Goal: Task Accomplishment & Management: Complete application form

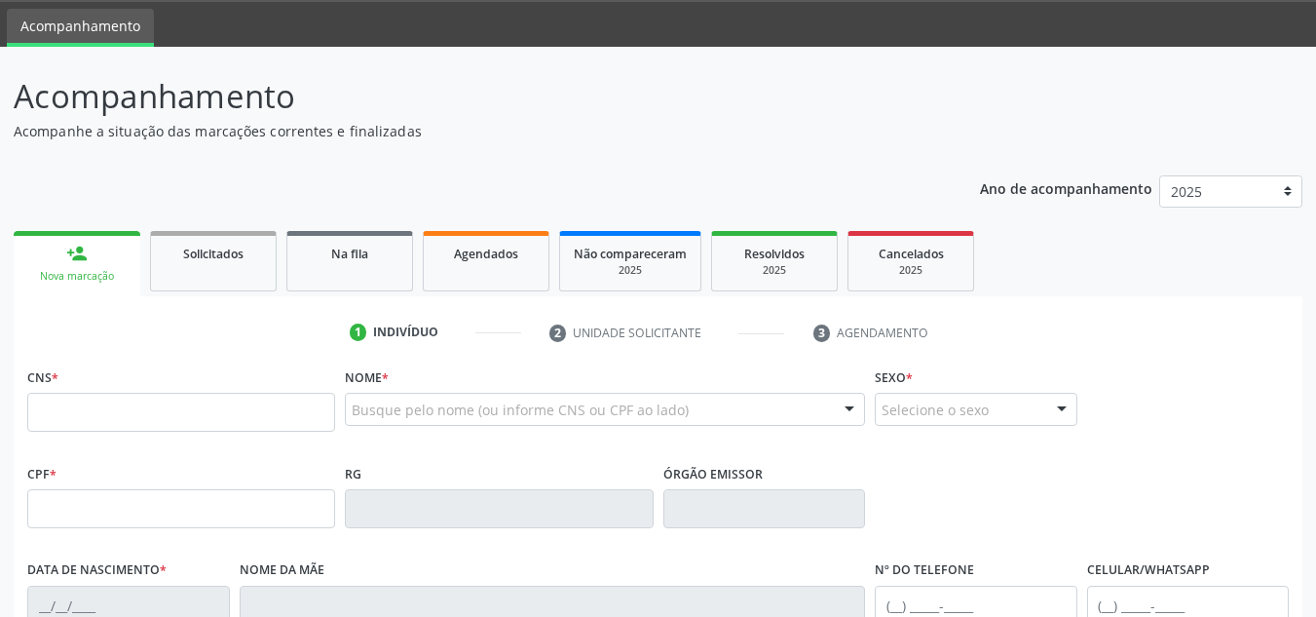
scroll to position [50, 0]
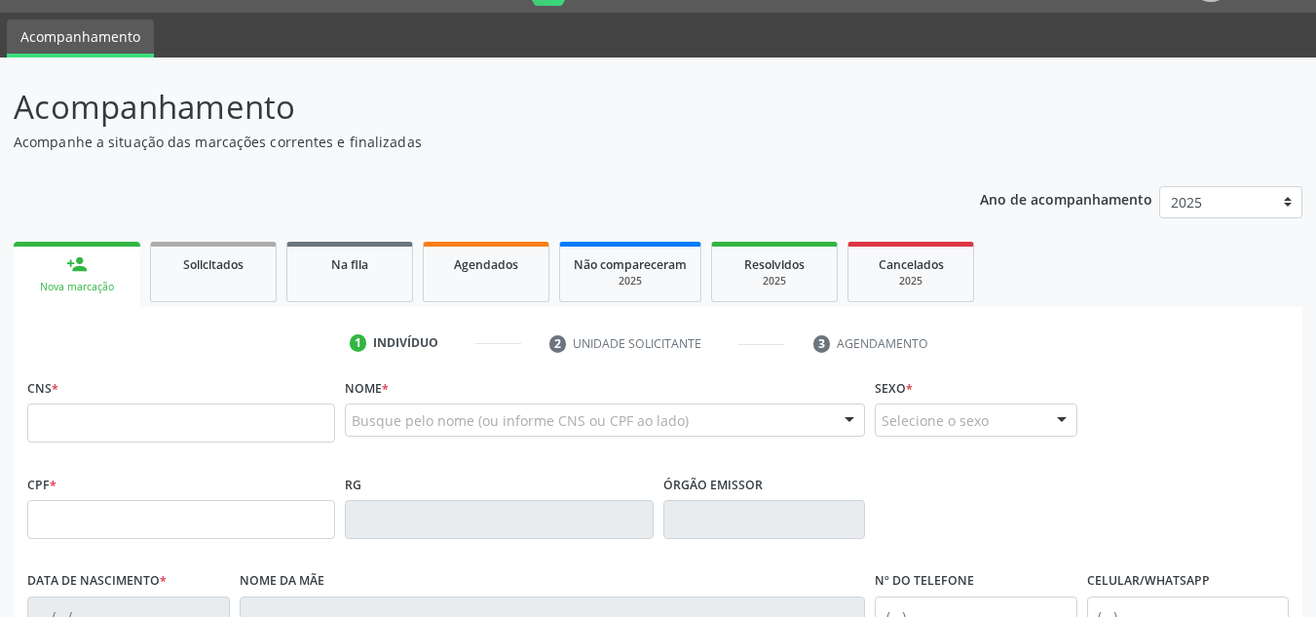
click at [31, 415] on input "text" at bounding box center [181, 422] width 308 height 39
click at [41, 421] on input "text" at bounding box center [181, 422] width 308 height 39
click at [72, 346] on ul "1 Indivíduo 2 Unidade solicitante 3 Agendamento" at bounding box center [658, 343] width 1289 height 32
click at [603, 273] on div "Não compareceram" at bounding box center [630, 263] width 113 height 20
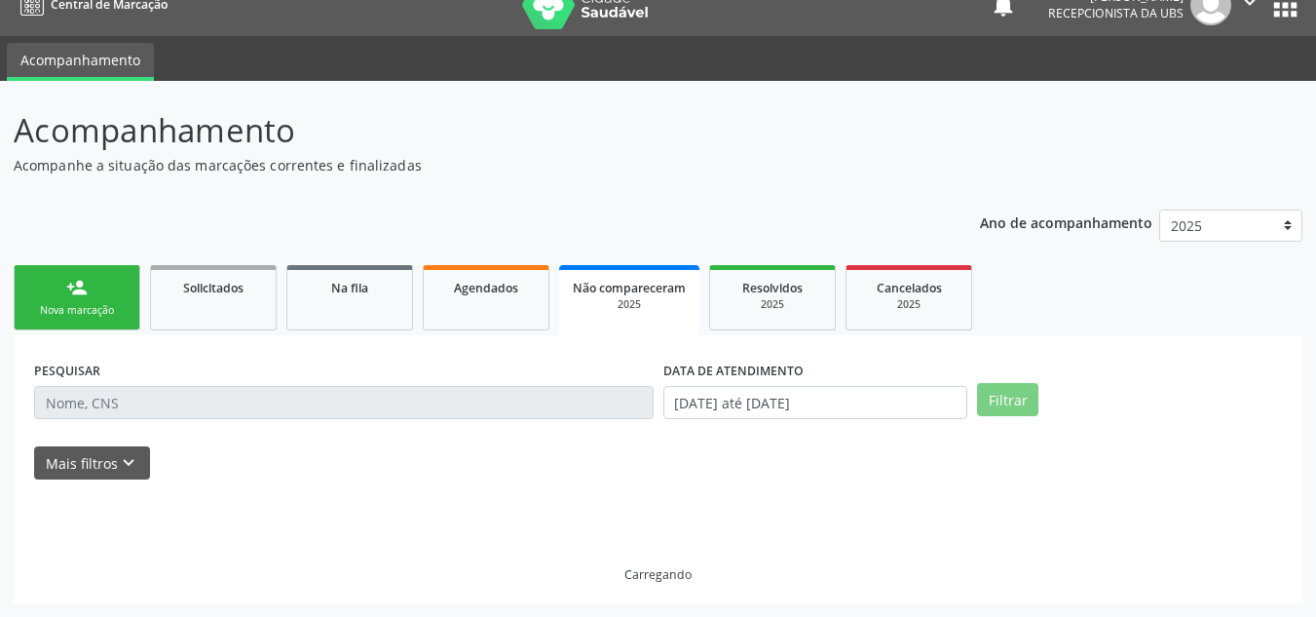
scroll to position [0, 0]
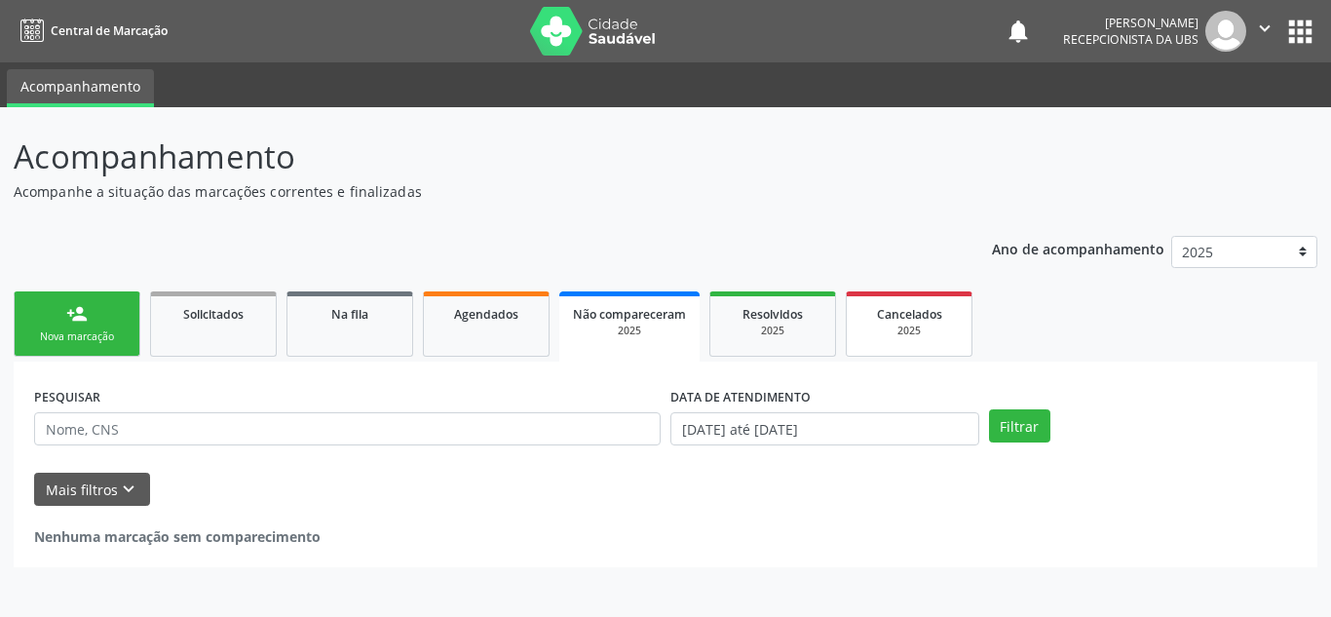
click at [897, 322] on div "Cancelados" at bounding box center [908, 313] width 97 height 20
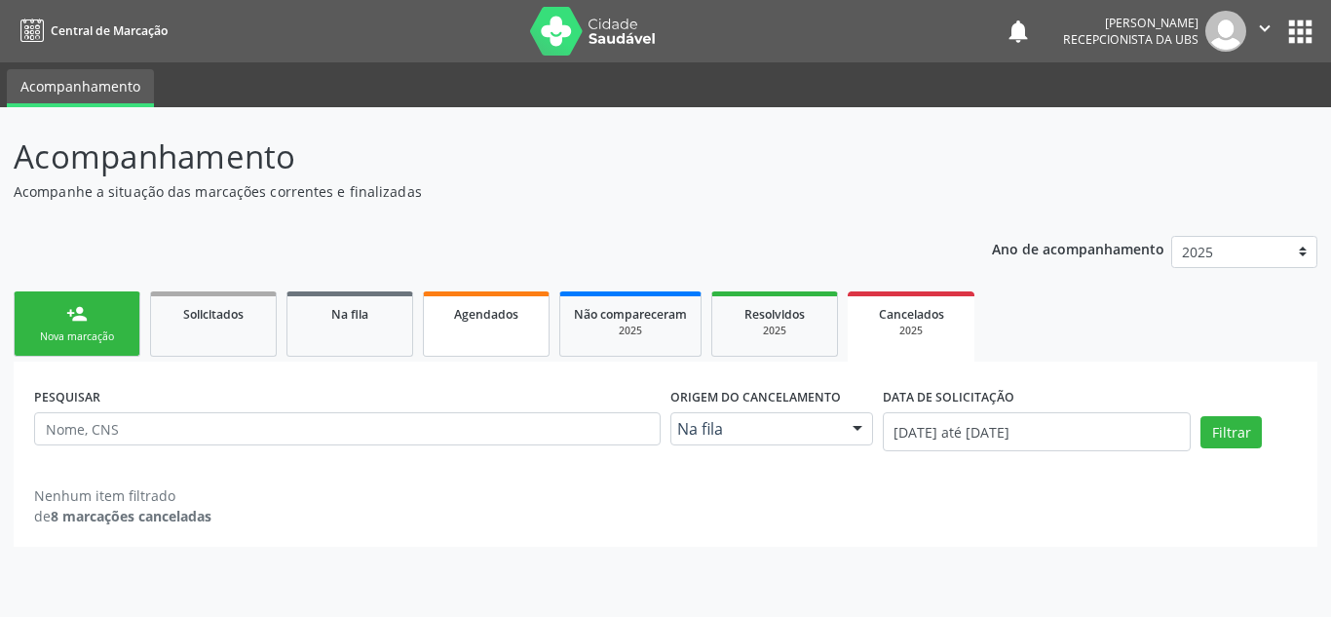
click at [458, 324] on link "Agendados" at bounding box center [486, 323] width 127 height 65
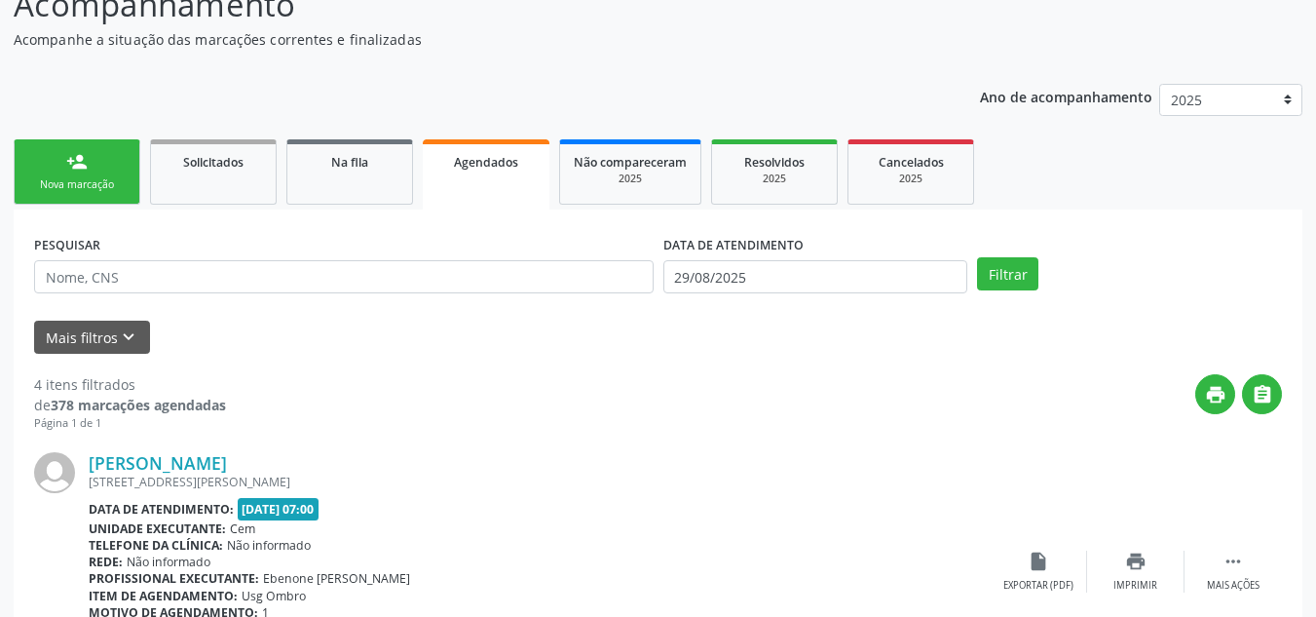
scroll to position [52, 0]
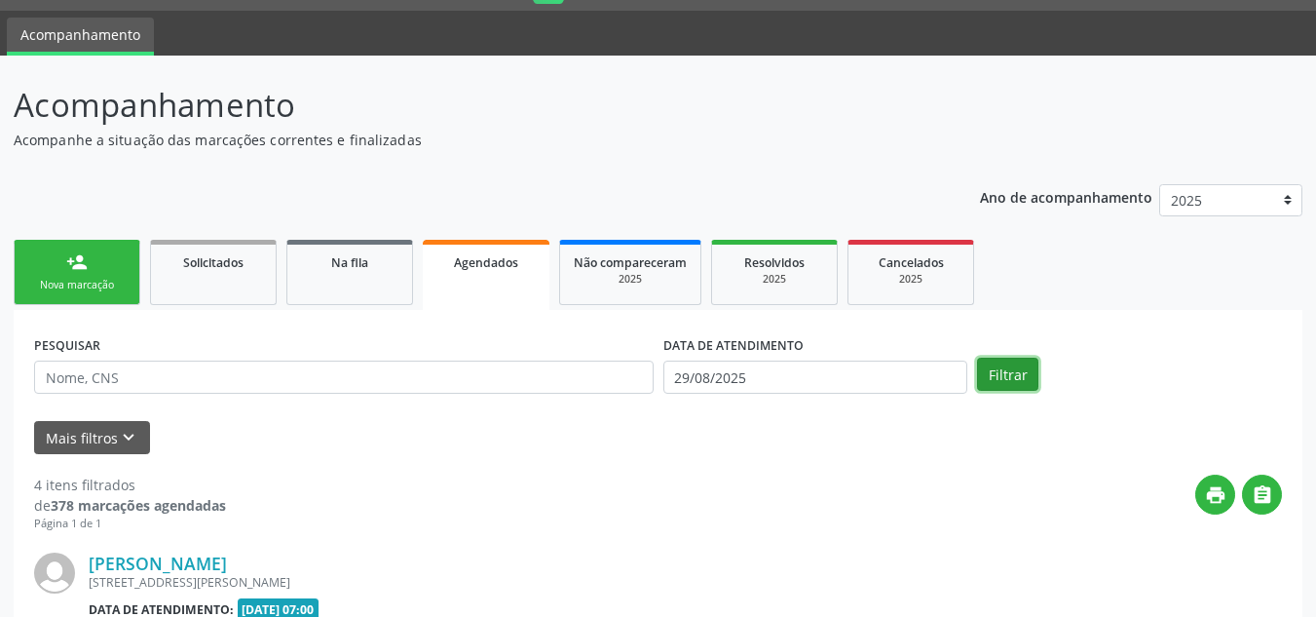
click at [1015, 370] on button "Filtrar" at bounding box center [1007, 374] width 61 height 33
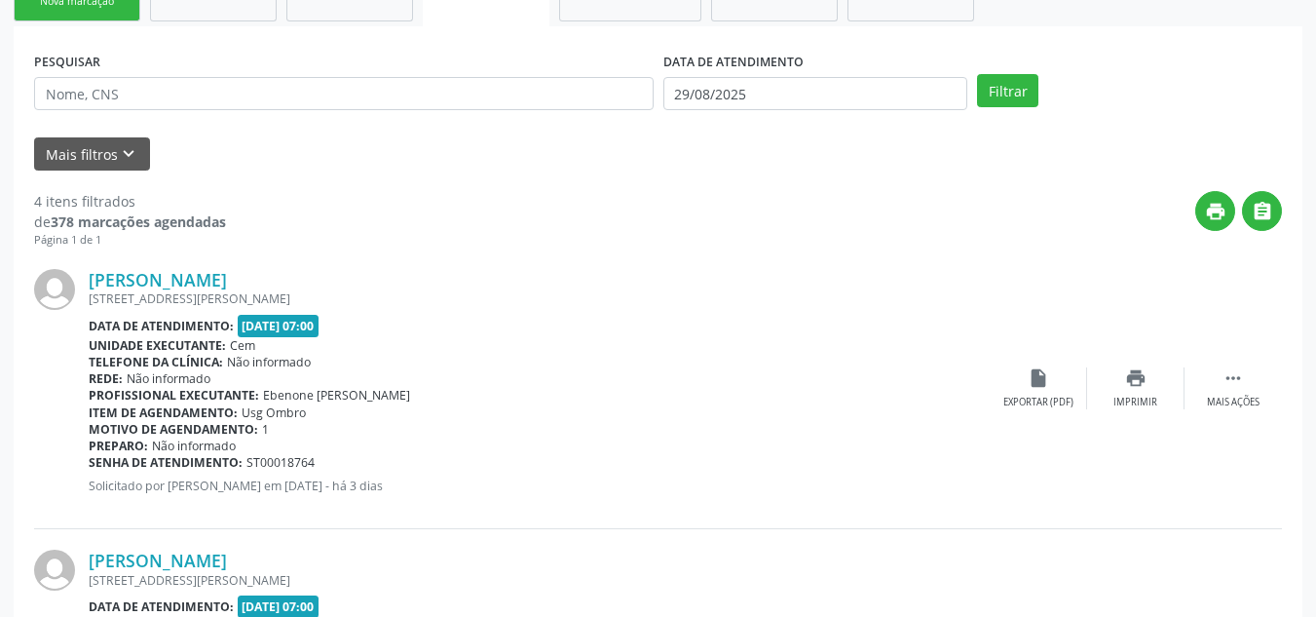
scroll to position [344, 0]
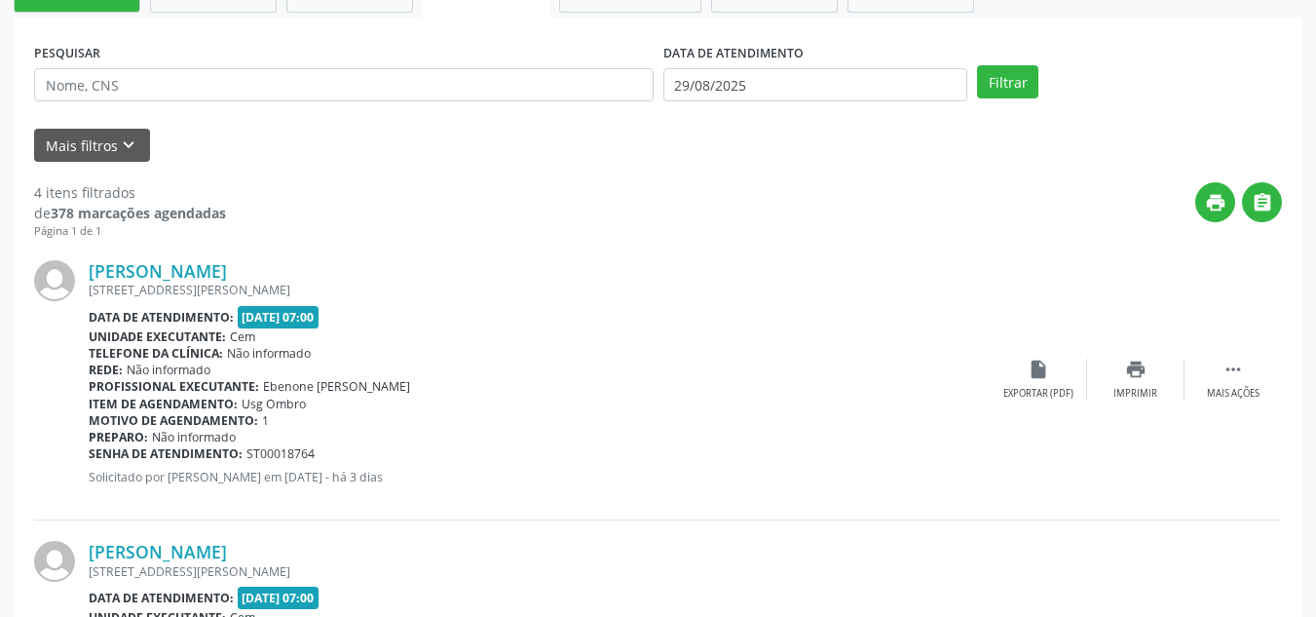
click at [707, 53] on label "DATA DE ATENDIMENTO" at bounding box center [733, 53] width 140 height 30
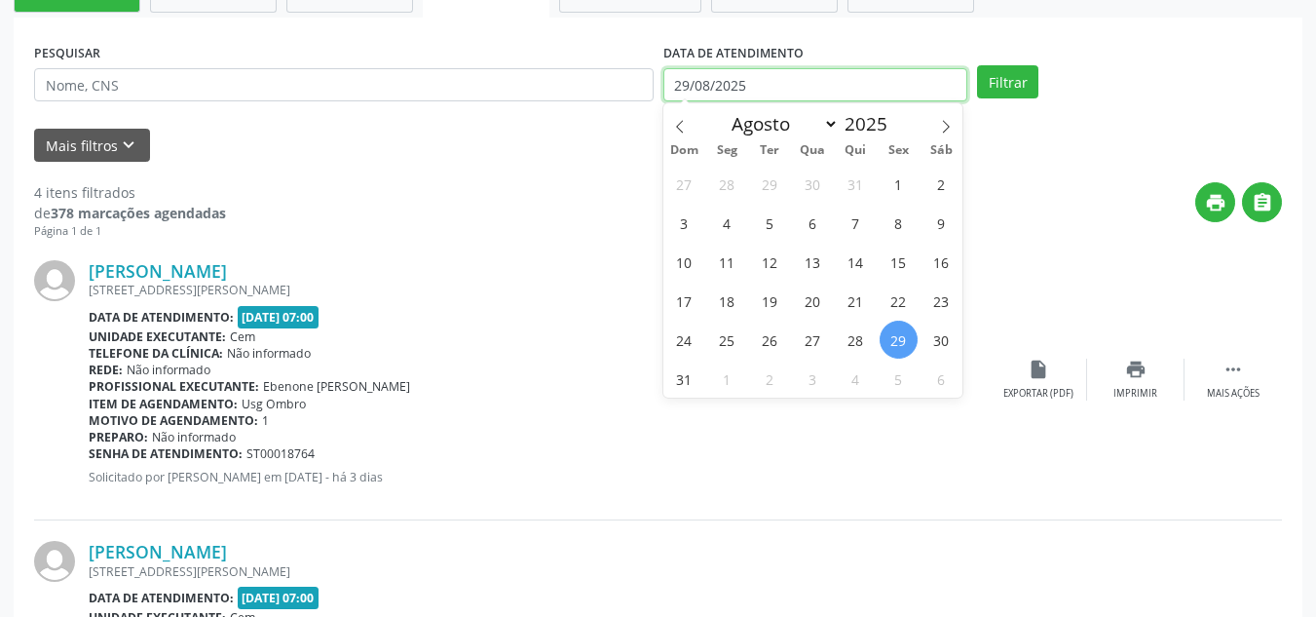
click at [692, 83] on input "29/08/2025" at bounding box center [815, 84] width 305 height 33
click at [727, 225] on span "4" at bounding box center [727, 223] width 38 height 38
type input "04/08/2025"
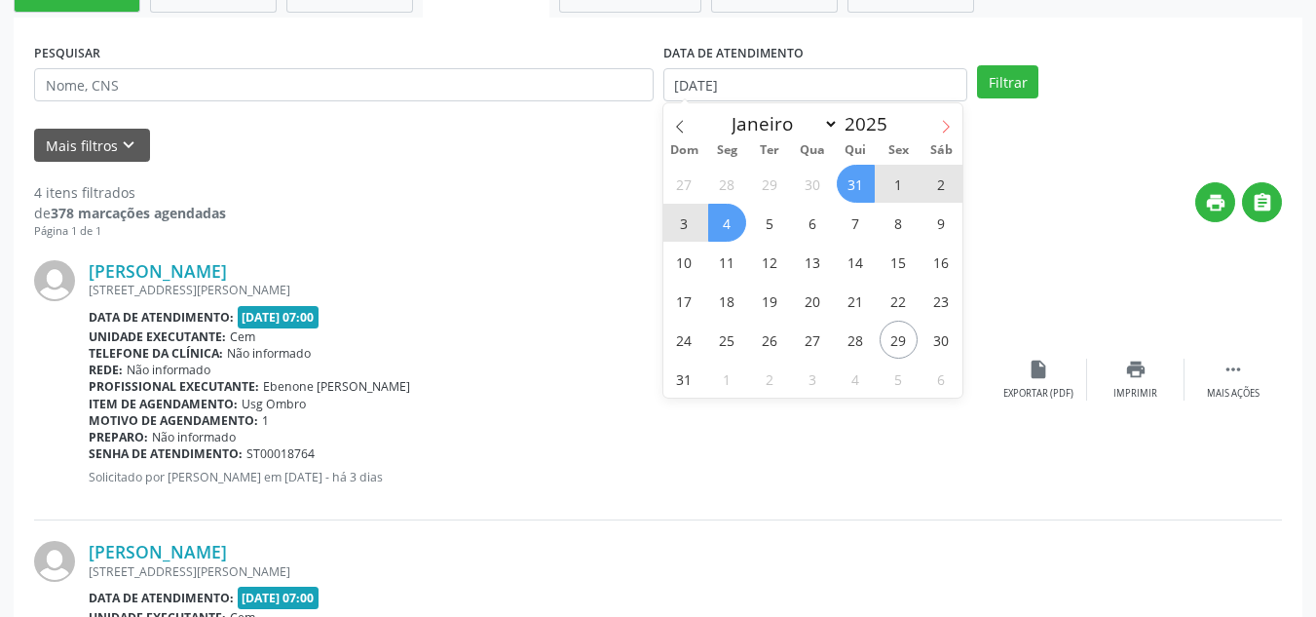
click at [950, 131] on icon at bounding box center [946, 127] width 14 height 14
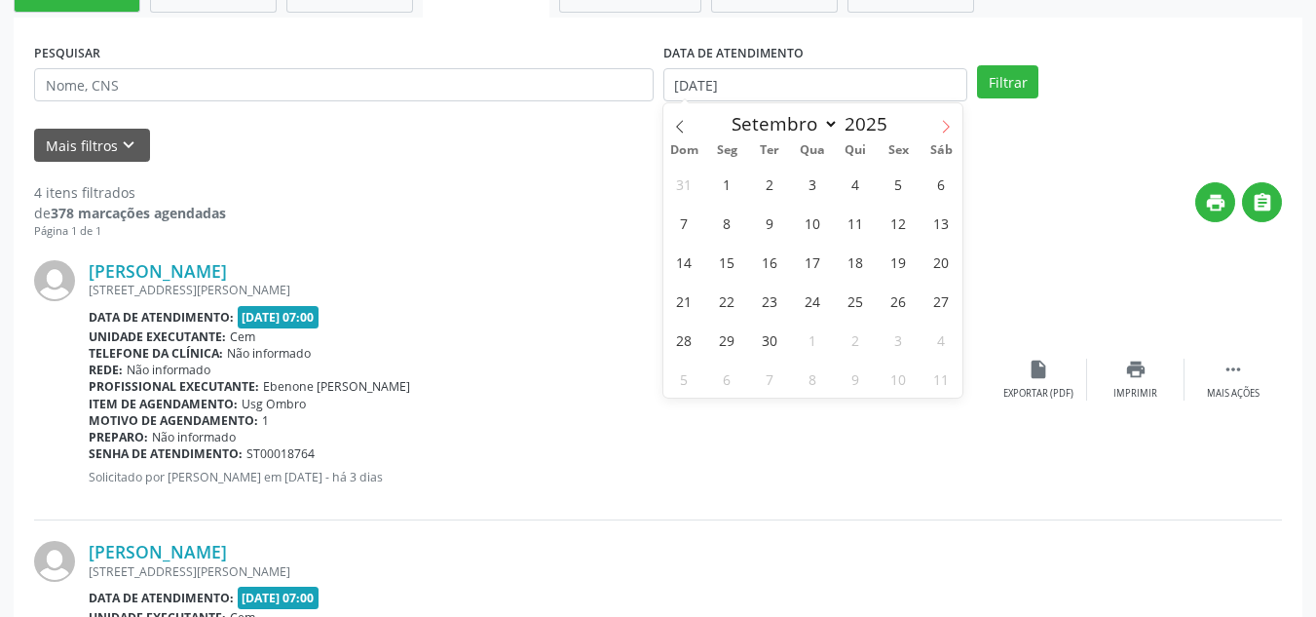
click at [950, 131] on icon at bounding box center [946, 127] width 14 height 14
click at [674, 120] on icon at bounding box center [680, 127] width 14 height 14
select select "8"
click at [859, 191] on span "4" at bounding box center [856, 184] width 38 height 38
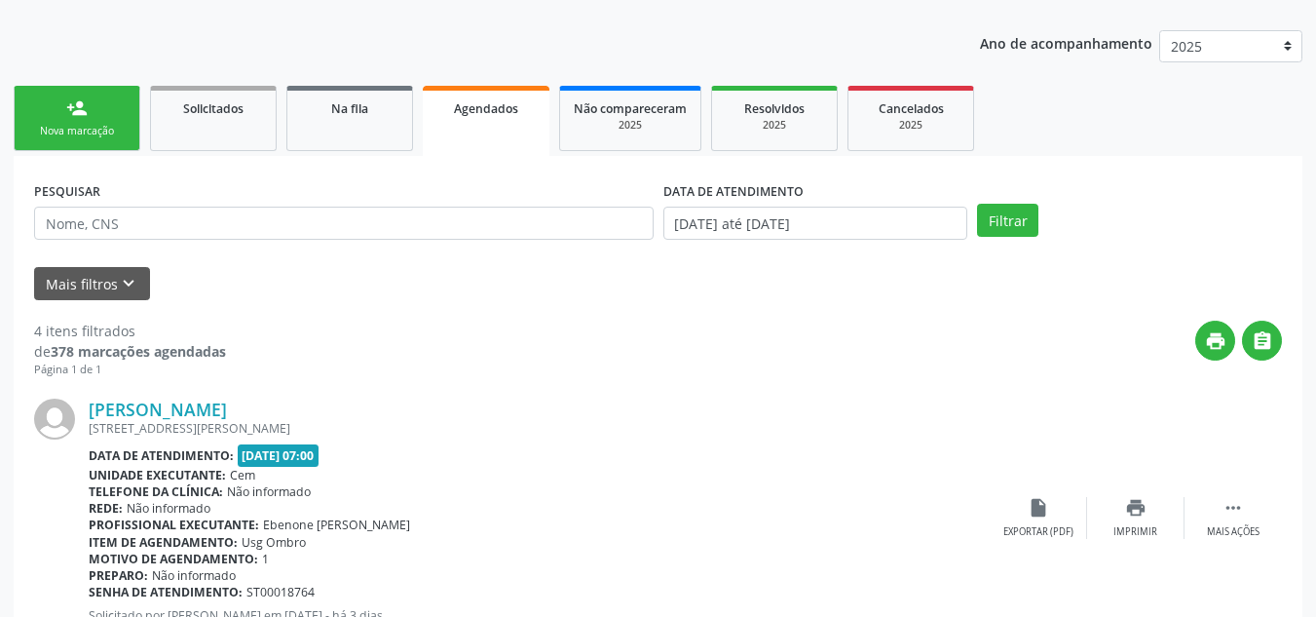
scroll to position [246, 0]
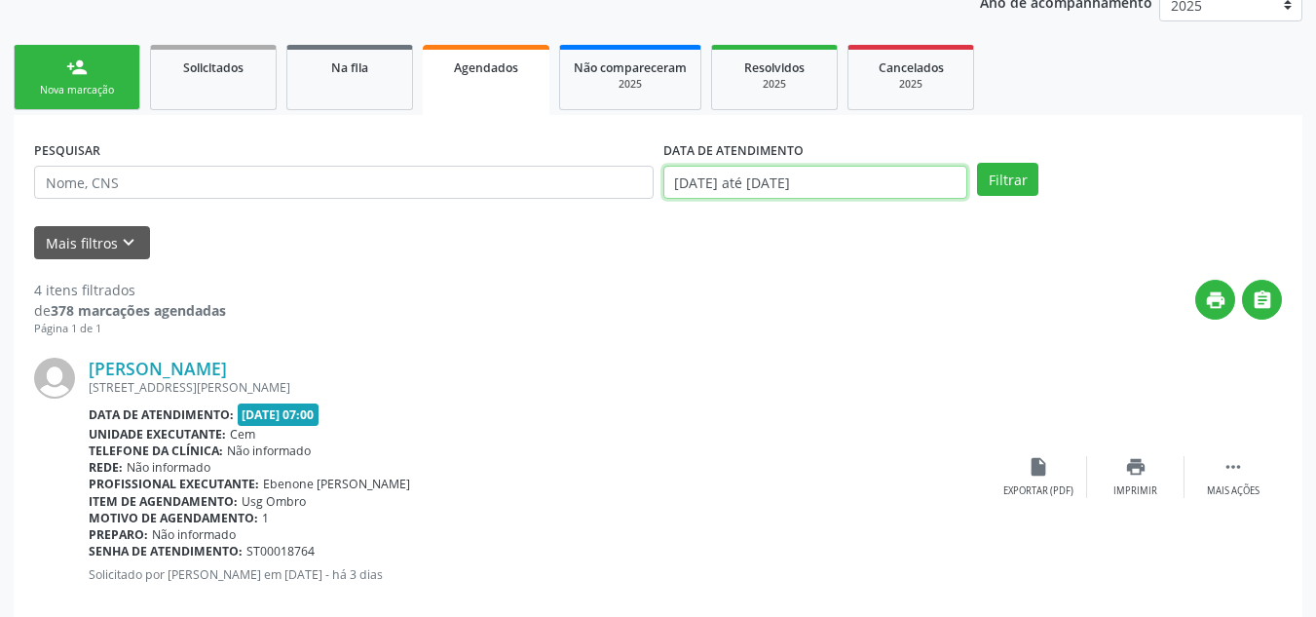
click at [797, 178] on input "04/08/2025 até 04/09/2025" at bounding box center [815, 182] width 305 height 33
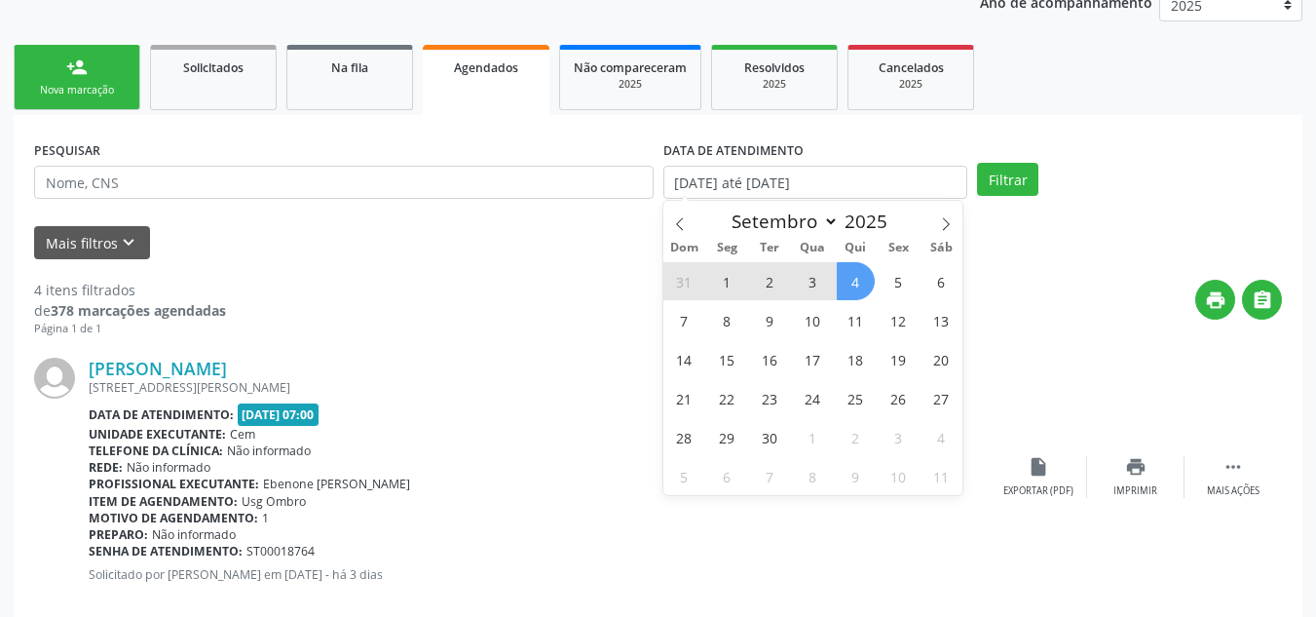
click at [860, 287] on span "4" at bounding box center [856, 281] width 38 height 38
type input "04/09/2025"
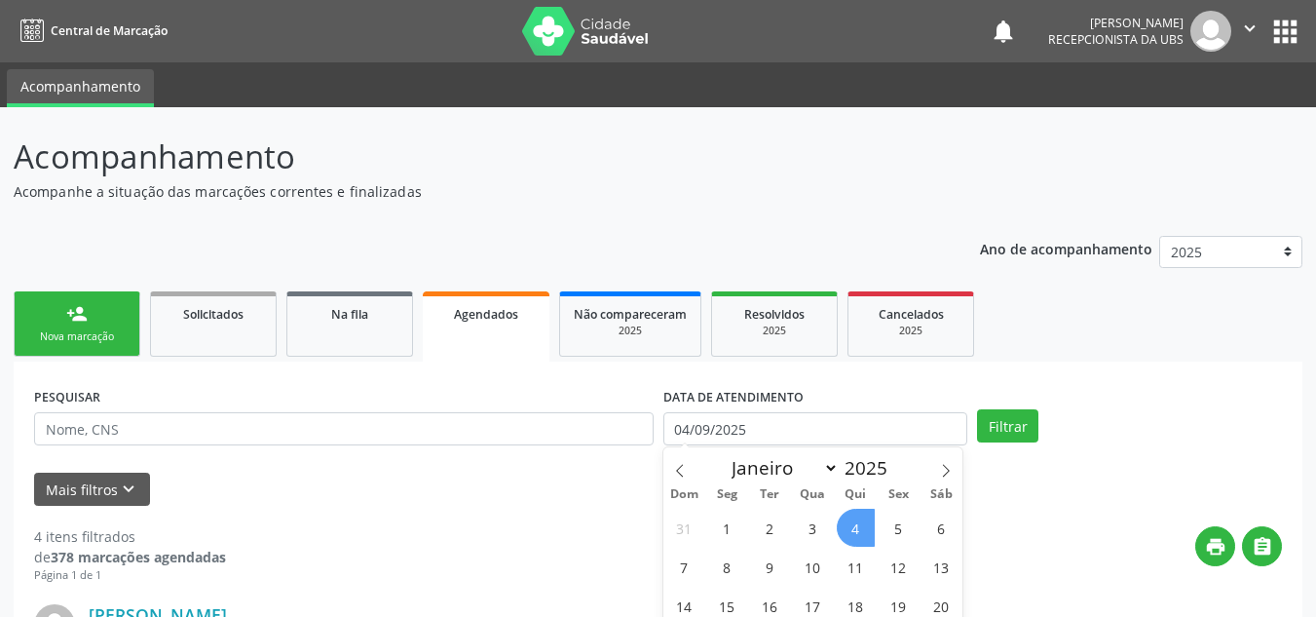
scroll to position [97, 0]
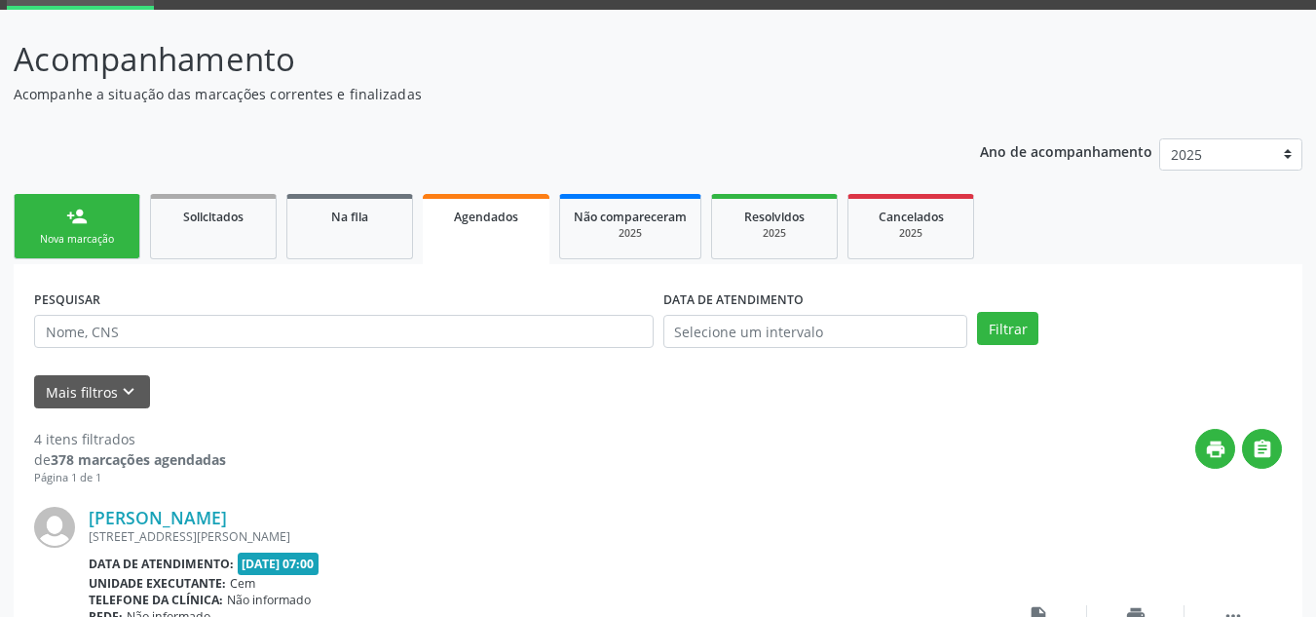
click at [503, 221] on span "Agendados" at bounding box center [486, 216] width 64 height 17
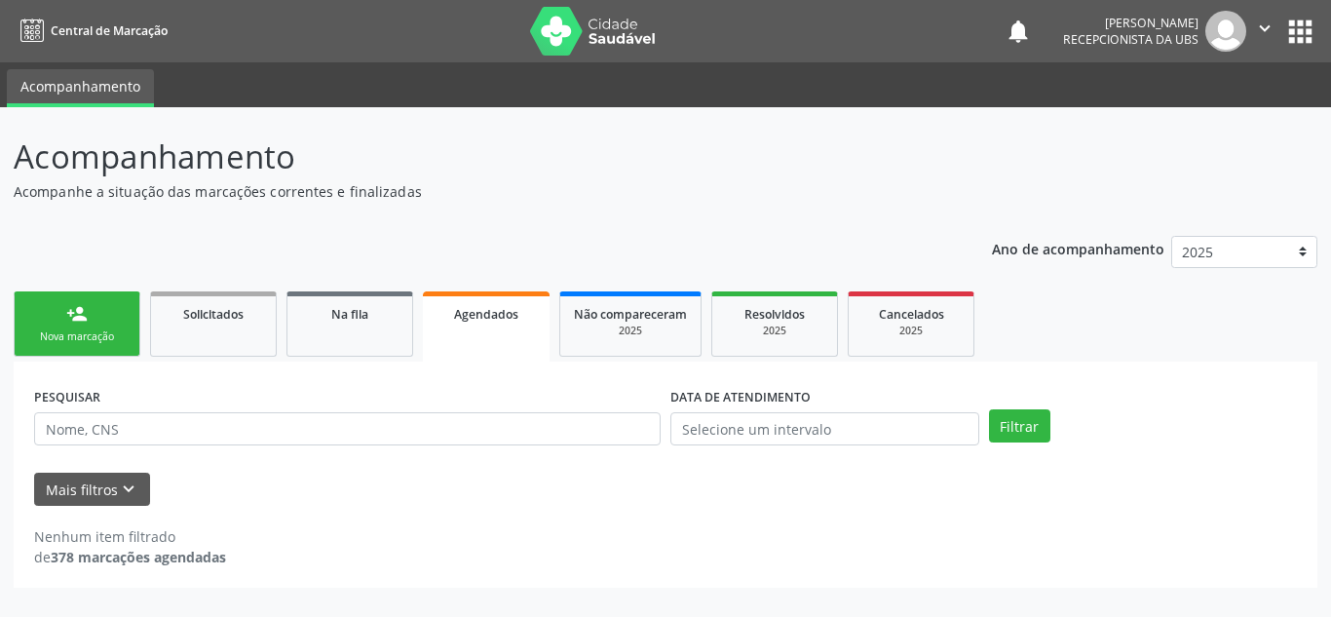
click at [763, 393] on label "DATA DE ATENDIMENTO" at bounding box center [740, 397] width 140 height 30
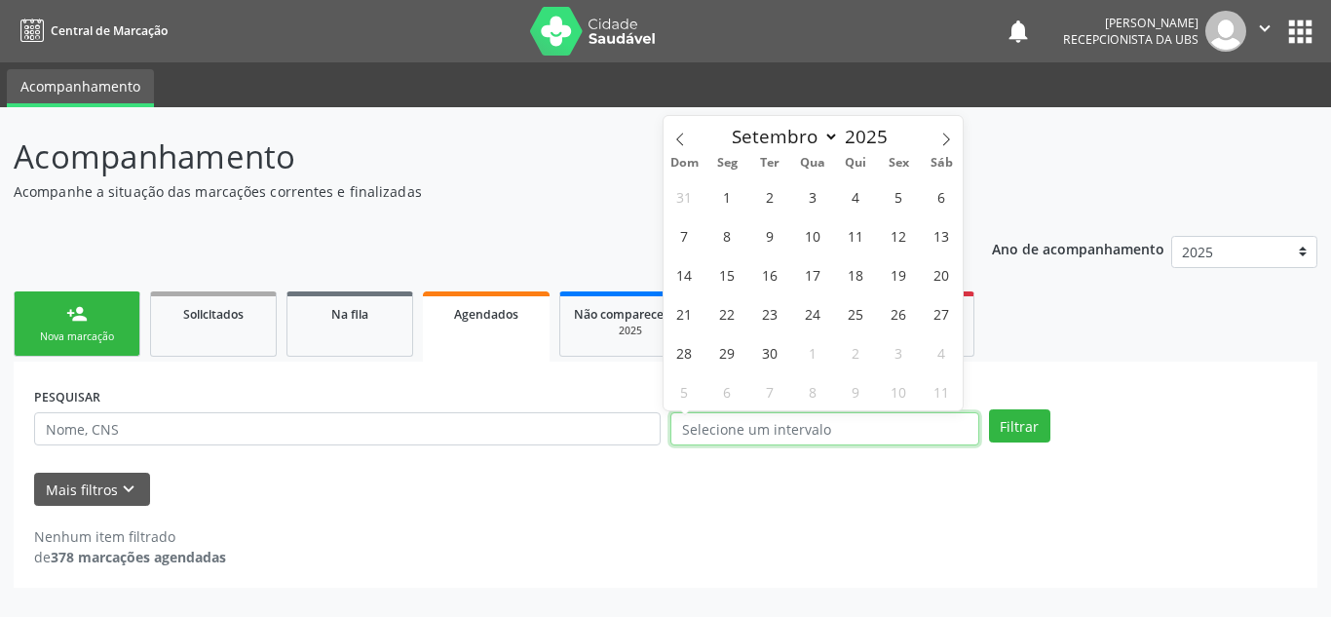
click at [713, 432] on input "text" at bounding box center [824, 428] width 309 height 33
click at [858, 198] on span "4" at bounding box center [856, 196] width 38 height 38
type input "04/09/2025"
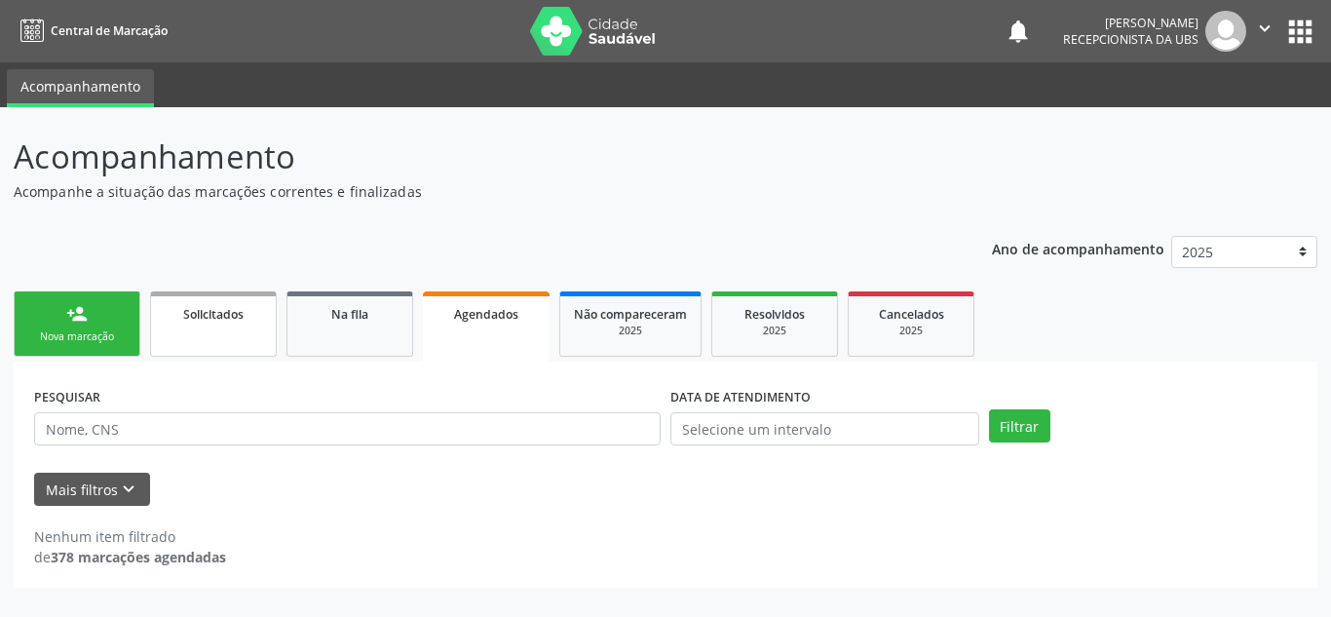
click at [200, 316] on span "Solicitados" at bounding box center [213, 314] width 60 height 17
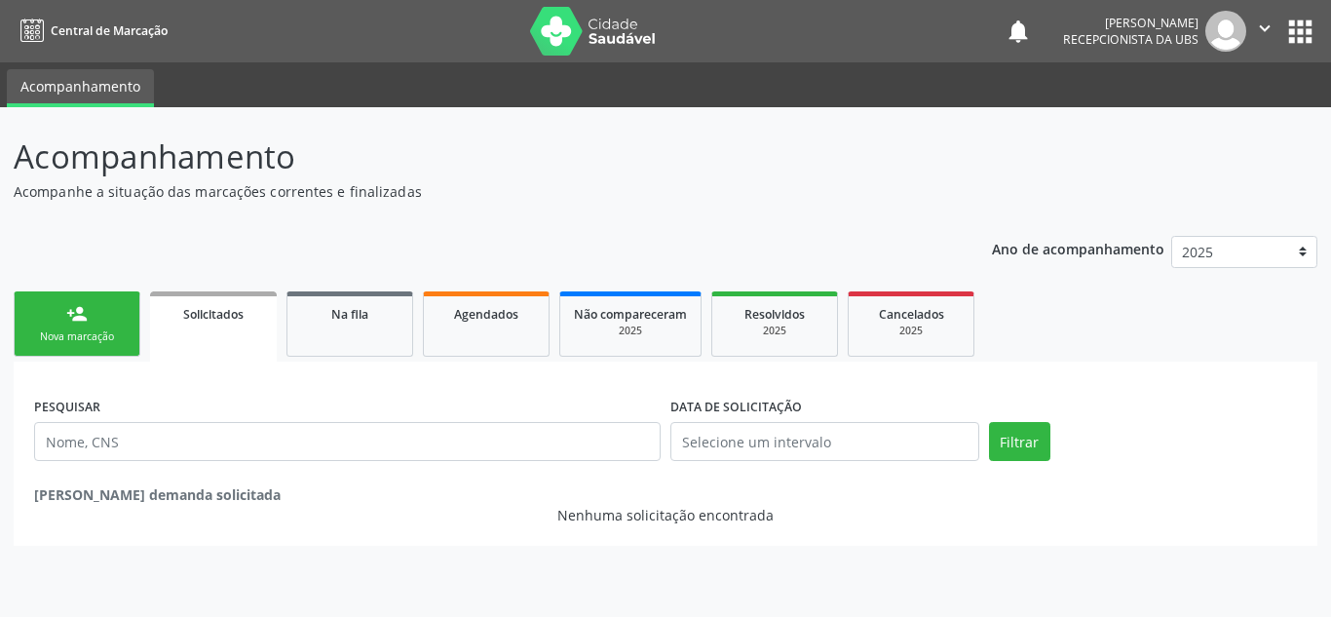
click at [97, 329] on div "Nova marcação" at bounding box center [76, 336] width 97 height 15
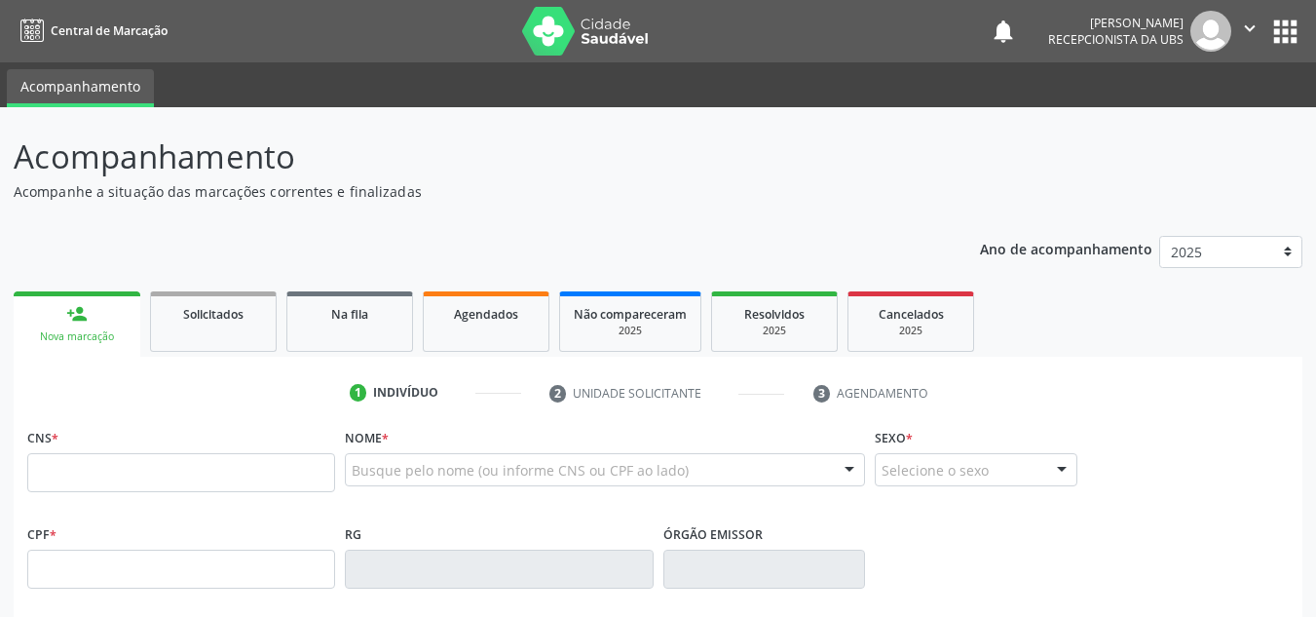
click at [1052, 263] on div "Ano de acompanhamento 2025 2024" at bounding box center [1141, 254] width 322 height 65
click at [1052, 242] on p "Ano de acompanhamento" at bounding box center [1066, 248] width 172 height 24
click at [221, 322] on span "Solicitados" at bounding box center [213, 314] width 60 height 17
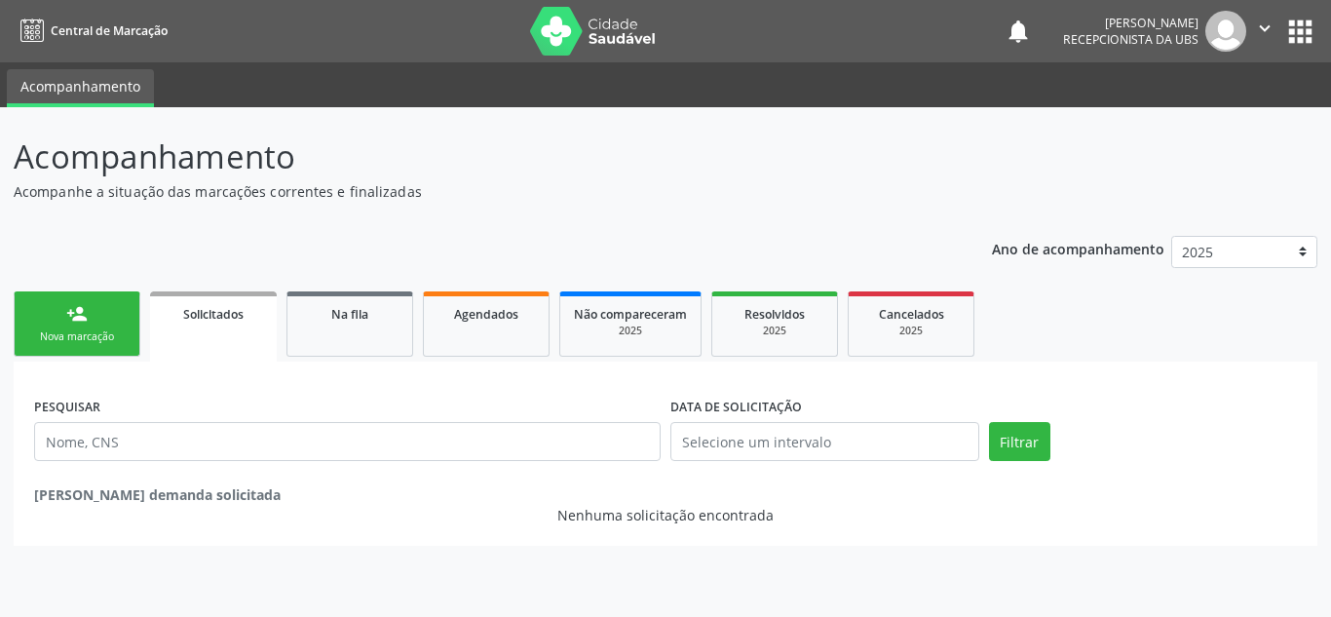
click at [696, 406] on label "DATA DE SOLICITAÇÃO" at bounding box center [736, 407] width 132 height 30
click at [1286, 148] on header "Acompanhamento Acompanhe a situação das marcações correntes e finalizadas Relat…" at bounding box center [666, 166] width 1304 height 69
click at [508, 315] on span "Agendados" at bounding box center [486, 314] width 64 height 17
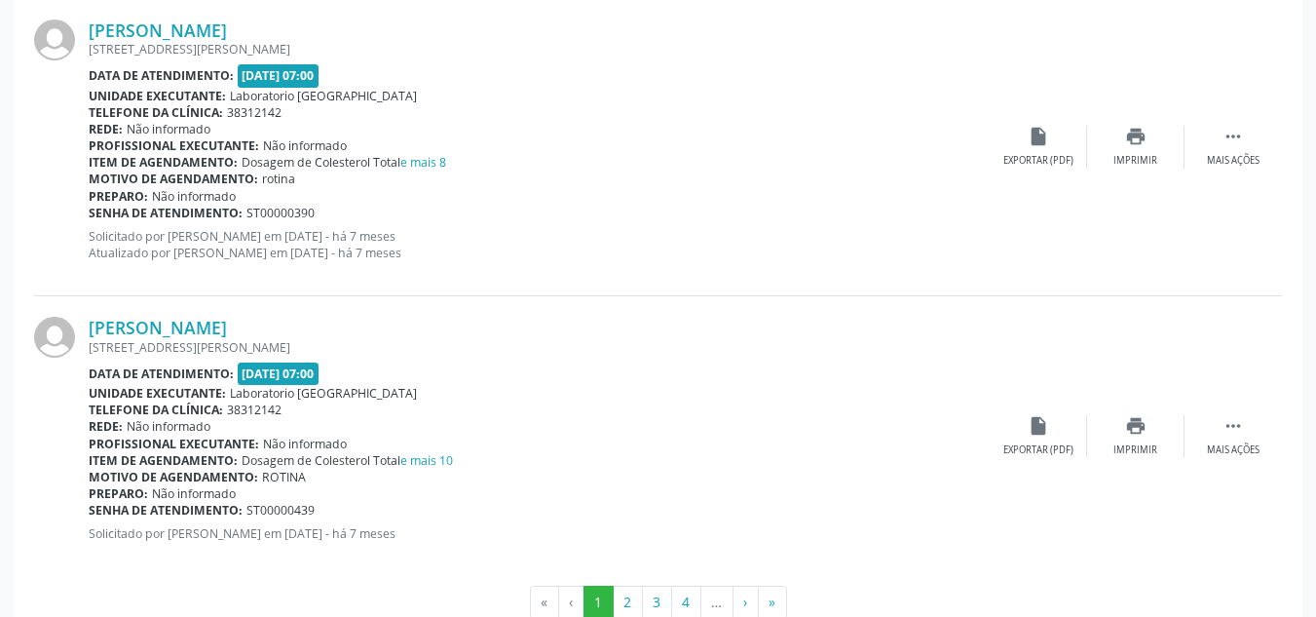
scroll to position [4402, 0]
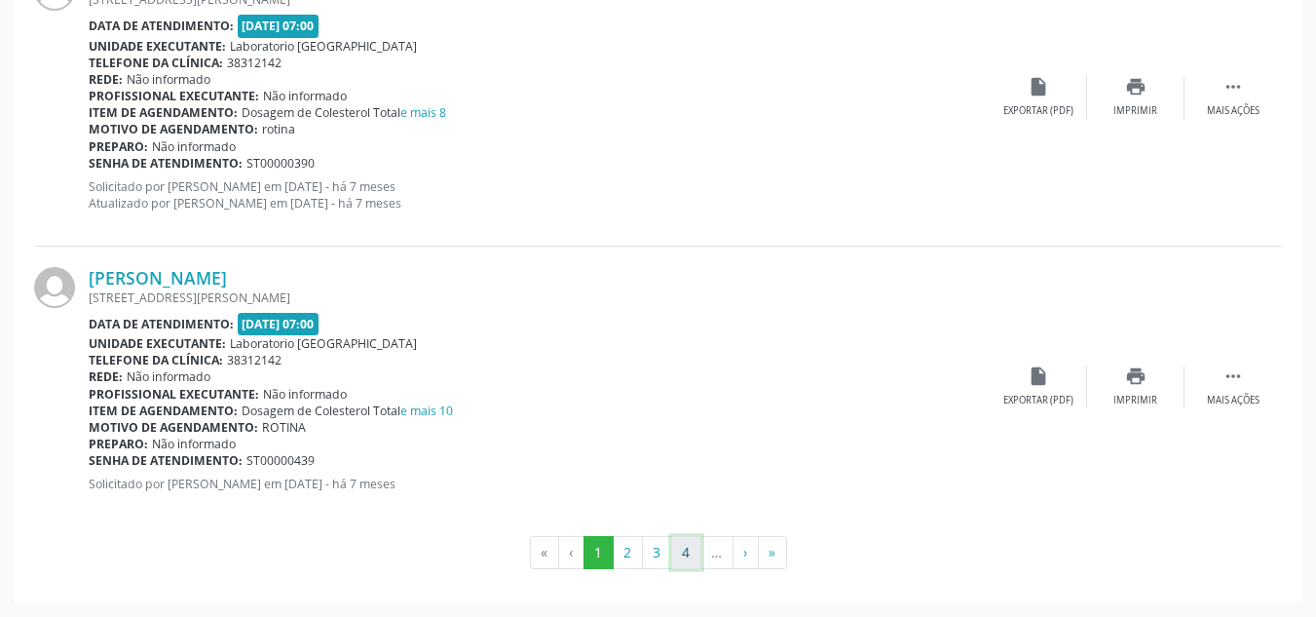
click at [686, 558] on button "4" at bounding box center [686, 552] width 30 height 33
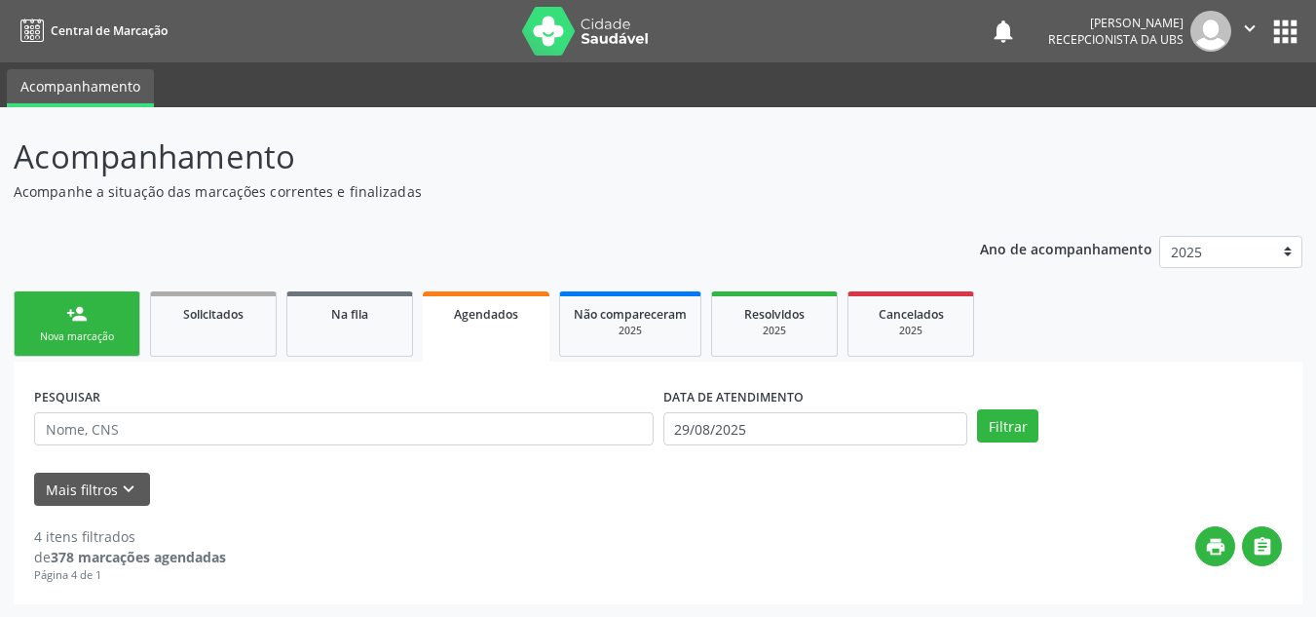
scroll to position [1, 0]
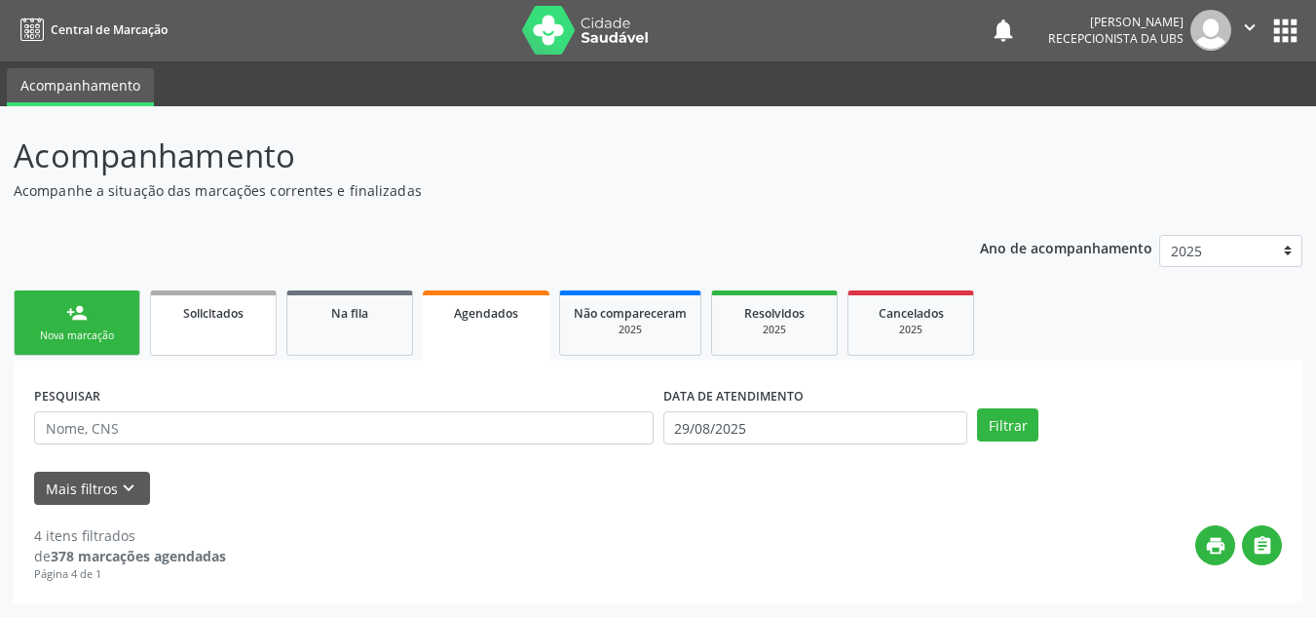
click at [204, 309] on span "Solicitados" at bounding box center [213, 313] width 60 height 17
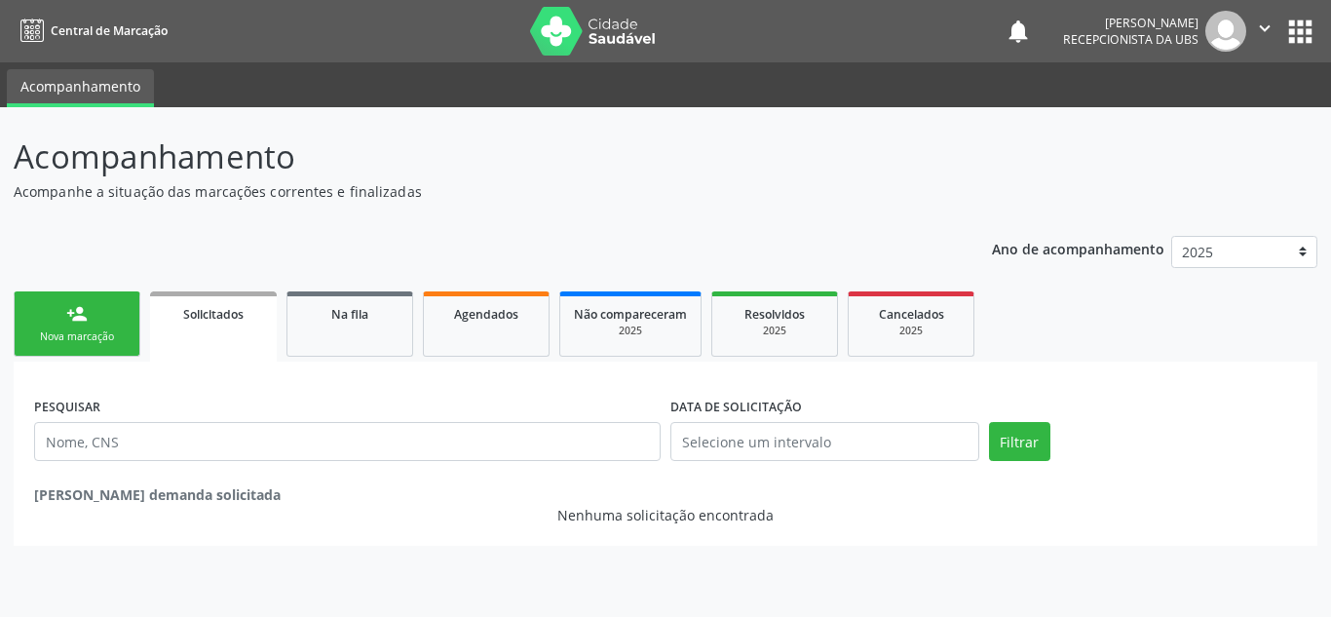
click at [719, 411] on label "DATA DE SOLICITAÇÃO" at bounding box center [736, 407] width 132 height 30
click at [477, 318] on span "Agendados" at bounding box center [486, 314] width 64 height 17
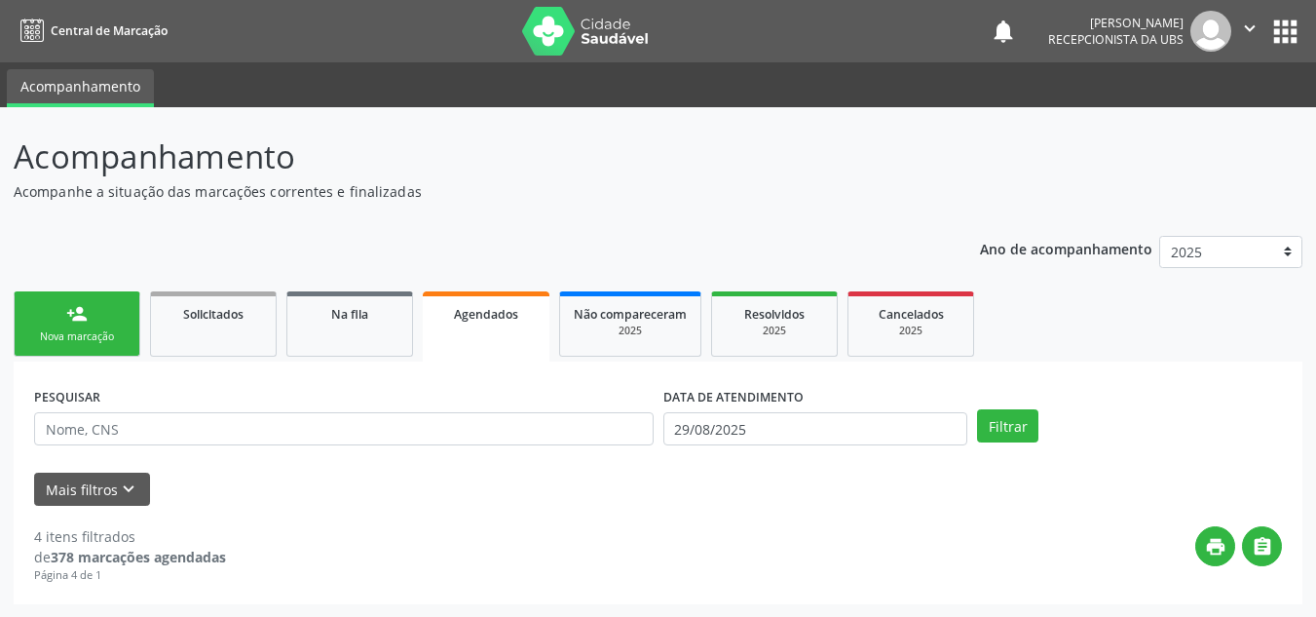
click at [1094, 254] on p "Ano de acompanhamento" at bounding box center [1066, 248] width 172 height 24
click at [514, 308] on span "Agendados" at bounding box center [486, 314] width 64 height 17
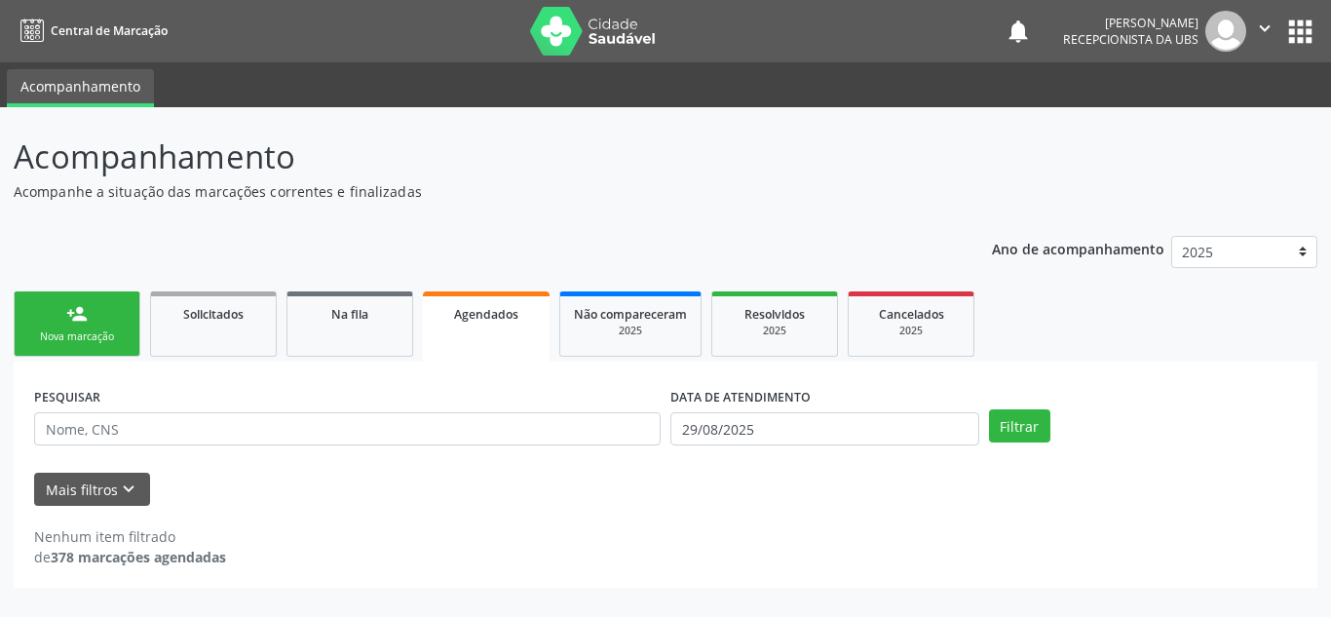
click at [499, 321] on span "Agendados" at bounding box center [486, 314] width 64 height 17
click at [88, 334] on div "Nova marcação" at bounding box center [76, 336] width 97 height 15
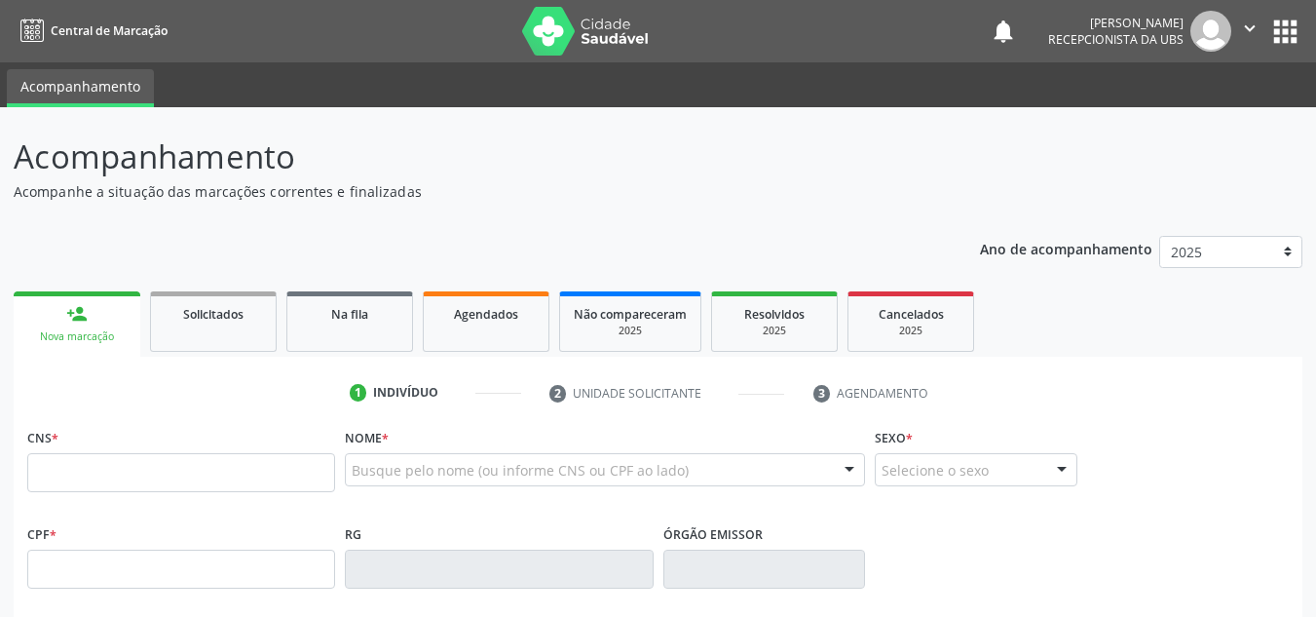
click at [88, 331] on div "Nova marcação" at bounding box center [76, 336] width 99 height 15
click at [39, 480] on input "text" at bounding box center [181, 472] width 308 height 39
click at [372, 457] on div at bounding box center [605, 469] width 520 height 33
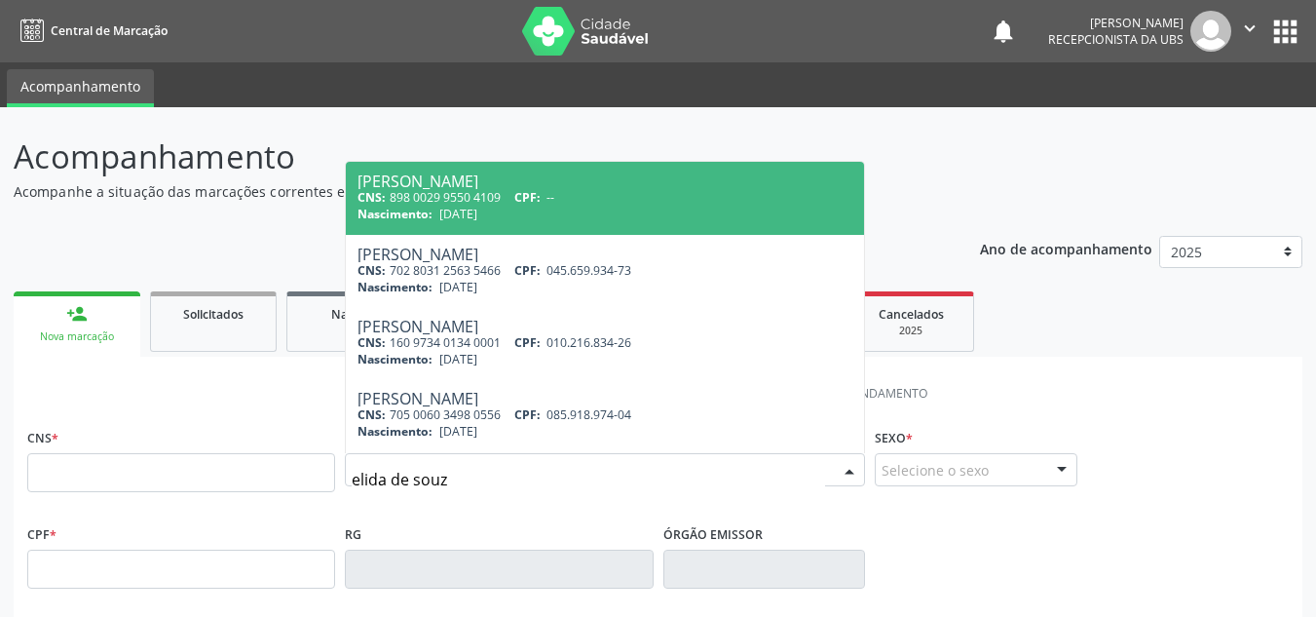
type input "elida de souza"
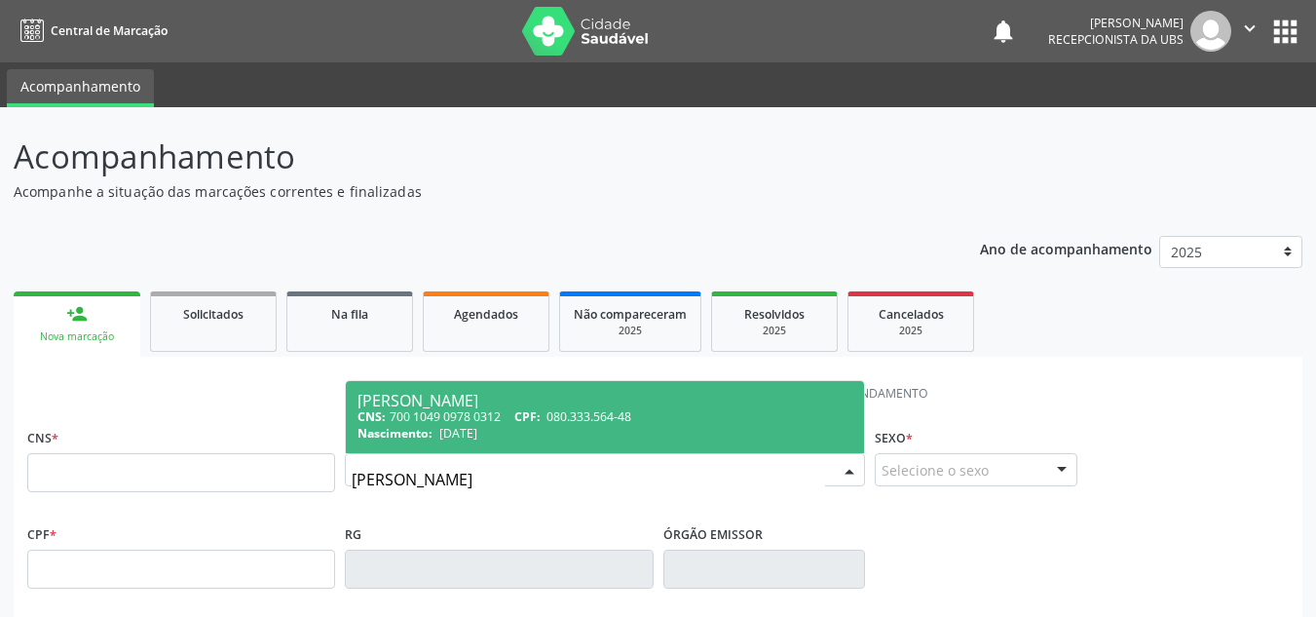
click at [384, 396] on div "[PERSON_NAME]" at bounding box center [605, 401] width 495 height 16
type input "700 1049 0978 0312"
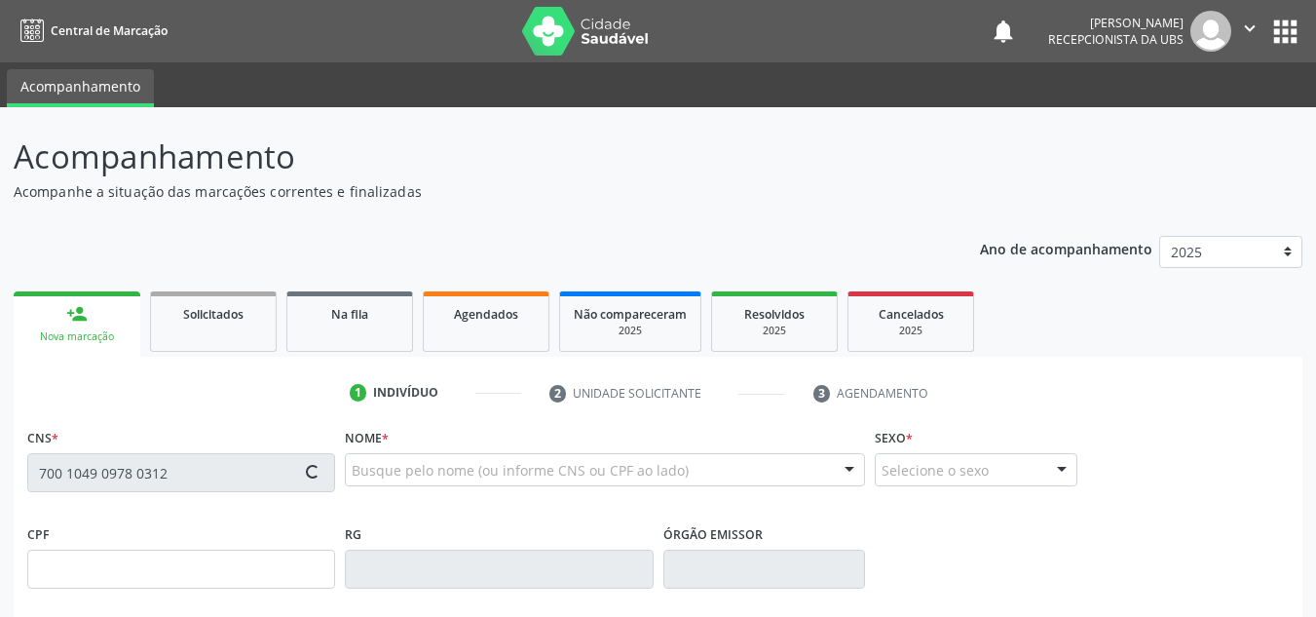
type input "080.333.564-48"
type input "[DATE]"
type input "[PERSON_NAME]"
type input "[PHONE_NUMBER]"
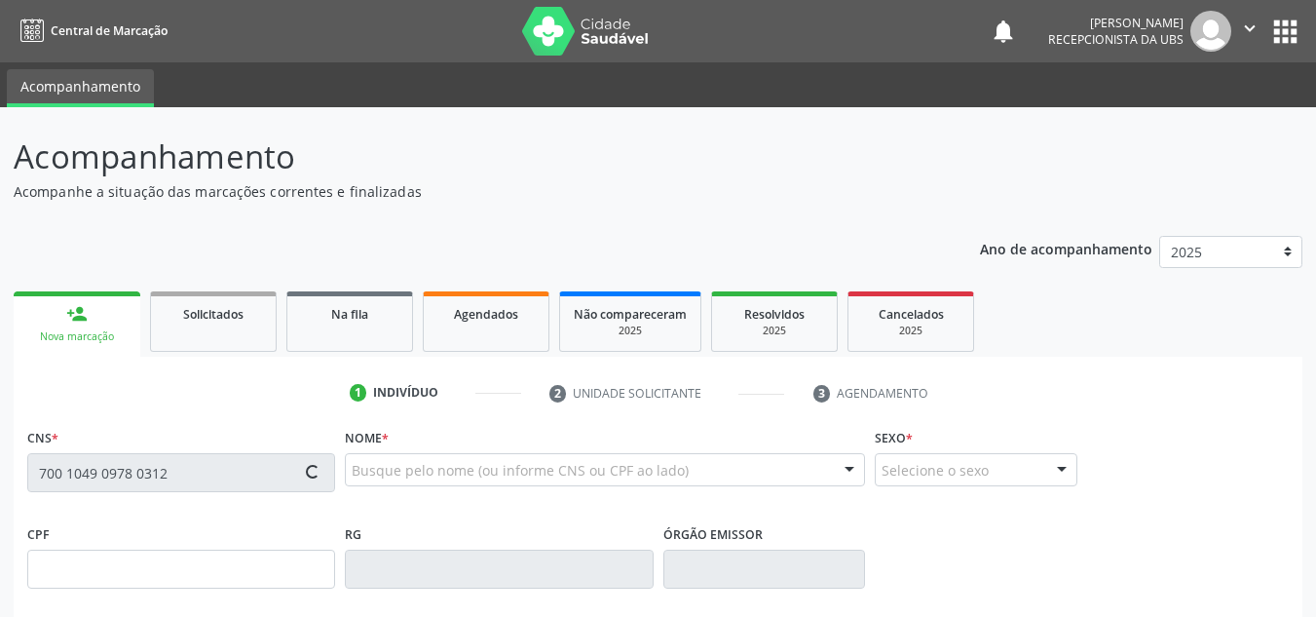
type input "989.166.884-34"
type input "211"
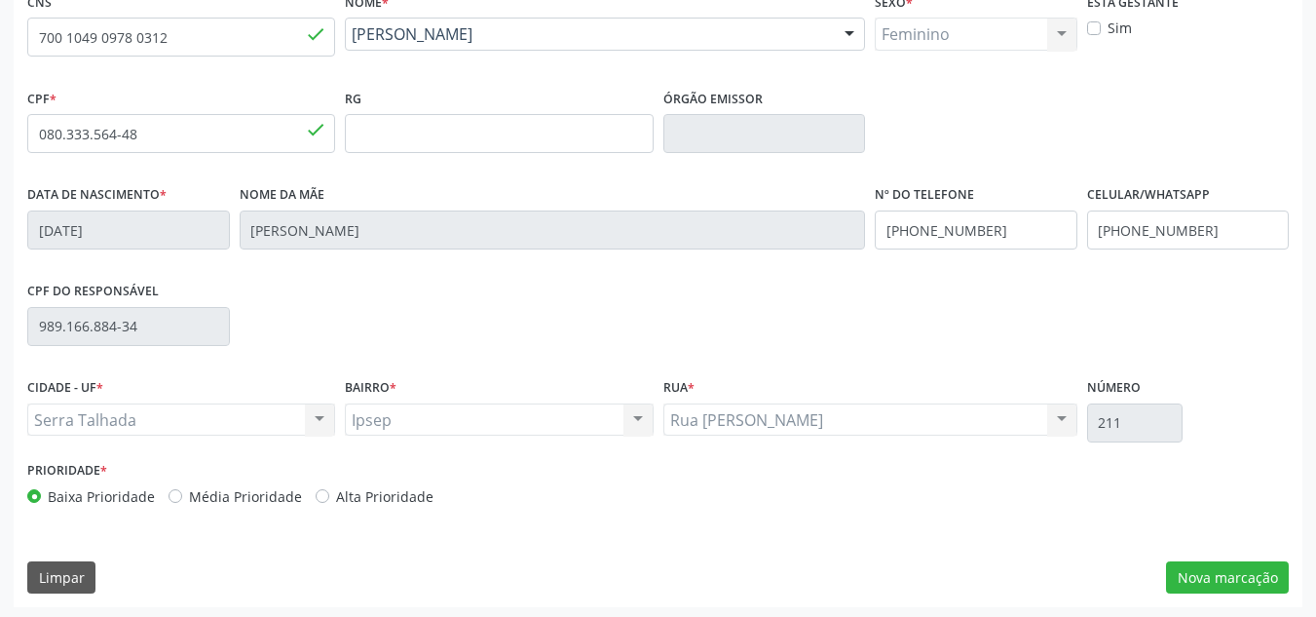
scroll to position [439, 0]
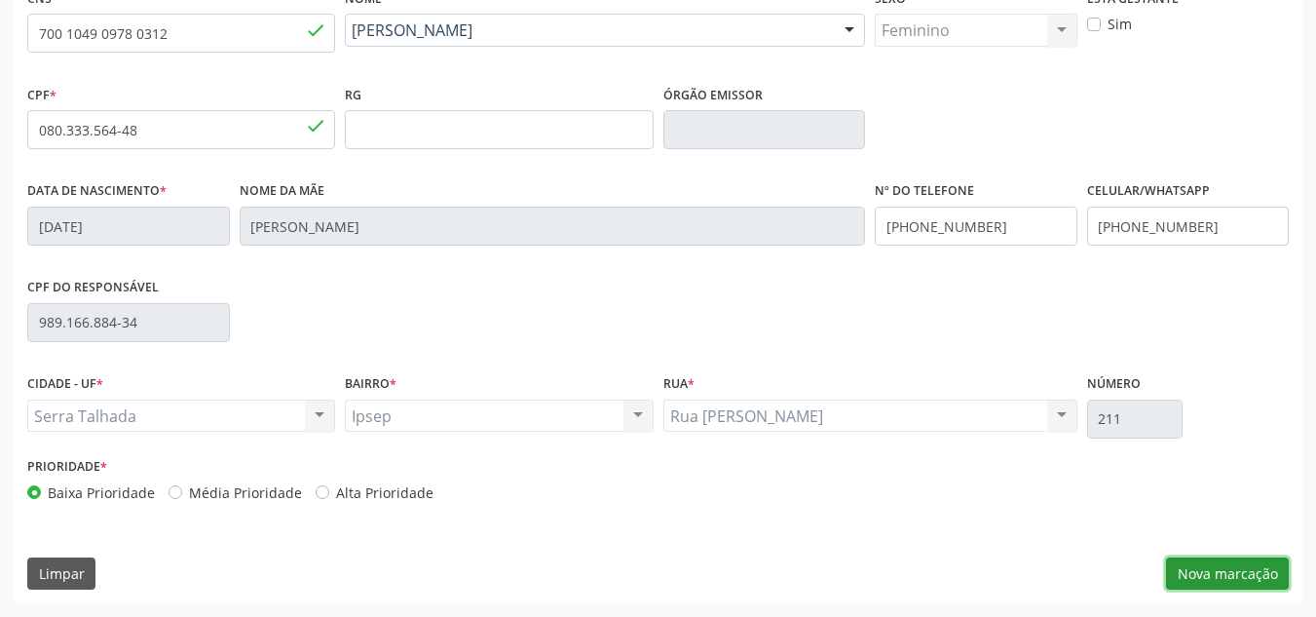
click at [1206, 576] on button "Nova marcação" at bounding box center [1227, 573] width 123 height 33
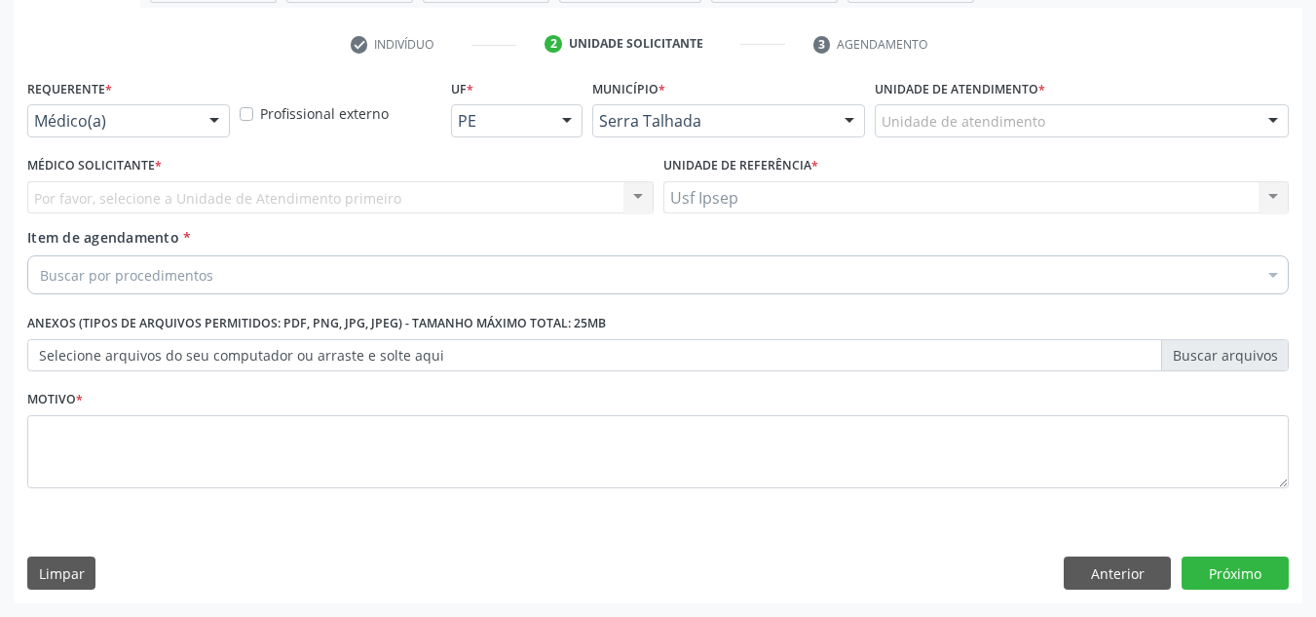
scroll to position [349, 0]
click at [204, 113] on div at bounding box center [214, 121] width 29 height 33
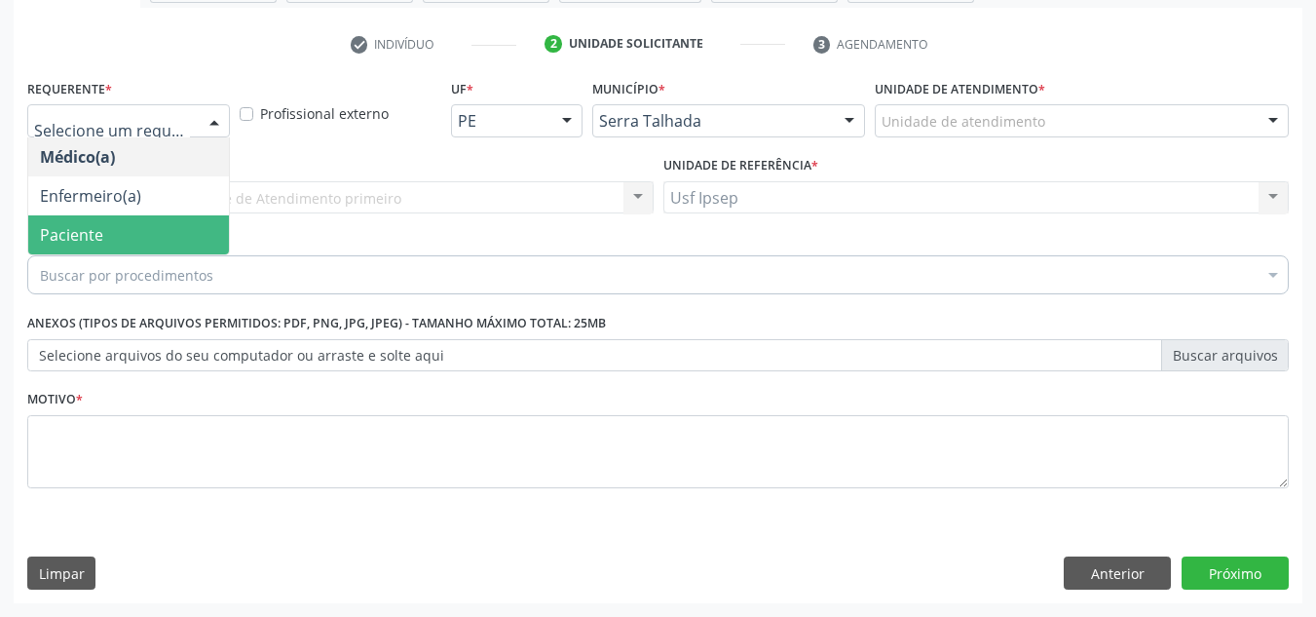
click at [141, 239] on span "Paciente" at bounding box center [128, 234] width 201 height 39
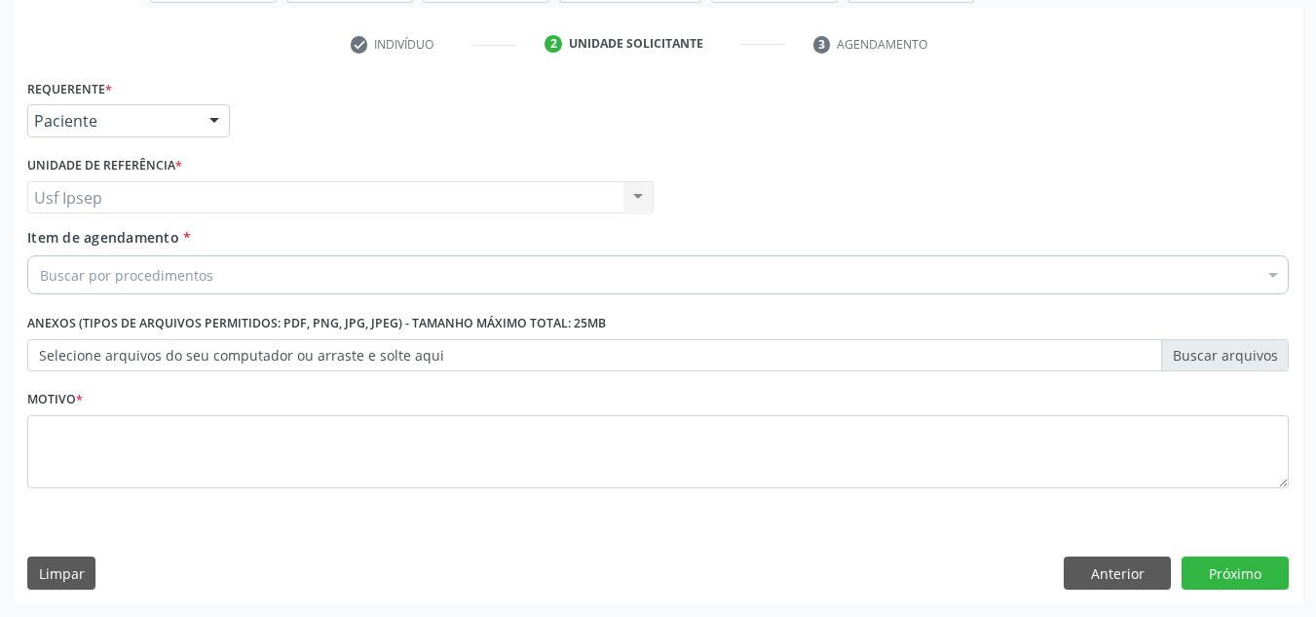
click at [74, 241] on span "Item de agendamento" at bounding box center [103, 237] width 152 height 19
click at [40, 255] on input "Item de agendamento *" at bounding box center [40, 274] width 0 height 39
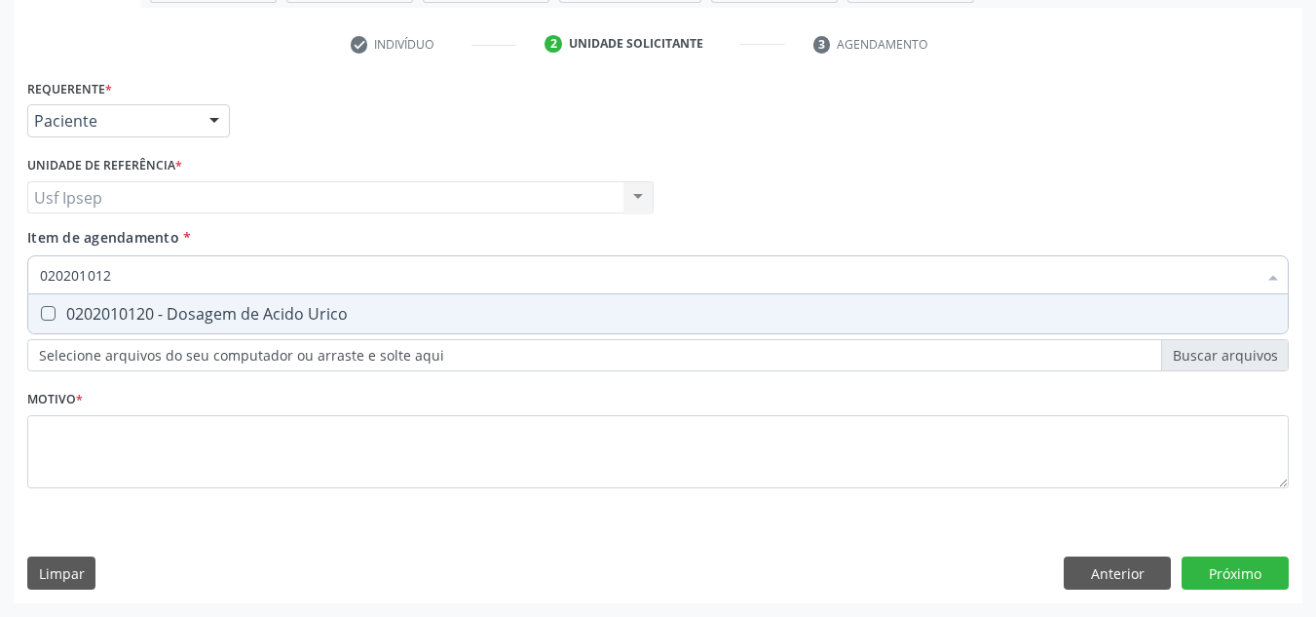
type input "0202010120"
click at [38, 315] on div at bounding box center [35, 314] width 15 height 16
checkbox Urico "true"
click at [117, 276] on input "0202010120" at bounding box center [648, 274] width 1217 height 39
type input "02020101"
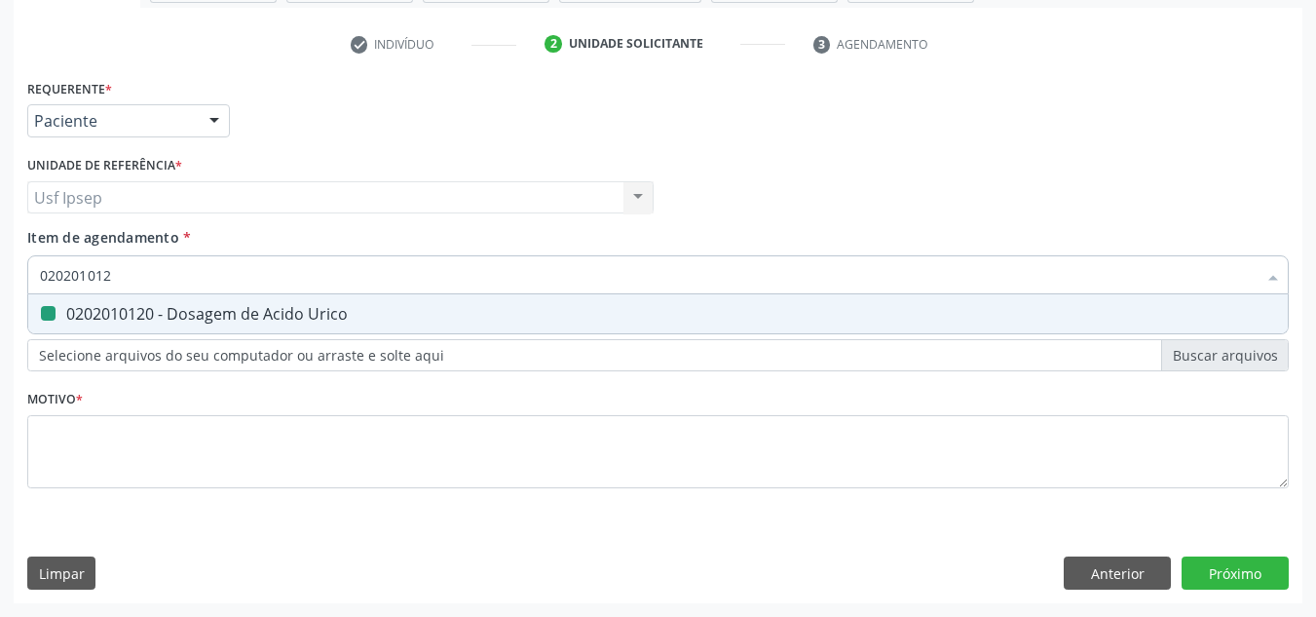
checkbox Urico "false"
type input "0"
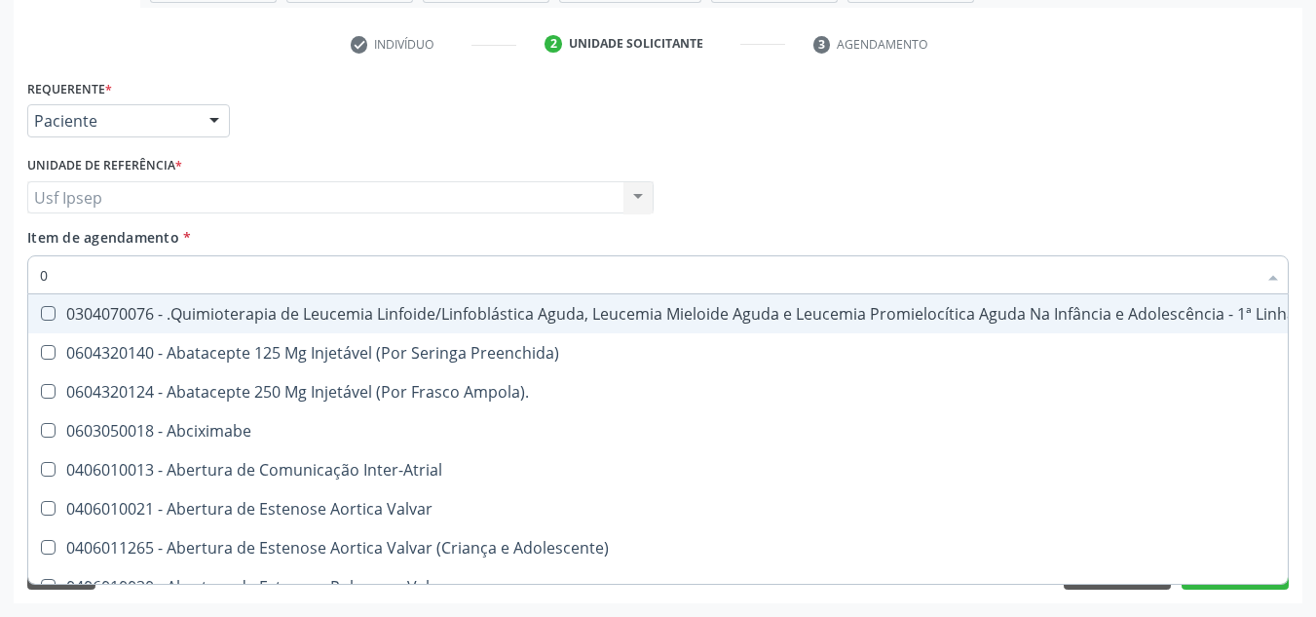
type input "02"
checkbox Hemodialise "true"
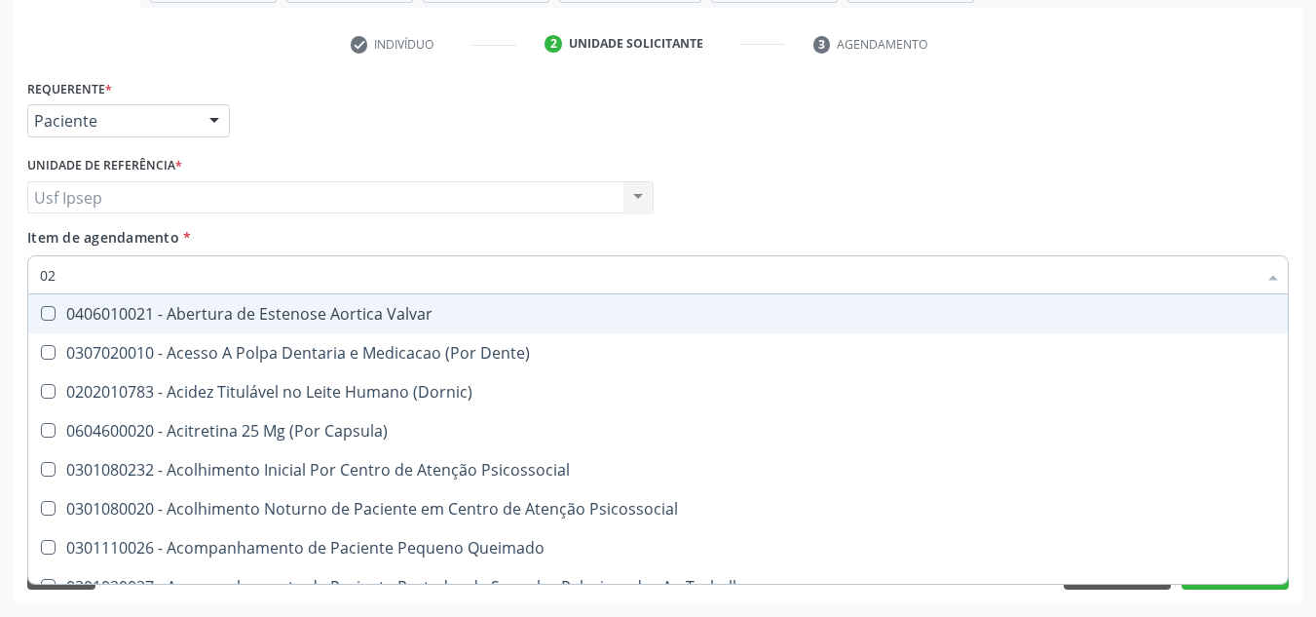
type input "020"
checkbox Intra-Aortico "true"
checkbox Urico "false"
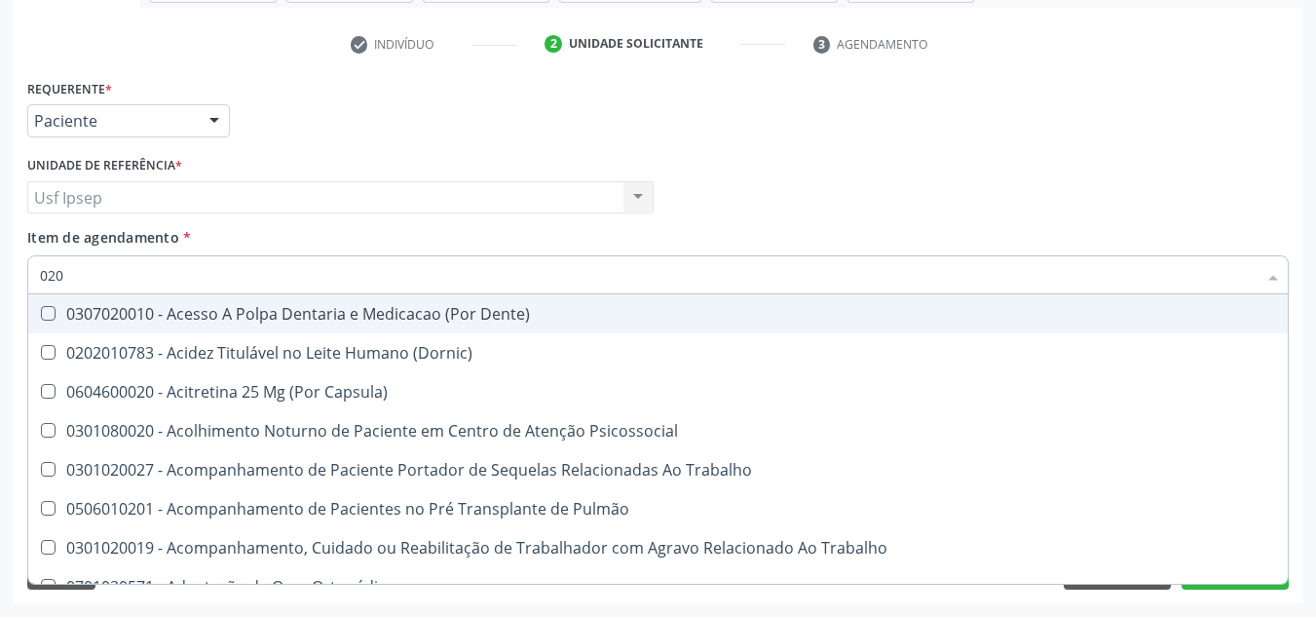
type input "0202"
checkbox População "true"
checkbox Urico "false"
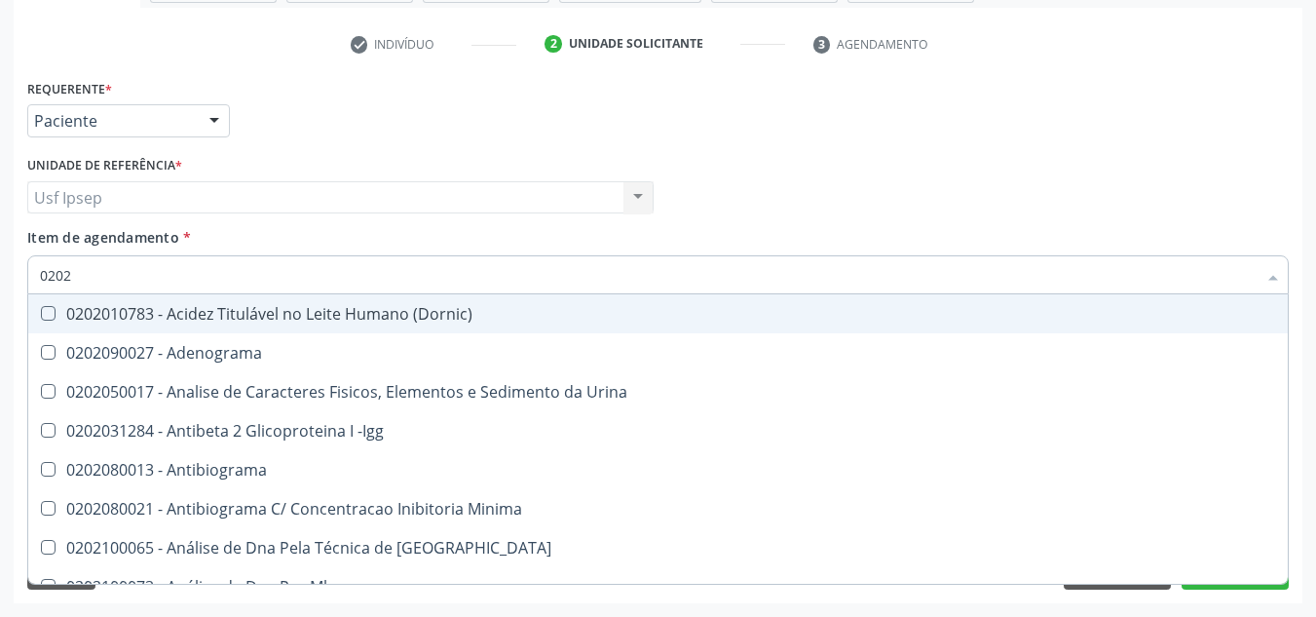
type input "02020"
checkbox Organicos "true"
checkbox Urico "false"
type input "020201"
checkbox Osmolar "true"
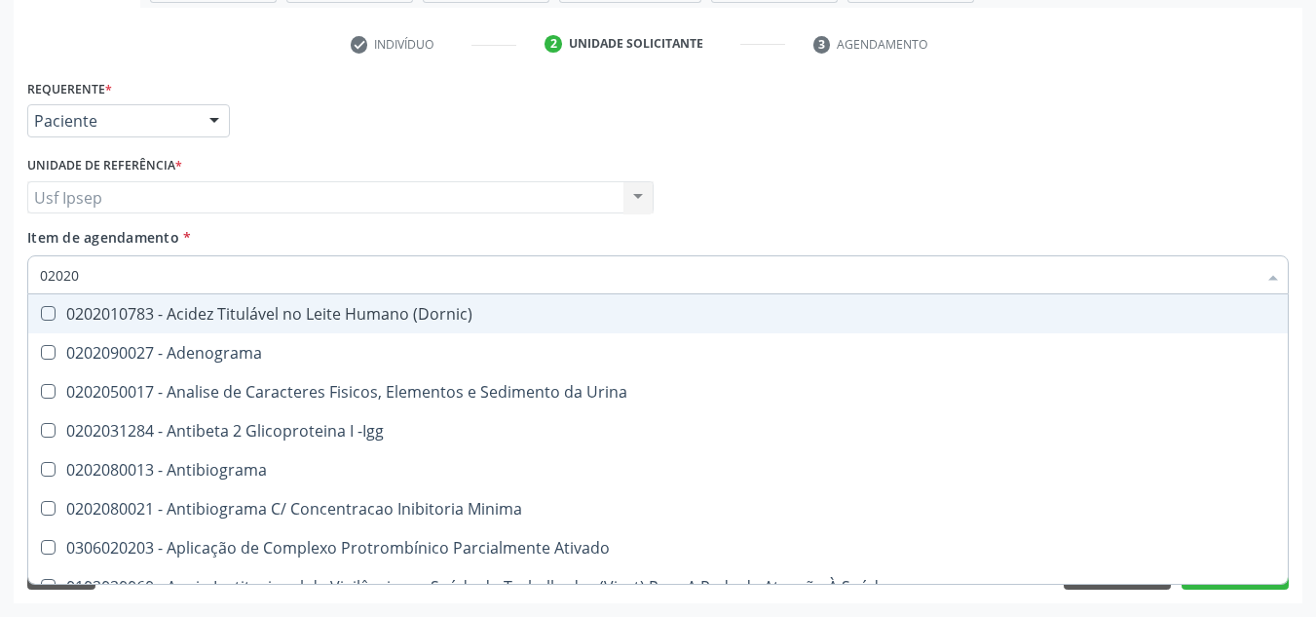
checkbox Urico "false"
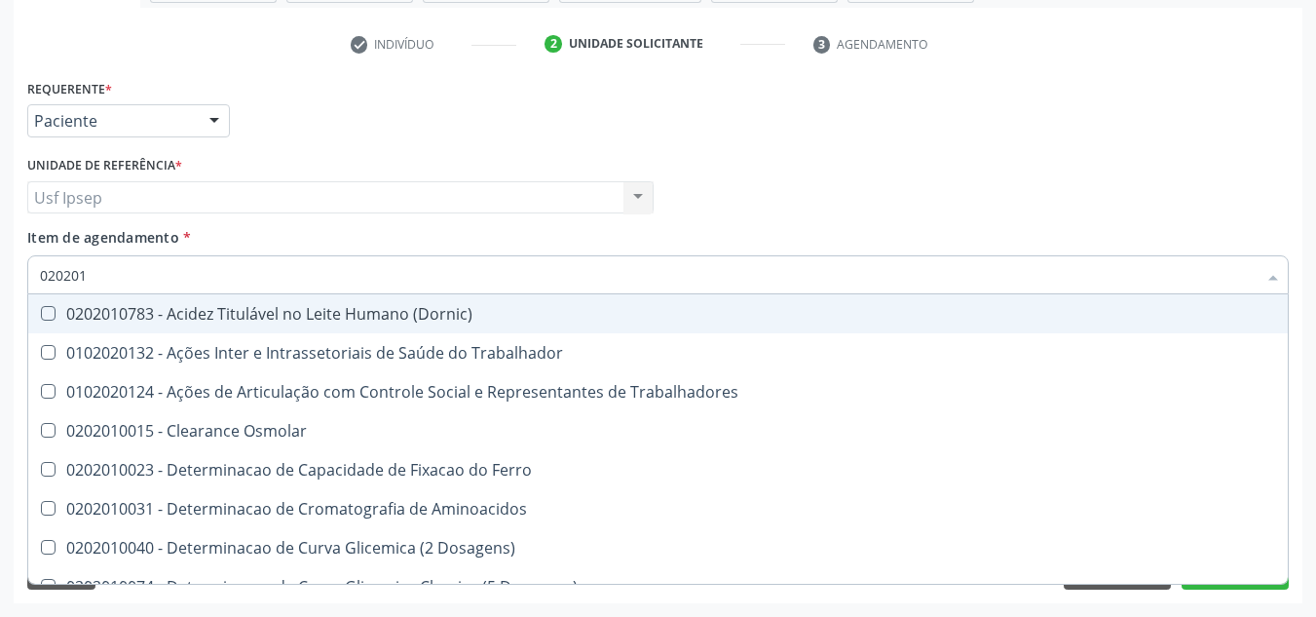
type input "0202010"
checkbox Ativada\) "true"
checkbox Urico "false"
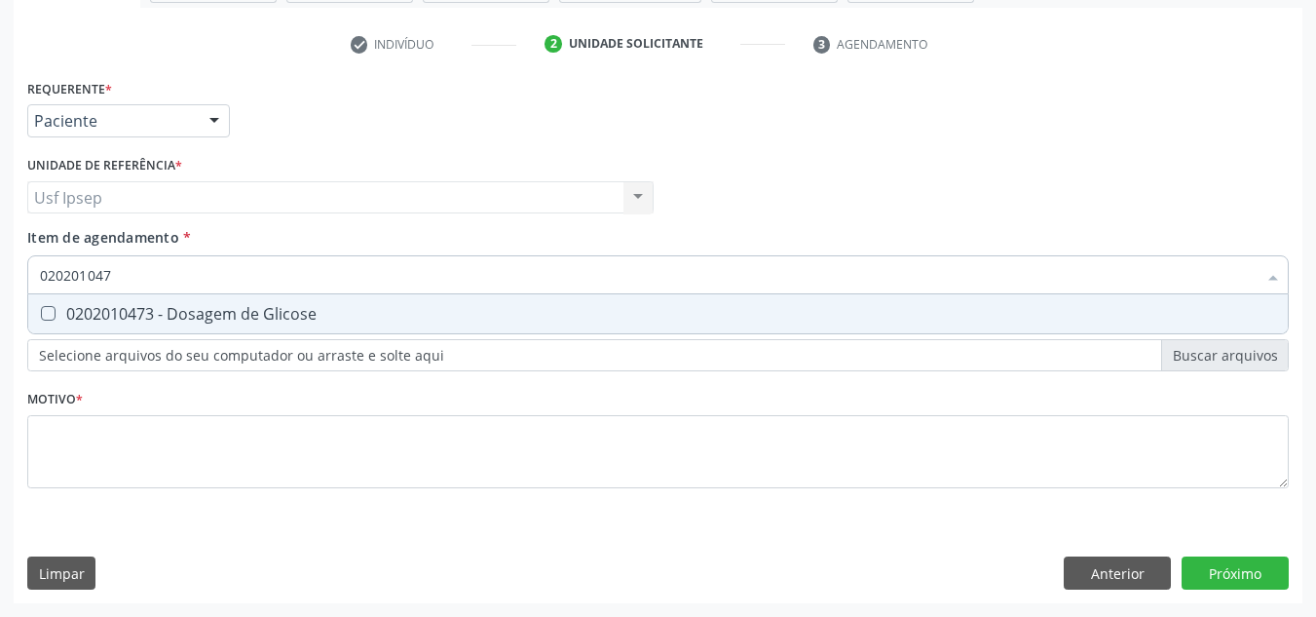
type input "0202010473"
click at [49, 313] on Glicose at bounding box center [48, 313] width 15 height 15
click at [41, 313] on Glicose "checkbox" at bounding box center [34, 313] width 13 height 13
checkbox Glicose "true"
click at [120, 275] on input "0202010473" at bounding box center [648, 274] width 1217 height 39
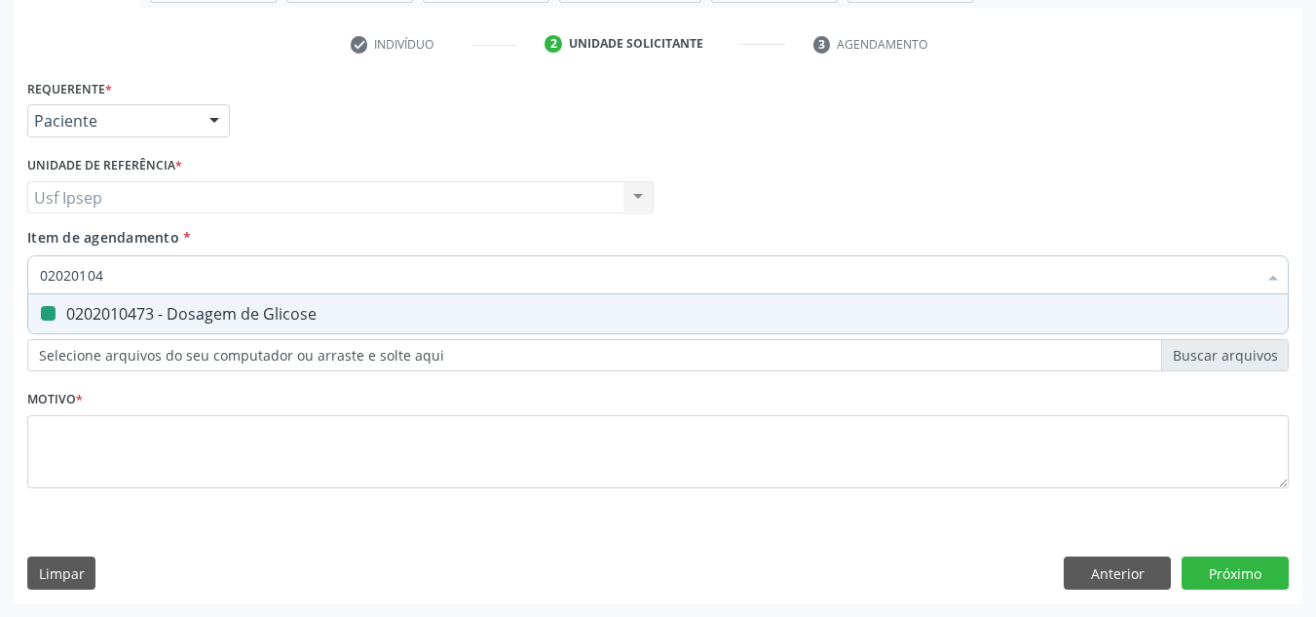
type input "0202010"
checkbox Glicose "false"
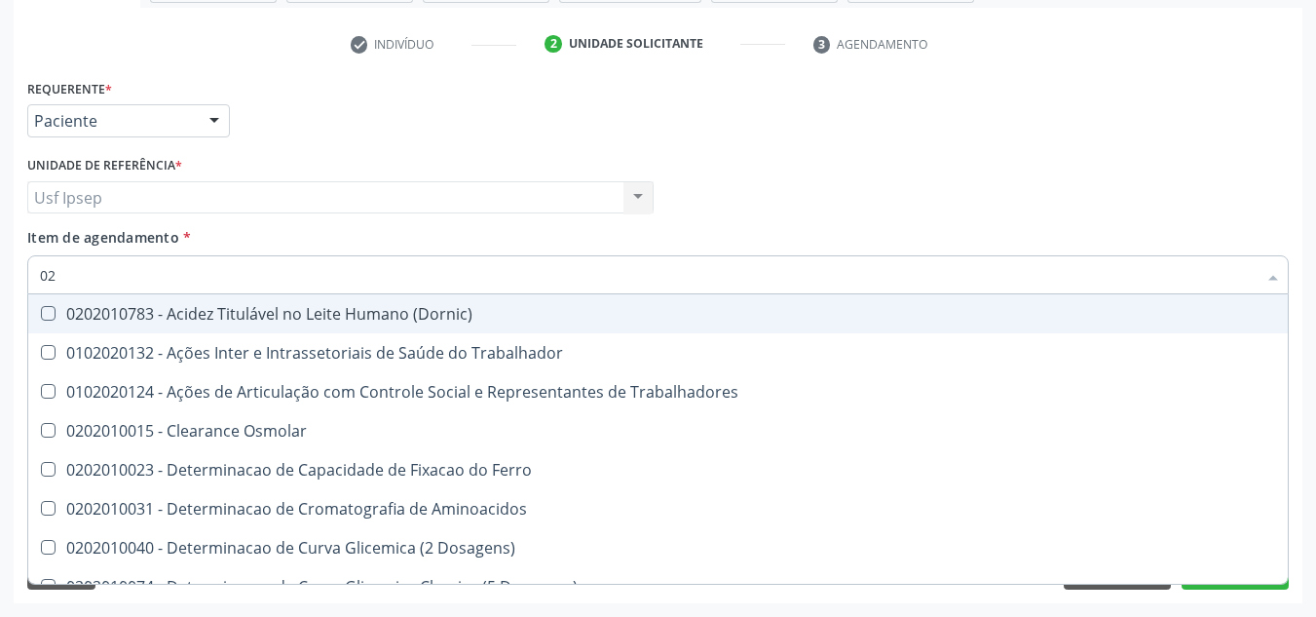
type input "0"
checkbox Urico "false"
checkbox Glicose "false"
checkbox Trabalho "false"
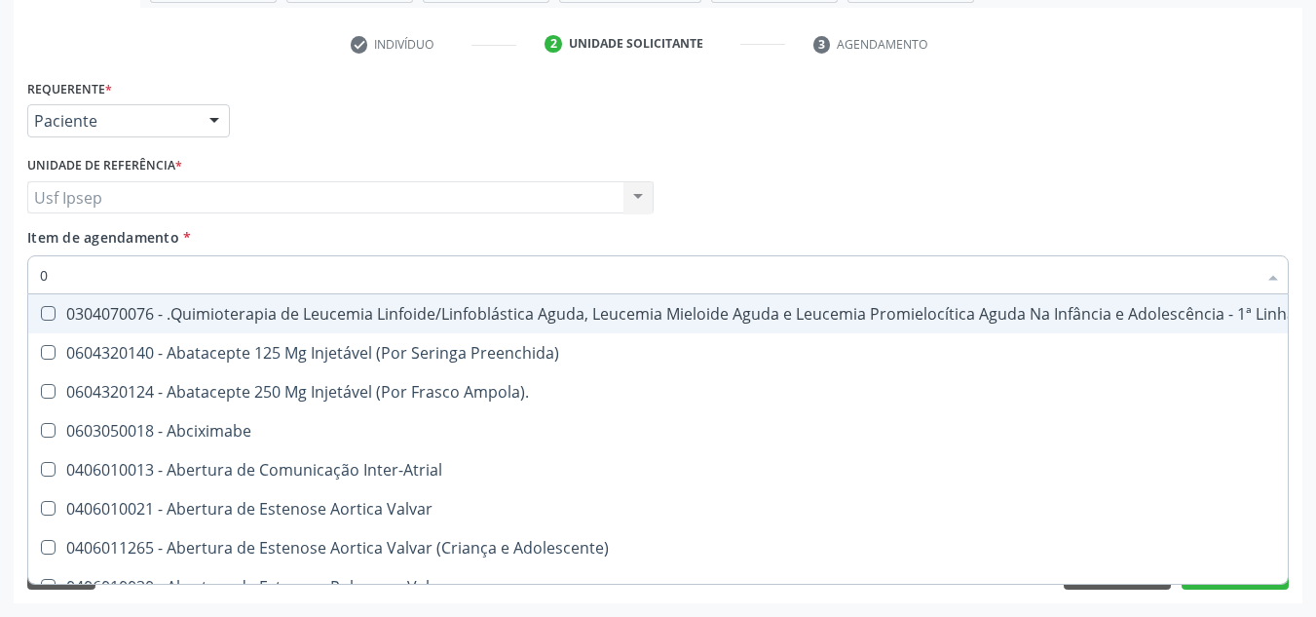
type input "02"
checkbox Hemodialise "true"
checkbox Bilateral "true"
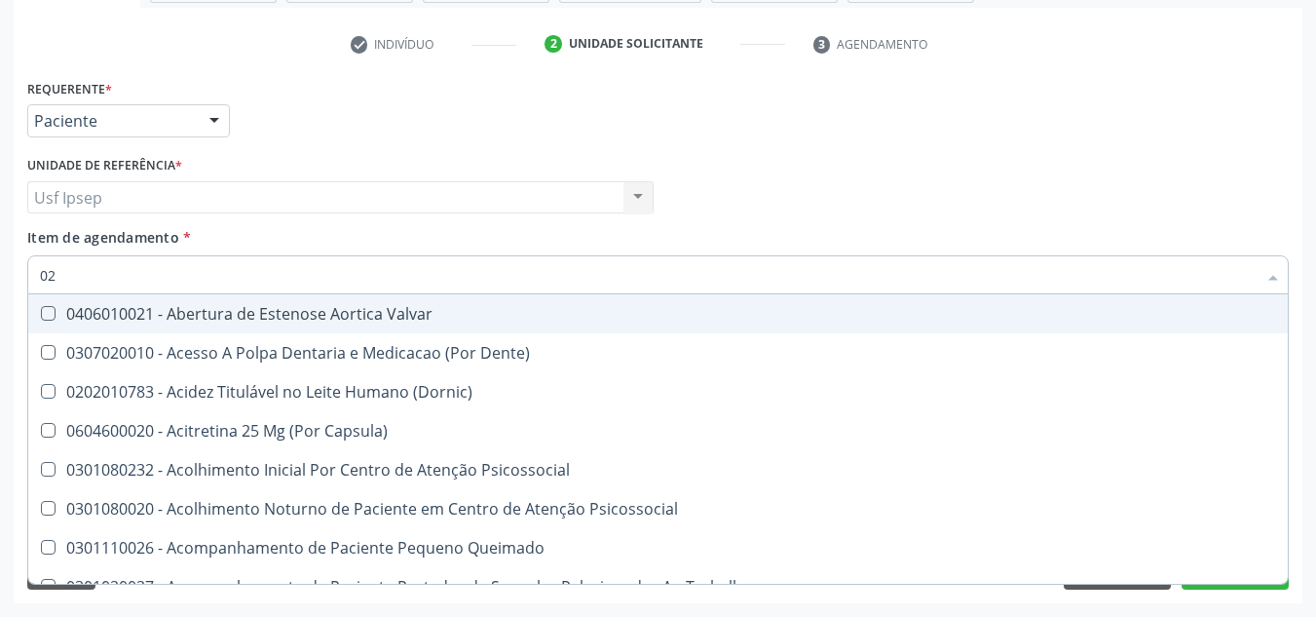
type input "020"
checkbox Intra-Aortico "true"
checkbox \(Qualitativo\) "true"
checkbox Urico "false"
checkbox Glicose "false"
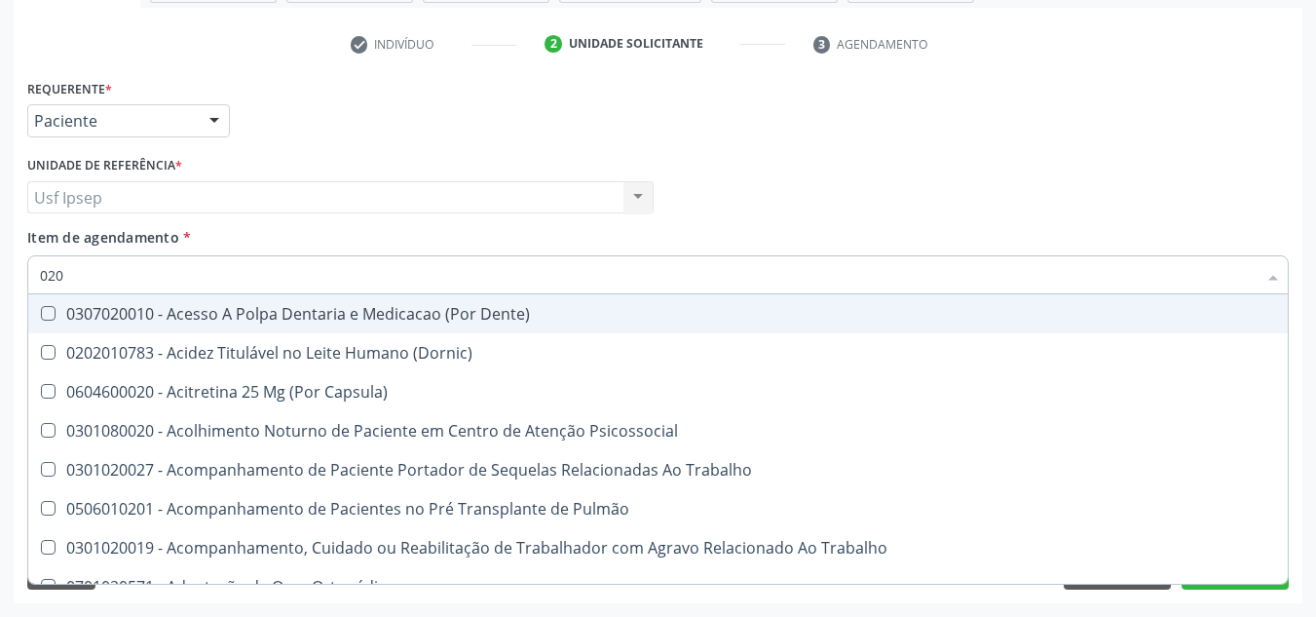
type input "0202"
checkbox População "true"
checkbox Laser "true"
checkbox Urico "false"
checkbox Glicose "false"
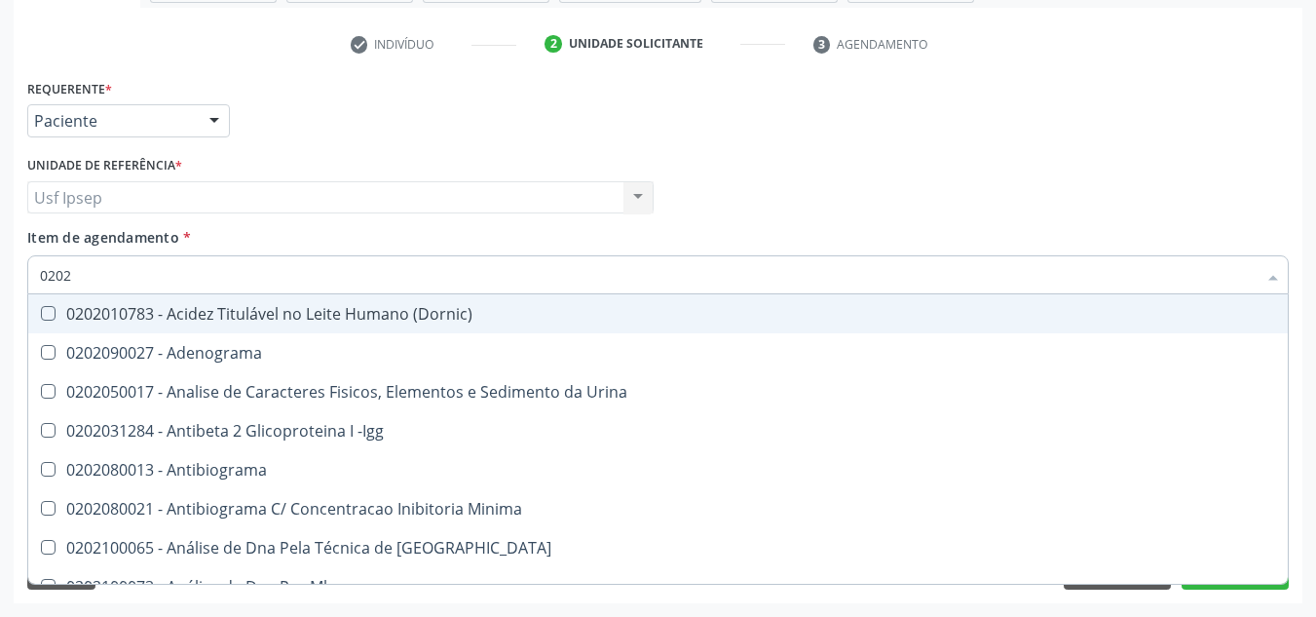
type input "02020"
checkbox Organicos "true"
checkbox Urico "false"
checkbox Xi "true"
checkbox Glicose "false"
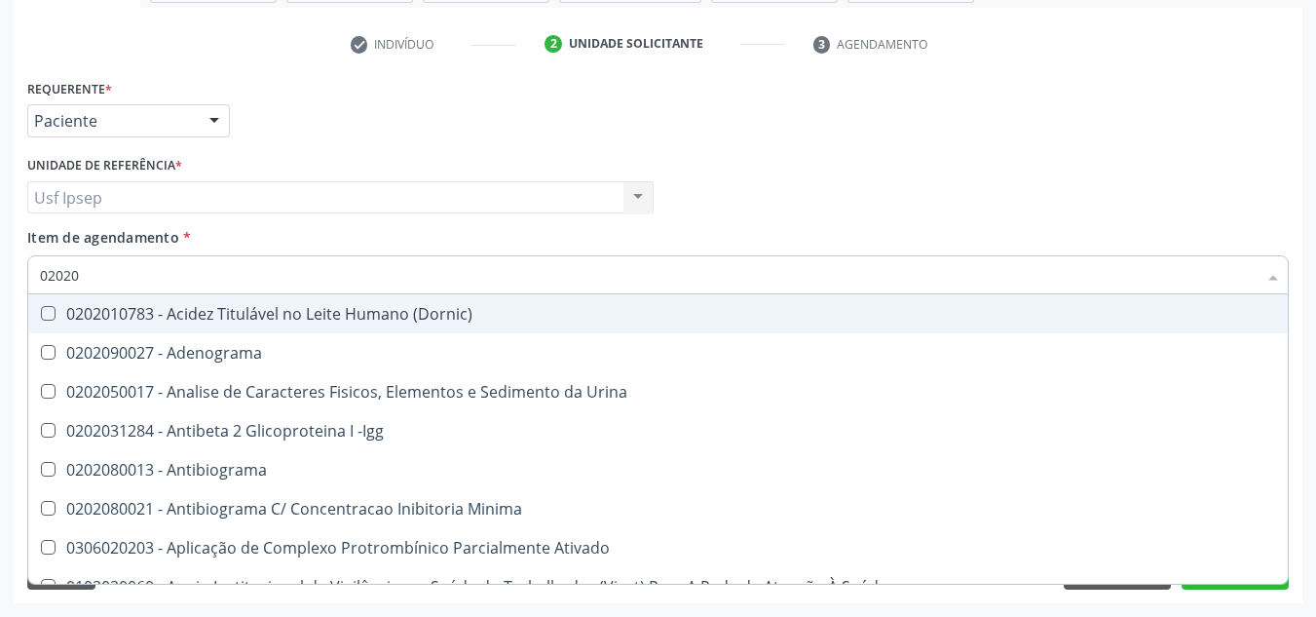
type input "020201"
checkbox Osmolar "true"
checkbox T3 "true"
checkbox Urico "false"
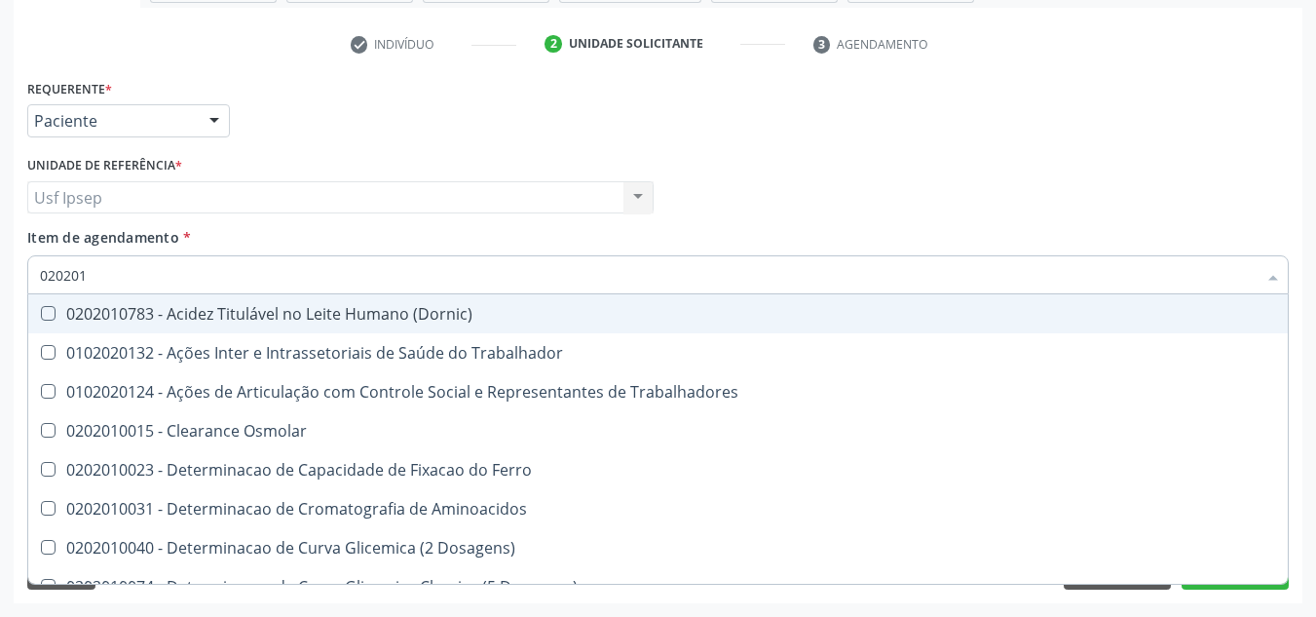
type input "0202010"
checkbox Ativada\) "true"
checkbox Urico "false"
checkbox II "true"
checkbox Glicose "false"
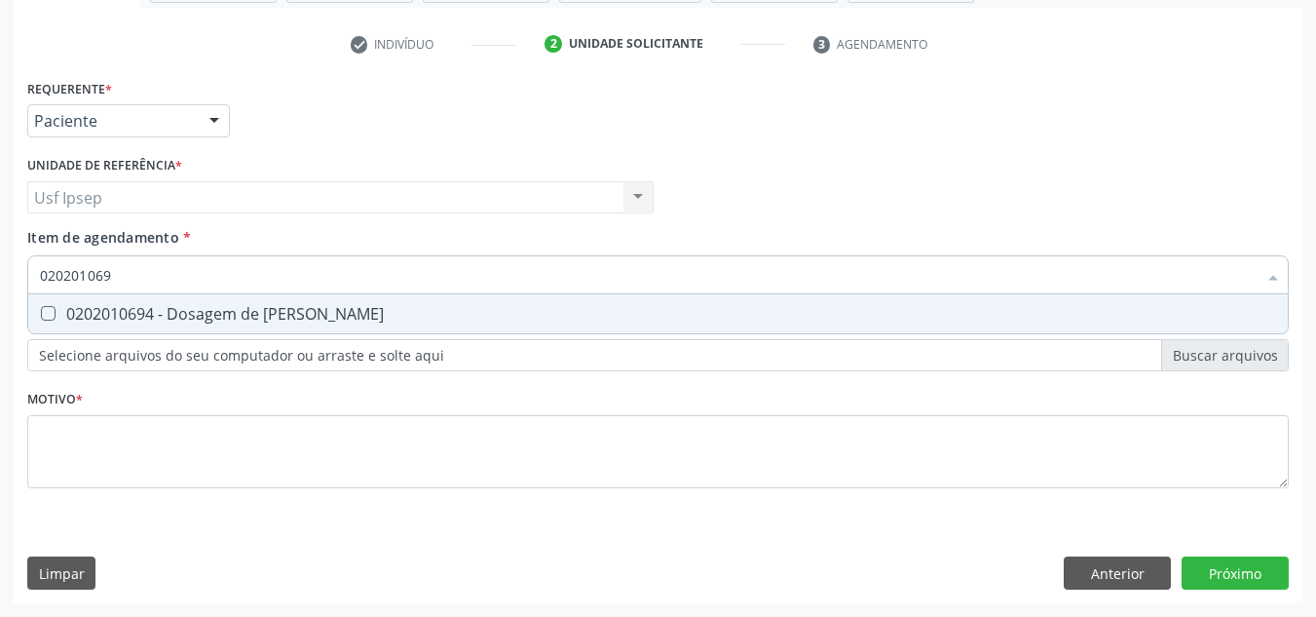
type input "0202010694"
click at [45, 311] on Ureia at bounding box center [48, 313] width 15 height 15
click at [41, 311] on Ureia "checkbox" at bounding box center [34, 313] width 13 height 13
checkbox Ureia "true"
click at [127, 279] on input "0202010694" at bounding box center [648, 274] width 1217 height 39
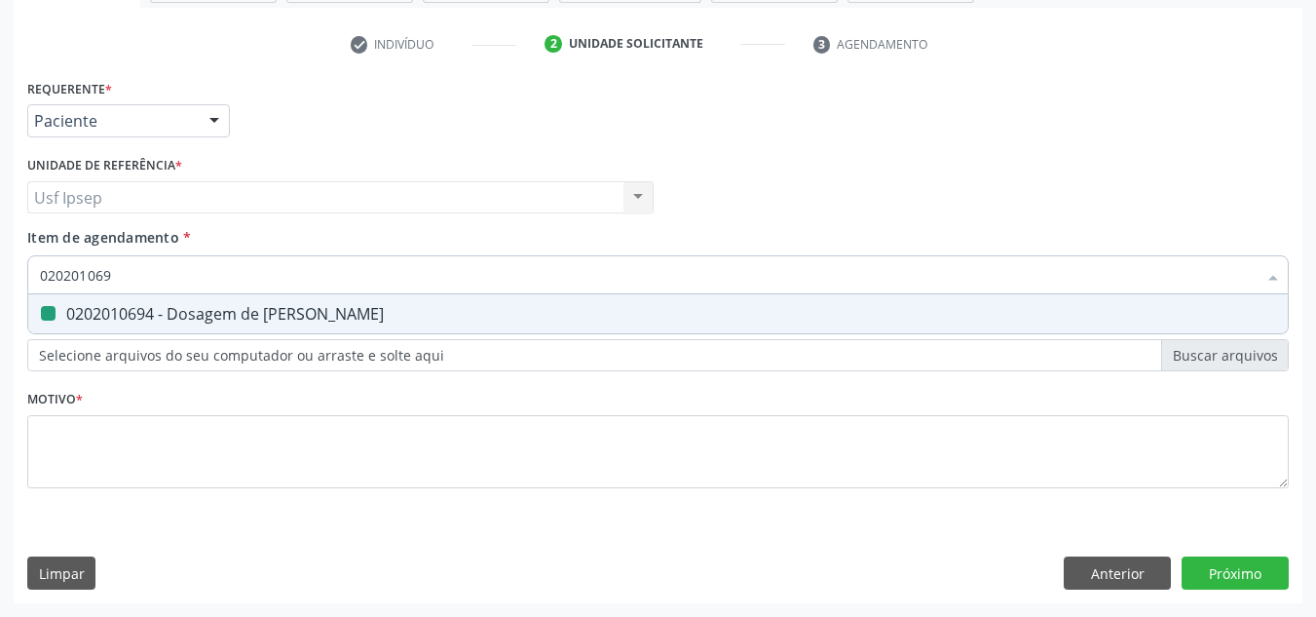
type input "02020106"
checkbox Ureia "false"
type input "0"
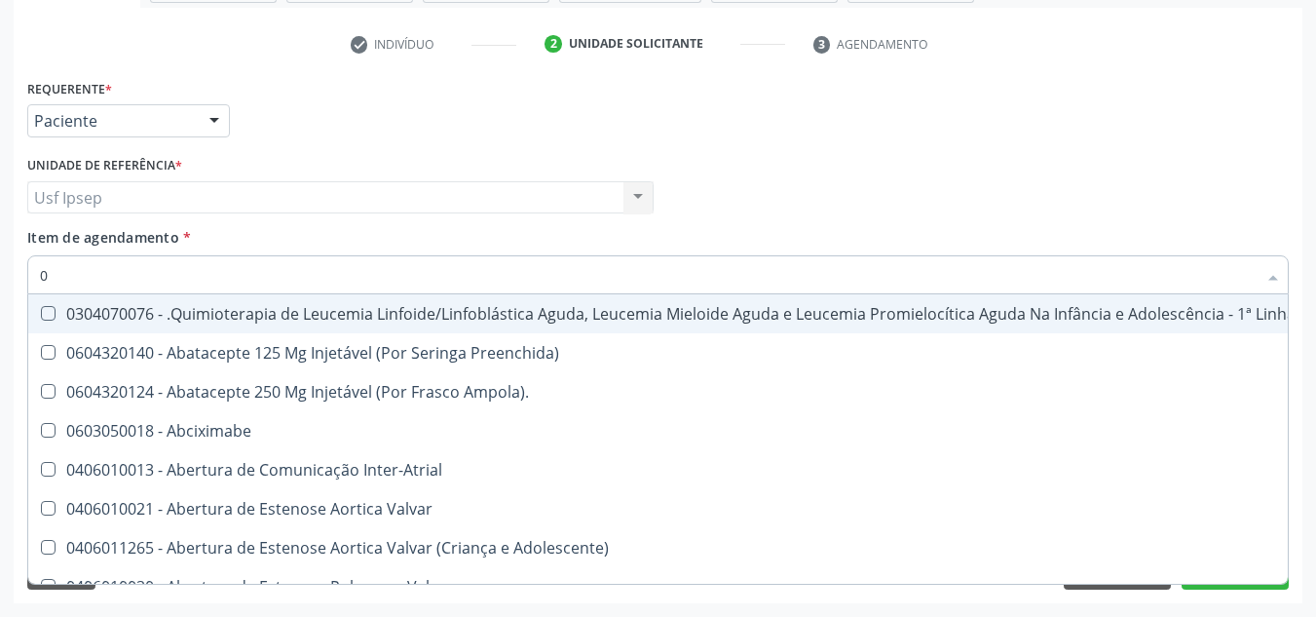
type input "02"
checkbox Hemodialise "true"
checkbox Bilateral "true"
checkbox Transplante "true"
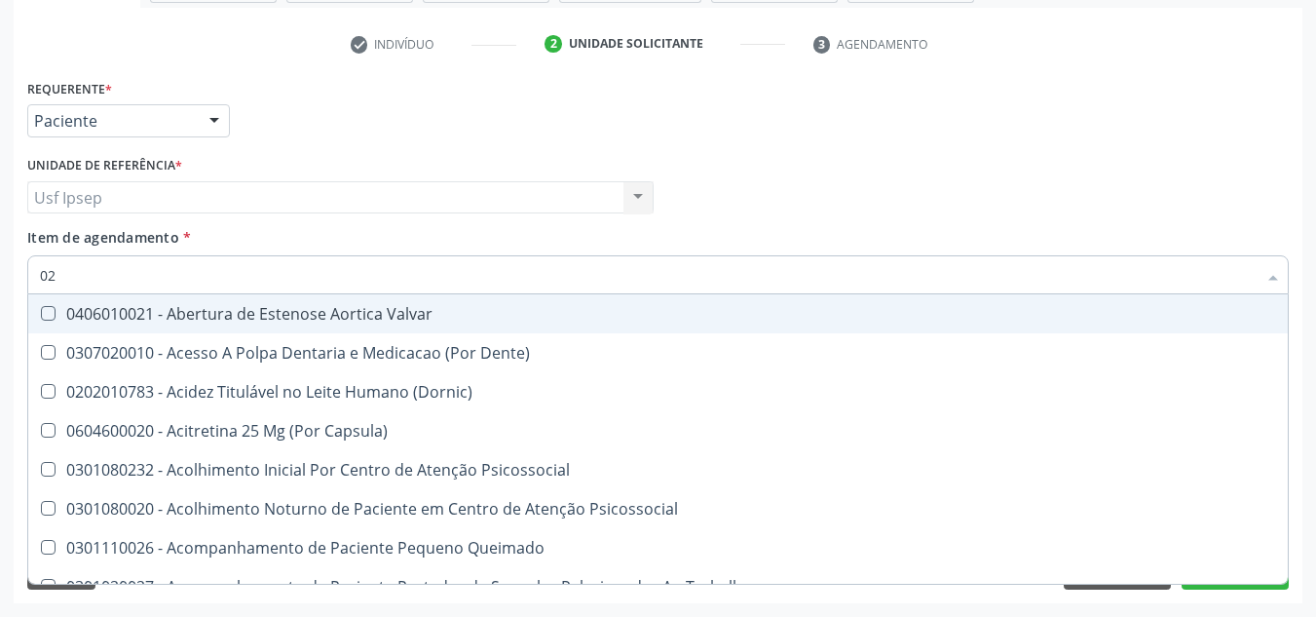
type input "020"
checkbox Intra-Aortico "true"
checkbox \(Qualitativo\) "true"
checkbox Ii\) "true"
checkbox Urico "false"
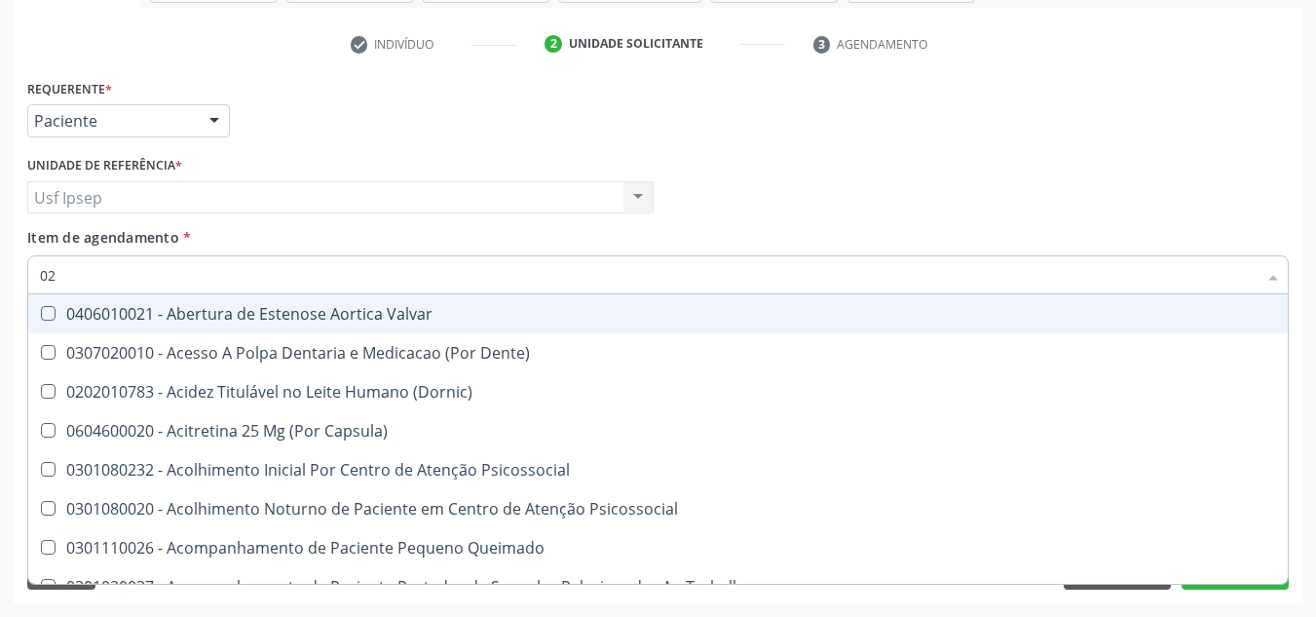
checkbox Glicose "false"
checkbox Ureia "false"
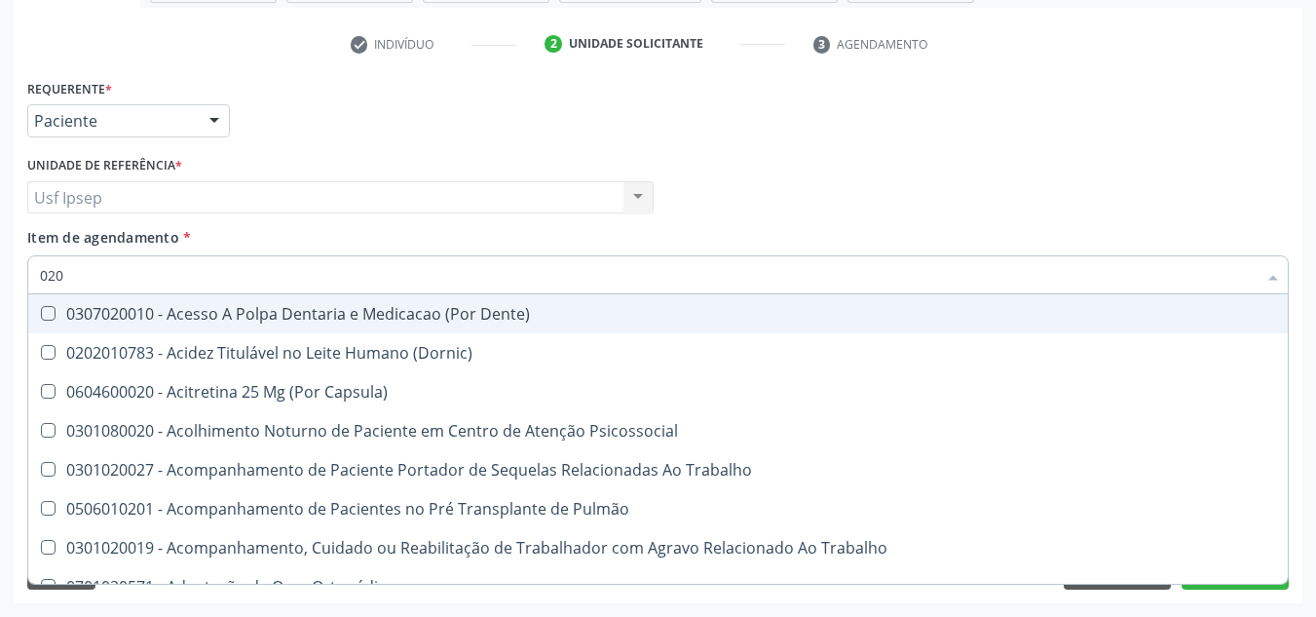
type input "0202"
checkbox População "true"
checkbox Laser "true"
checkbox Estimulo "true"
checkbox Urico "false"
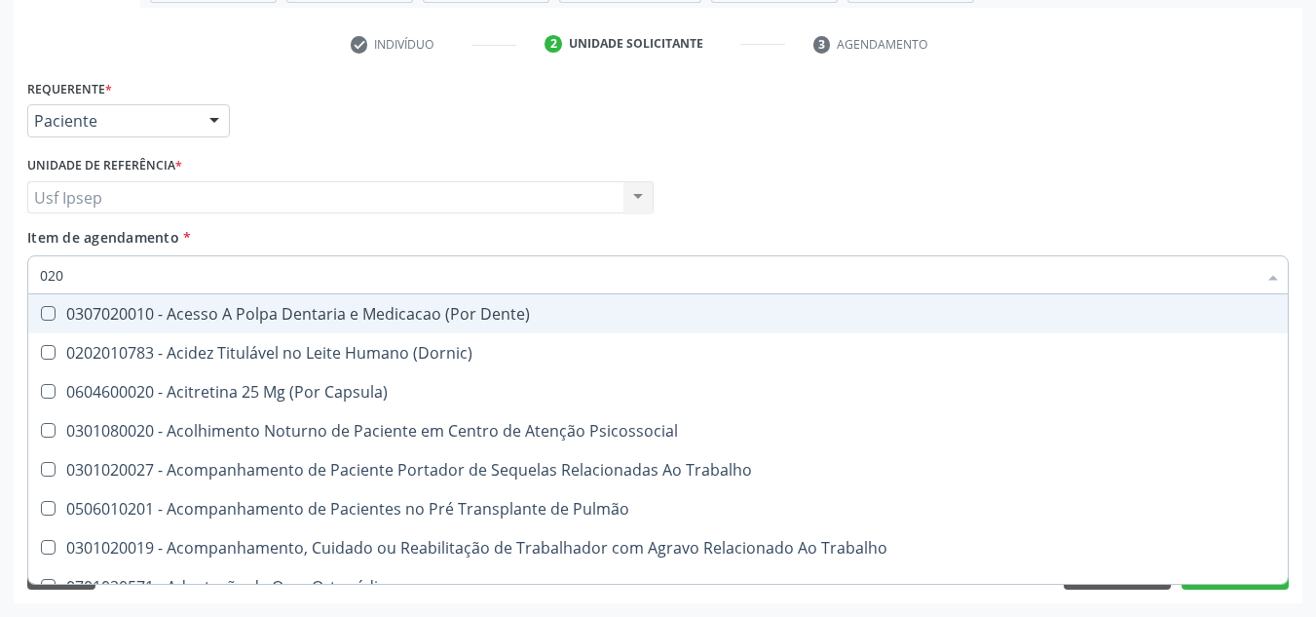
checkbox Glicose "false"
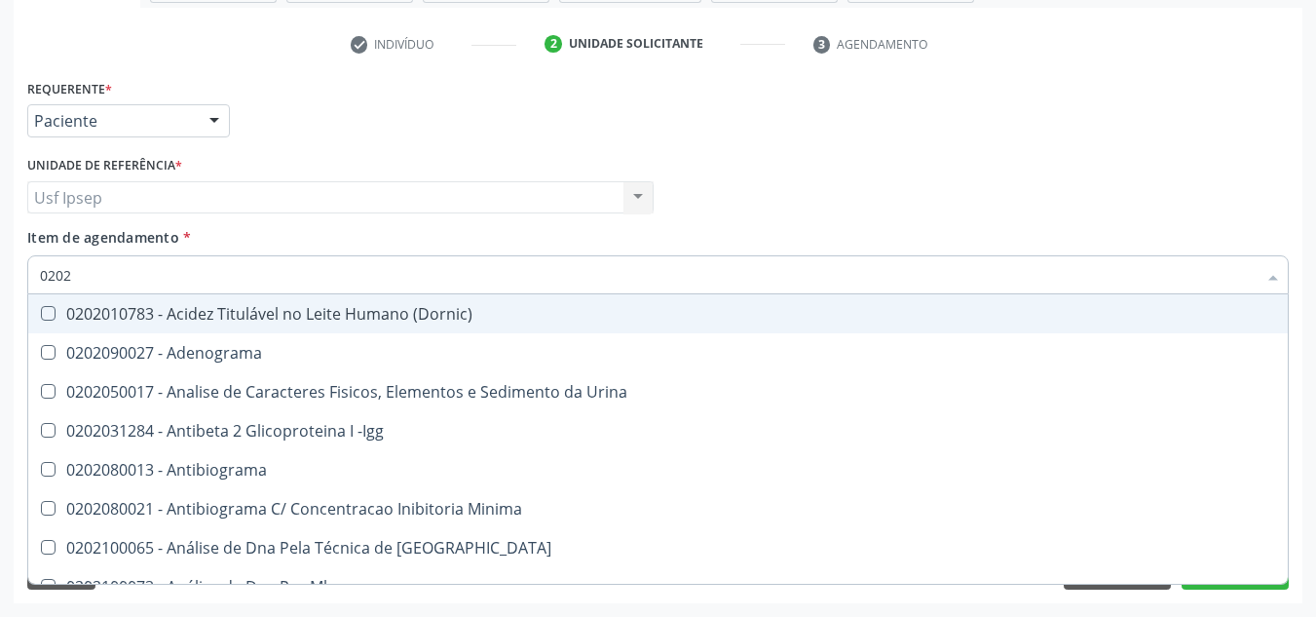
type input "02020"
checkbox Organicos "true"
checkbox Urico "false"
checkbox Xi "true"
checkbox Glicose "false"
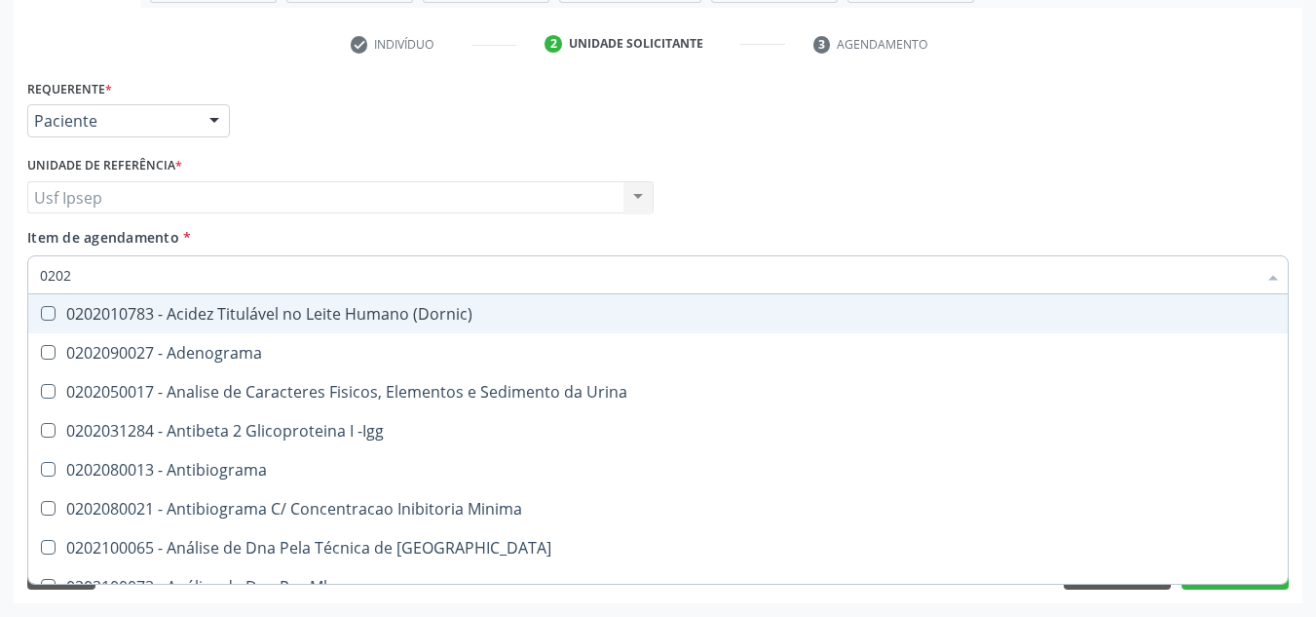
checkbox Derrames "true"
checkbox Ureia "false"
type input "020201"
checkbox Osmolar "true"
checkbox T3 "true"
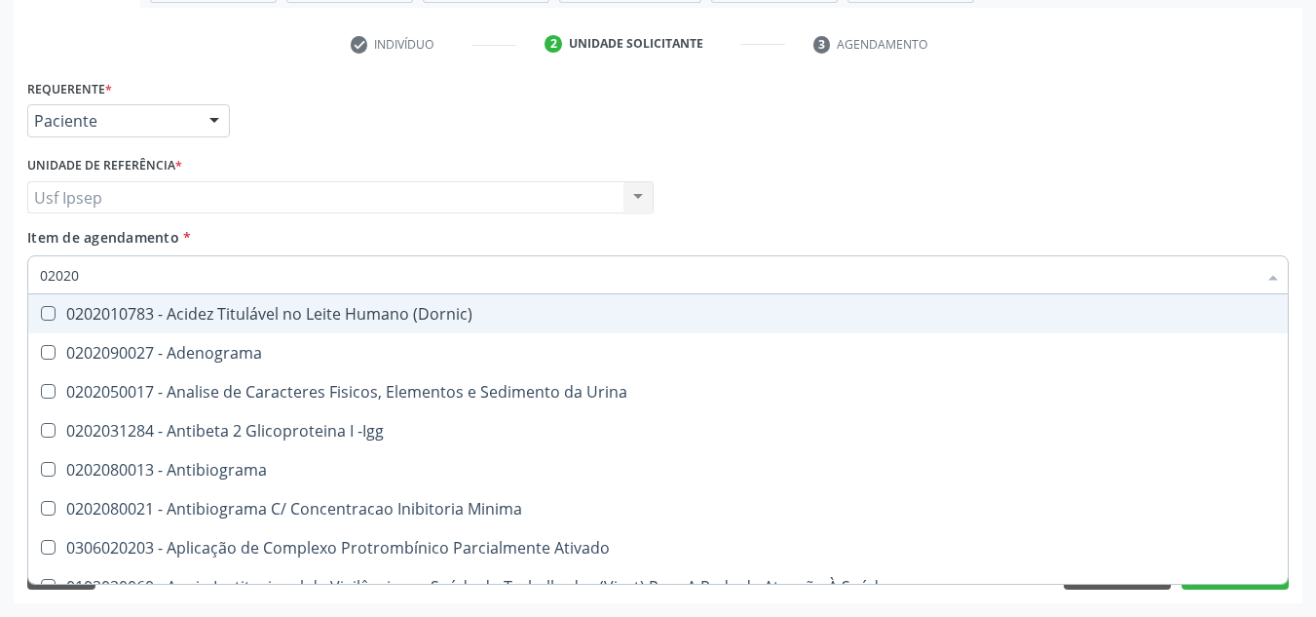
checkbox Ascorbico "true"
checkbox Urico "false"
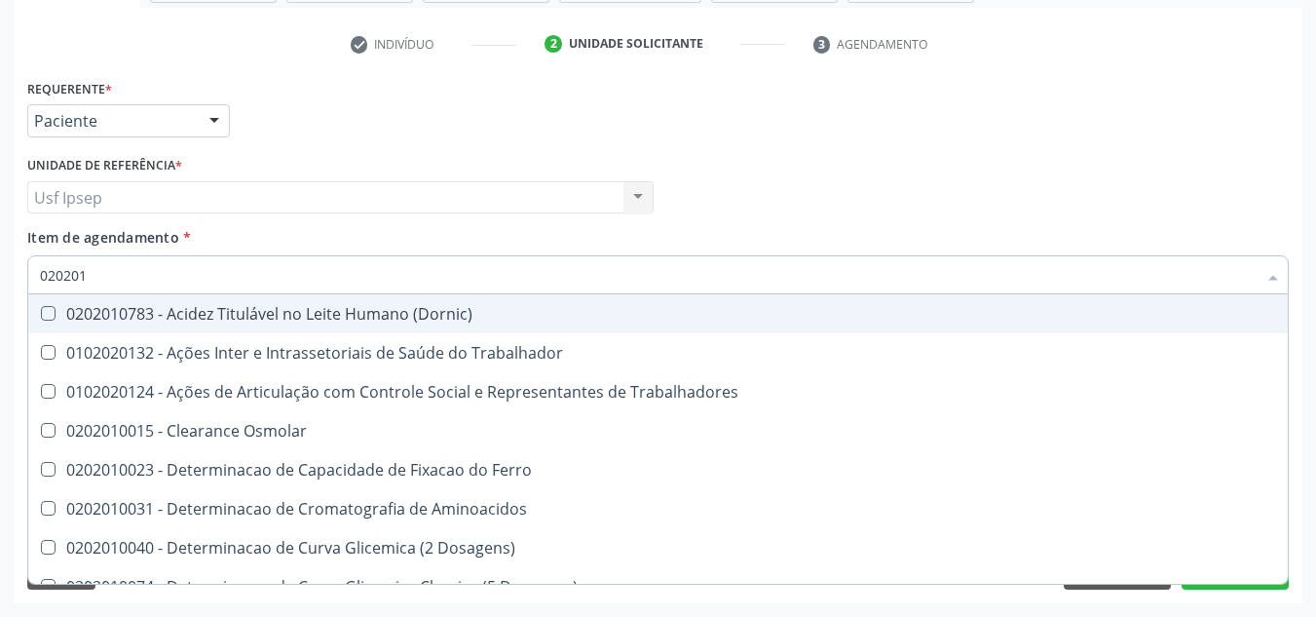
type input "0202010"
checkbox Ativada\) "true"
checkbox Urico "false"
checkbox II "true"
checkbox Glicose "false"
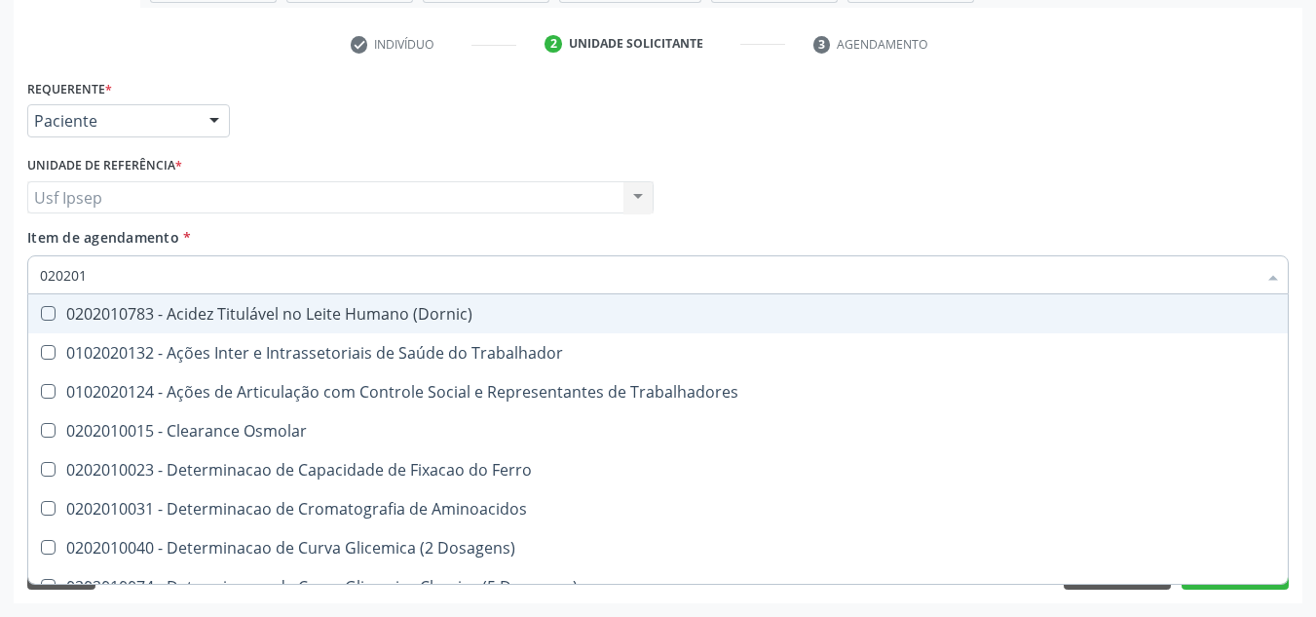
checkbox Piruvato "true"
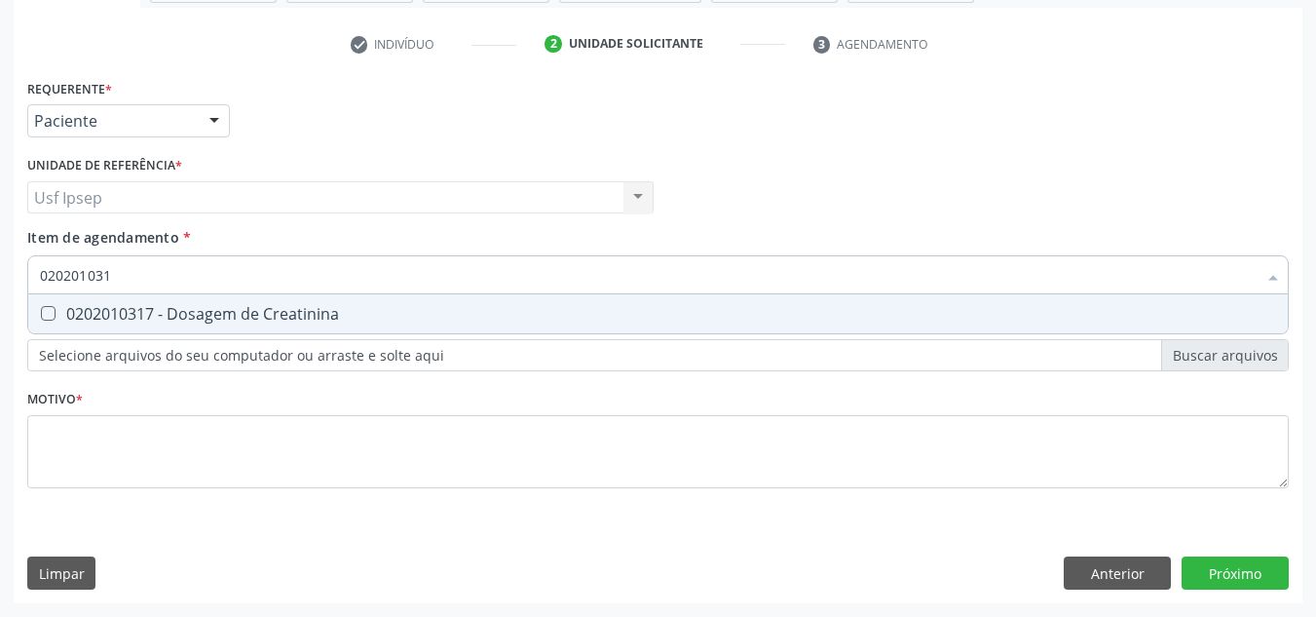
type input "0202010317"
click at [49, 310] on Creatinina at bounding box center [48, 313] width 15 height 15
click at [41, 310] on Creatinina "checkbox" at bounding box center [34, 313] width 13 height 13
checkbox Creatinina "true"
click at [125, 280] on input "0202010317" at bounding box center [648, 274] width 1217 height 39
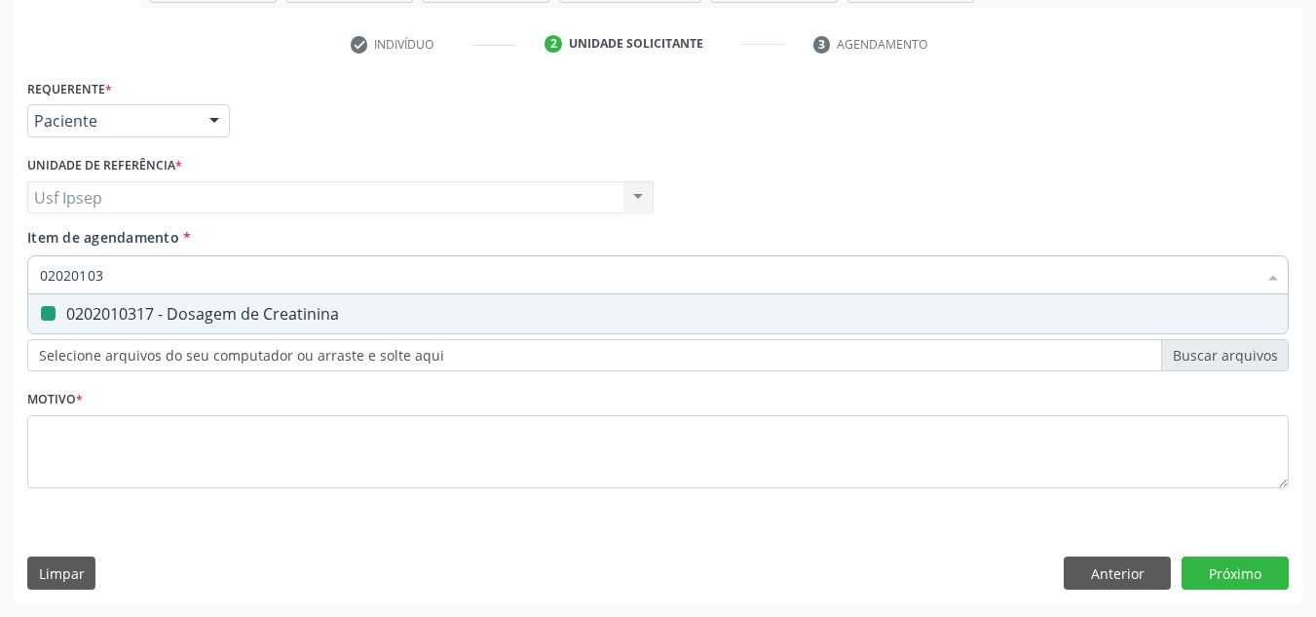
type input "0202010"
checkbox Creatinina "false"
type input "0"
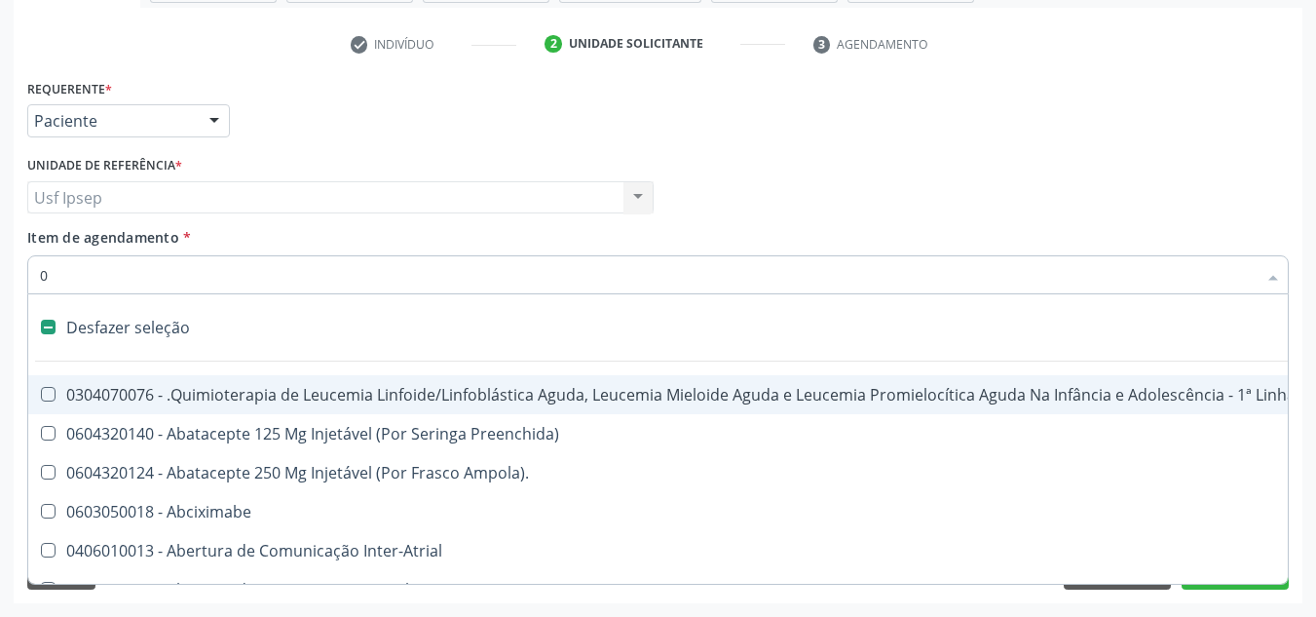
type input "02"
checkbox Hemodialise "true"
checkbox Meckel "true"
checkbox Bilateral "true"
checkbox Transplante "true"
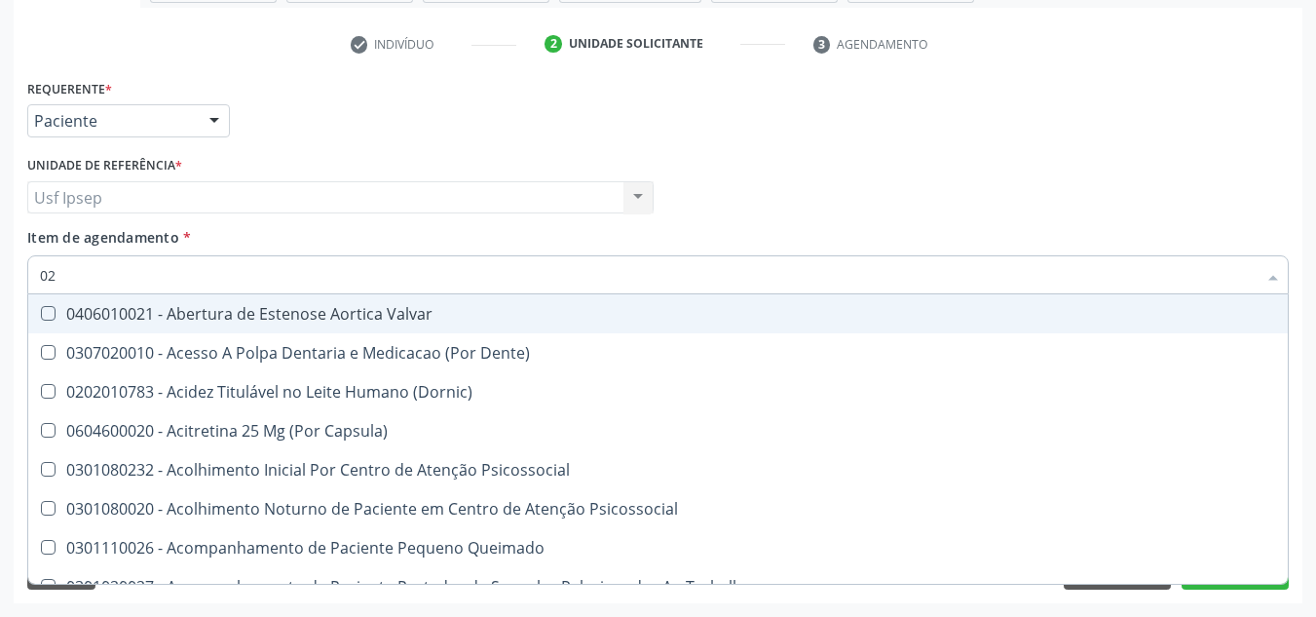
type input "020"
checkbox Intra-Aortico "true"
checkbox Complementar\) "true"
checkbox \(Qualitativo\) "true"
checkbox Ii\) "true"
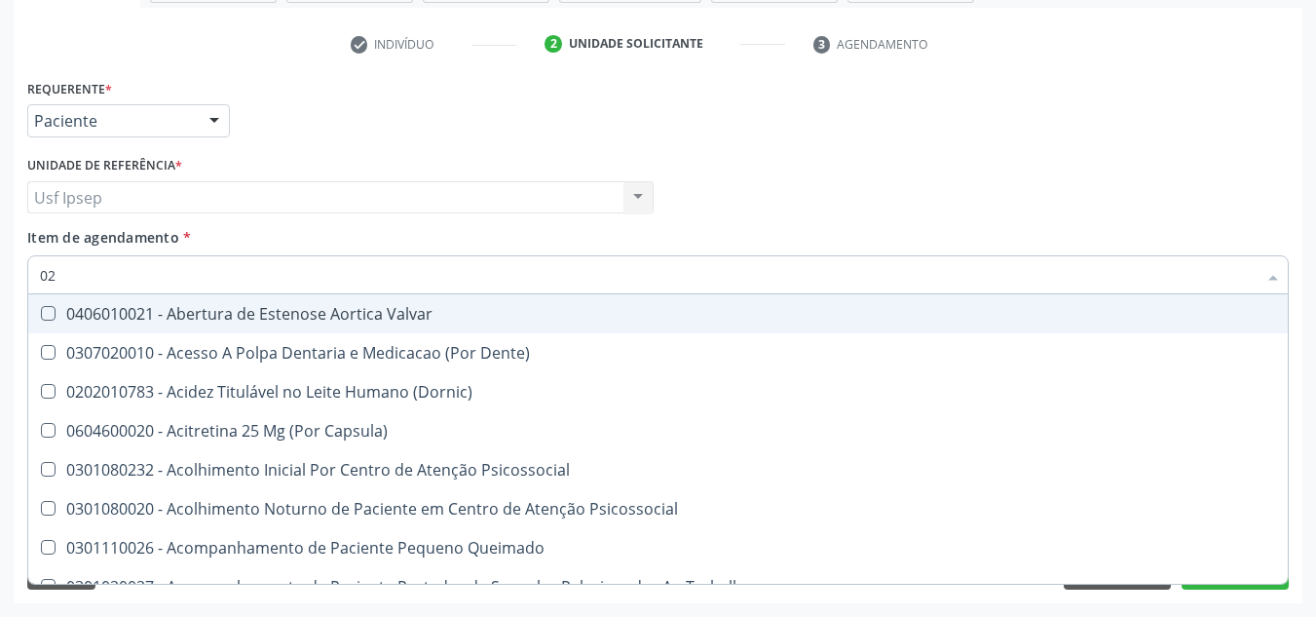
checkbox Urico "false"
checkbox Creatinina "false"
checkbox Glicose "false"
checkbox Ureia "false"
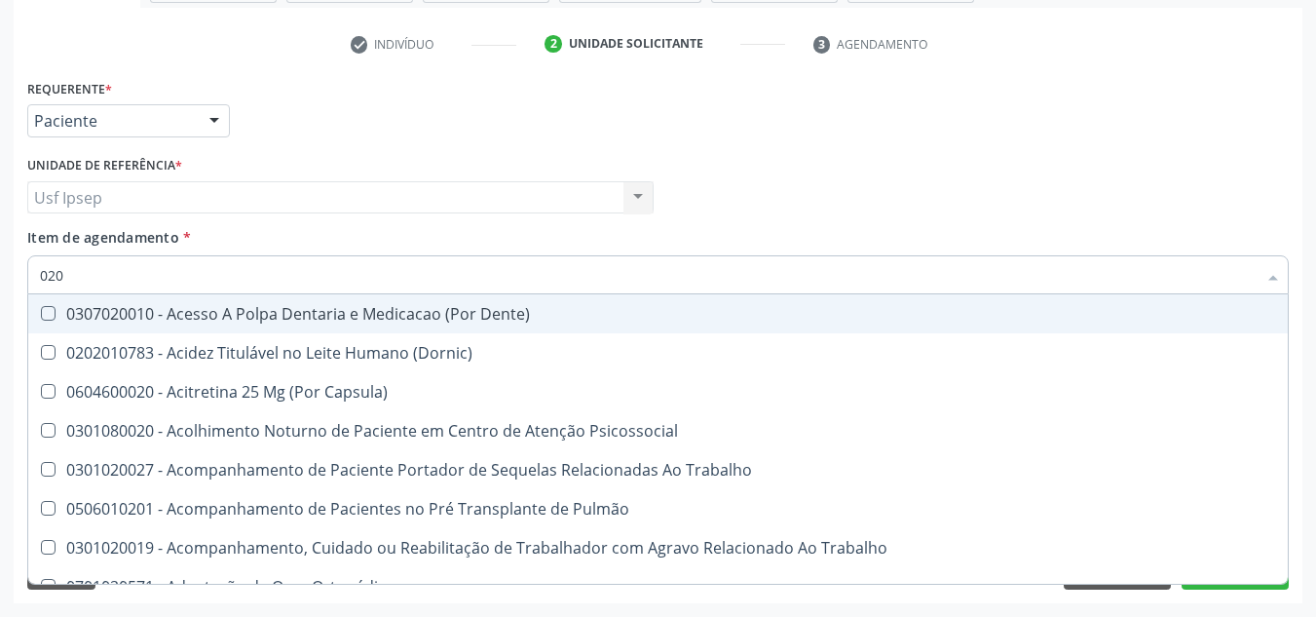
type input "0202"
checkbox População "true"
checkbox Ossea "true"
checkbox Laser "true"
checkbox Estimulo "true"
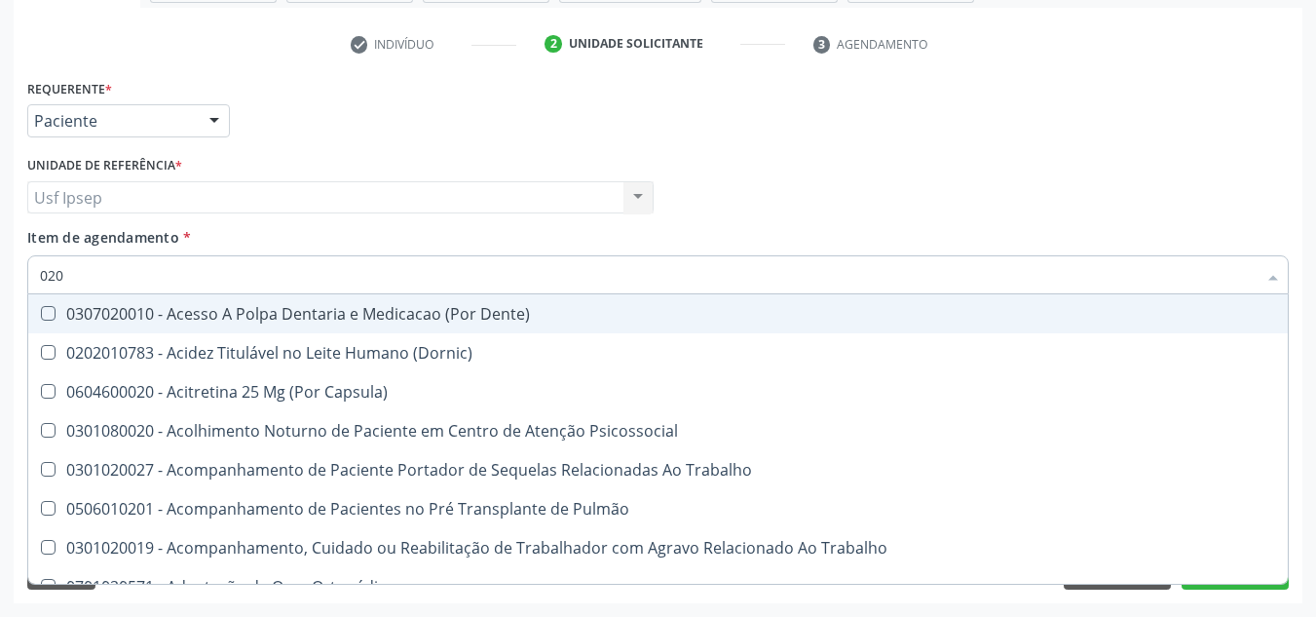
checkbox Urico "false"
checkbox Creatinina "false"
checkbox Glicose "false"
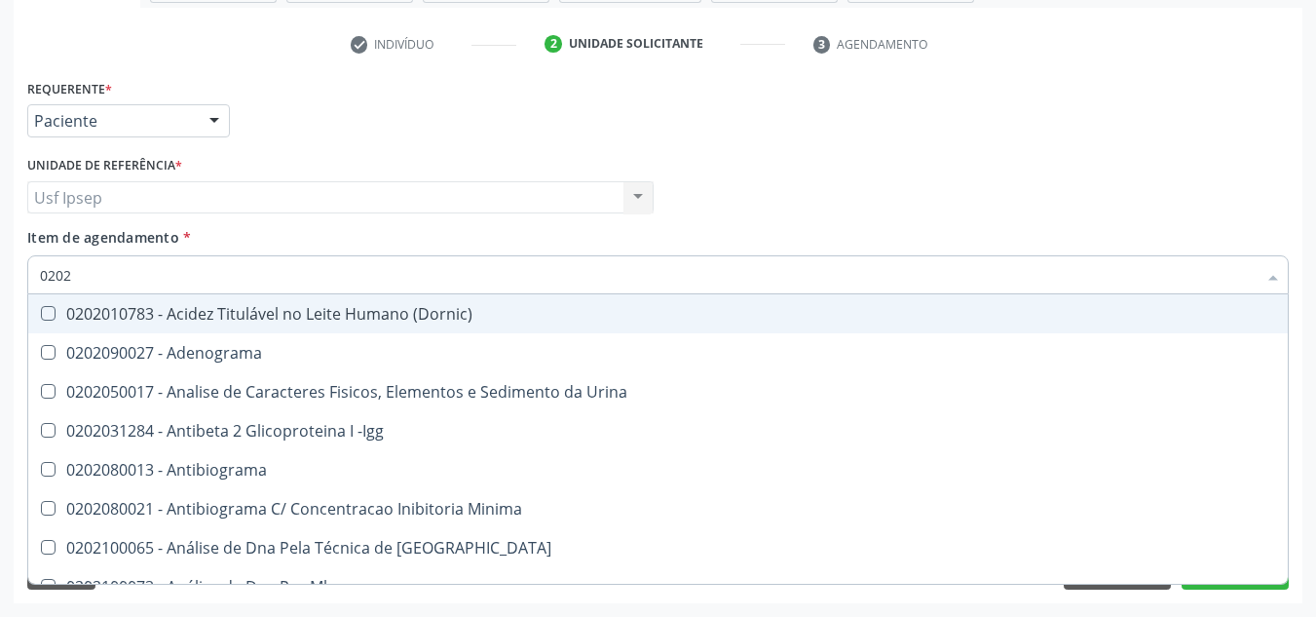
type input "02020"
checkbox Organicos "true"
checkbox Urico "false"
checkbox Calcio "true"
checkbox Creatinina "false"
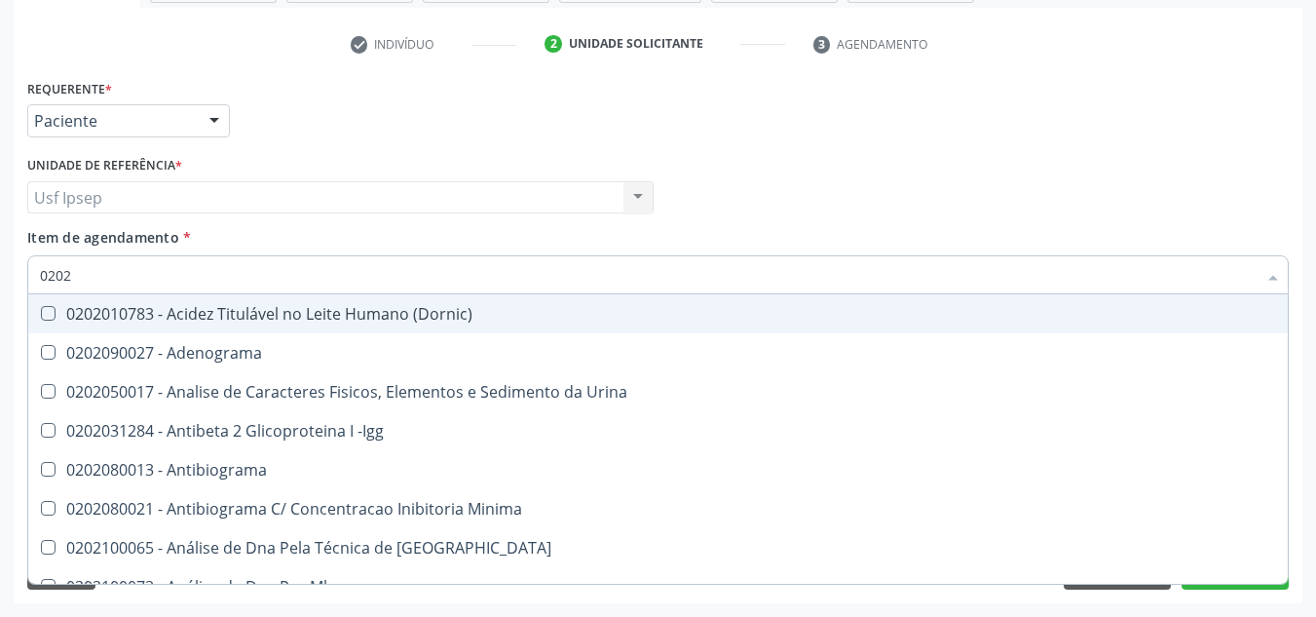
checkbox Xi "true"
checkbox Glicose "false"
checkbox Derrames "true"
checkbox Ureia "false"
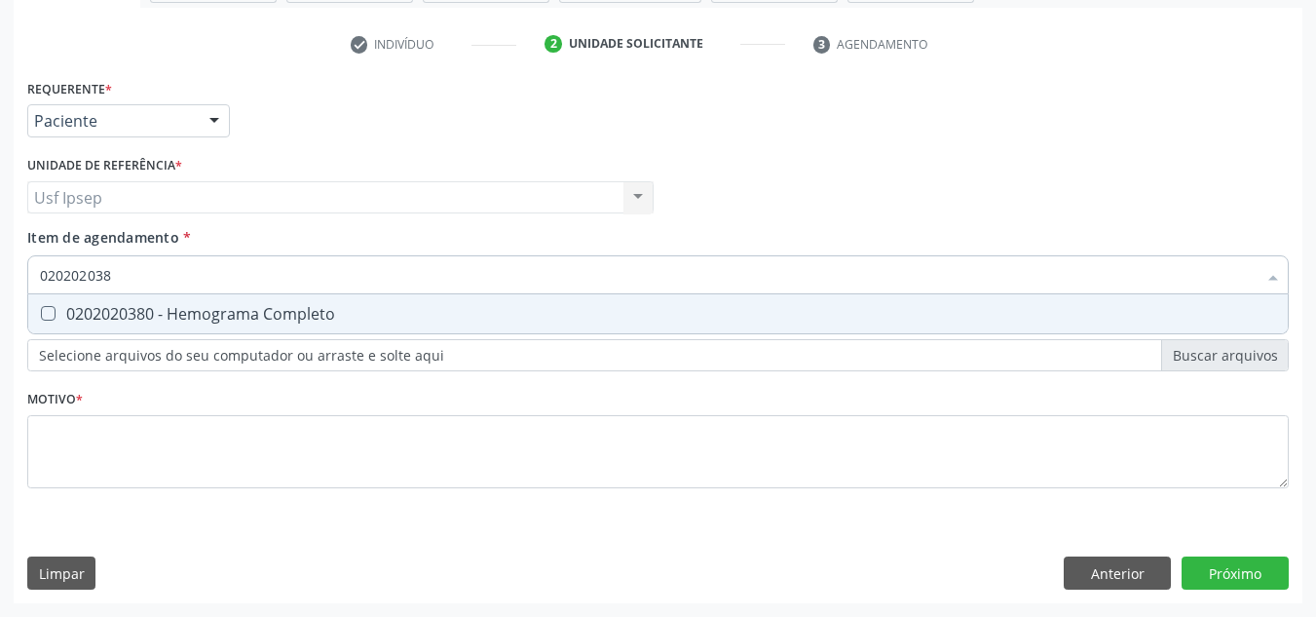
type input "0202020380"
click at [47, 315] on Completo at bounding box center [48, 313] width 15 height 15
click at [41, 315] on Completo "checkbox" at bounding box center [34, 313] width 13 height 13
checkbox Completo "true"
click at [136, 273] on input "0202020380" at bounding box center [648, 274] width 1217 height 39
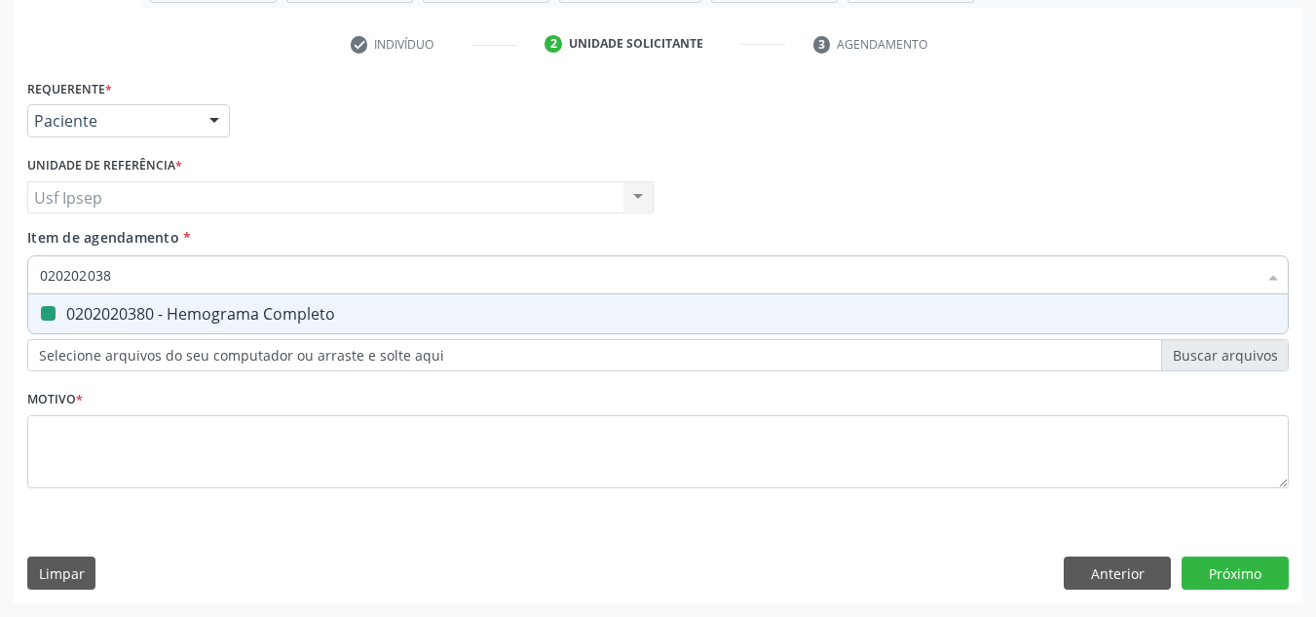
type input "02020203"
checkbox Completo "false"
type input "0"
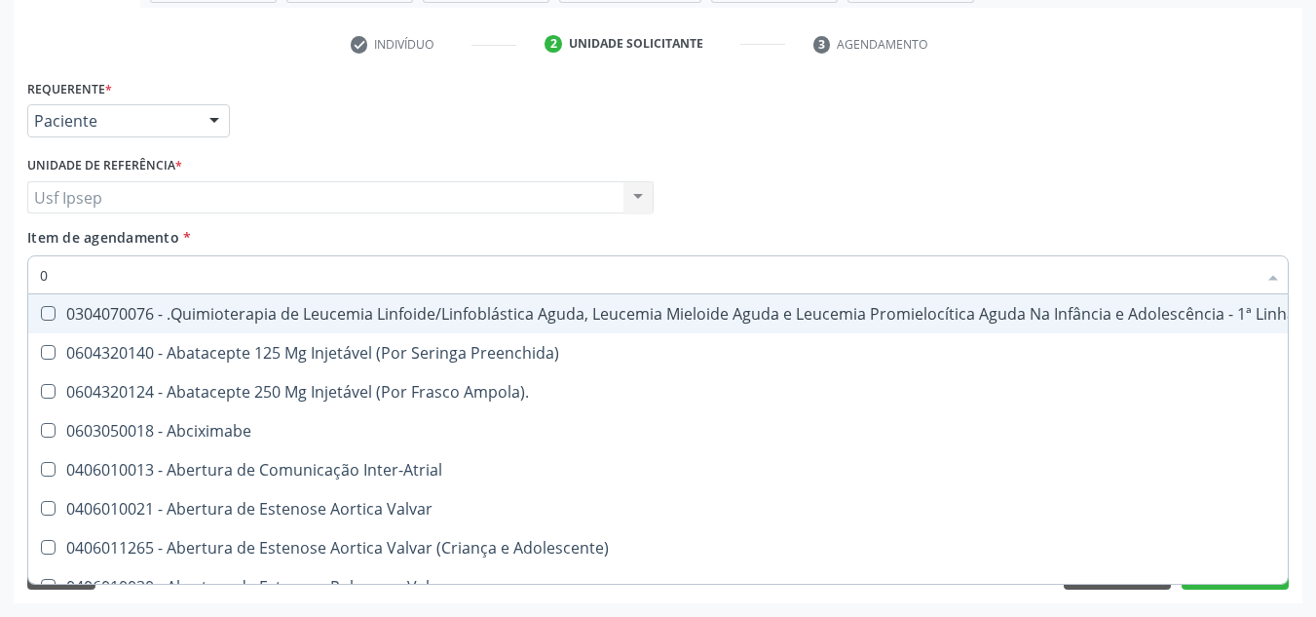
type input "02"
checkbox Hemodialise "true"
checkbox Meckel "true"
checkbox Bilateral "true"
checkbox Transplante "true"
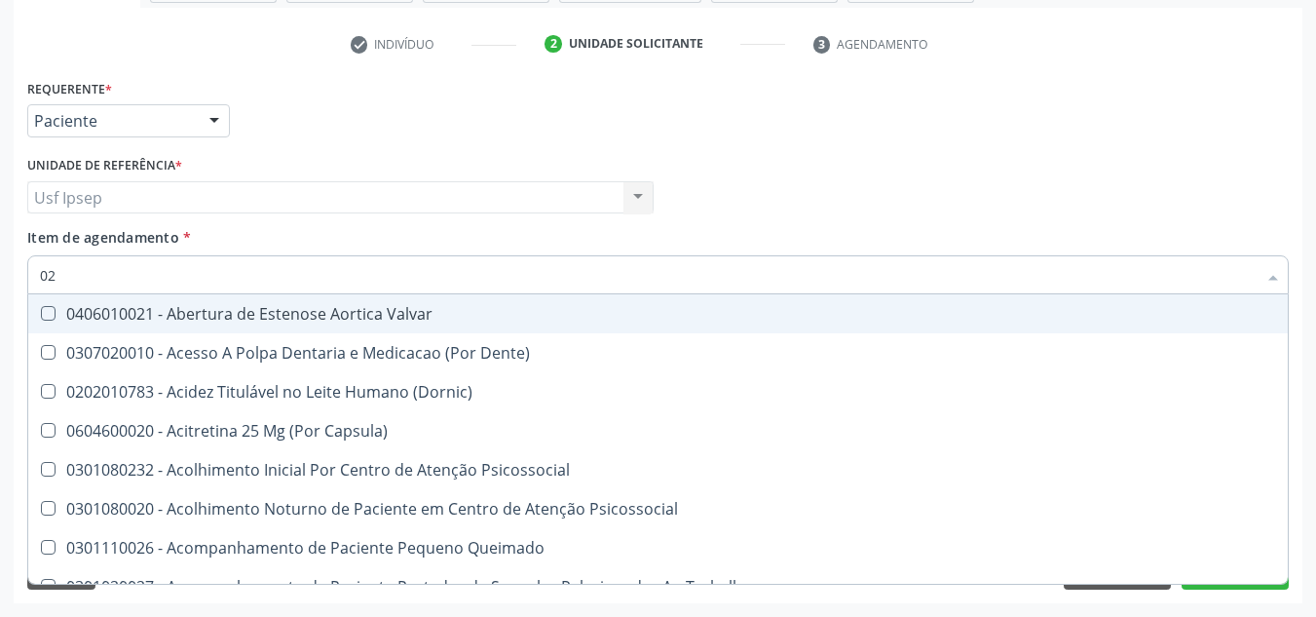
type input "020"
checkbox Intra-Aortico "true"
checkbox Complementar\) "true"
checkbox \(Qualitativo\) "true"
checkbox Ii\) "true"
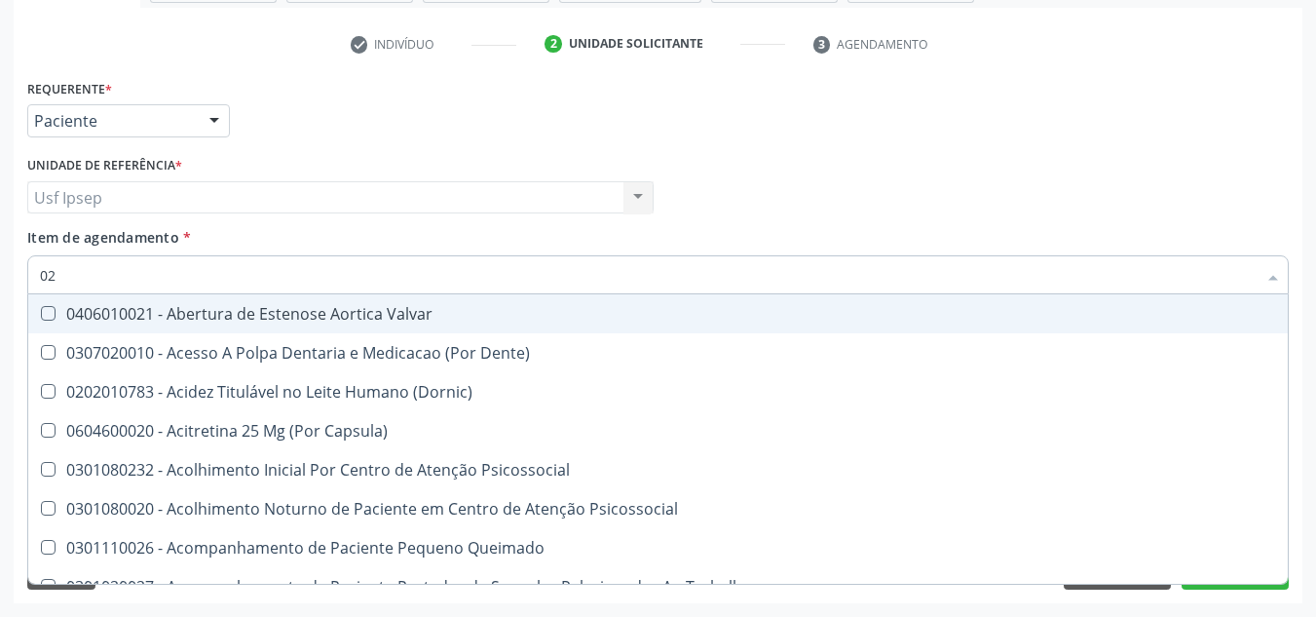
checkbox Urico "false"
checkbox Creatinina "false"
checkbox Glicose "false"
checkbox \(T3\) "true"
checkbox Ureia "false"
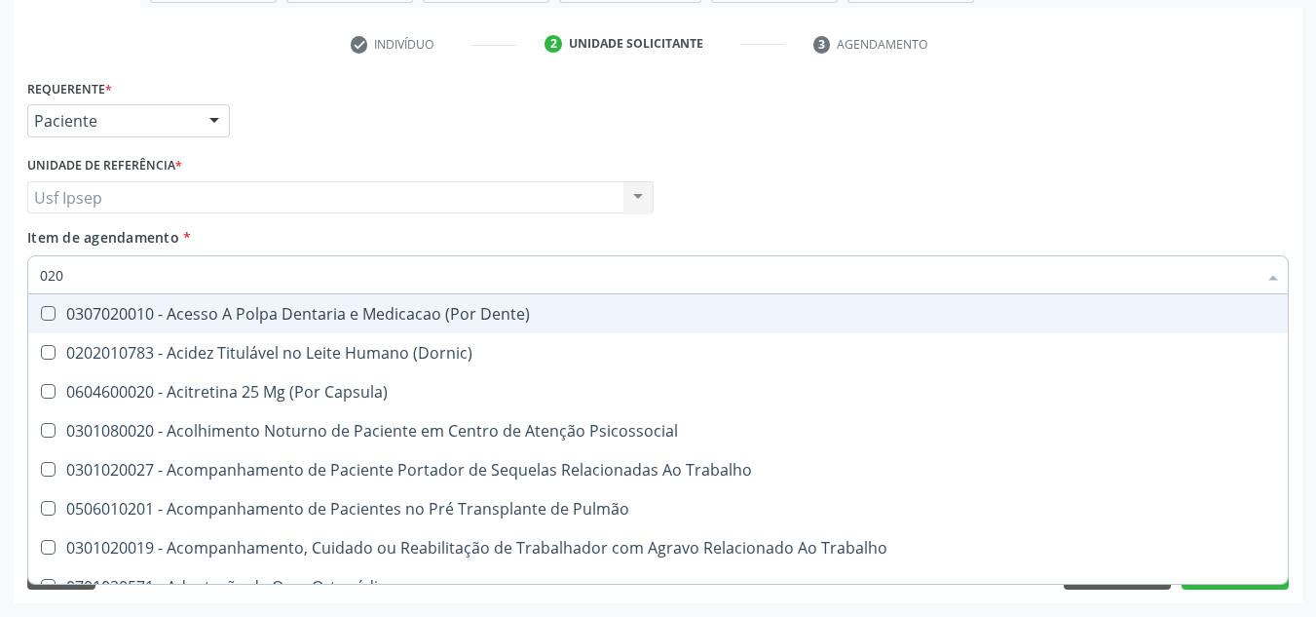
type input "0202"
checkbox População "true"
checkbox Ossea "true"
checkbox Laser "true"
checkbox Estimulo "true"
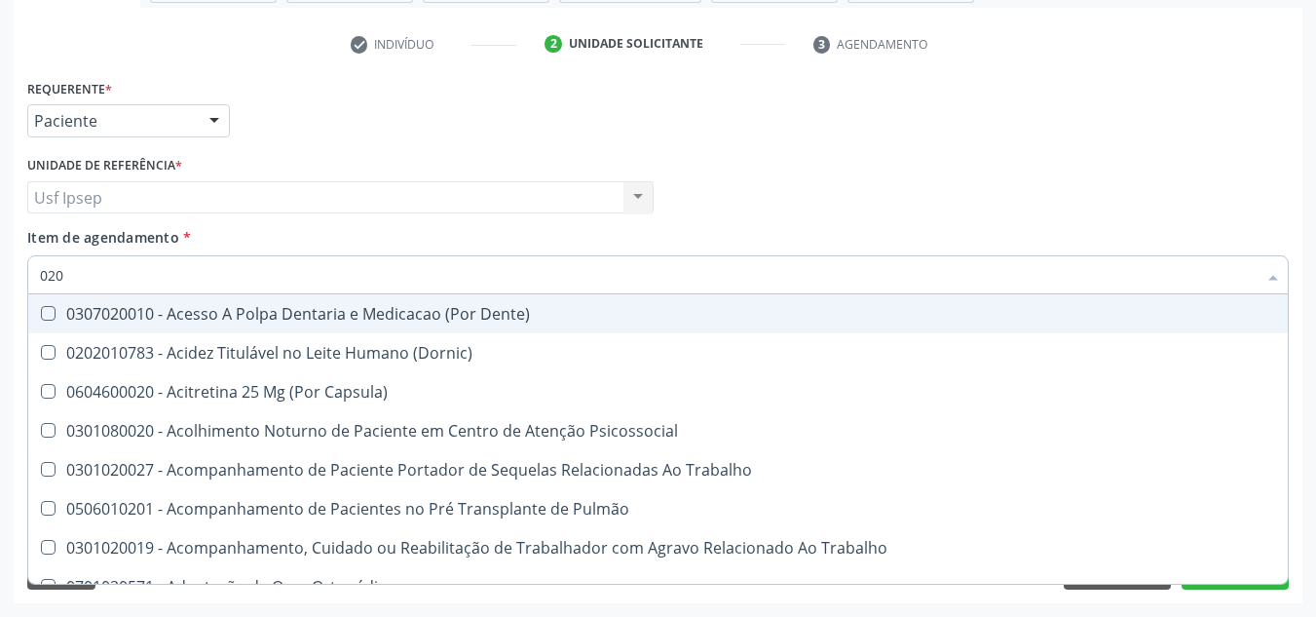
checkbox Biologica "true"
checkbox Urico "false"
checkbox Creatinina "false"
checkbox Glicose "false"
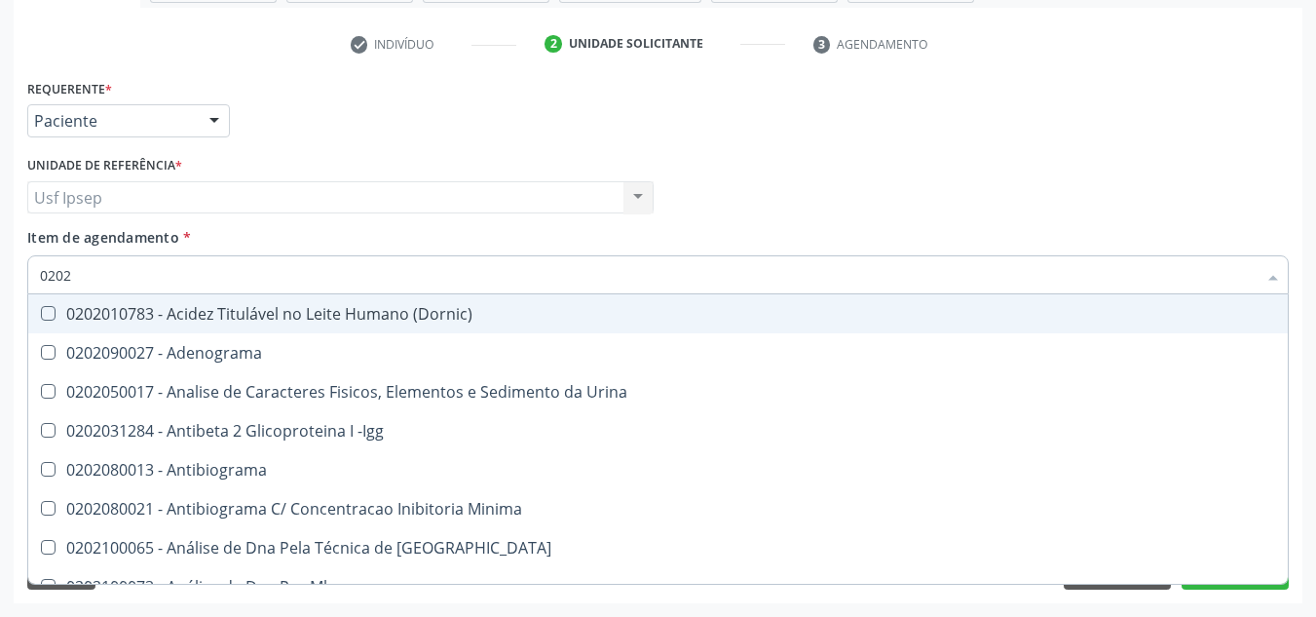
type input "02020"
checkbox Organicos "true"
checkbox Urico "false"
checkbox Calcio "true"
checkbox Creatinina "false"
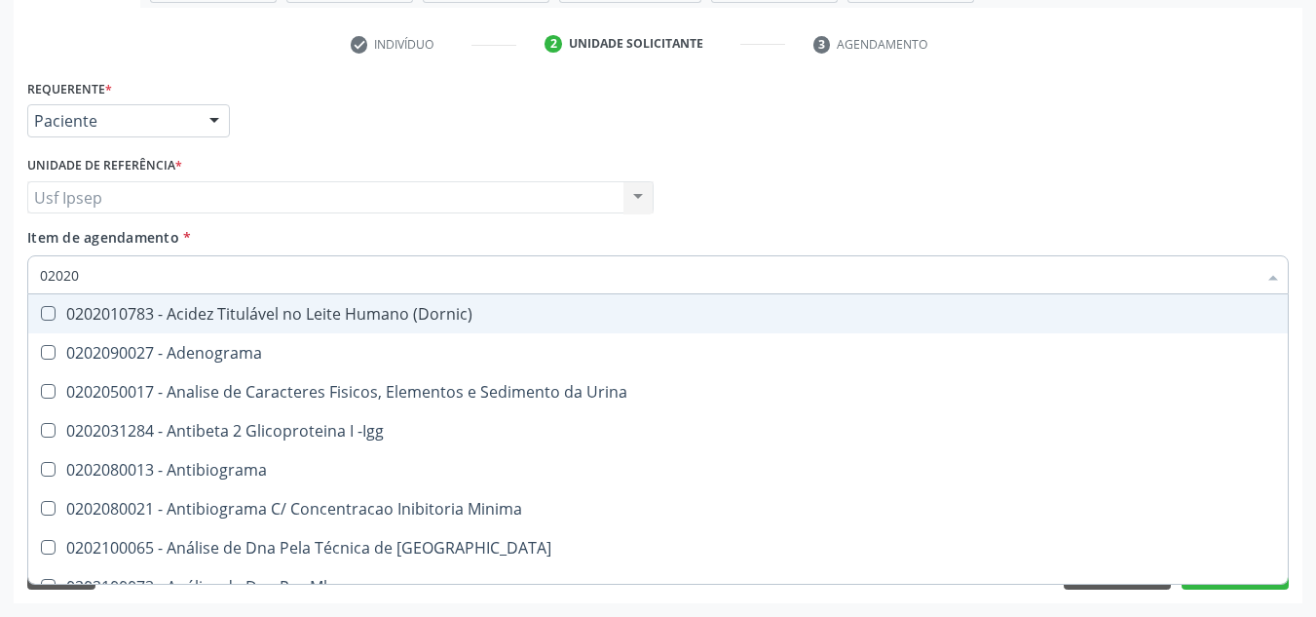
checkbox Xi "true"
checkbox Glicose "false"
checkbox Derrames "true"
checkbox Ureia "false"
checkbox Zinco "true"
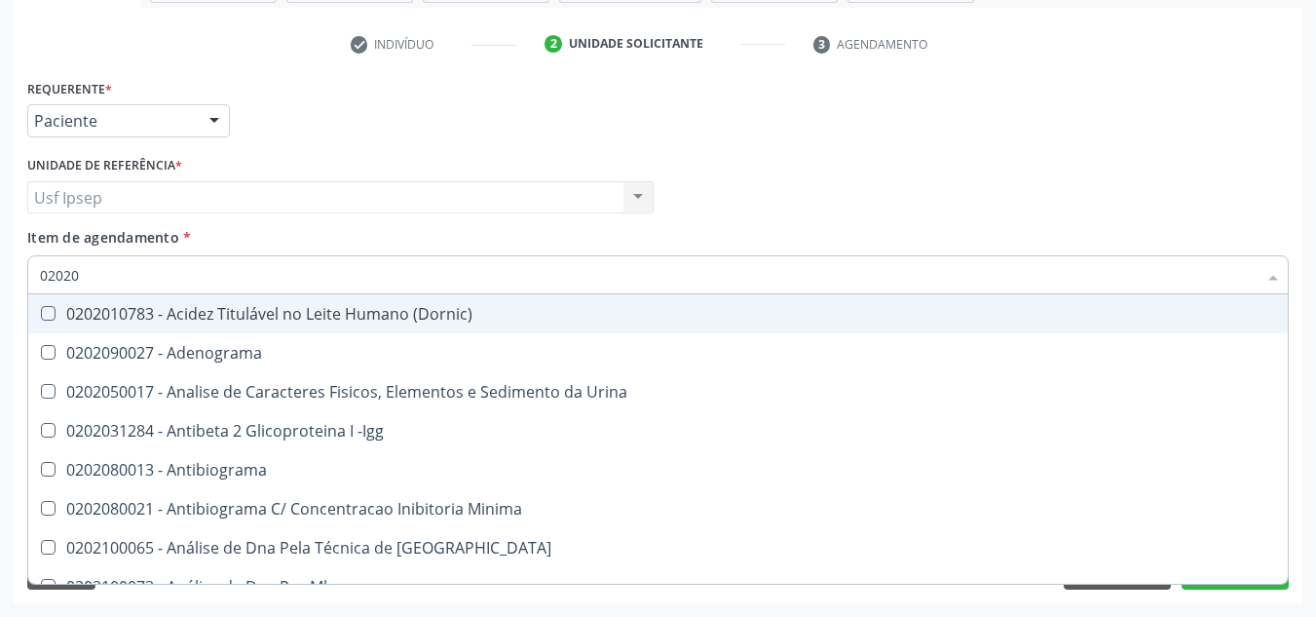
checkbox Completo "false"
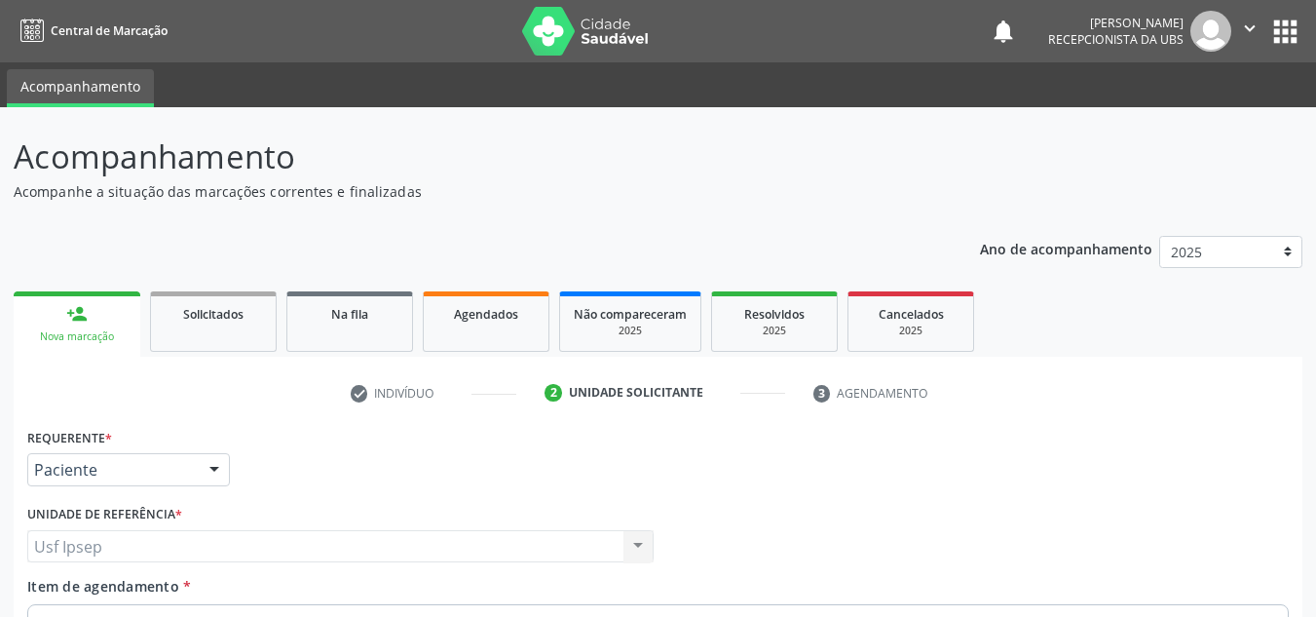
scroll to position [349, 0]
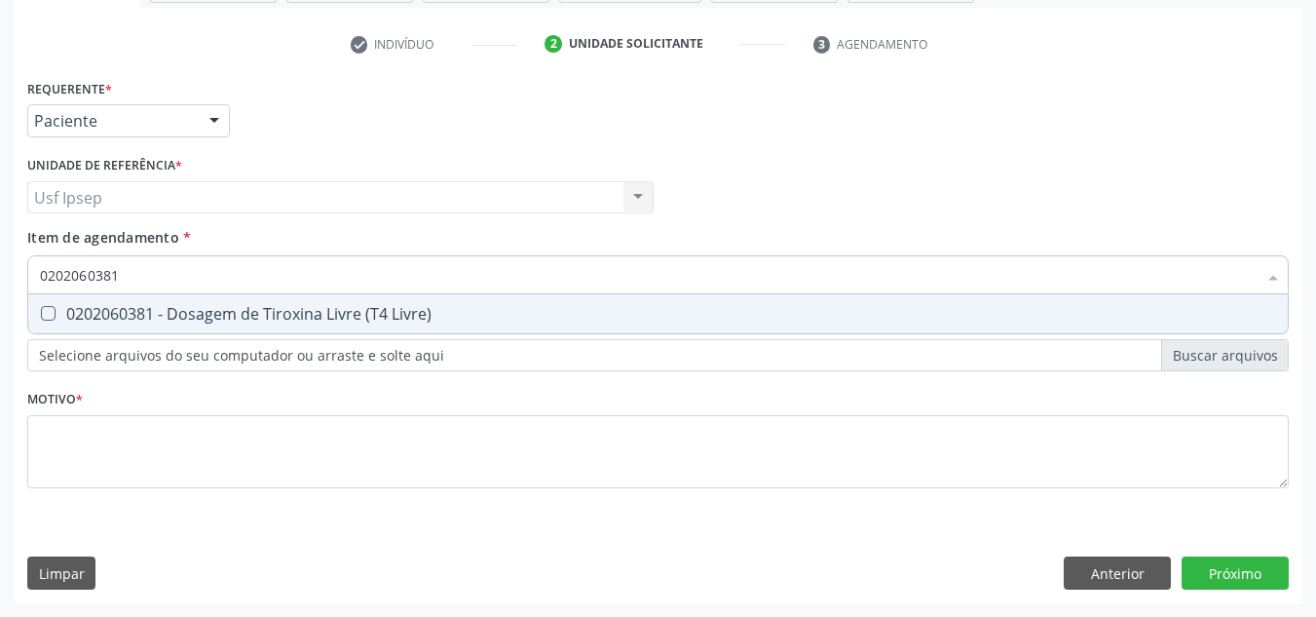
click at [45, 311] on Livre\) at bounding box center [48, 313] width 15 height 15
click at [41, 311] on Livre\) "checkbox" at bounding box center [34, 313] width 13 height 13
checkbox Livre\) "true"
click at [120, 279] on input "0202060381" at bounding box center [648, 274] width 1217 height 39
type input "02020603"
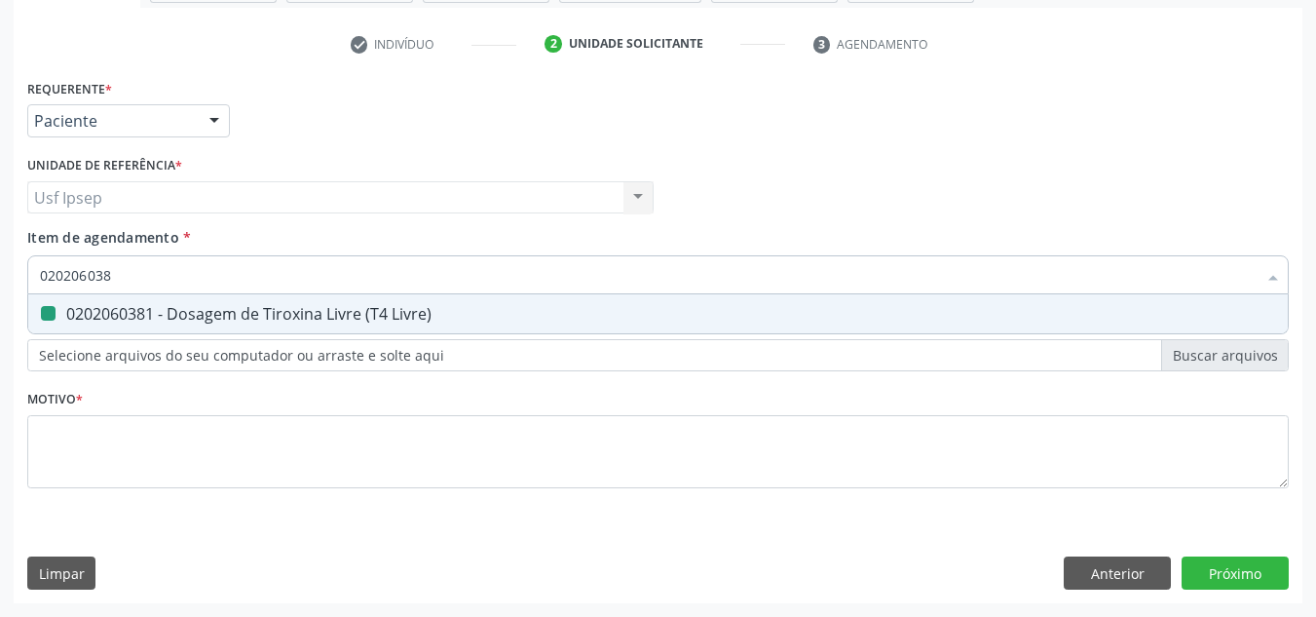
checkbox Livre\) "false"
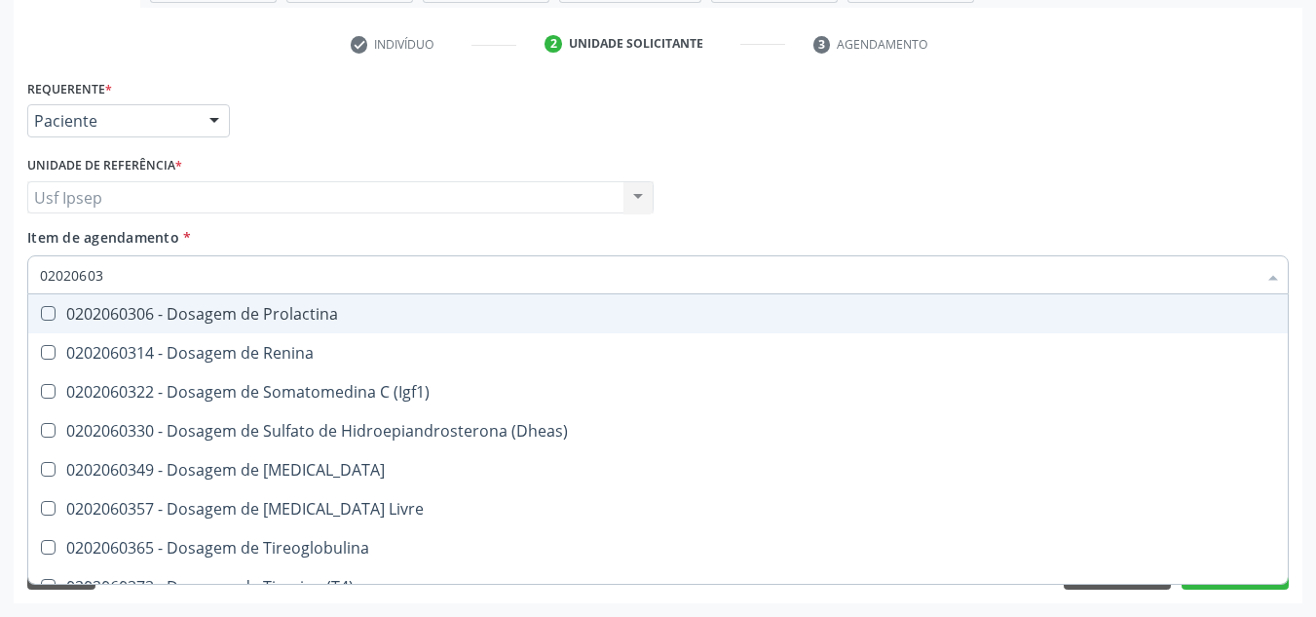
type input "0202060"
checkbox Livre\) "false"
type input "0"
checkbox \(Igf1\) "false"
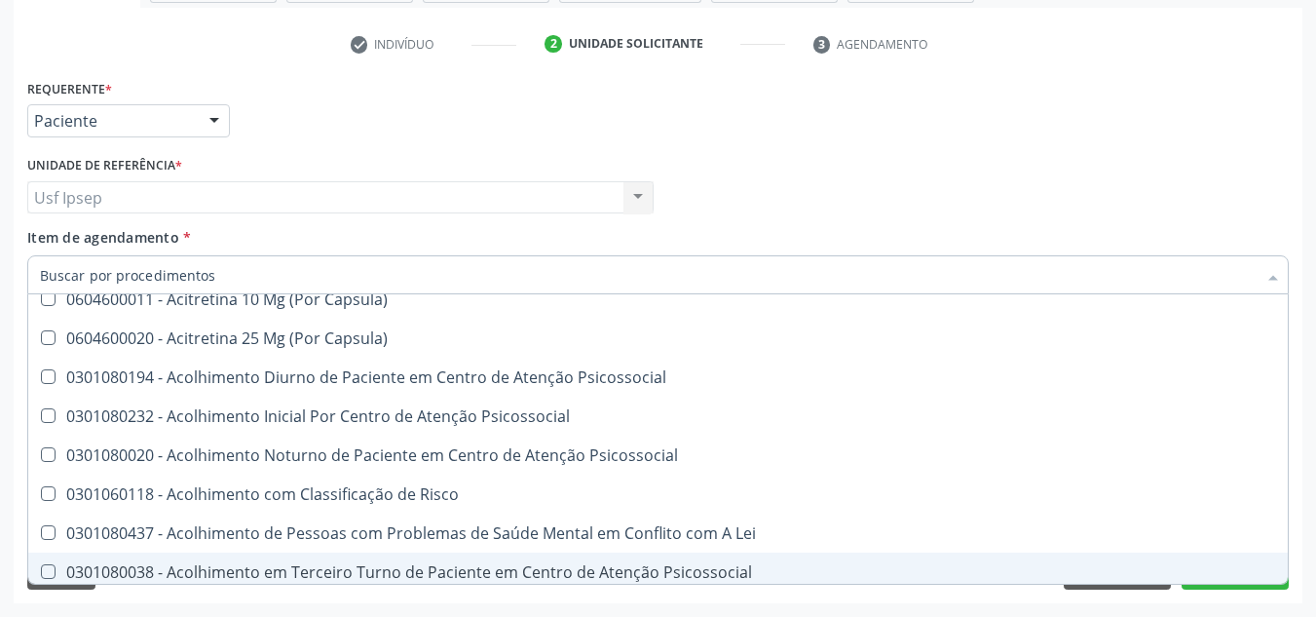
scroll to position [779, 0]
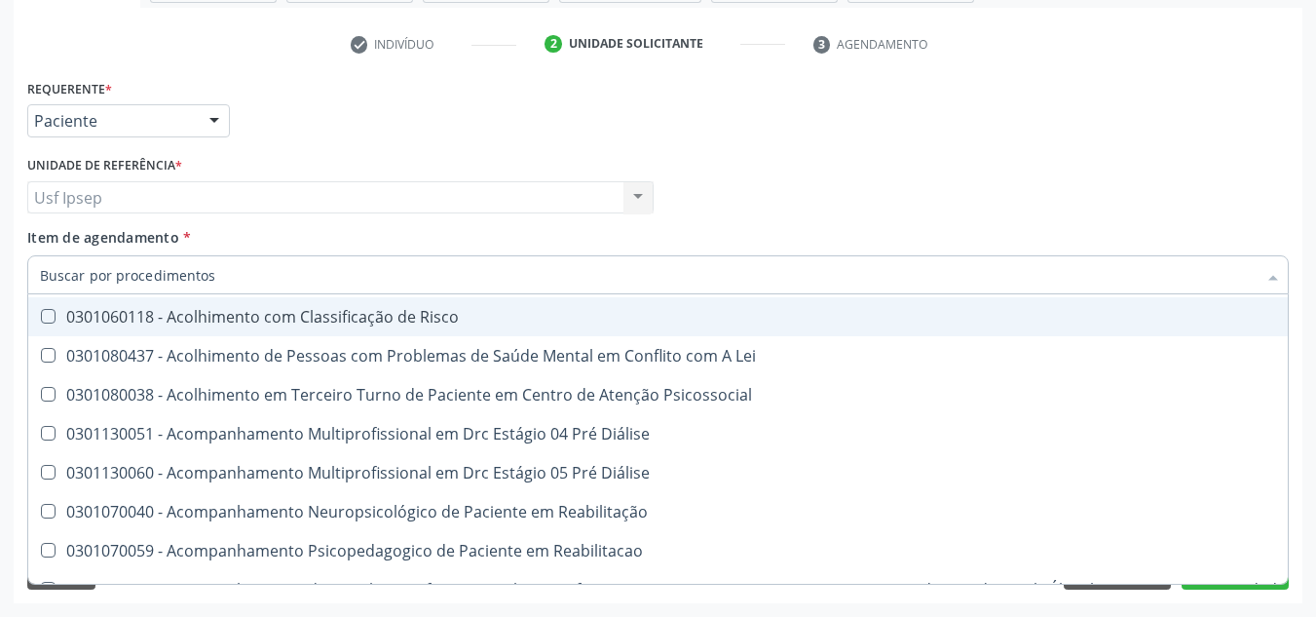
click at [114, 234] on span "Item de agendamento" at bounding box center [103, 237] width 152 height 19
click at [114, 255] on input "Item de agendamento *" at bounding box center [648, 274] width 1217 height 39
checkbox Preenchida\) "true"
checkbox Ampola\)\ "true"
checkbox Abciximabe "true"
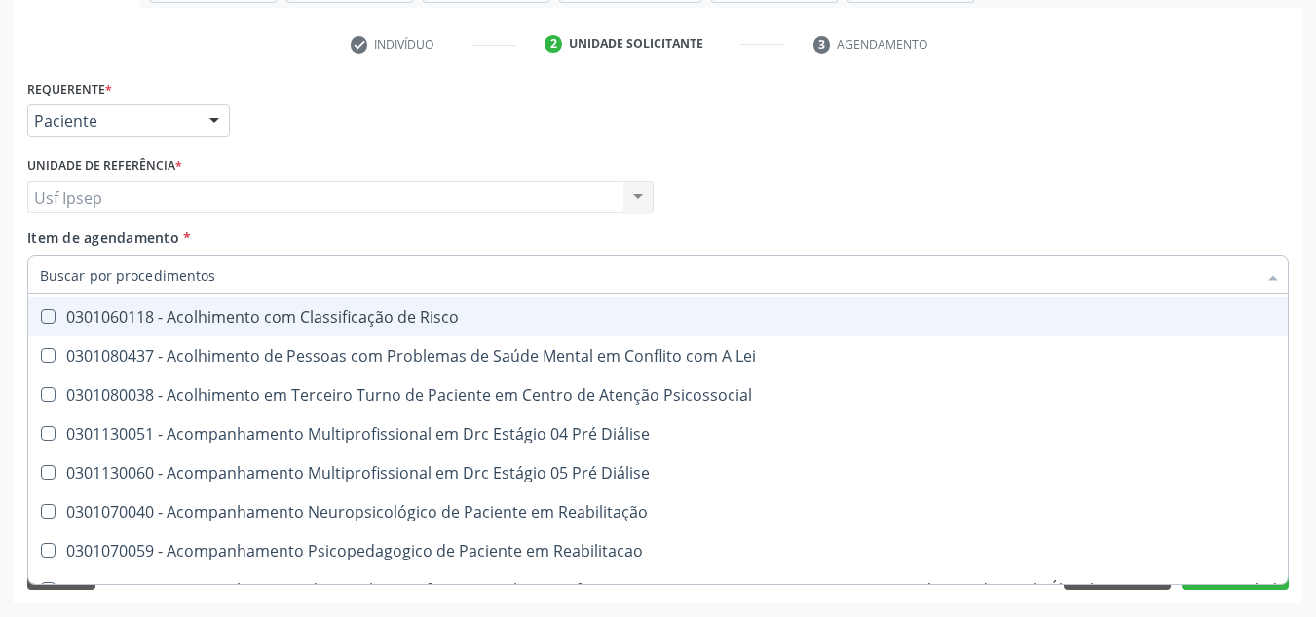
checkbox Inter-Atrial "true"
checkbox Valvar "true"
checkbox Adolescente\) "true"
checkbox Valvar "true"
checkbox Adolescente\) "true"
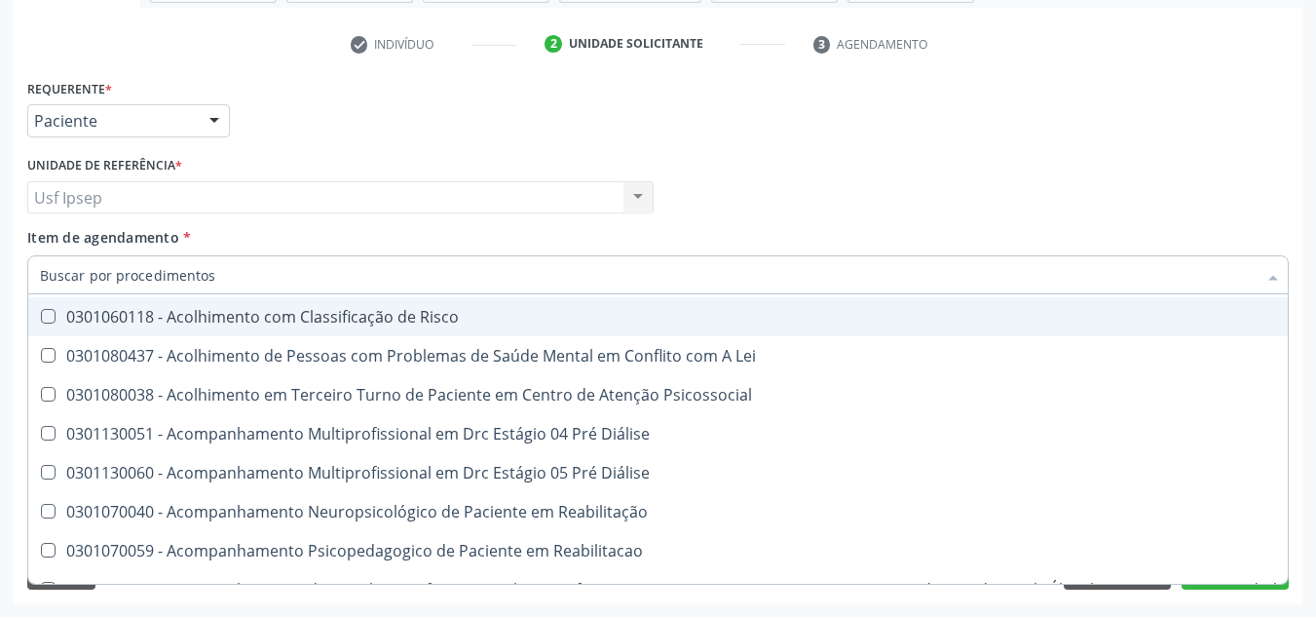
checkbox Paciente\) "true"
checkbox Dente\) "true"
checkbox Comprimido\) "true"
checkbox \(Dornic\) "true"
checkbox Capsula\) "true"
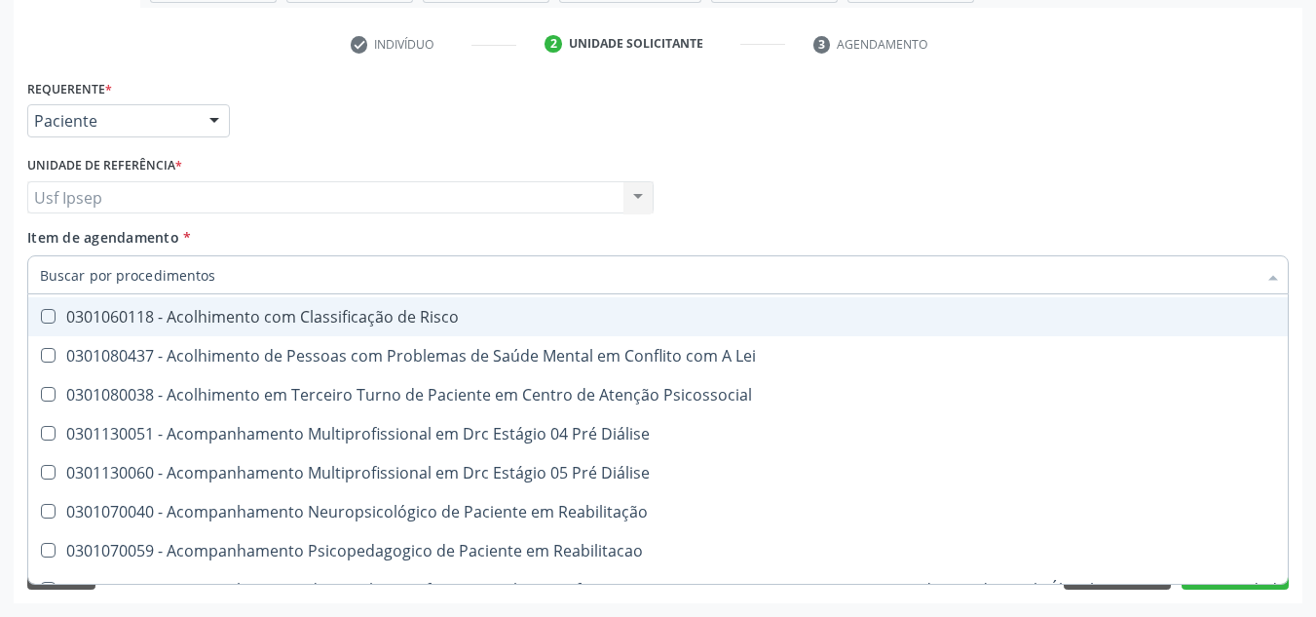
checkbox Capsula\) "true"
checkbox Urina "false"
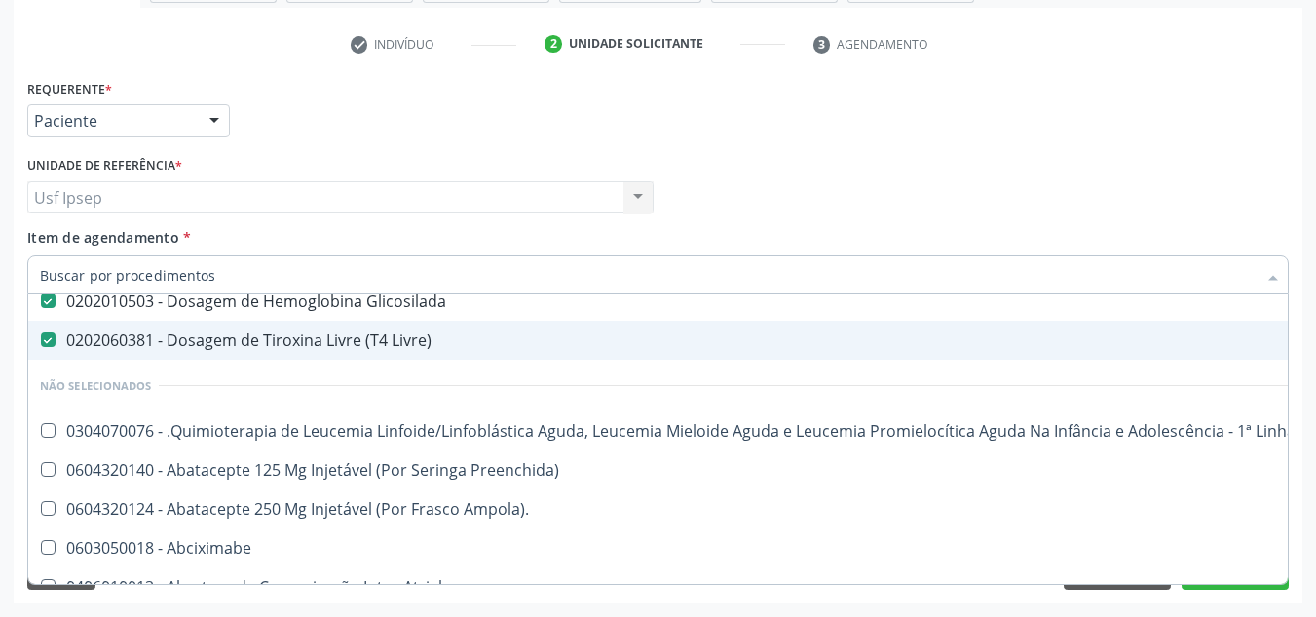
scroll to position [682, 0]
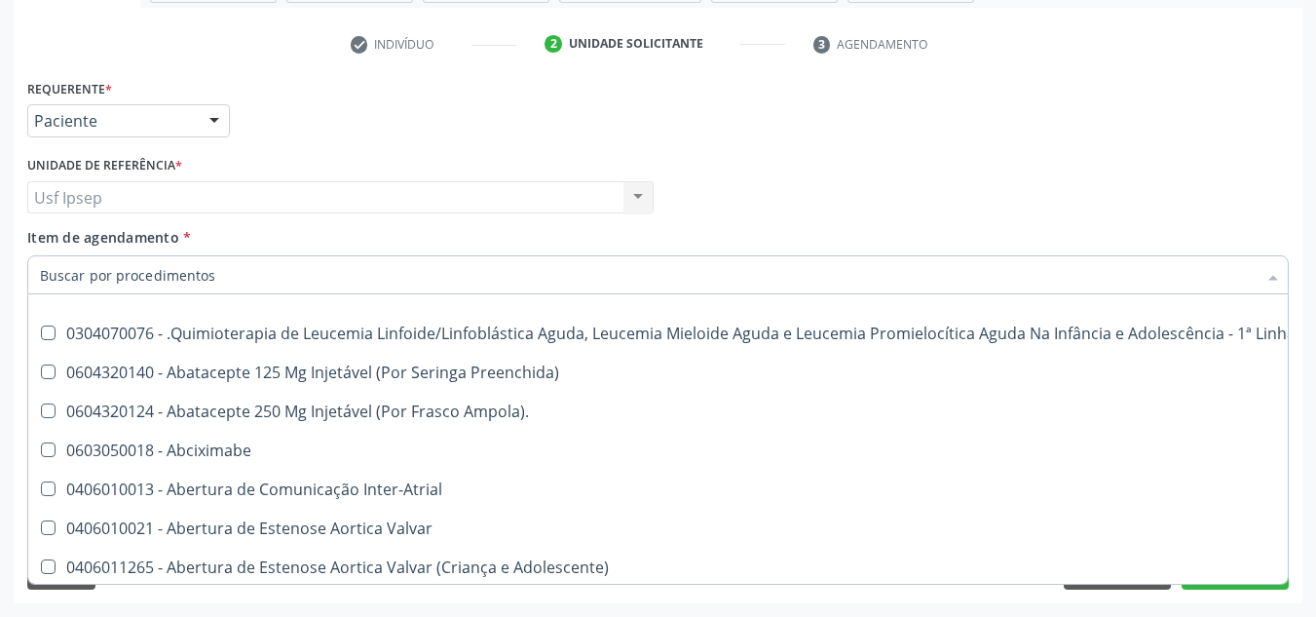
click at [1201, 141] on div "Requerente * Paciente Médico(a) Enfermeiro(a) Paciente Nenhum resultado encontr…" at bounding box center [657, 112] width 1271 height 76
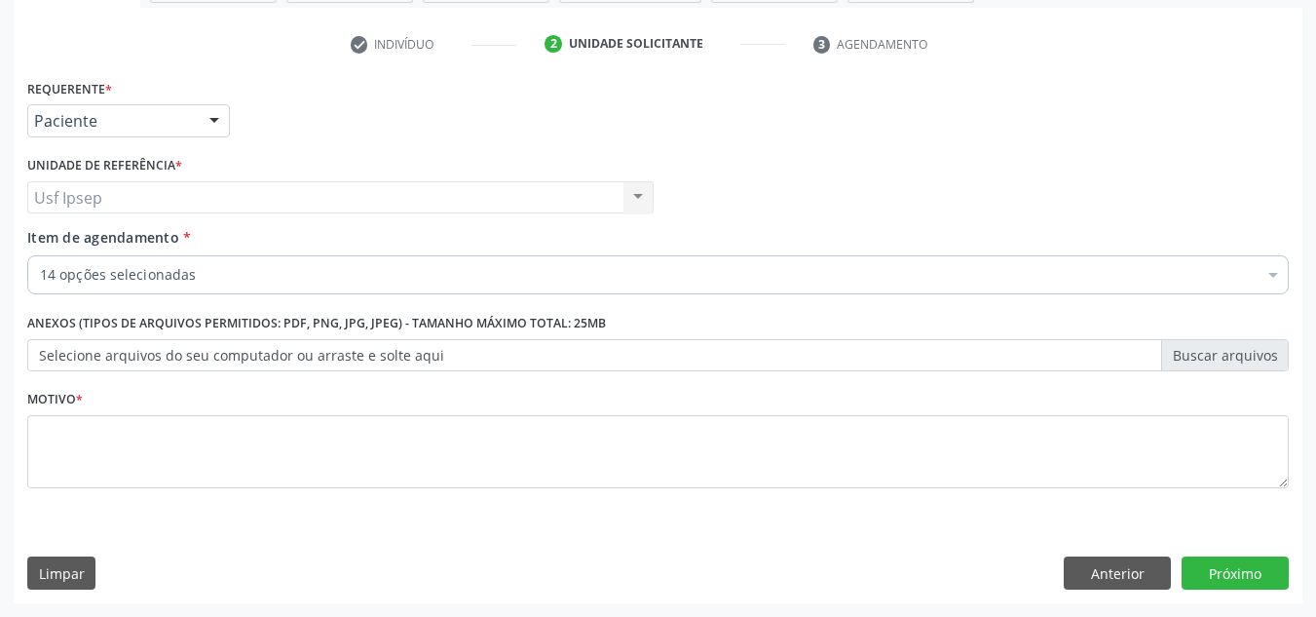
scroll to position [0, 0]
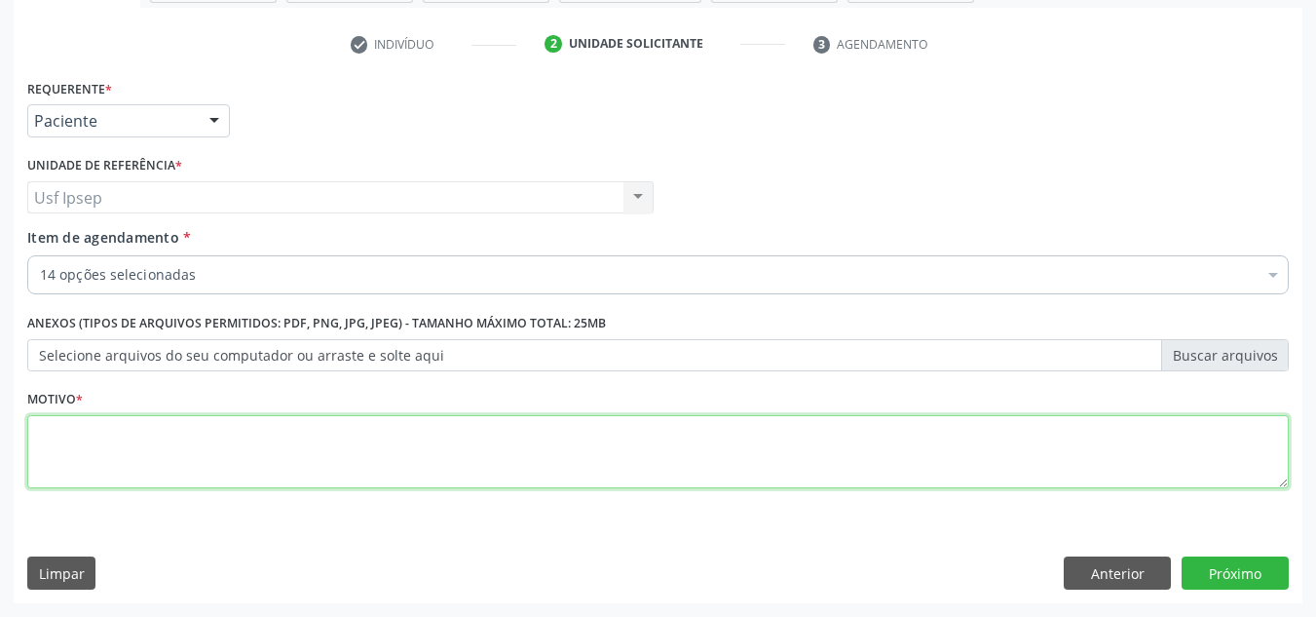
click at [48, 453] on textarea at bounding box center [658, 452] width 1262 height 74
type textarea "1"
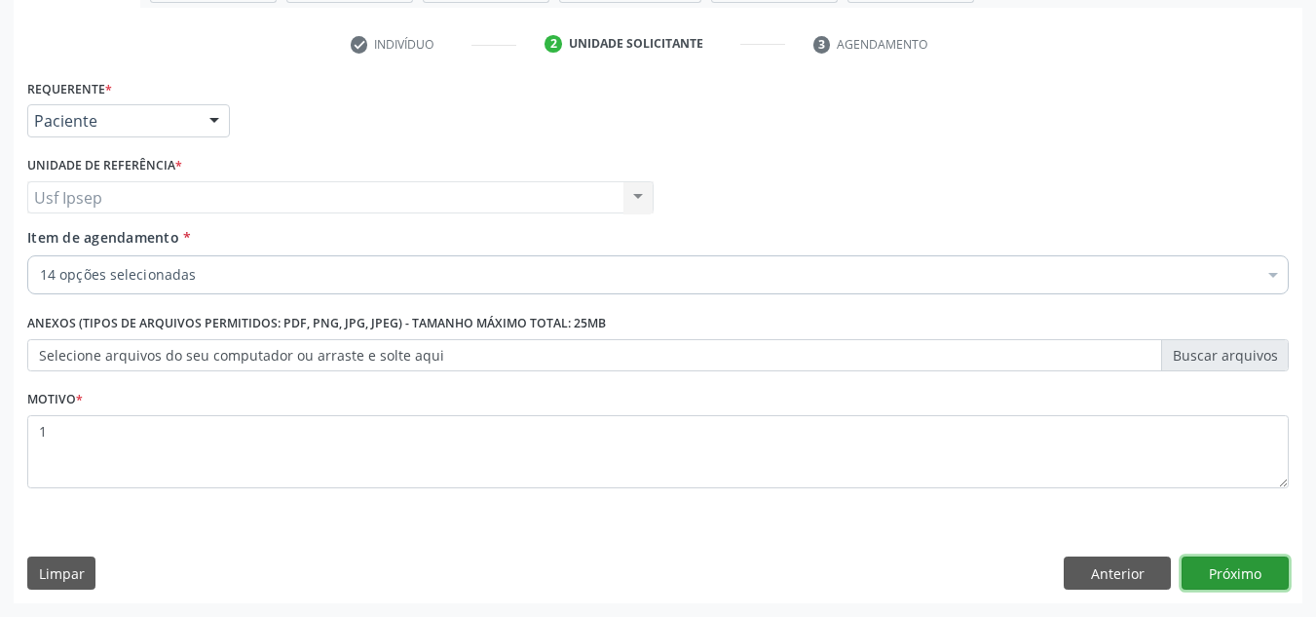
click at [1234, 562] on button "Próximo" at bounding box center [1235, 572] width 107 height 33
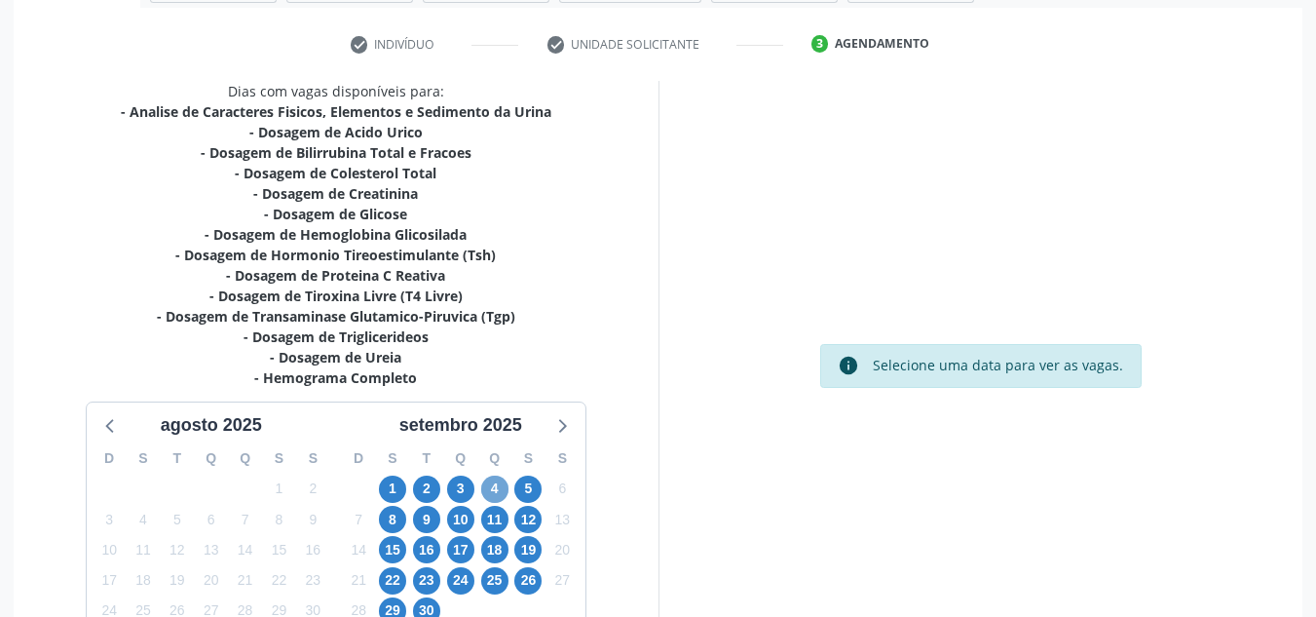
click at [497, 488] on span "4" at bounding box center [494, 488] width 27 height 27
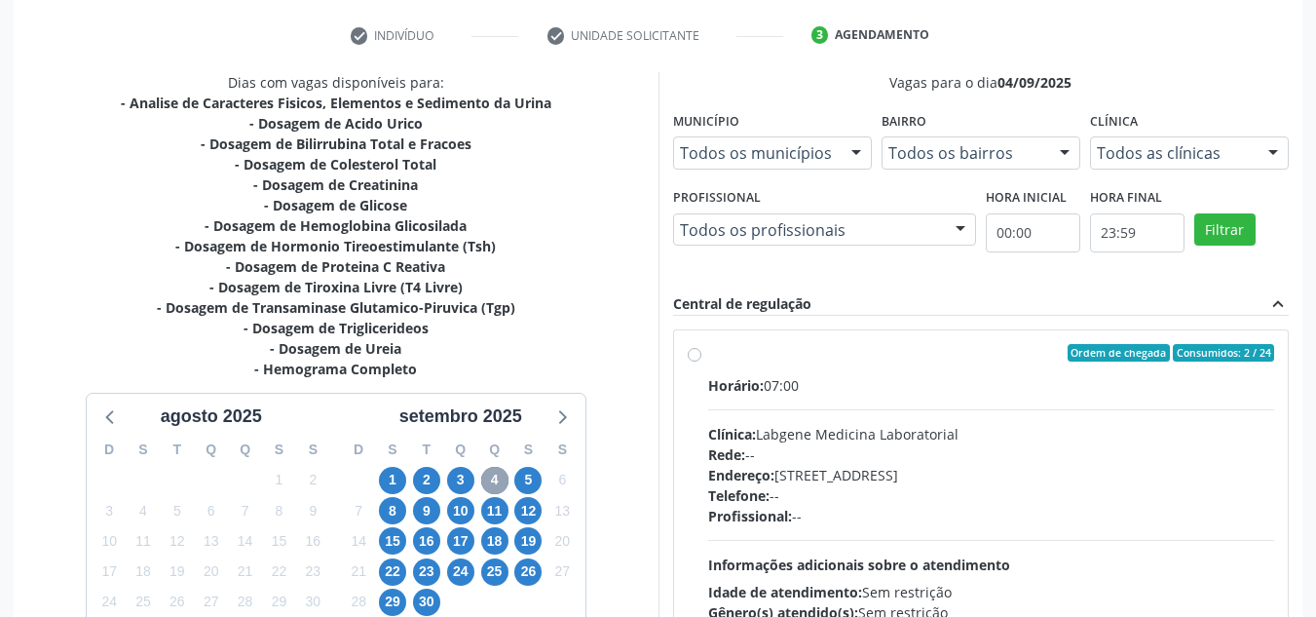
scroll to position [353, 0]
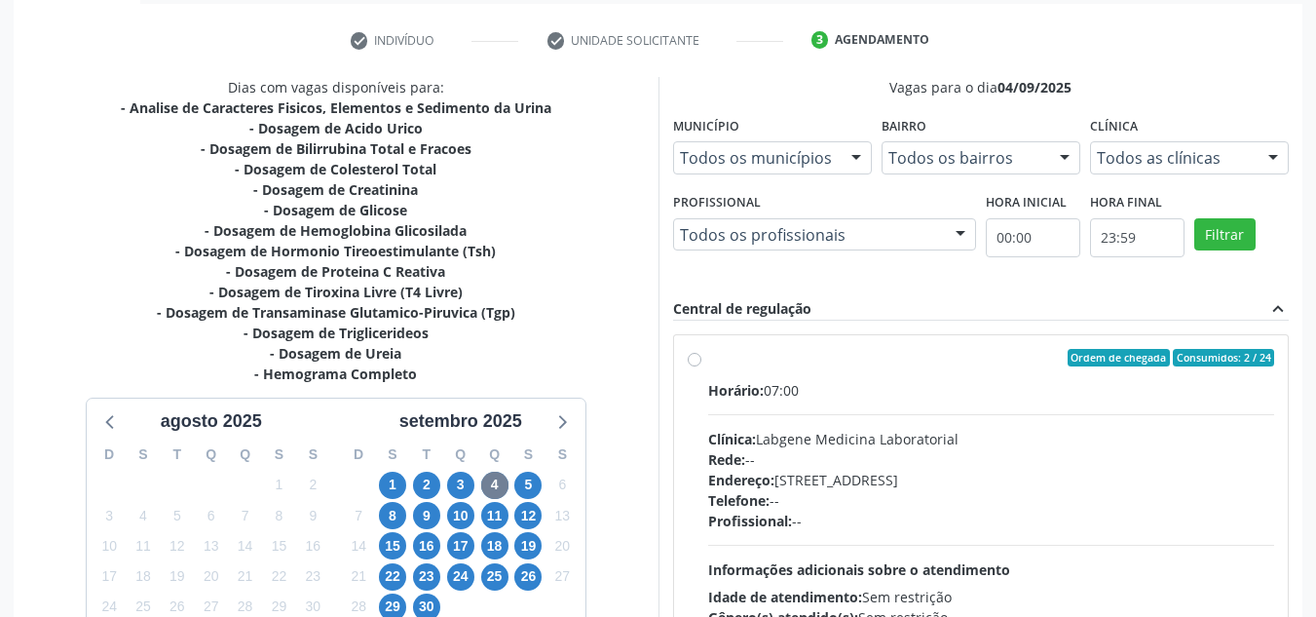
click at [1152, 58] on div "check Indivíduo check Unidade solicitante 3 Agendamento CNS 700 1049 0978 0312 …" at bounding box center [658, 411] width 1289 height 774
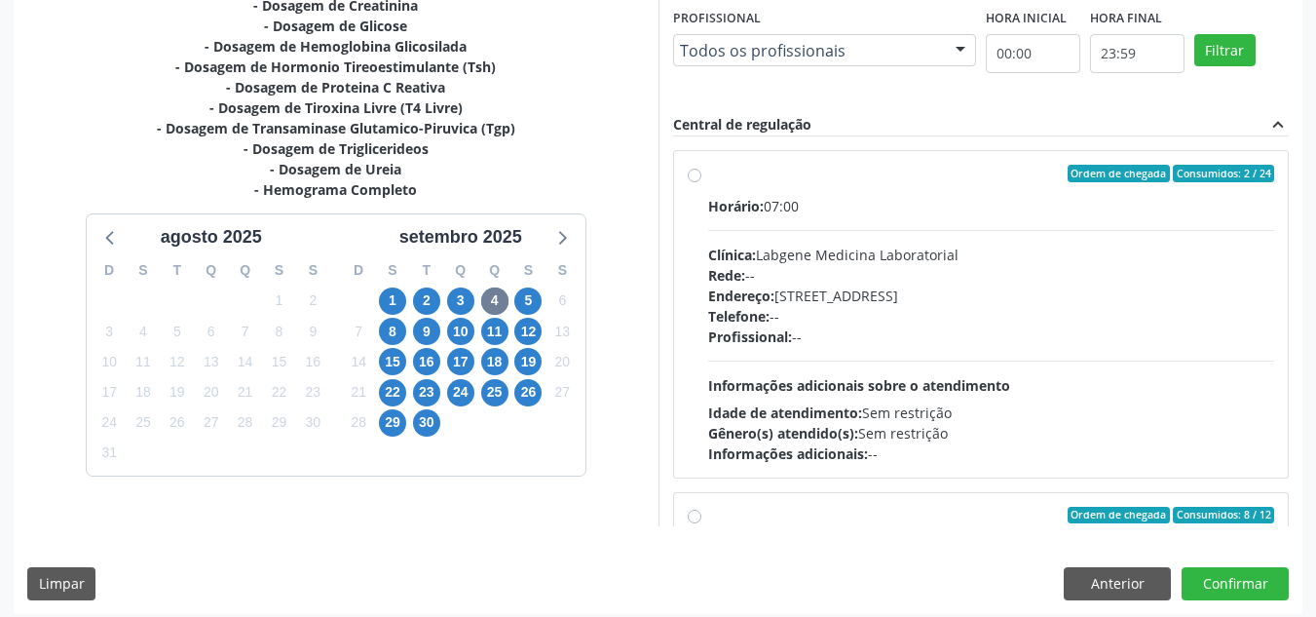
scroll to position [548, 0]
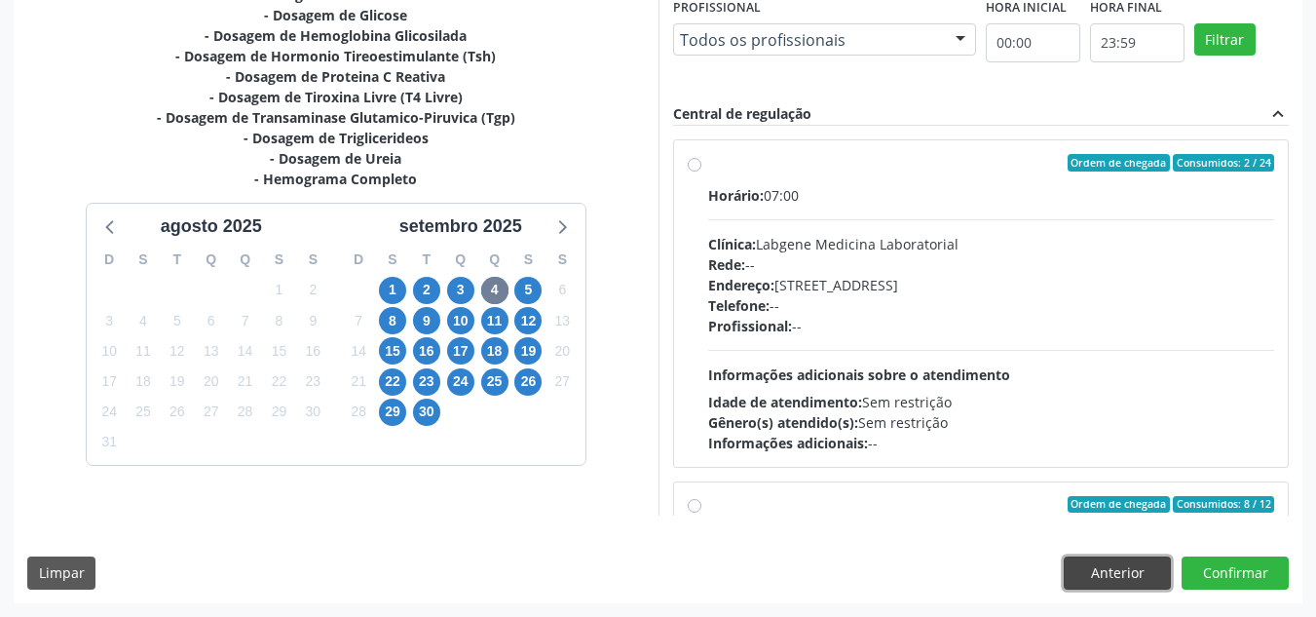
click at [1114, 585] on button "Anterior" at bounding box center [1117, 572] width 107 height 33
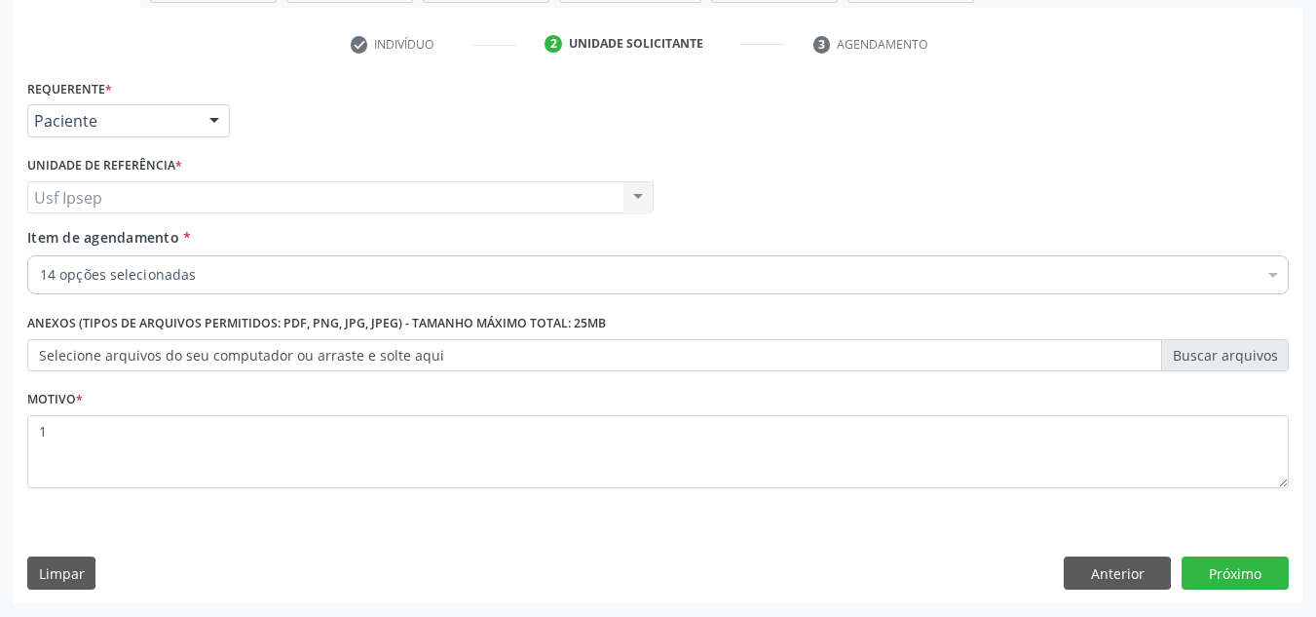
scroll to position [349, 0]
click at [42, 247] on label "Item de agendamento *" at bounding box center [109, 237] width 164 height 20
click at [40, 255] on input "Item de agendamento *" at bounding box center [40, 274] width 0 height 39
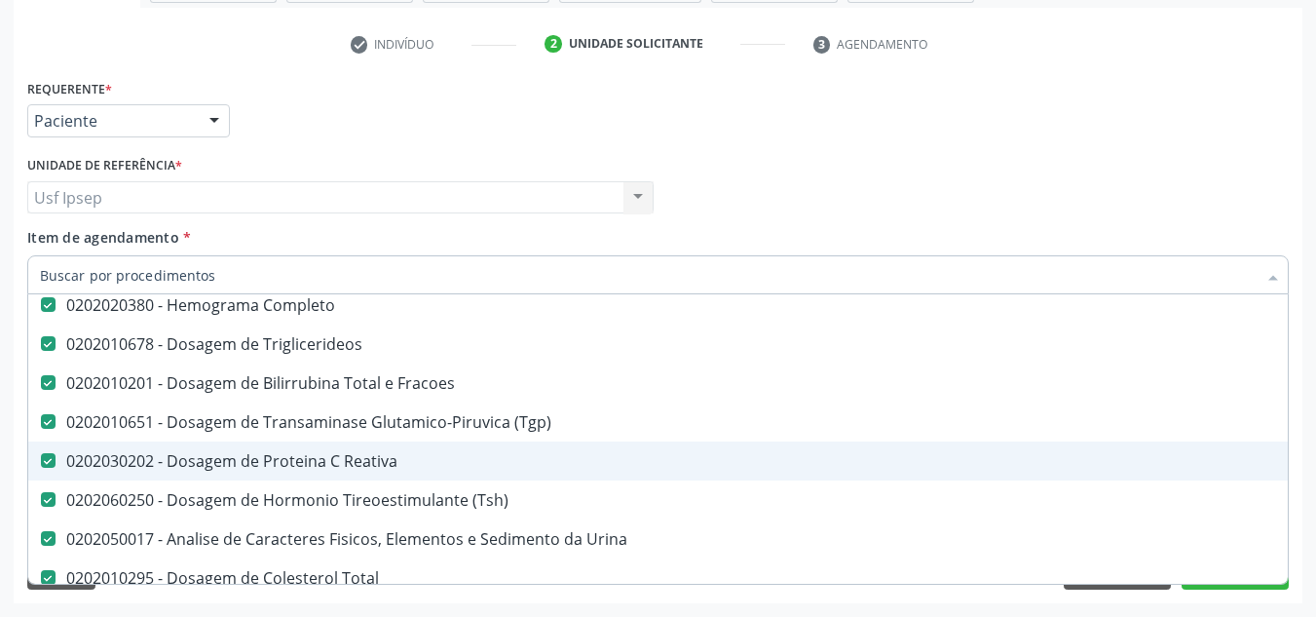
scroll to position [292, 0]
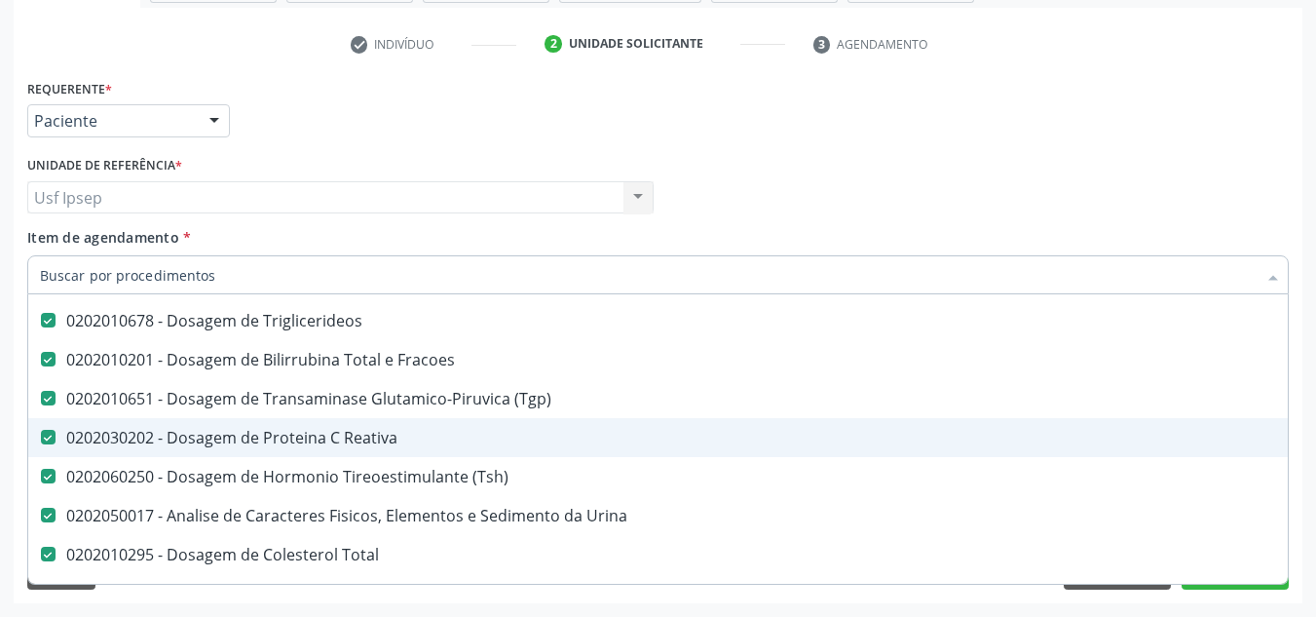
click at [43, 438] on Reativa at bounding box center [48, 437] width 15 height 15
click at [41, 438] on Reativa "checkbox" at bounding box center [34, 437] width 13 height 13
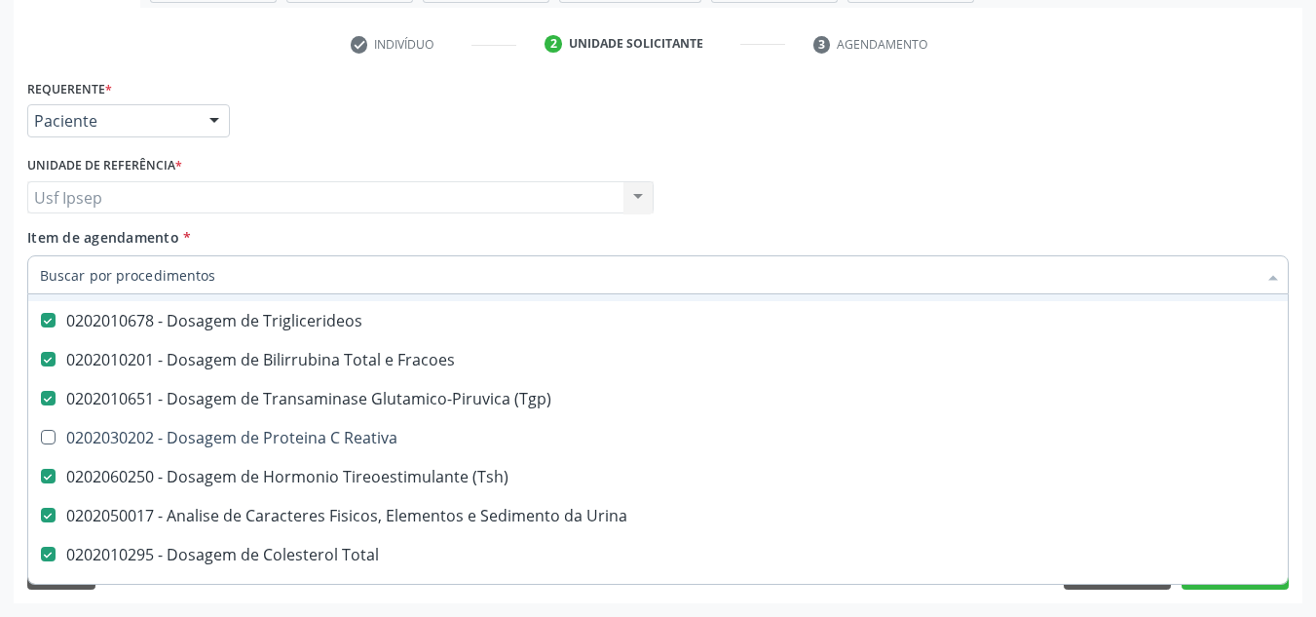
checkbox Reativa "true"
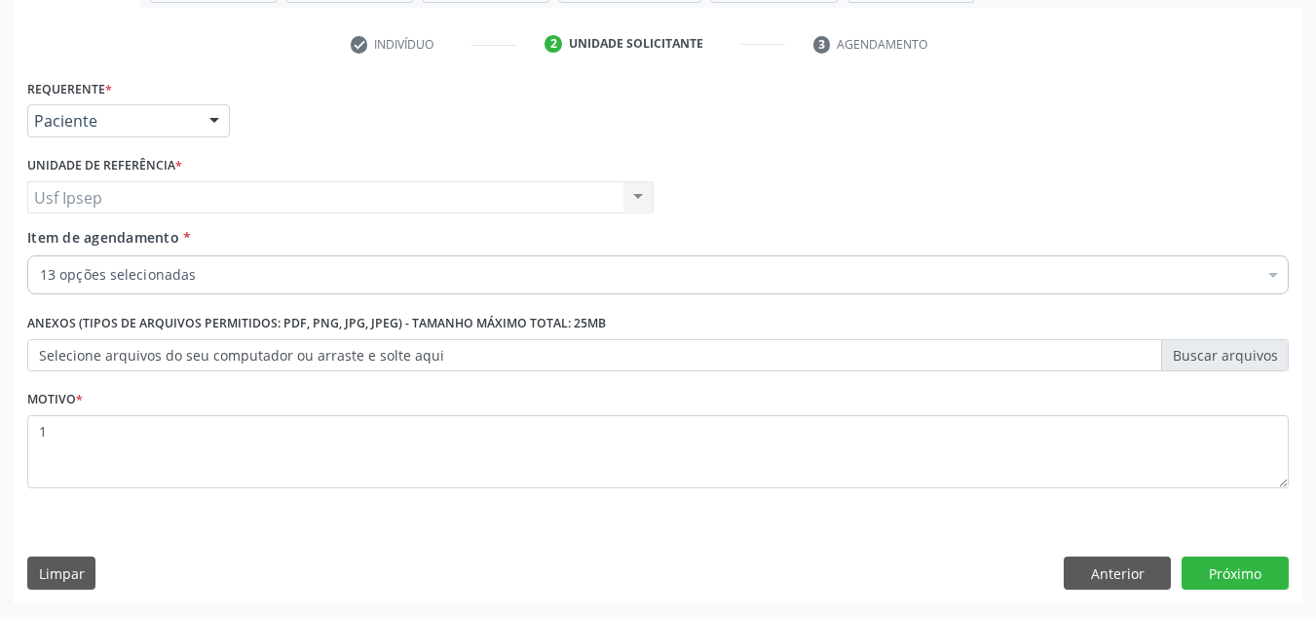
click at [57, 244] on span "Item de agendamento" at bounding box center [103, 237] width 152 height 19
click at [40, 255] on input "Item de agendamento *" at bounding box center [40, 274] width 0 height 39
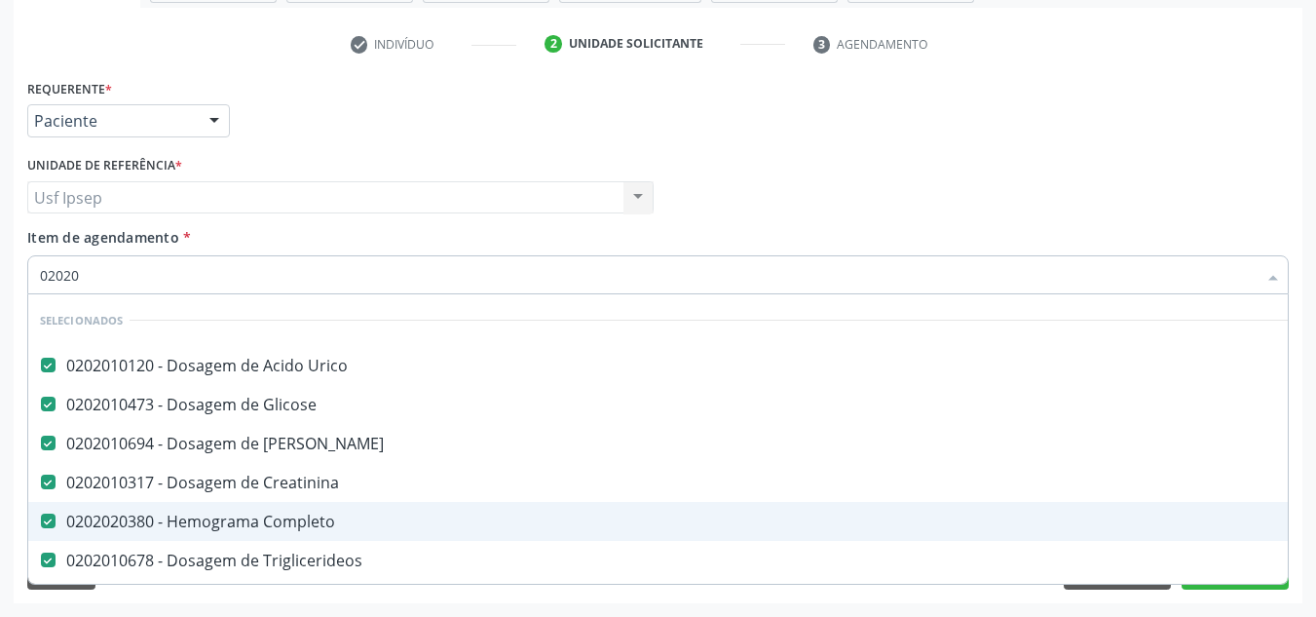
type input "020201"
checkbox Total "false"
checkbox Glicosilada "false"
checkbox Livre\) "false"
type input "02020106"
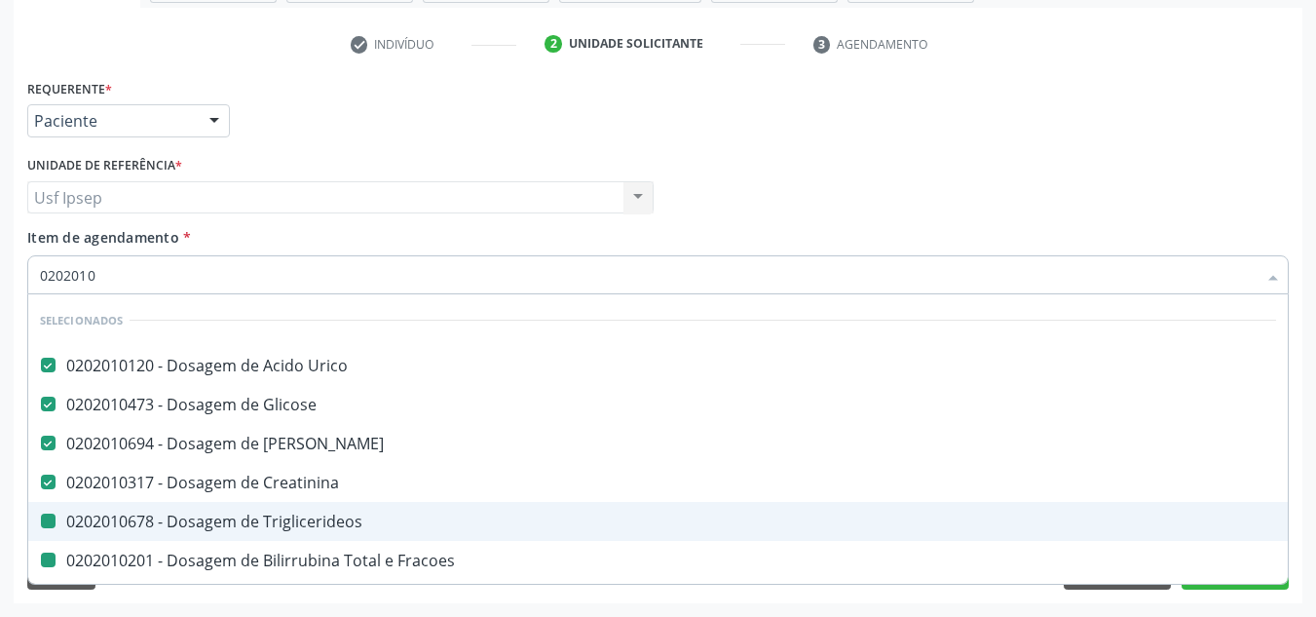
checkbox Triglicerideos "false"
checkbox Fracoes "false"
checkbox \(Tgp\) "false"
checkbox Total "false"
checkbox Glicosilada "false"
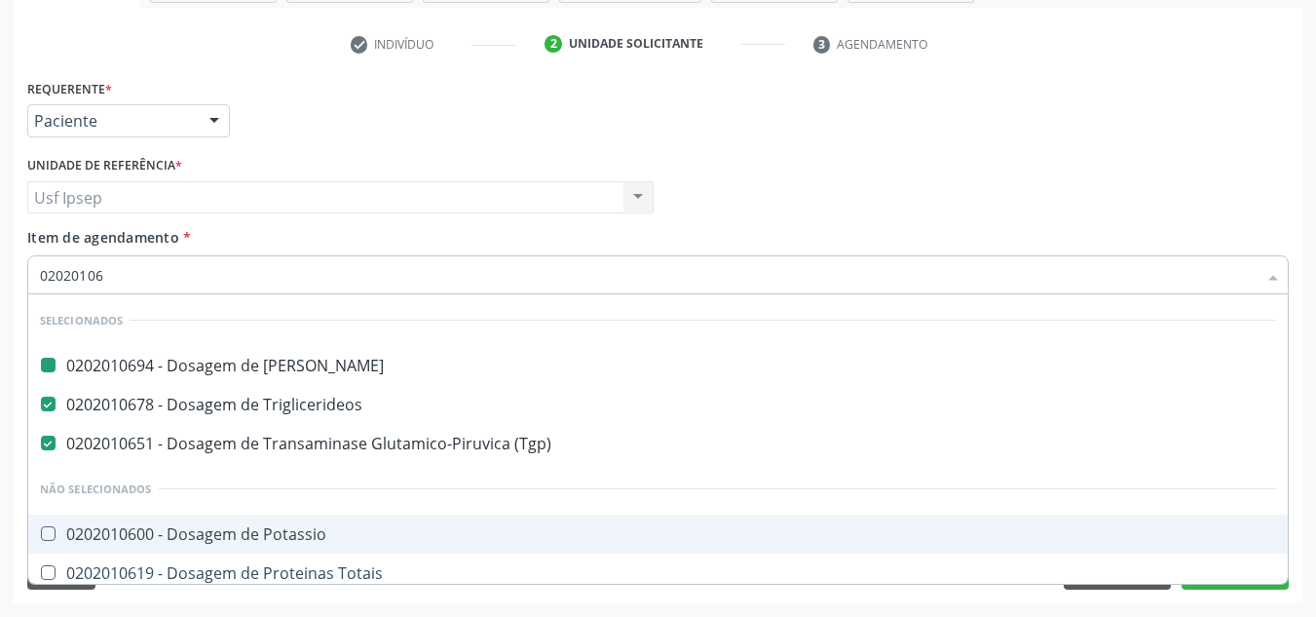
type input "020201064"
checkbox Ureia "false"
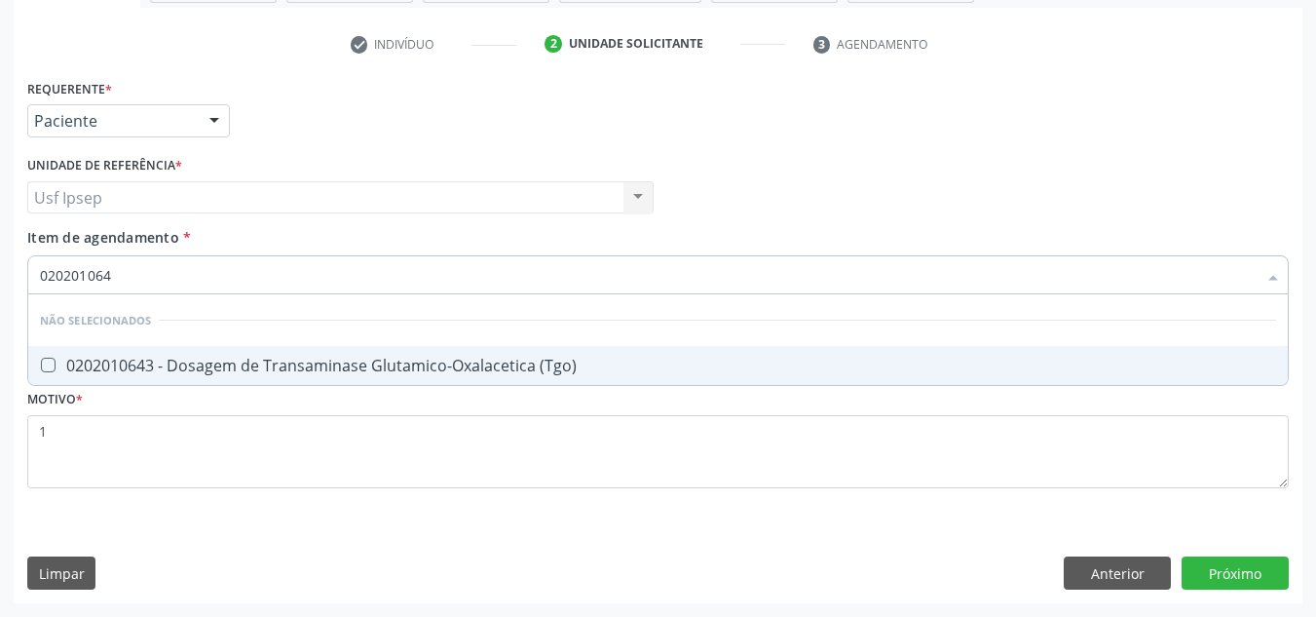
type input "0202010643"
click at [51, 363] on \(Tgo\) at bounding box center [48, 365] width 15 height 15
click at [41, 363] on \(Tgo\) "checkbox" at bounding box center [34, 365] width 13 height 13
checkbox \(Tgo\) "true"
click at [125, 278] on input "0202010643" at bounding box center [648, 274] width 1217 height 39
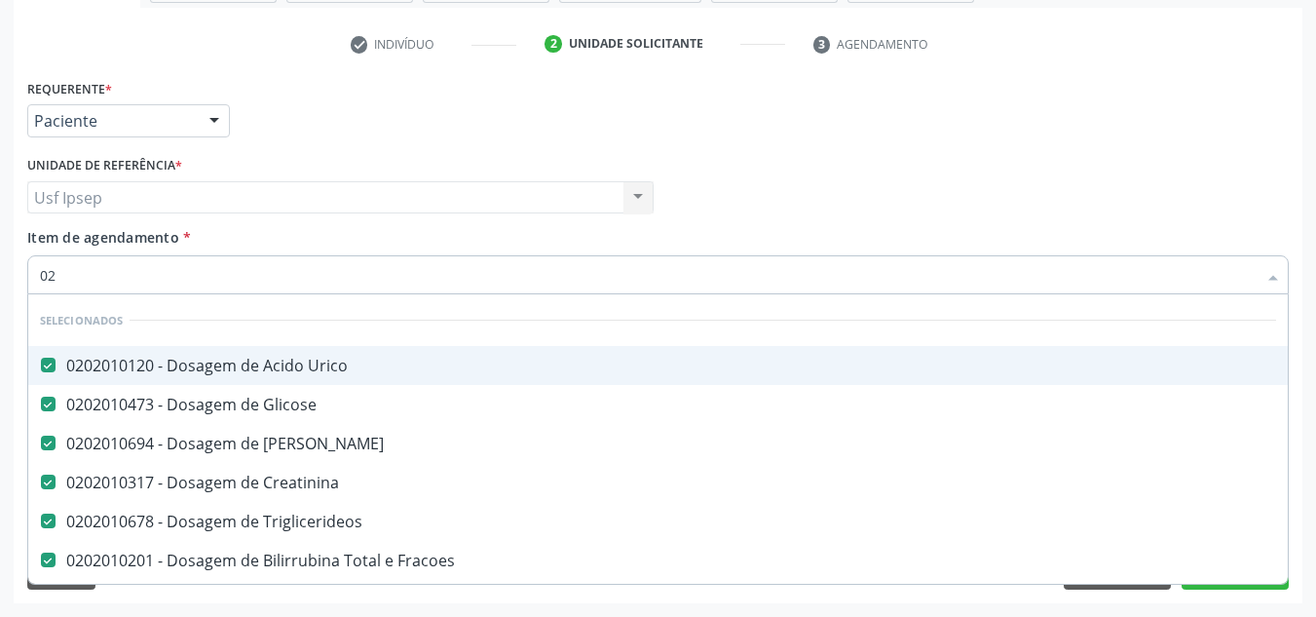
type input "0"
checkbox \(Dornic\) "true"
checkbox Osmolar "true"
checkbox Ferro "true"
checkbox \(Tgo\) "false"
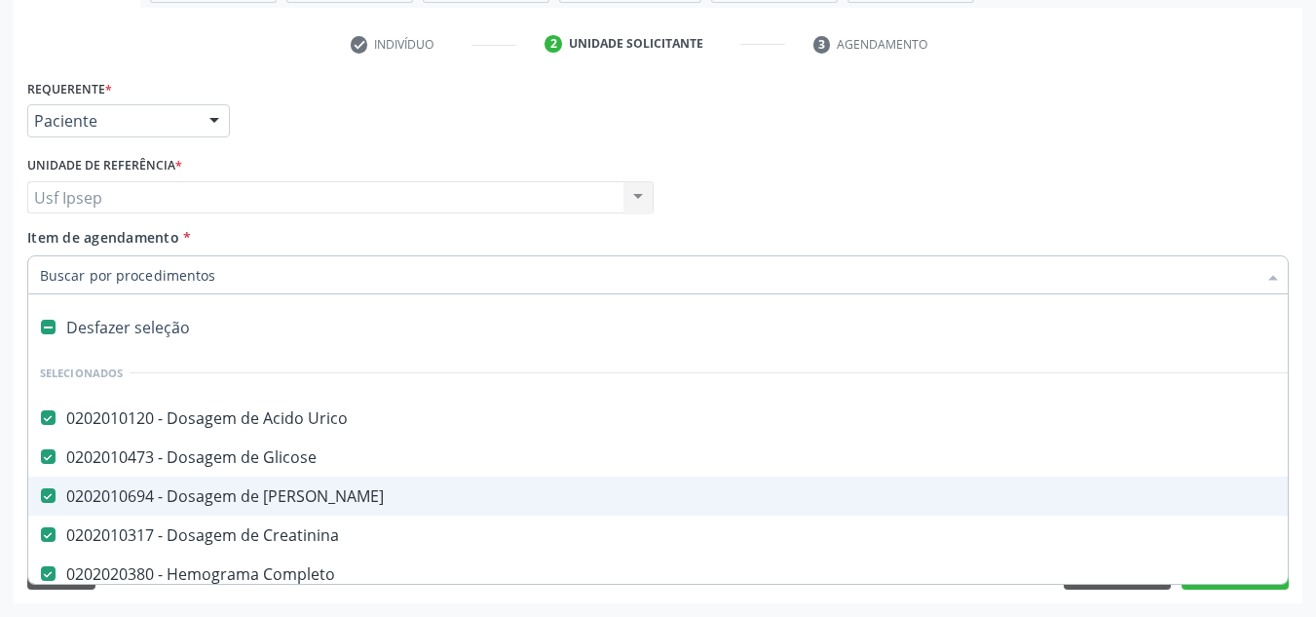
click at [1181, 123] on div "Requerente * Paciente Médico(a) Enfermeiro(a) Paciente Nenhum resultado encontr…" at bounding box center [657, 112] width 1271 height 76
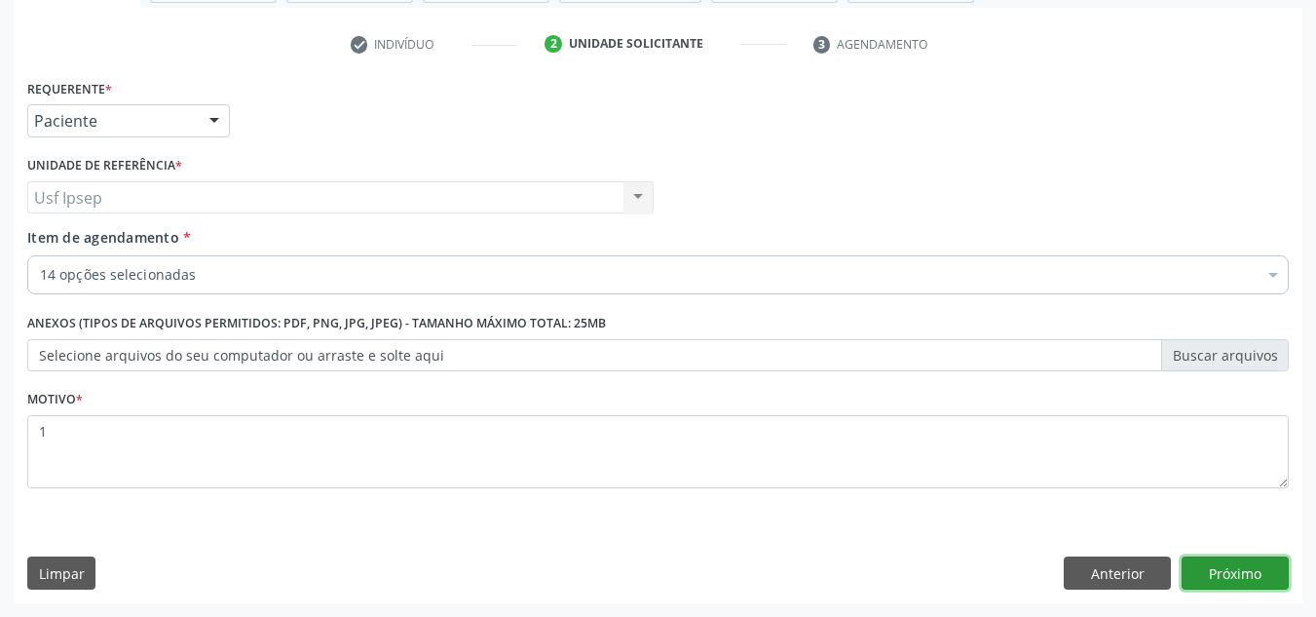
click at [1214, 570] on button "Próximo" at bounding box center [1235, 572] width 107 height 33
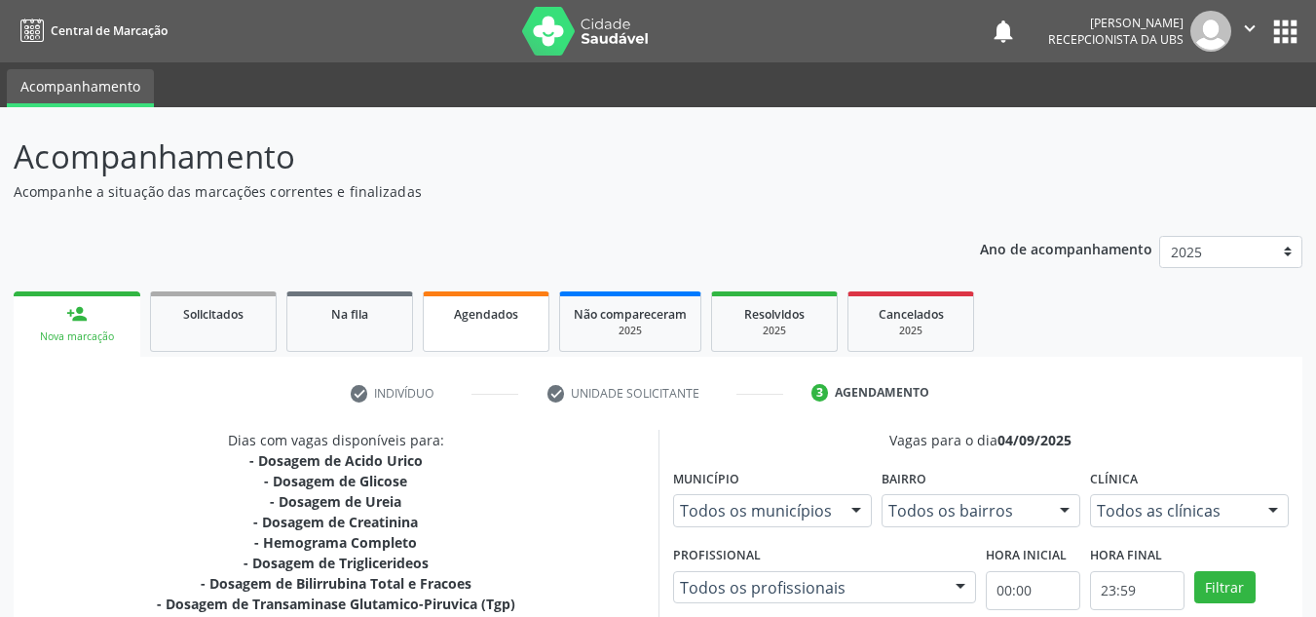
click at [490, 310] on span "Agendados" at bounding box center [486, 314] width 64 height 17
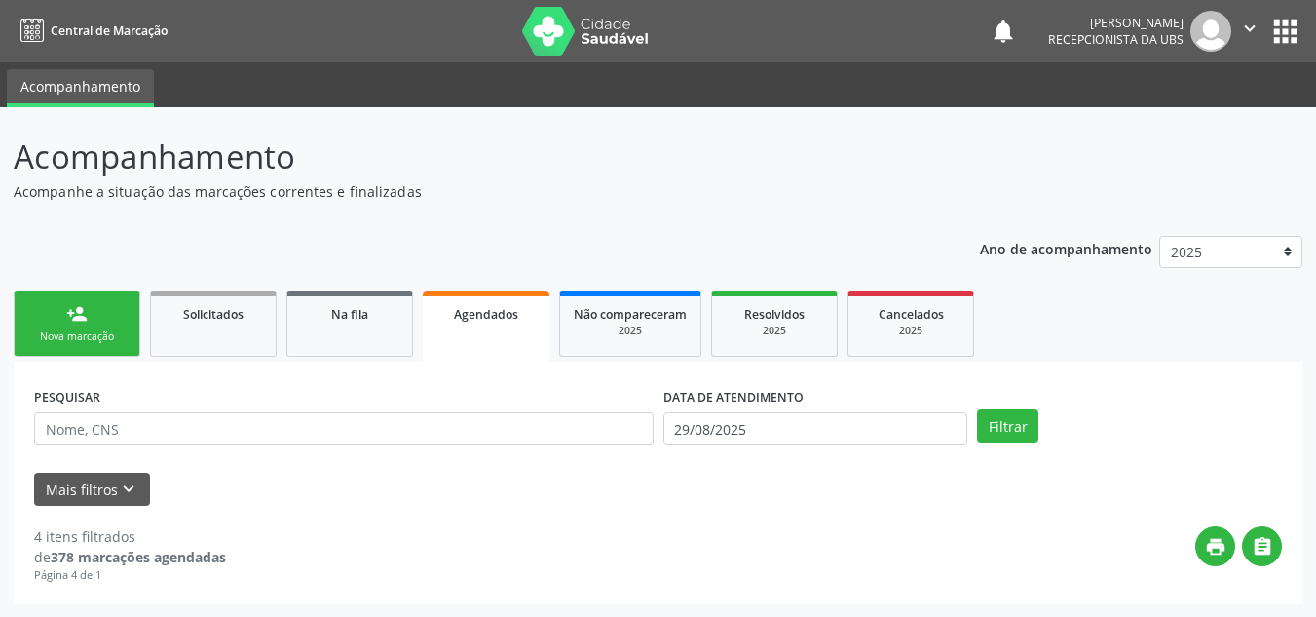
scroll to position [1, 0]
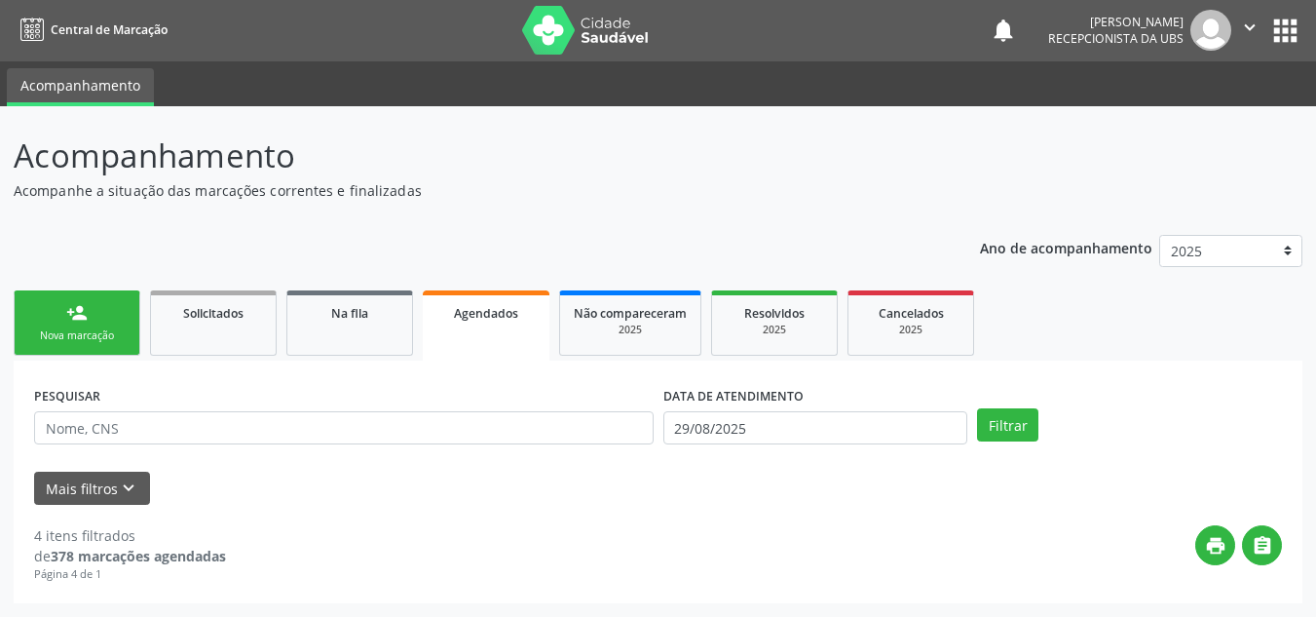
click at [491, 321] on span "Agendados" at bounding box center [486, 313] width 64 height 17
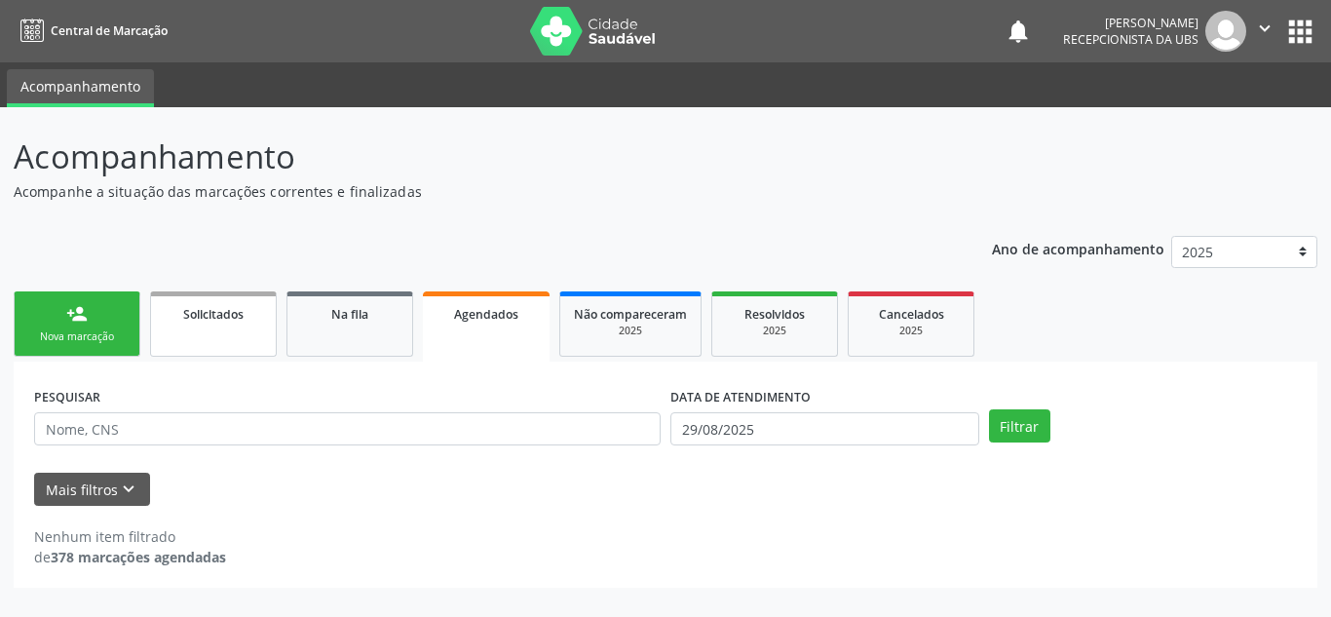
click at [212, 318] on span "Solicitados" at bounding box center [213, 314] width 60 height 17
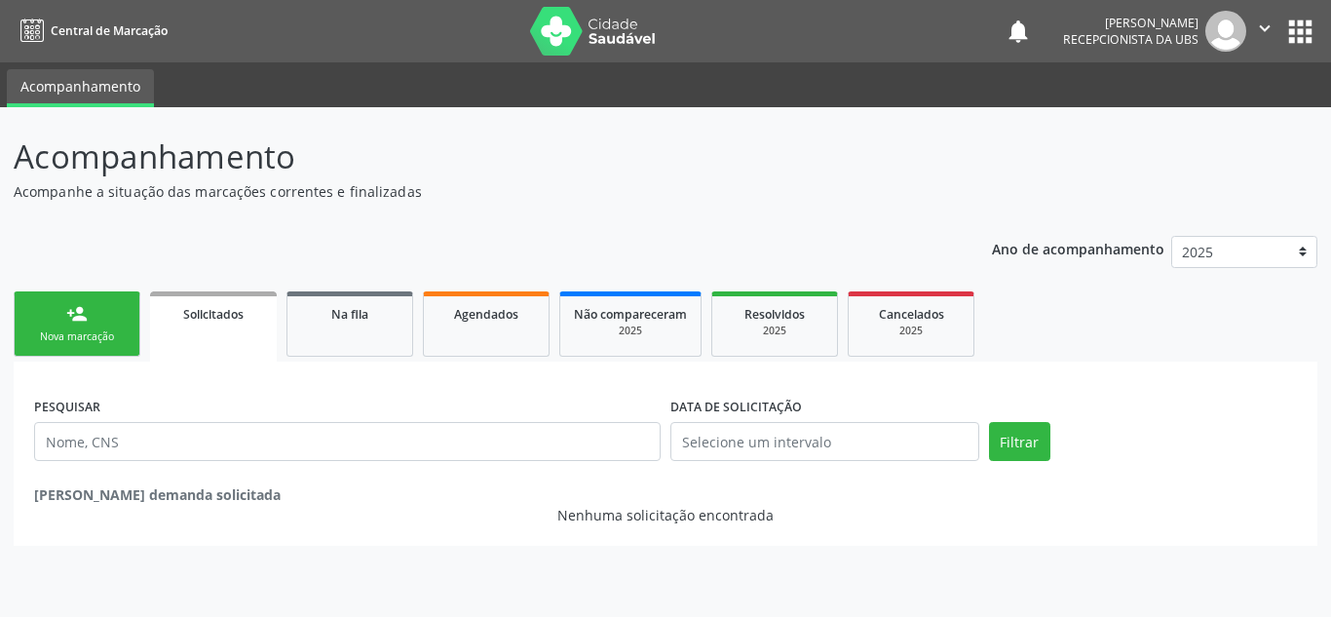
click at [1151, 254] on p "Ano de acompanhamento" at bounding box center [1078, 248] width 172 height 24
drag, startPoint x: 116, startPoint y: 350, endPoint x: 42, endPoint y: 303, distance: 87.6
click at [116, 350] on link "person_add Nova marcação" at bounding box center [77, 323] width 127 height 65
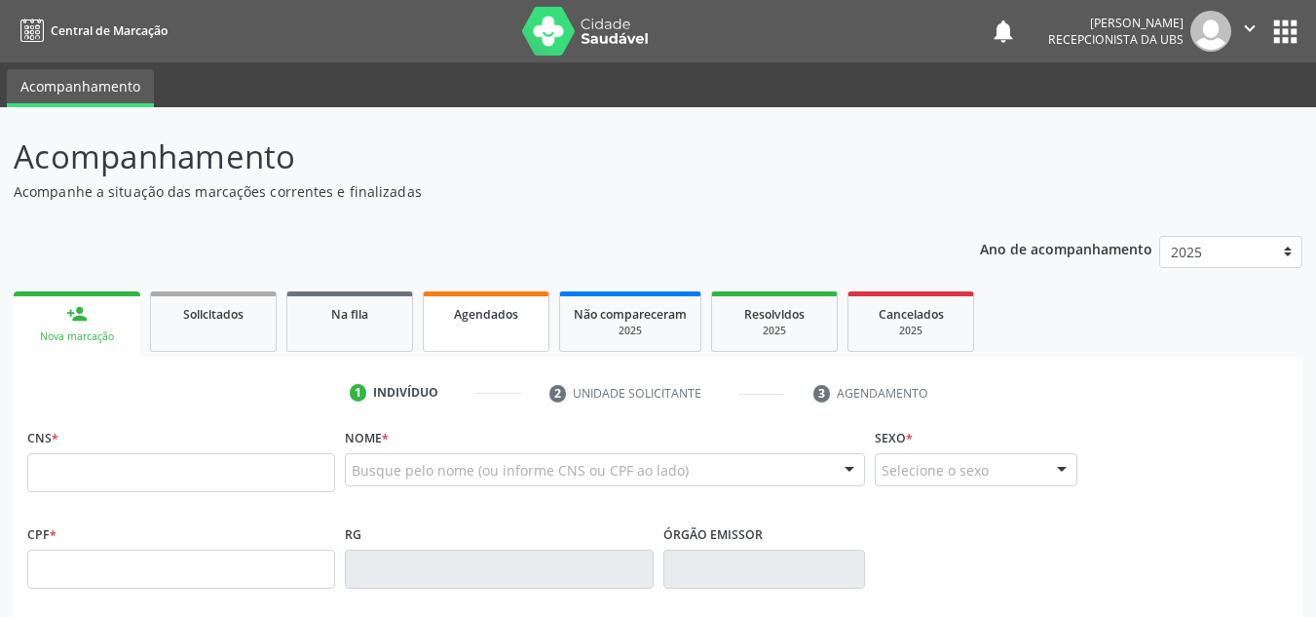
click at [484, 321] on span "Agendados" at bounding box center [486, 314] width 64 height 17
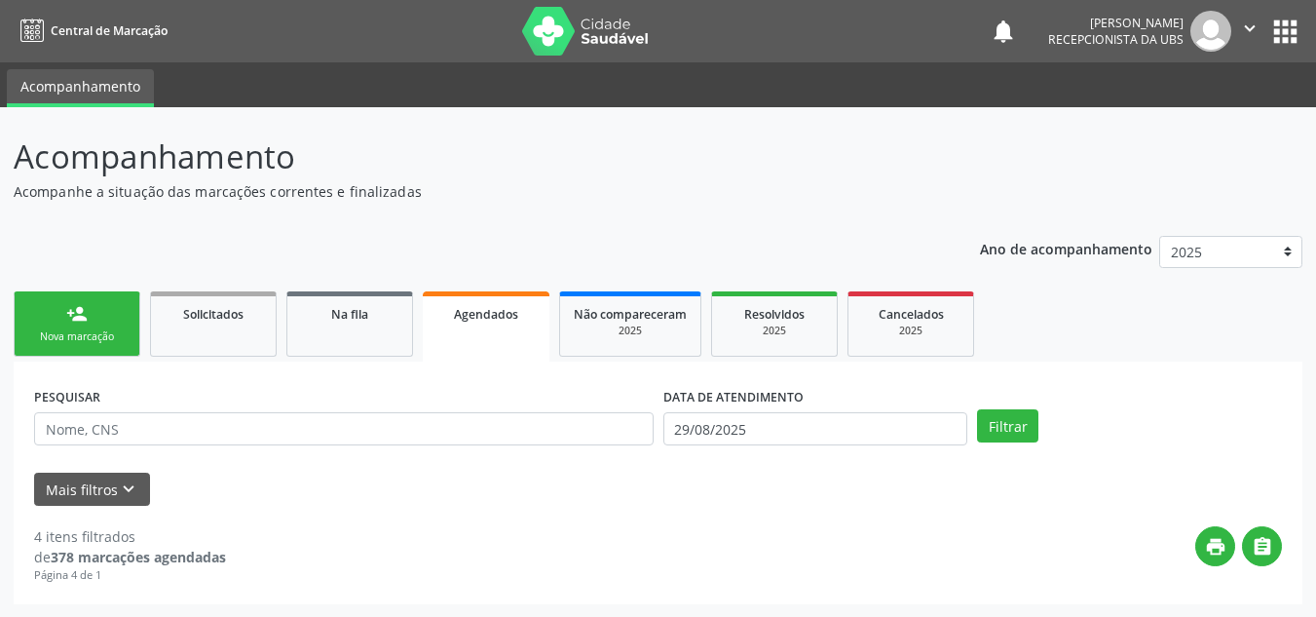
scroll to position [1, 0]
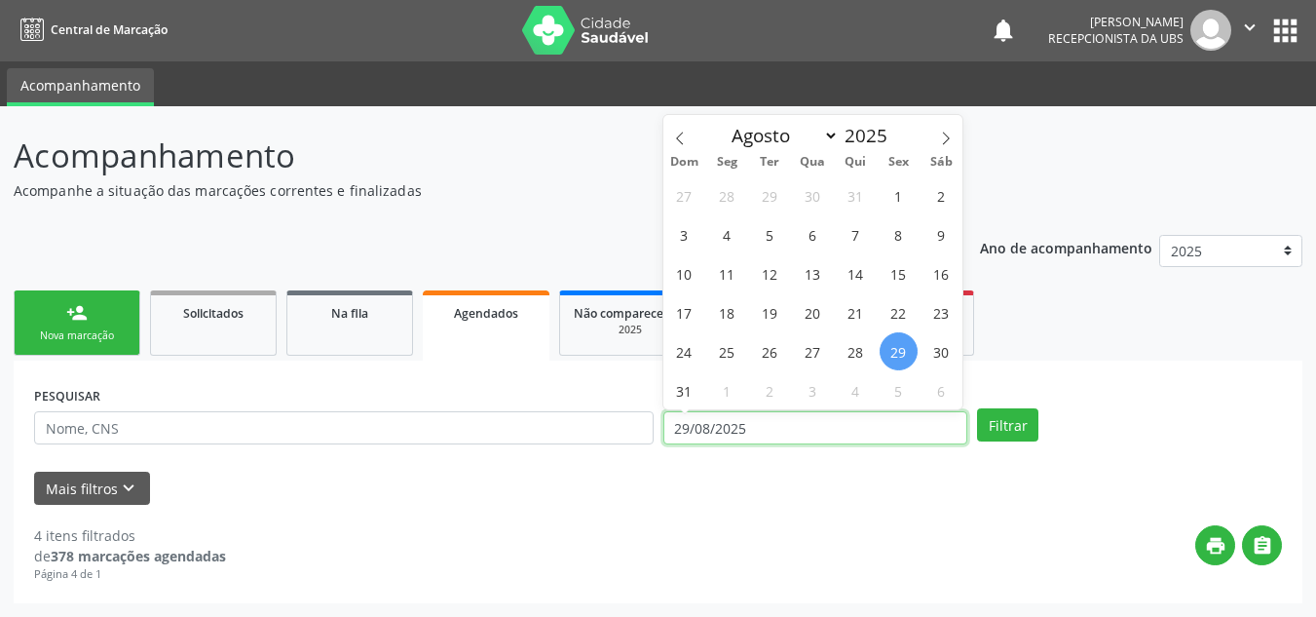
click at [781, 420] on input "29/08/2025" at bounding box center [815, 427] width 305 height 33
click at [941, 140] on icon at bounding box center [946, 139] width 14 height 14
select select "8"
click at [864, 204] on span "4" at bounding box center [856, 195] width 38 height 38
type input "04/09/2025"
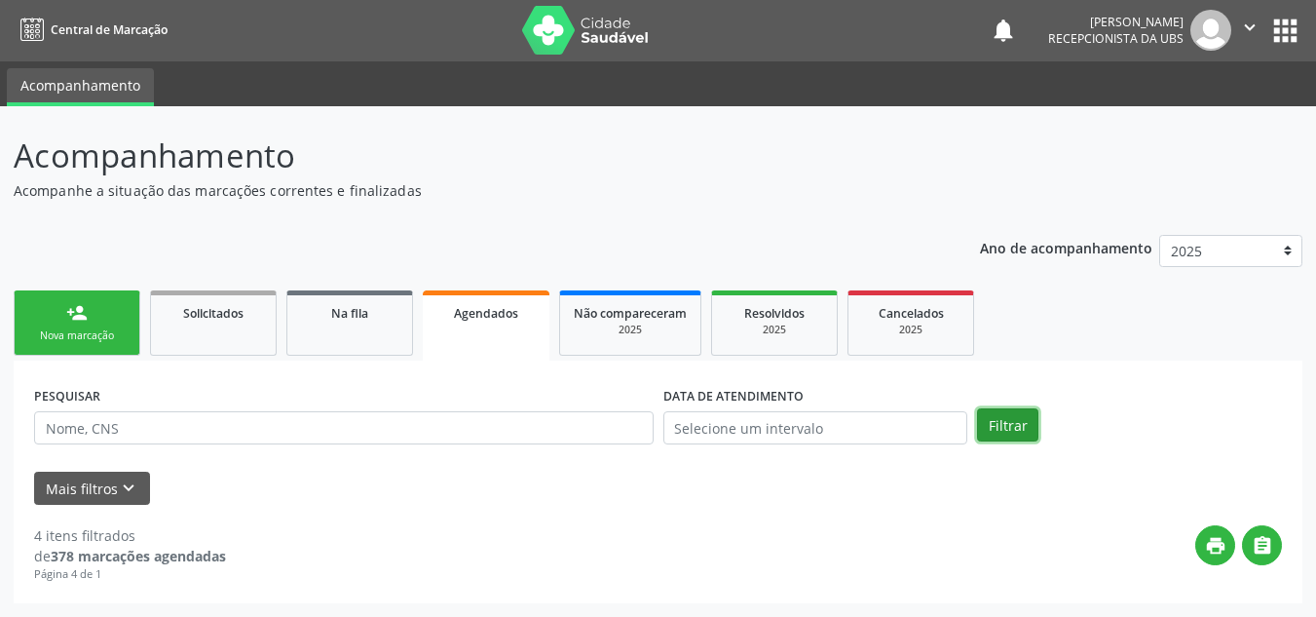
click at [1002, 434] on button "Filtrar" at bounding box center [1007, 424] width 61 height 33
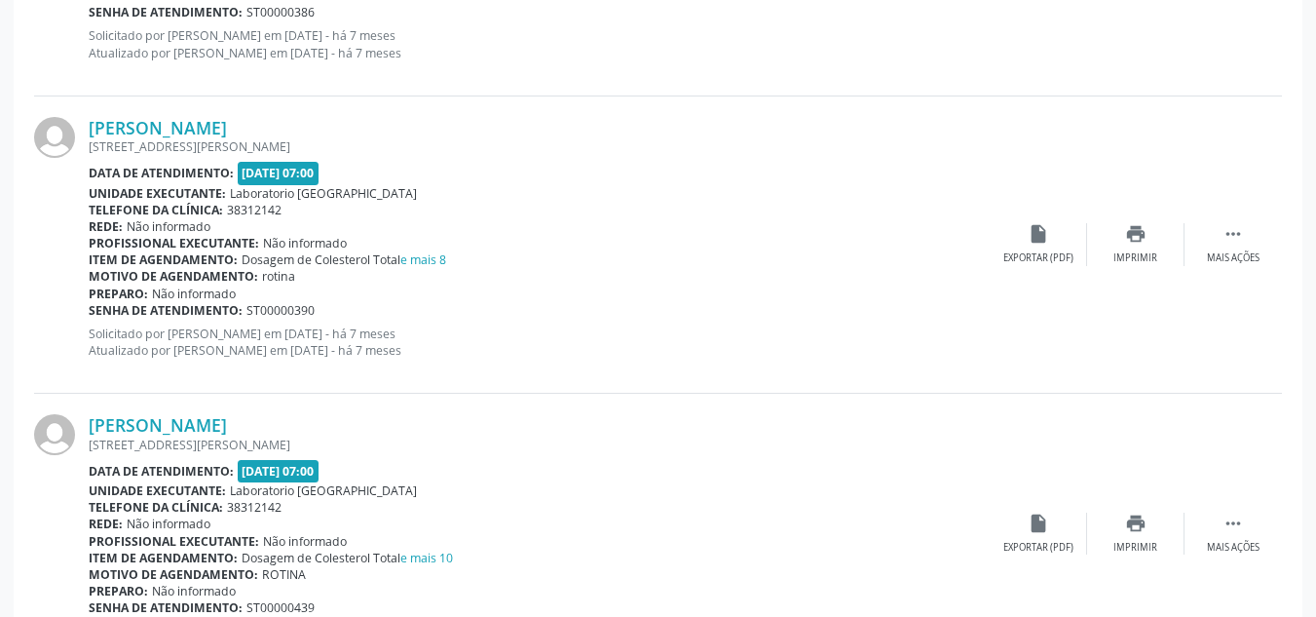
scroll to position [4402, 0]
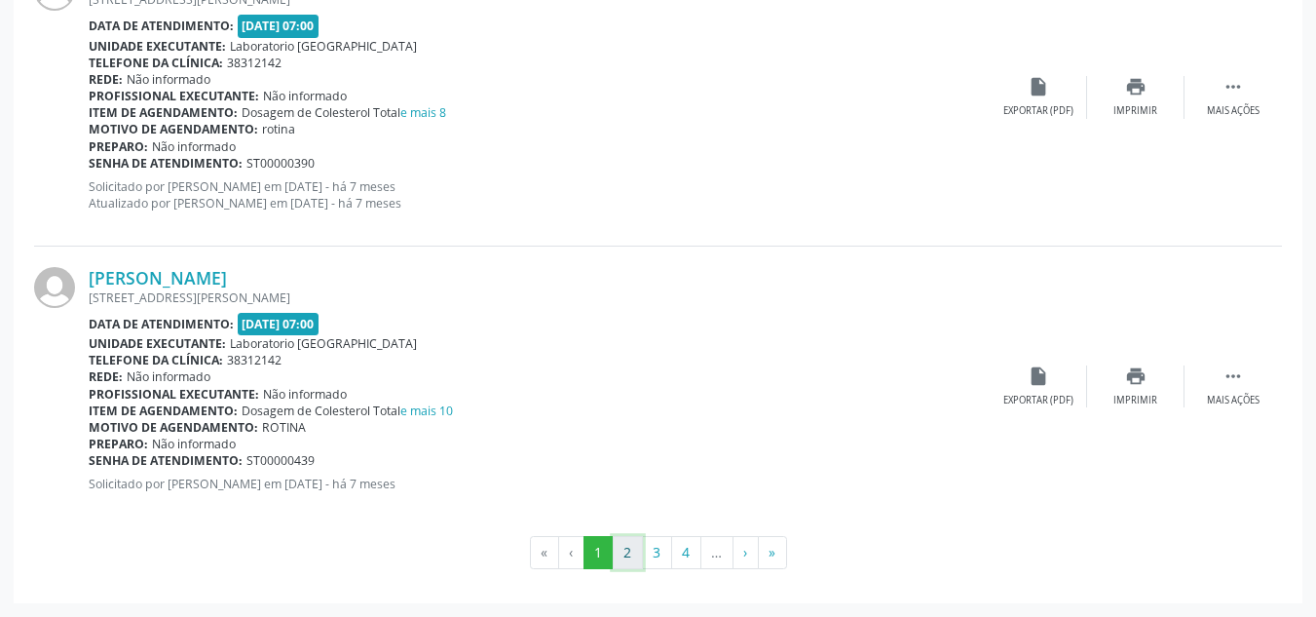
click at [624, 556] on button "2" at bounding box center [628, 552] width 30 height 33
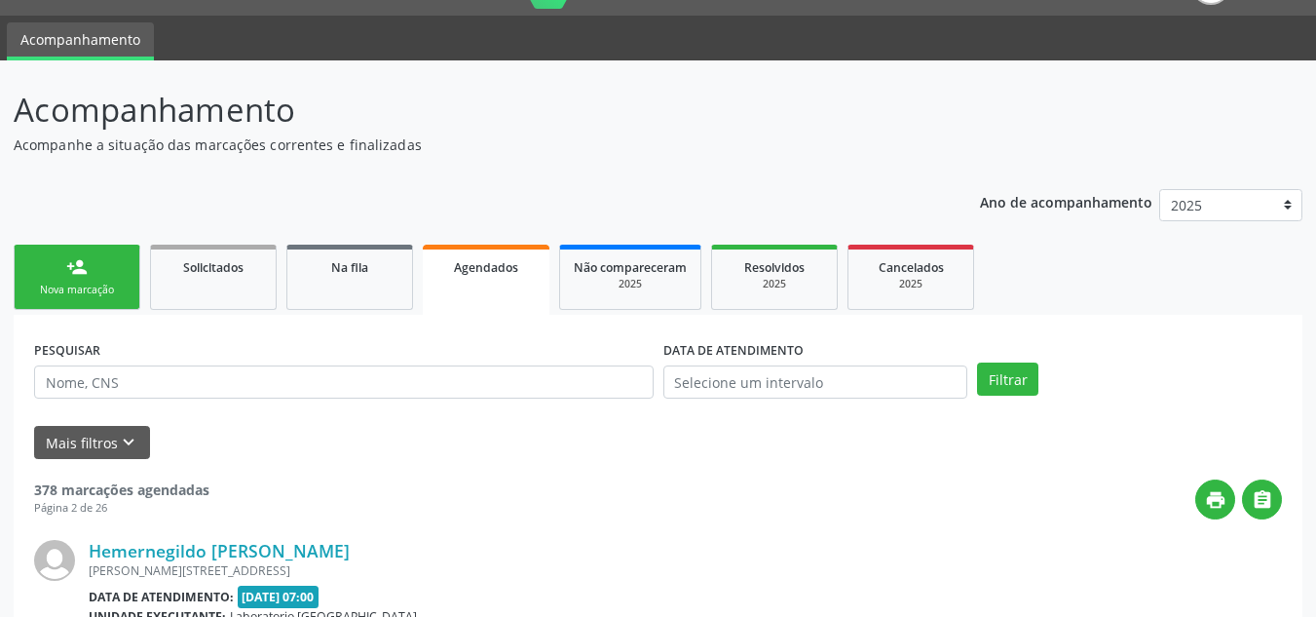
scroll to position [4285, 0]
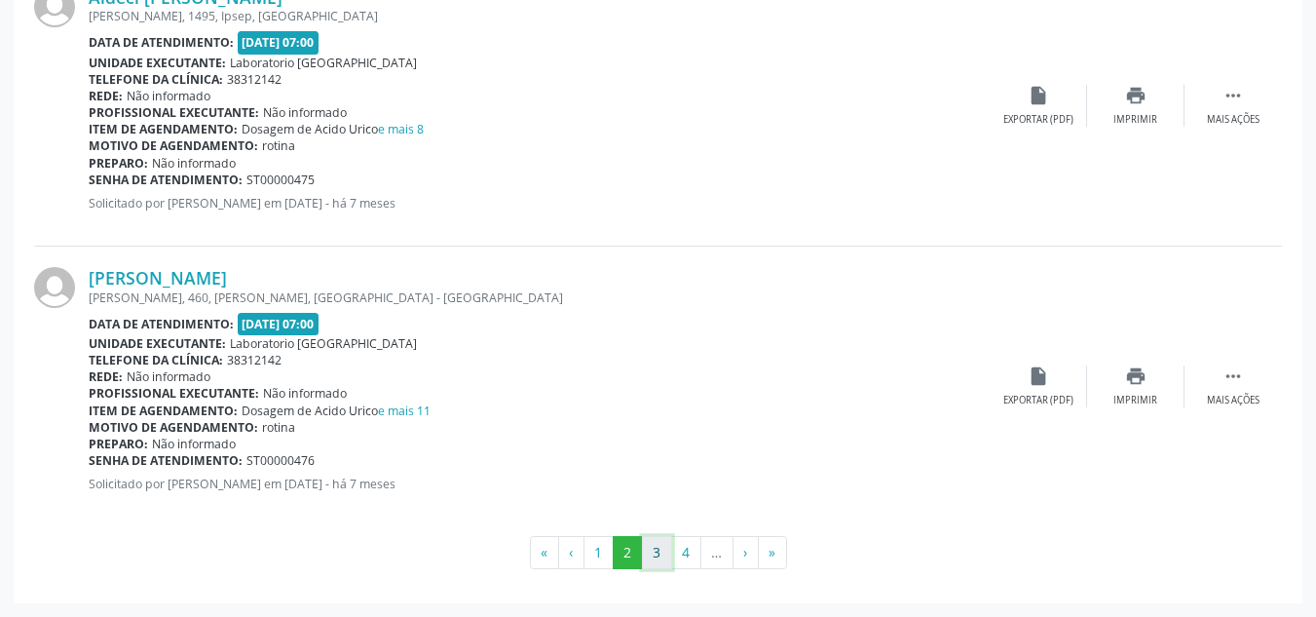
click at [656, 553] on button "3" at bounding box center [657, 552] width 30 height 33
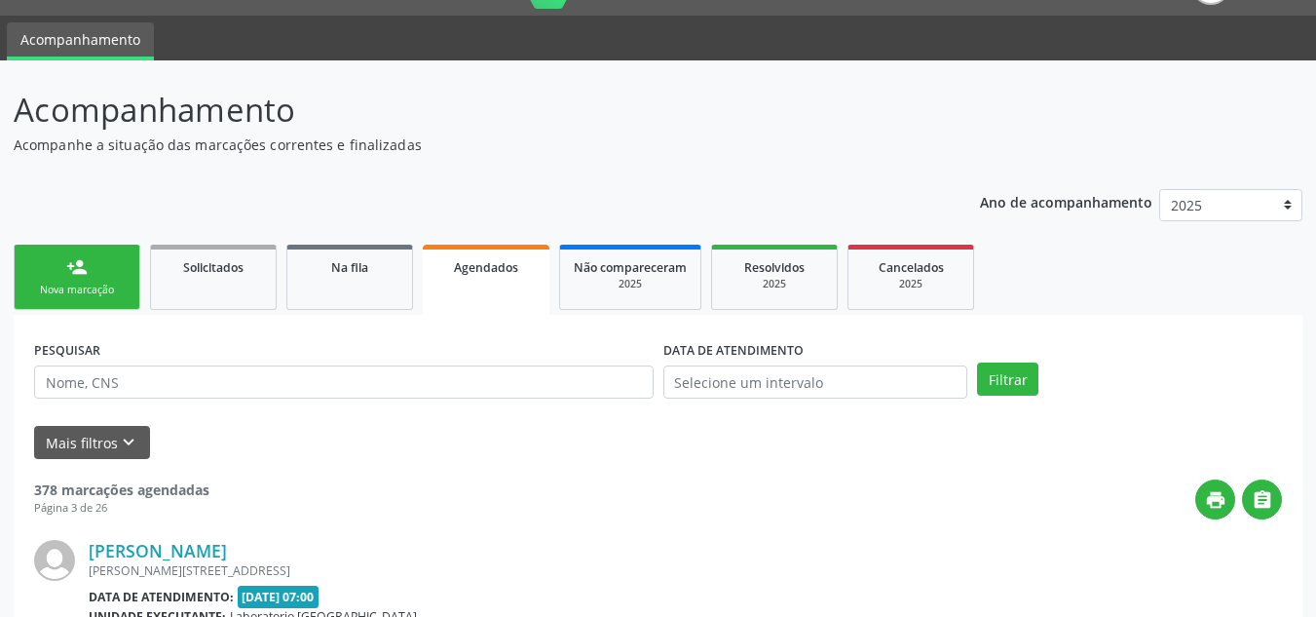
scroll to position [4252, 0]
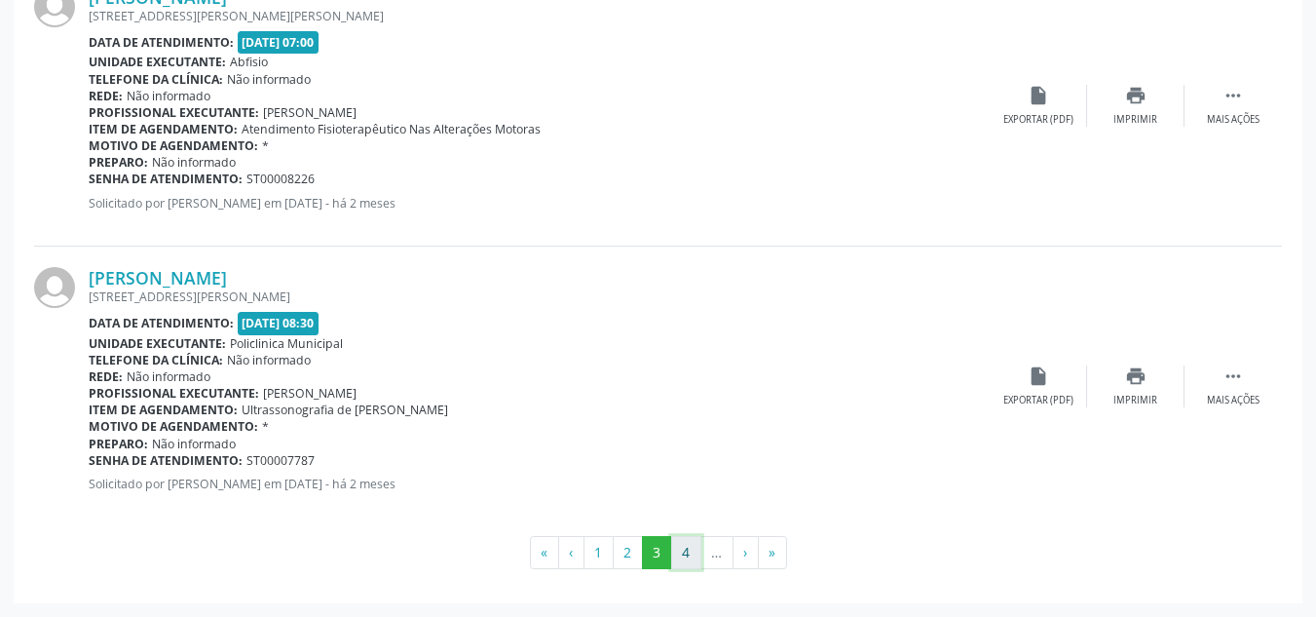
click at [691, 554] on button "4" at bounding box center [686, 552] width 30 height 33
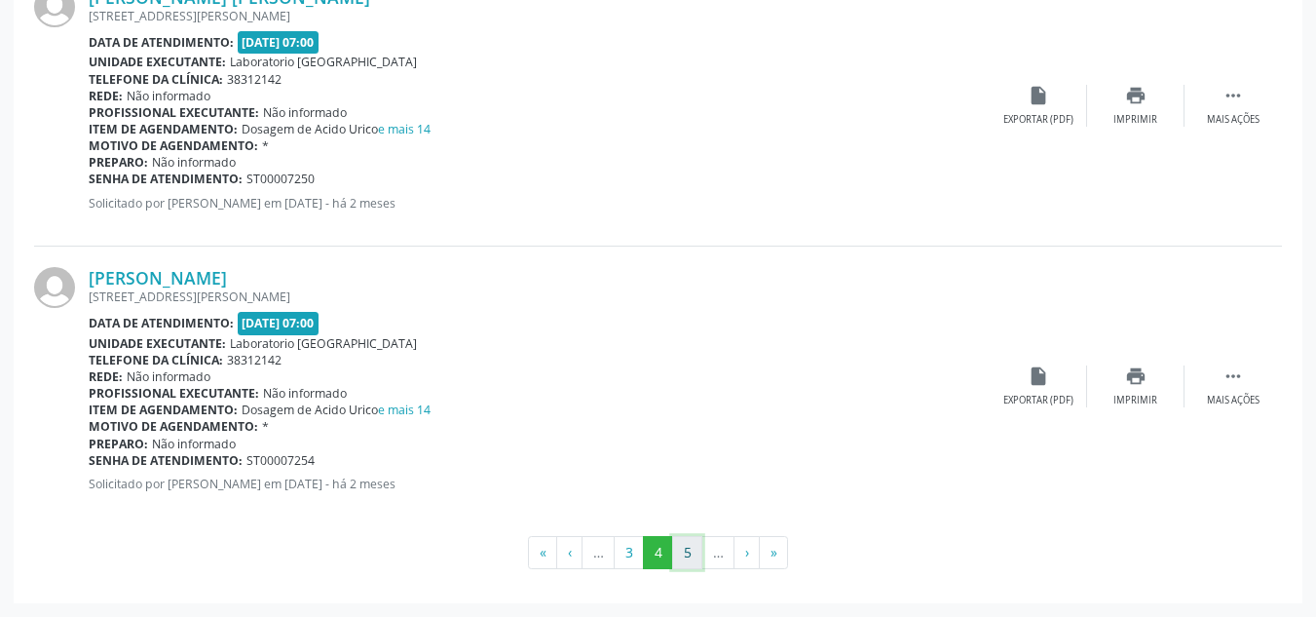
click at [691, 549] on button "5" at bounding box center [687, 552] width 30 height 33
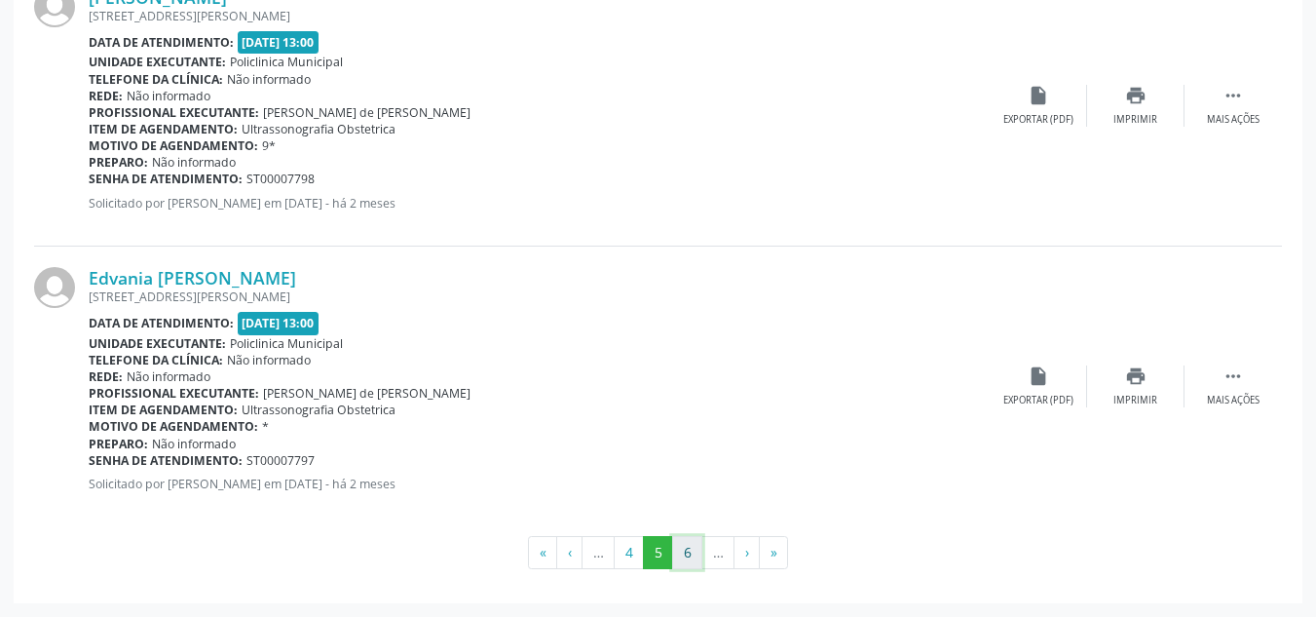
click at [682, 556] on button "6" at bounding box center [687, 552] width 30 height 33
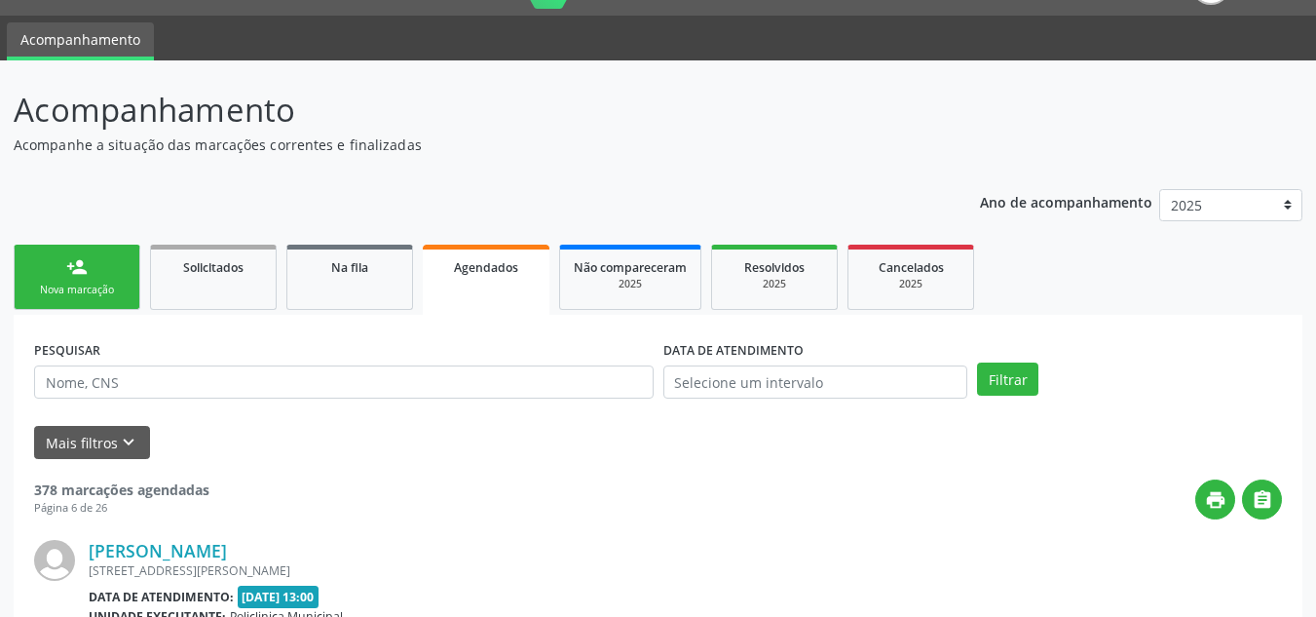
scroll to position [4268, 0]
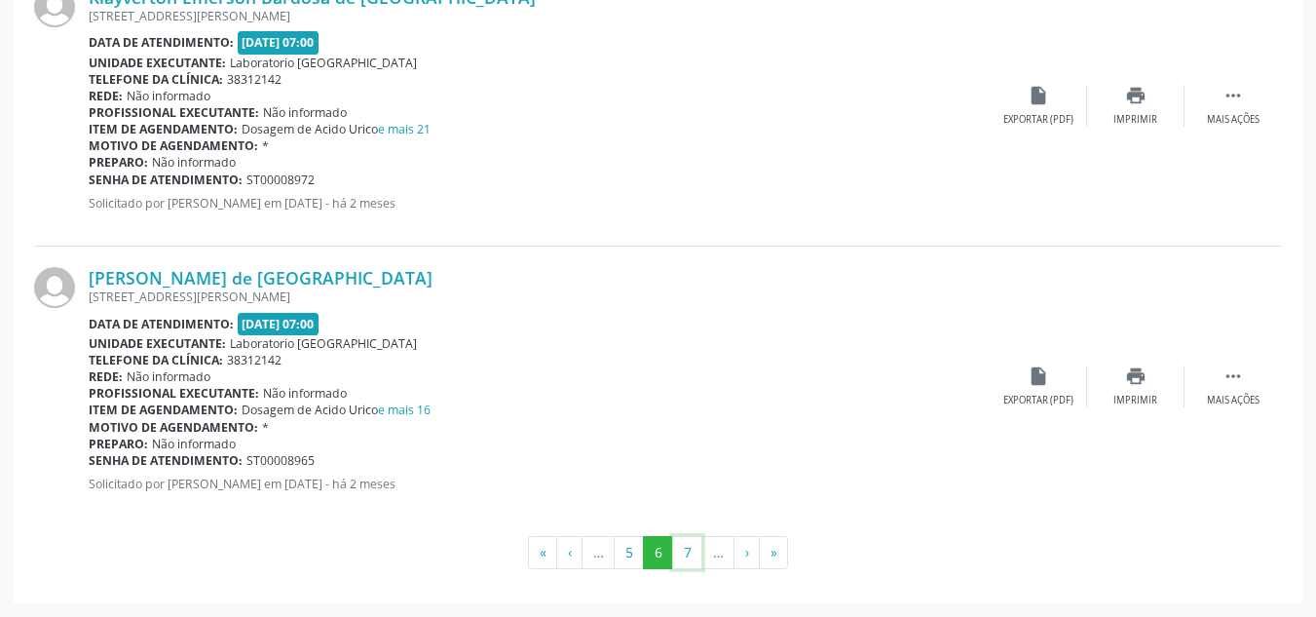
click at [682, 556] on button "7" at bounding box center [687, 552] width 30 height 33
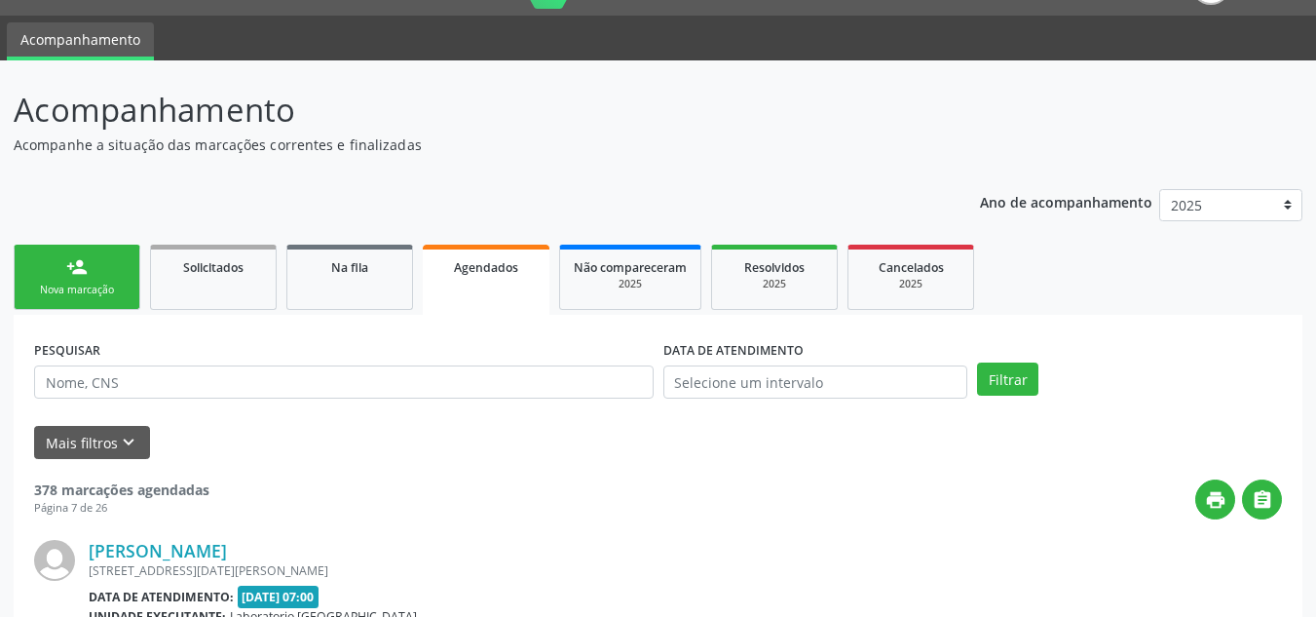
scroll to position [4252, 0]
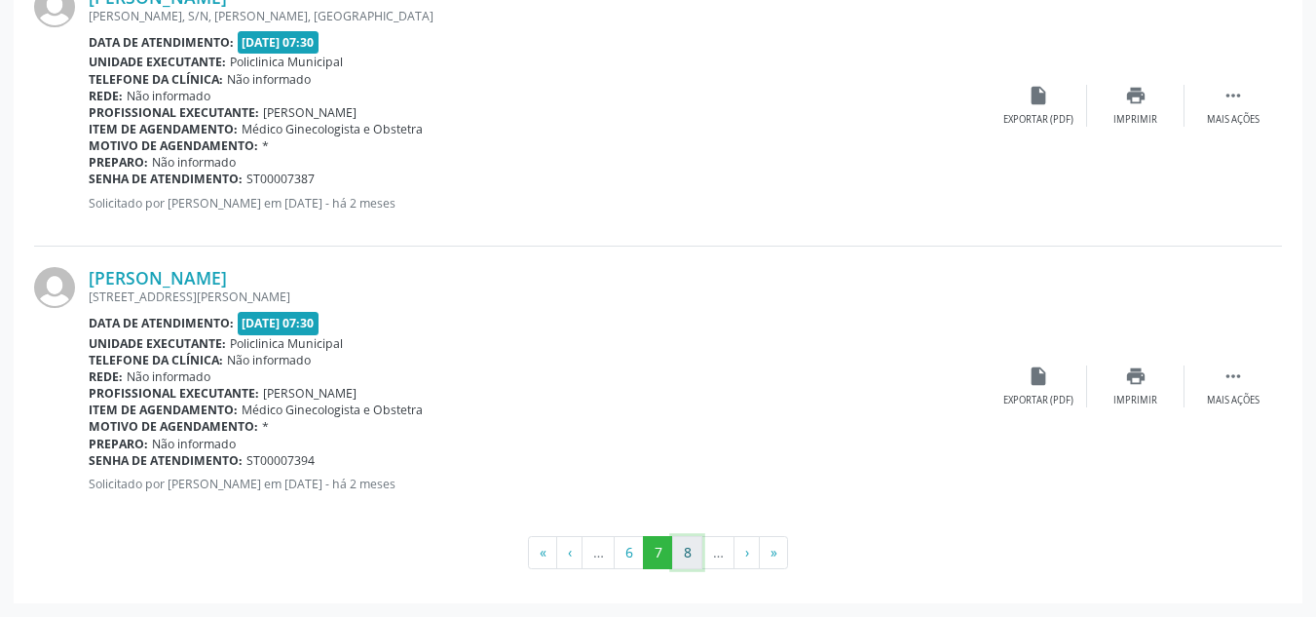
click at [680, 553] on button "8" at bounding box center [687, 552] width 30 height 33
click at [680, 553] on button "9" at bounding box center [687, 552] width 30 height 33
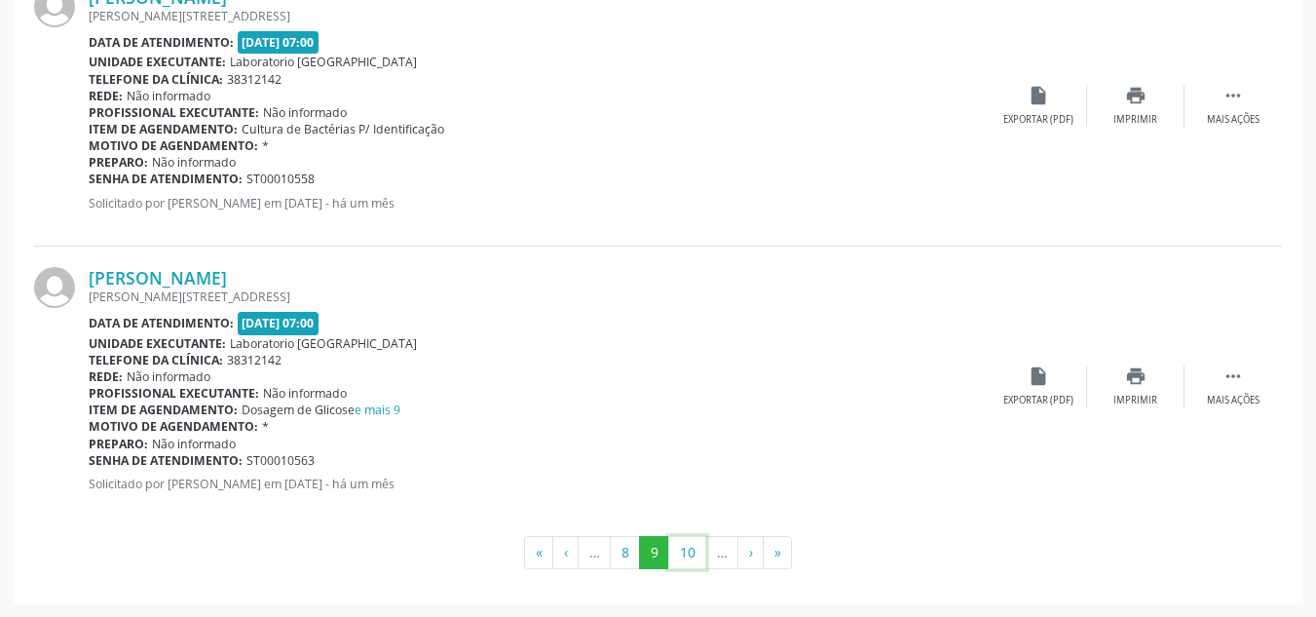
click at [680, 553] on button "10" at bounding box center [687, 552] width 38 height 33
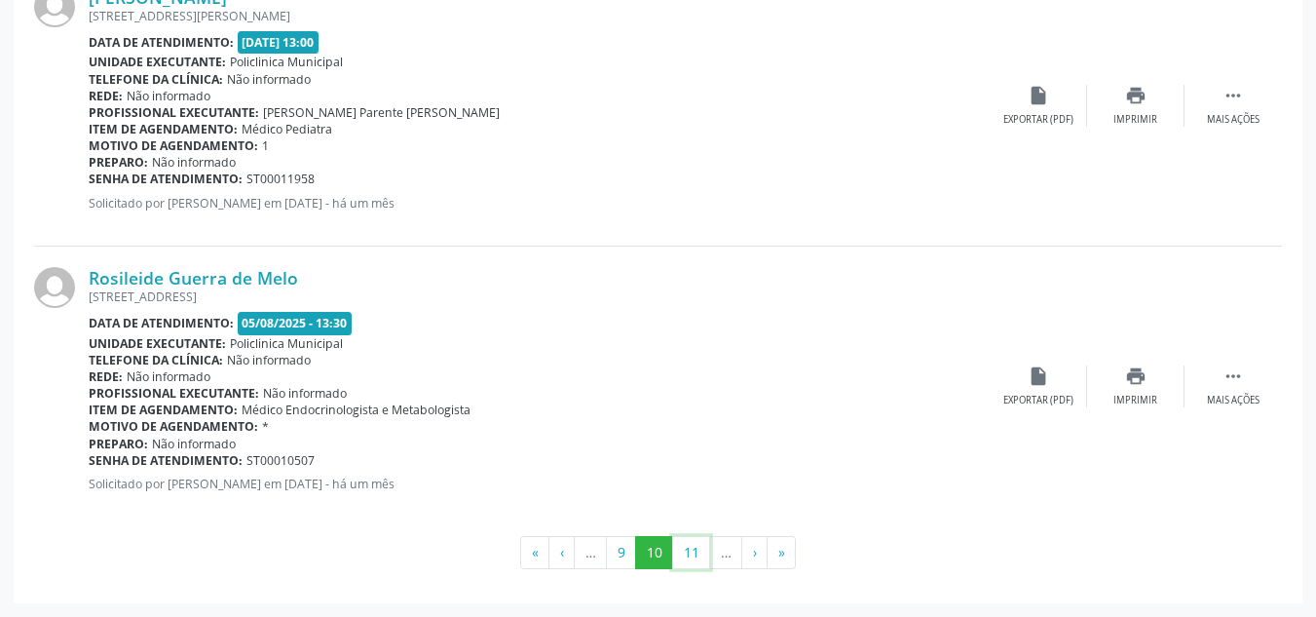
click at [680, 553] on button "11" at bounding box center [691, 552] width 38 height 33
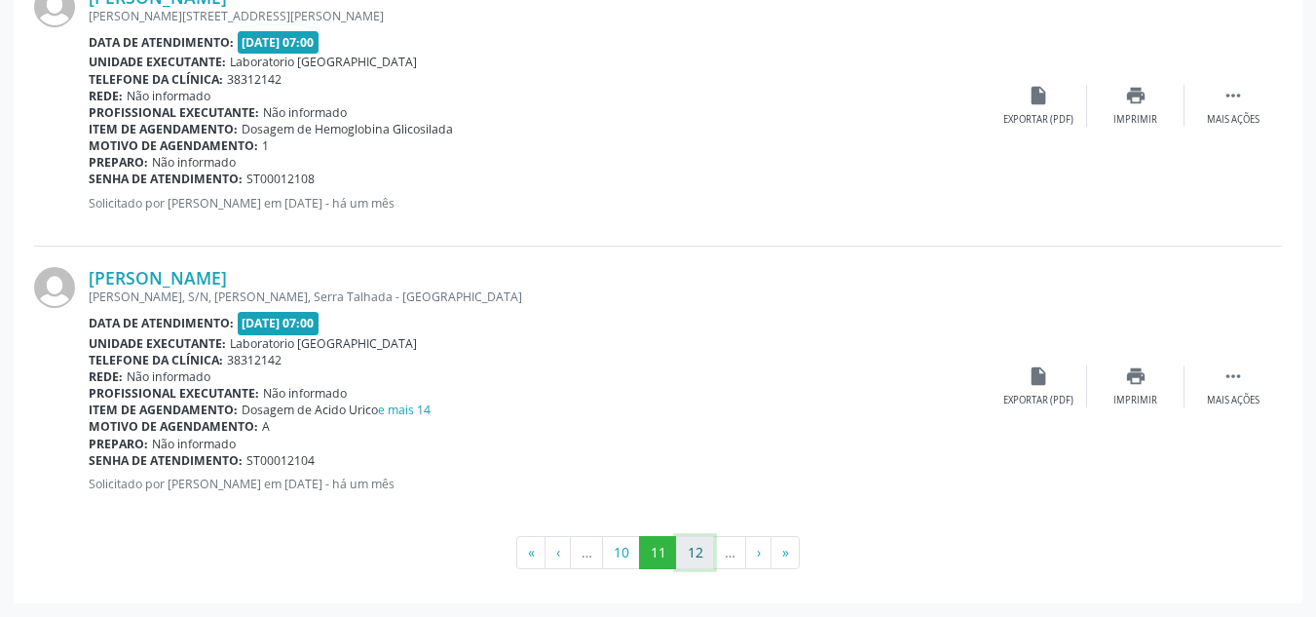
click at [687, 553] on button "12" at bounding box center [695, 552] width 38 height 33
click at [687, 553] on button "13" at bounding box center [695, 552] width 38 height 33
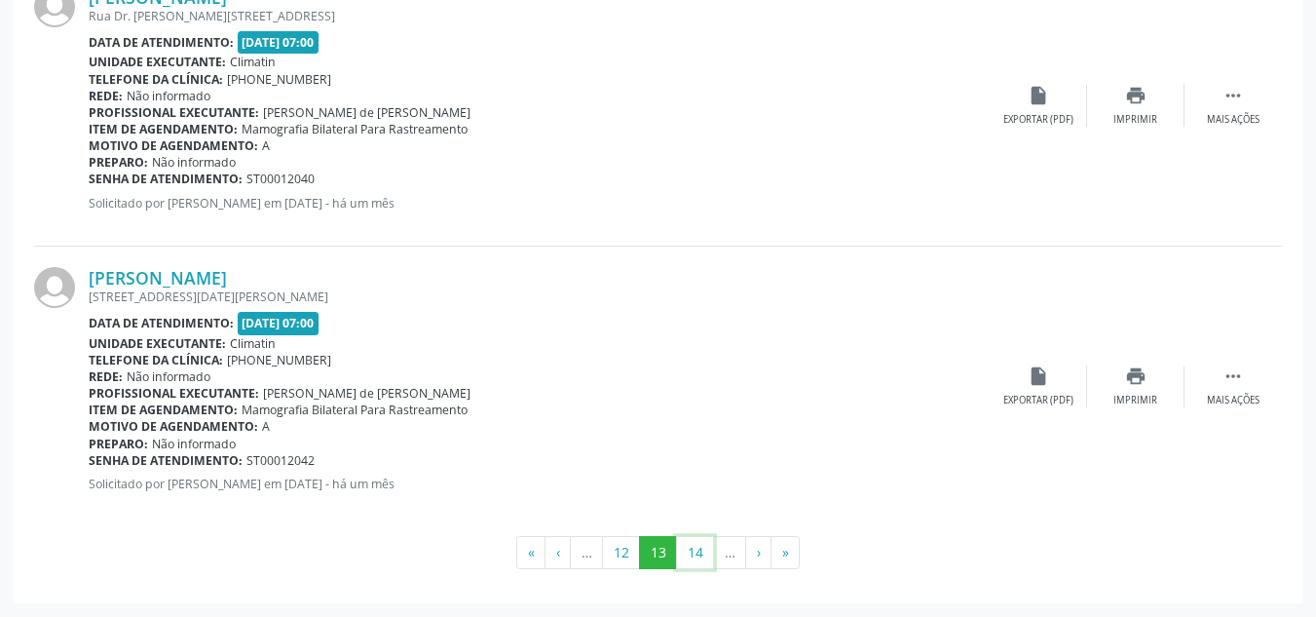
click at [687, 553] on button "14" at bounding box center [695, 552] width 38 height 33
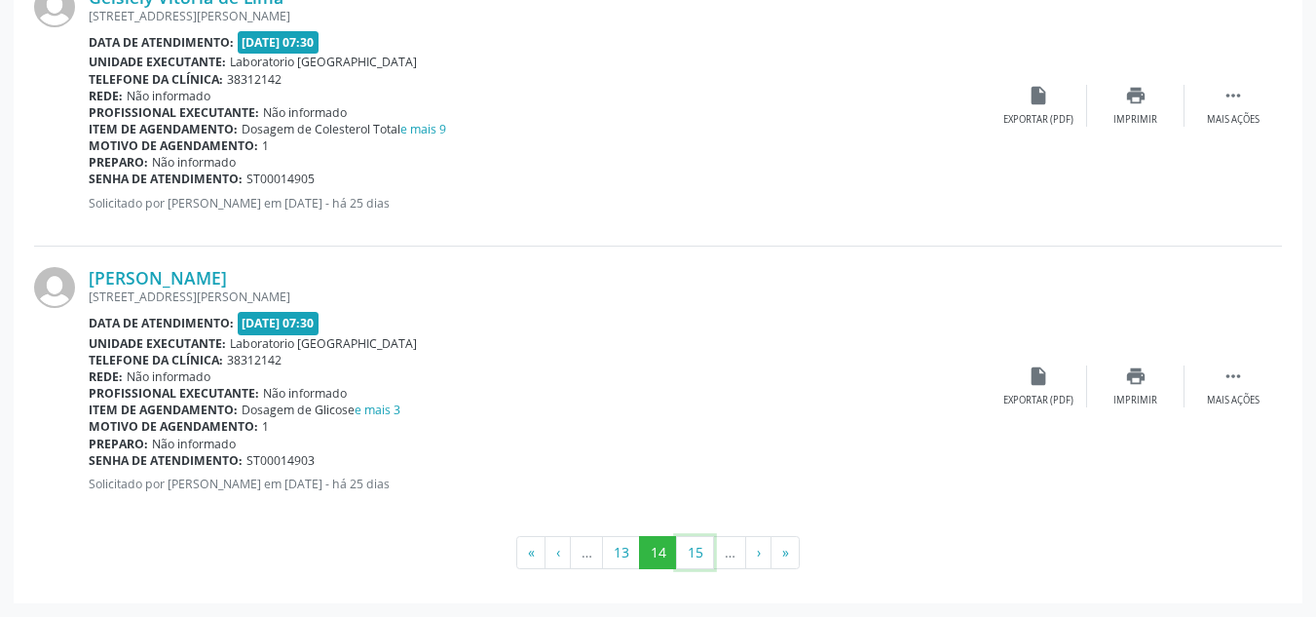
click at [687, 553] on button "15" at bounding box center [695, 552] width 38 height 33
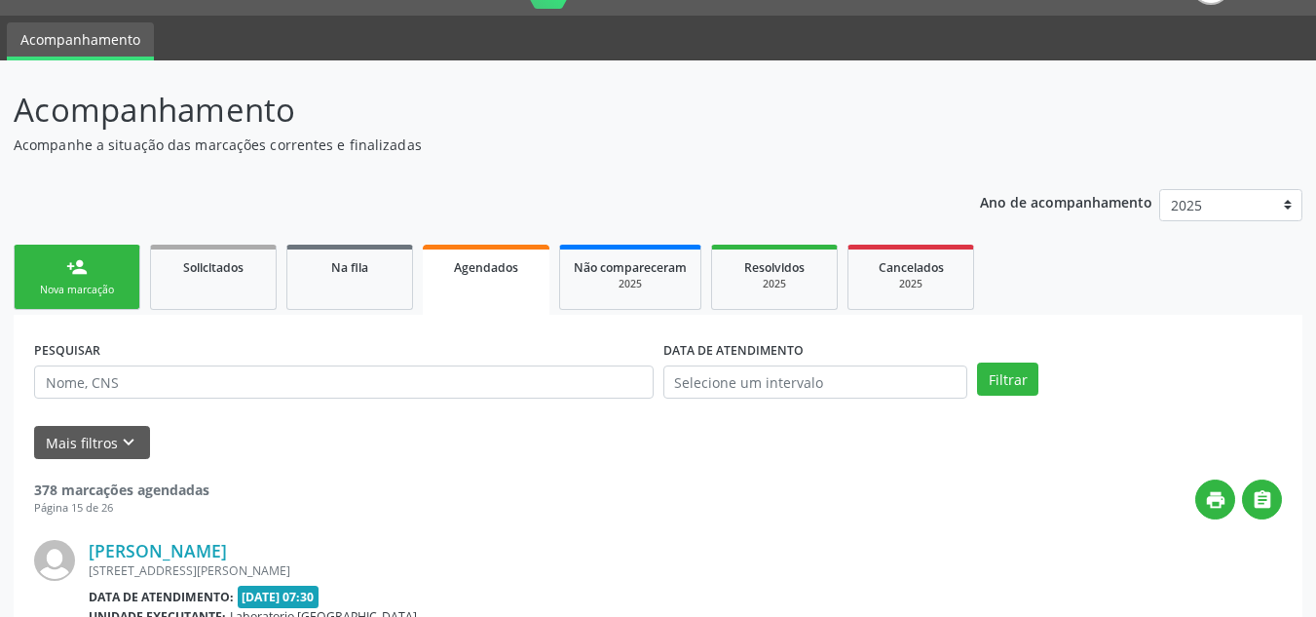
scroll to position [4268, 0]
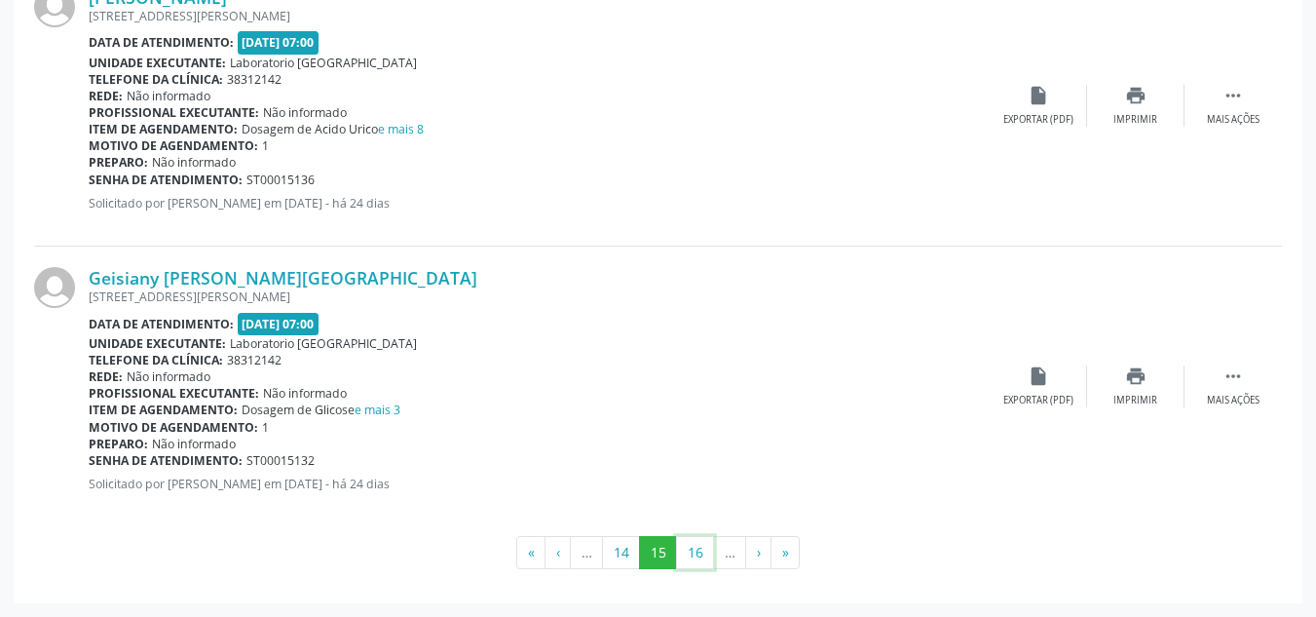
click at [687, 553] on button "16" at bounding box center [695, 552] width 38 height 33
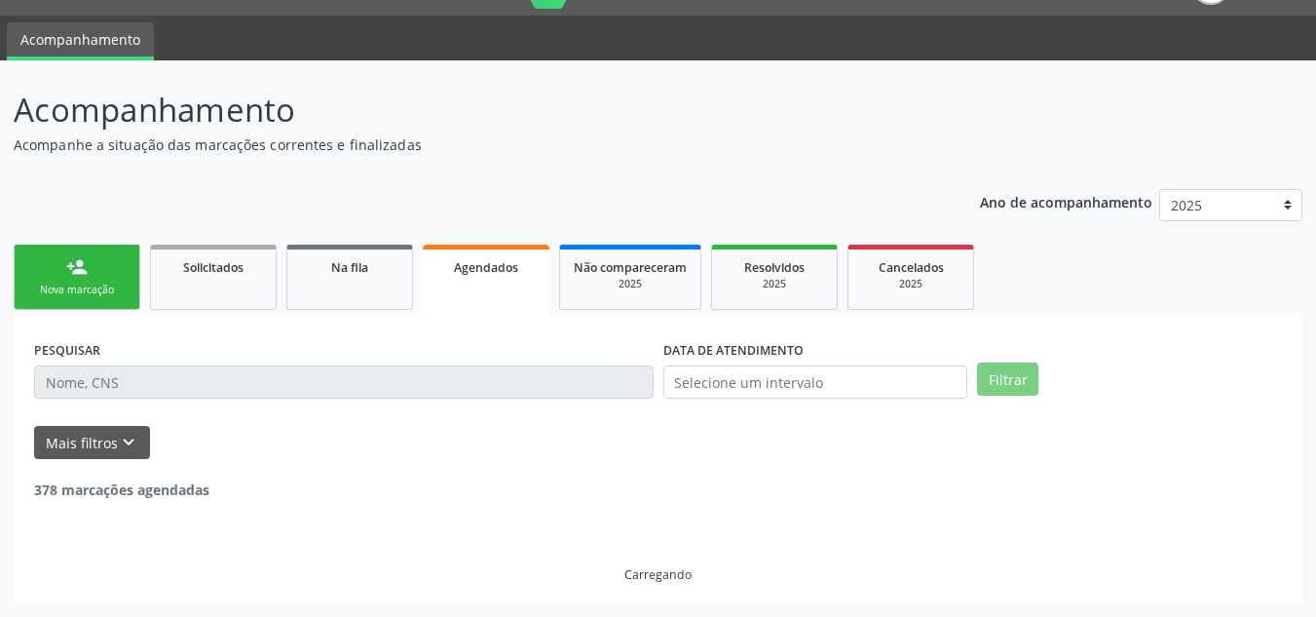
scroll to position [4252, 0]
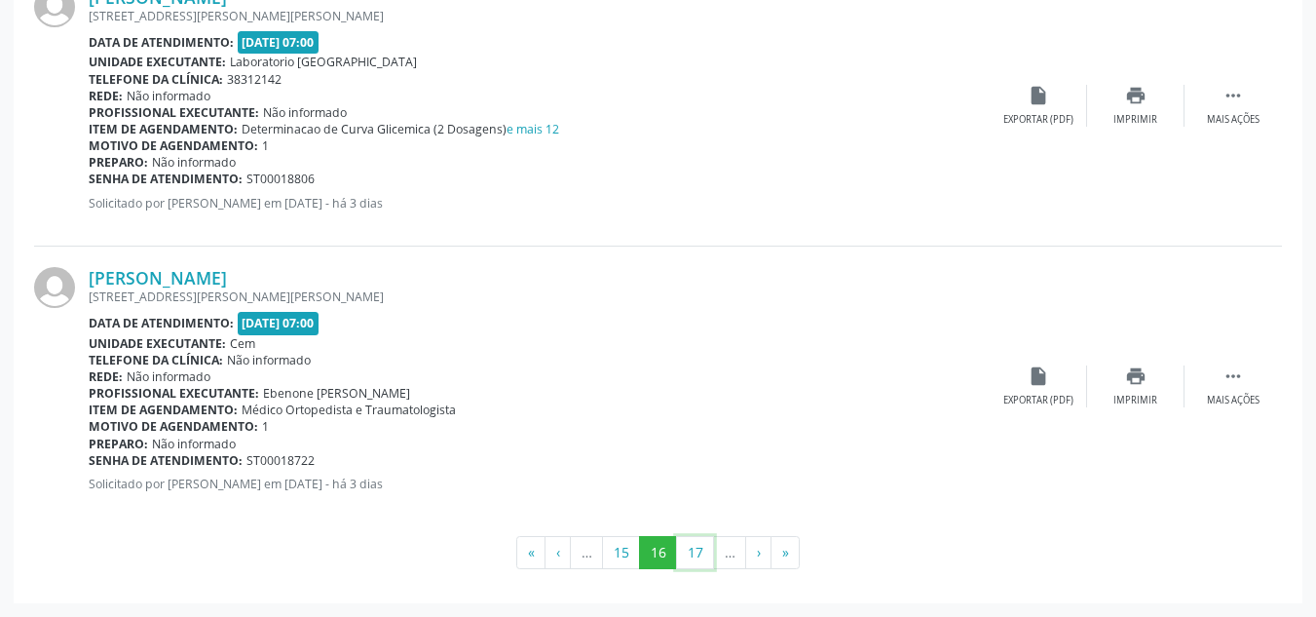
click at [687, 553] on button "17" at bounding box center [695, 552] width 38 height 33
click at [687, 553] on button "18" at bounding box center [695, 552] width 38 height 33
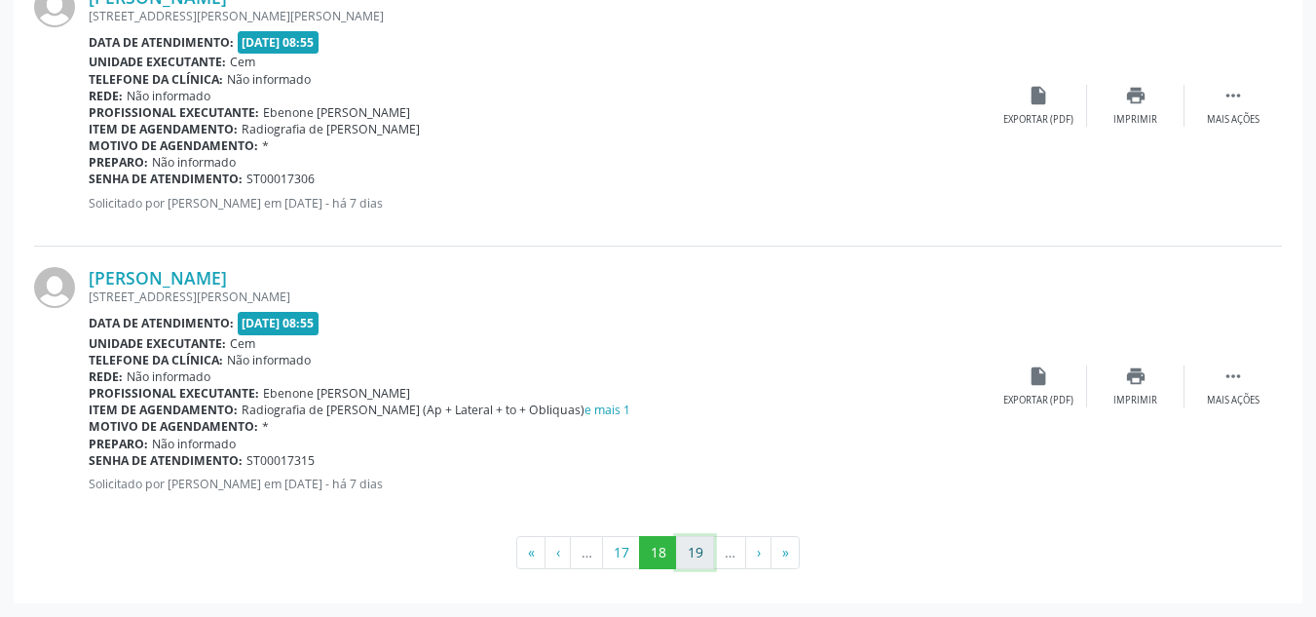
click at [699, 554] on button "19" at bounding box center [695, 552] width 38 height 33
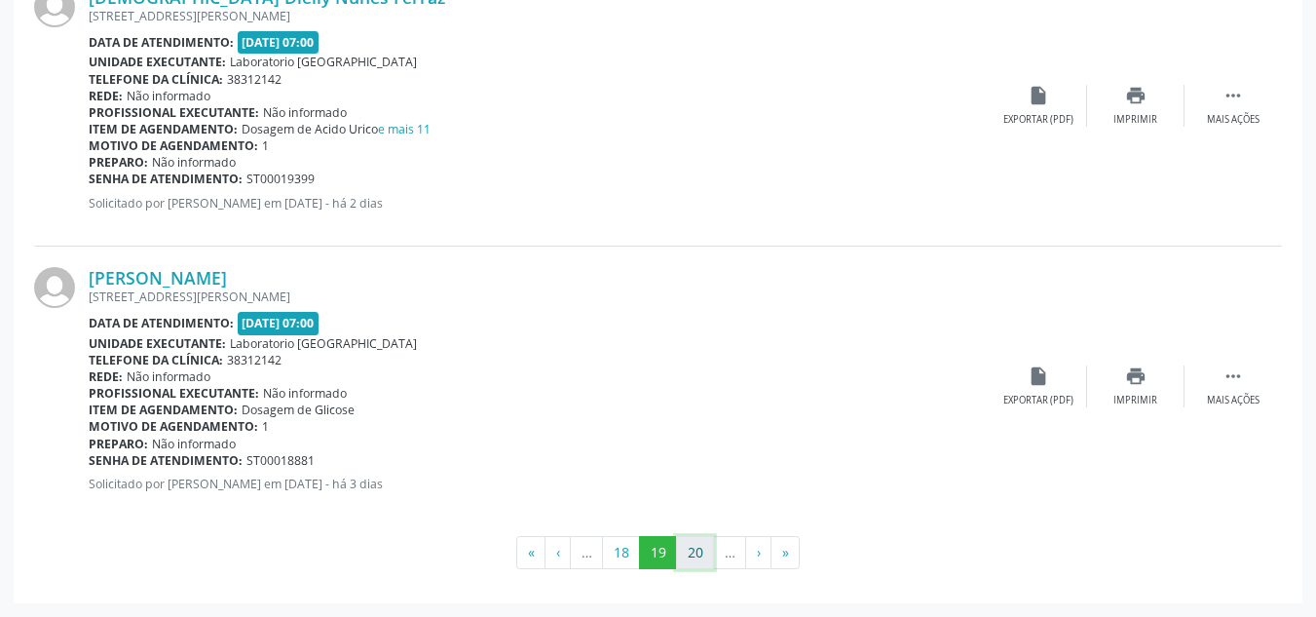
click at [699, 549] on button "20" at bounding box center [695, 552] width 38 height 33
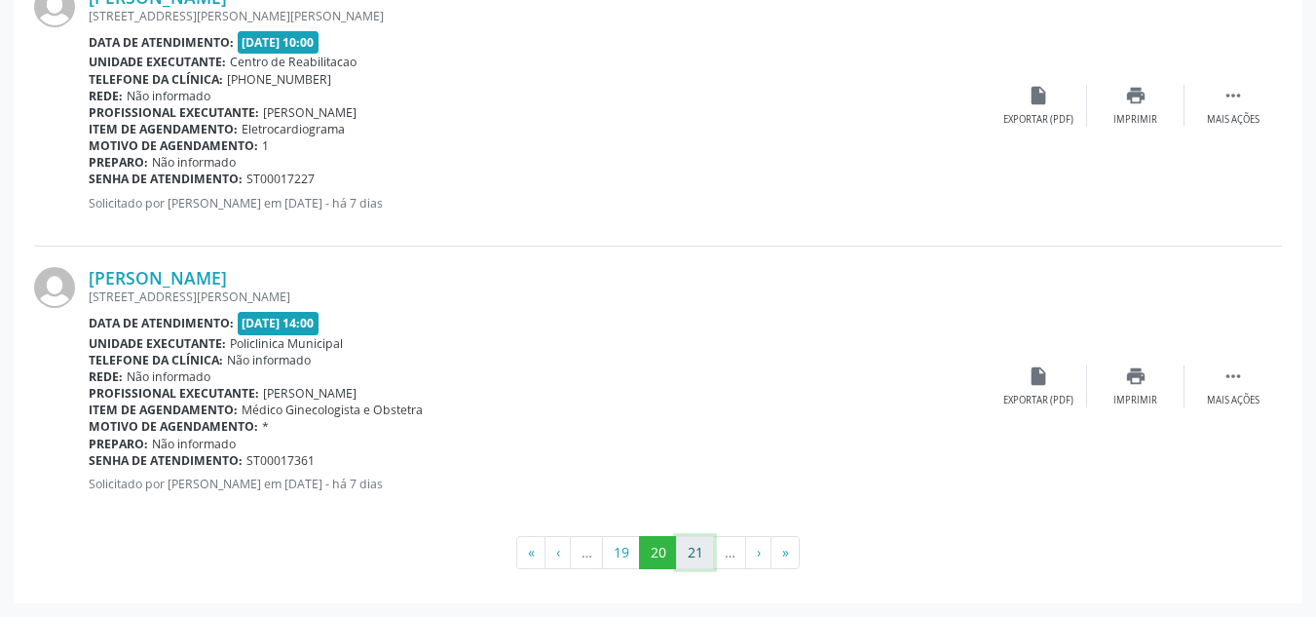
click at [695, 551] on button "21" at bounding box center [695, 552] width 38 height 33
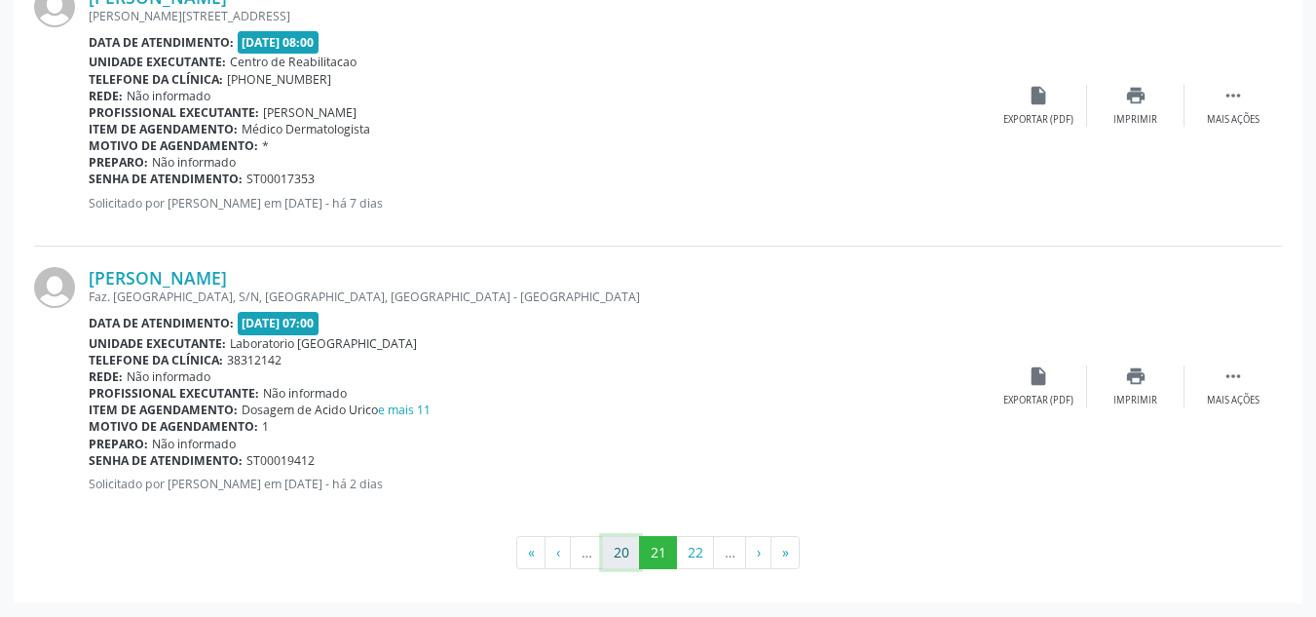
click at [621, 553] on button "20" at bounding box center [621, 552] width 38 height 33
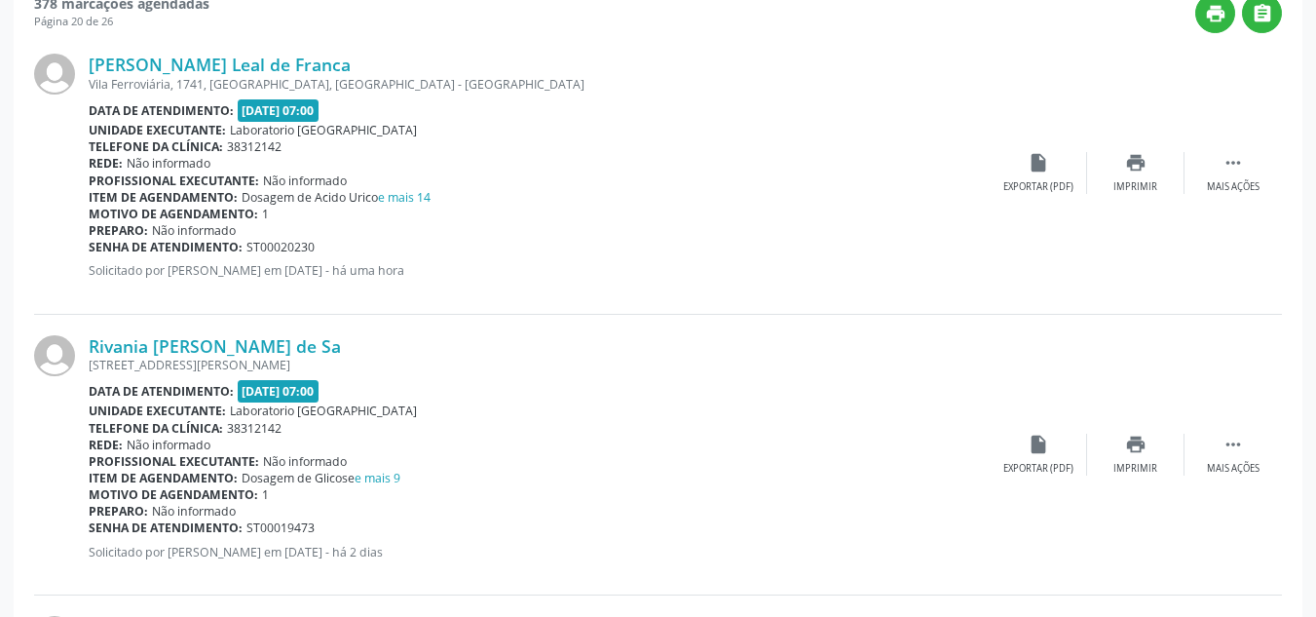
scroll to position [452, 0]
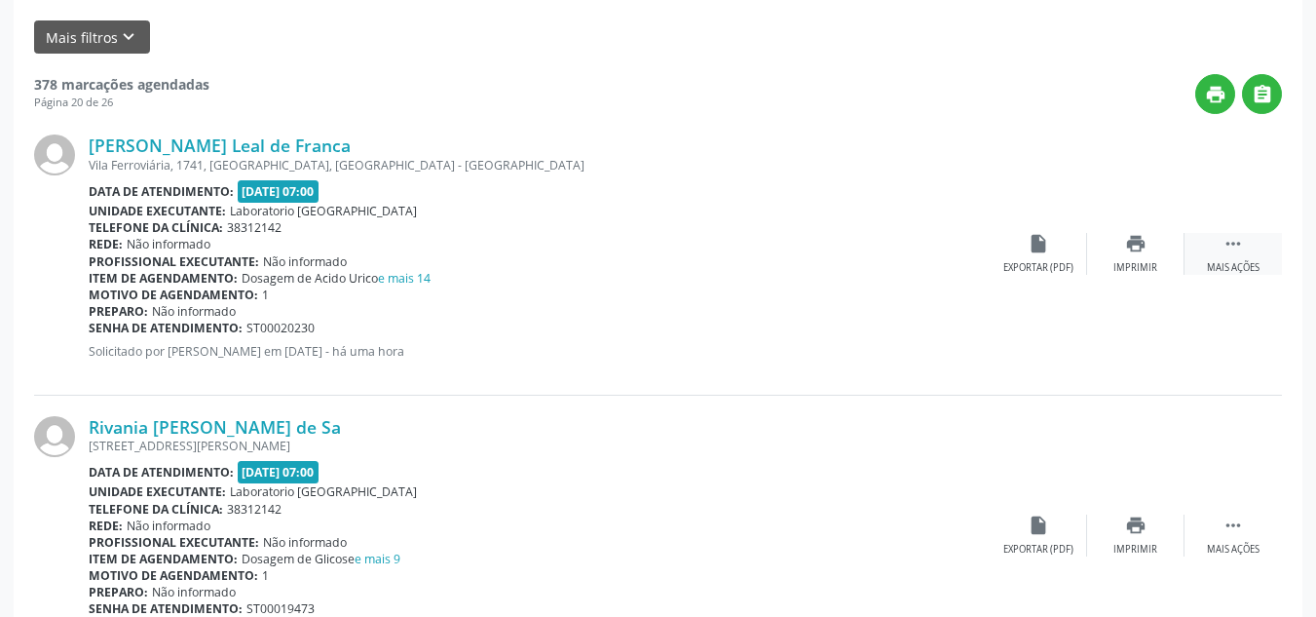
click at [1228, 242] on icon "" at bounding box center [1233, 243] width 21 height 21
click at [1154, 249] on div "edit Editar" at bounding box center [1135, 254] width 97 height 42
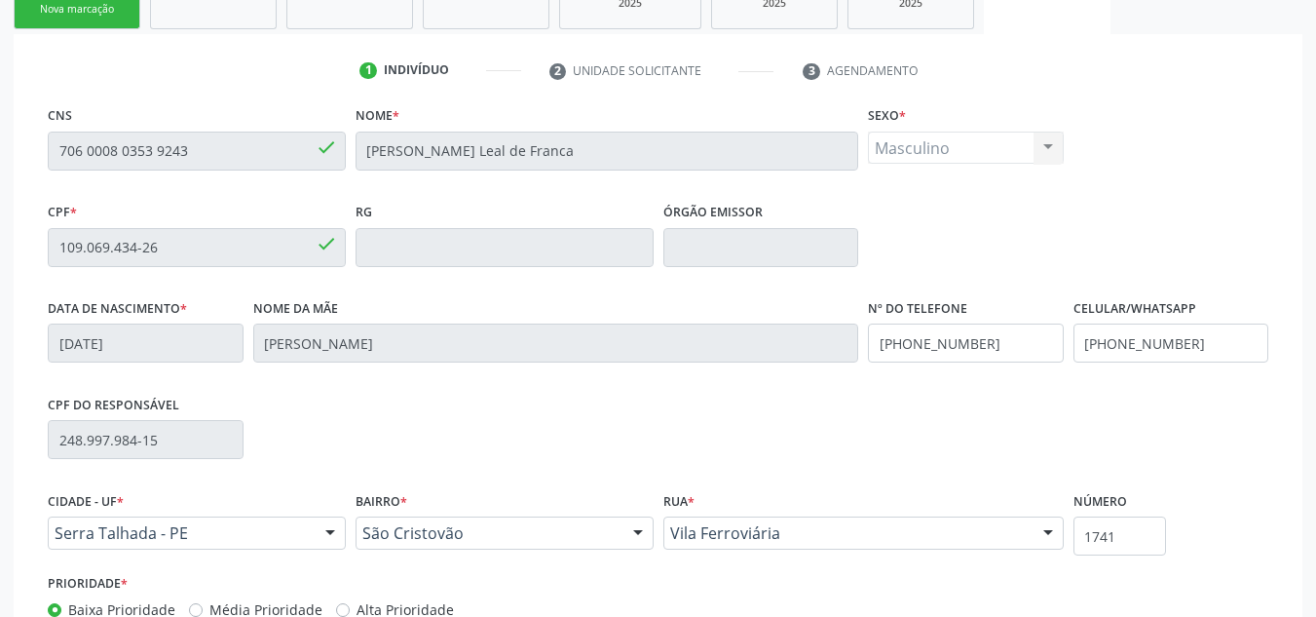
scroll to position [368, 0]
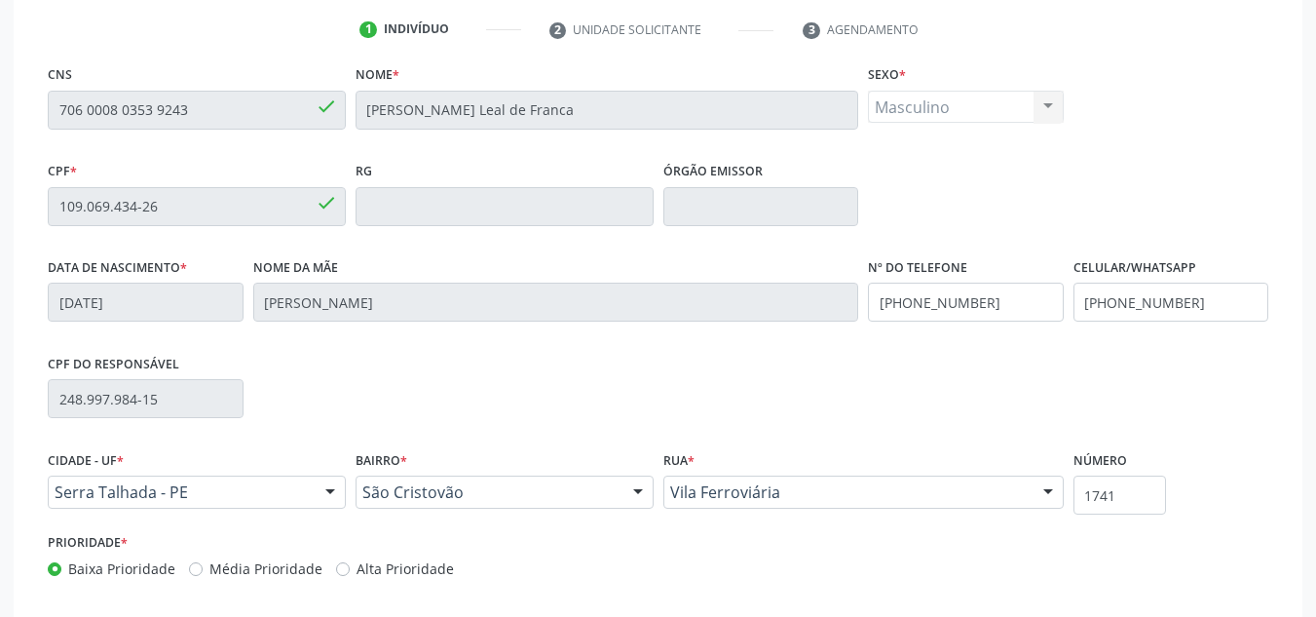
click at [323, 118] on div "done" at bounding box center [326, 108] width 21 height 26
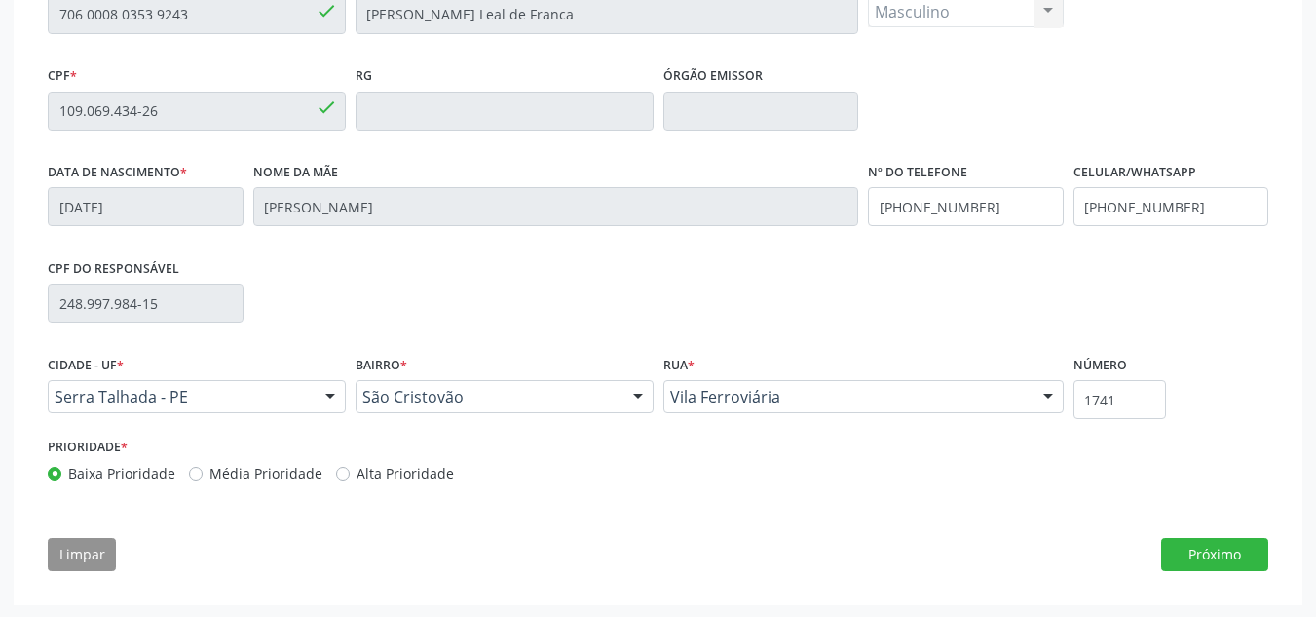
scroll to position [466, 0]
click at [1213, 553] on button "Próximo" at bounding box center [1214, 552] width 107 height 33
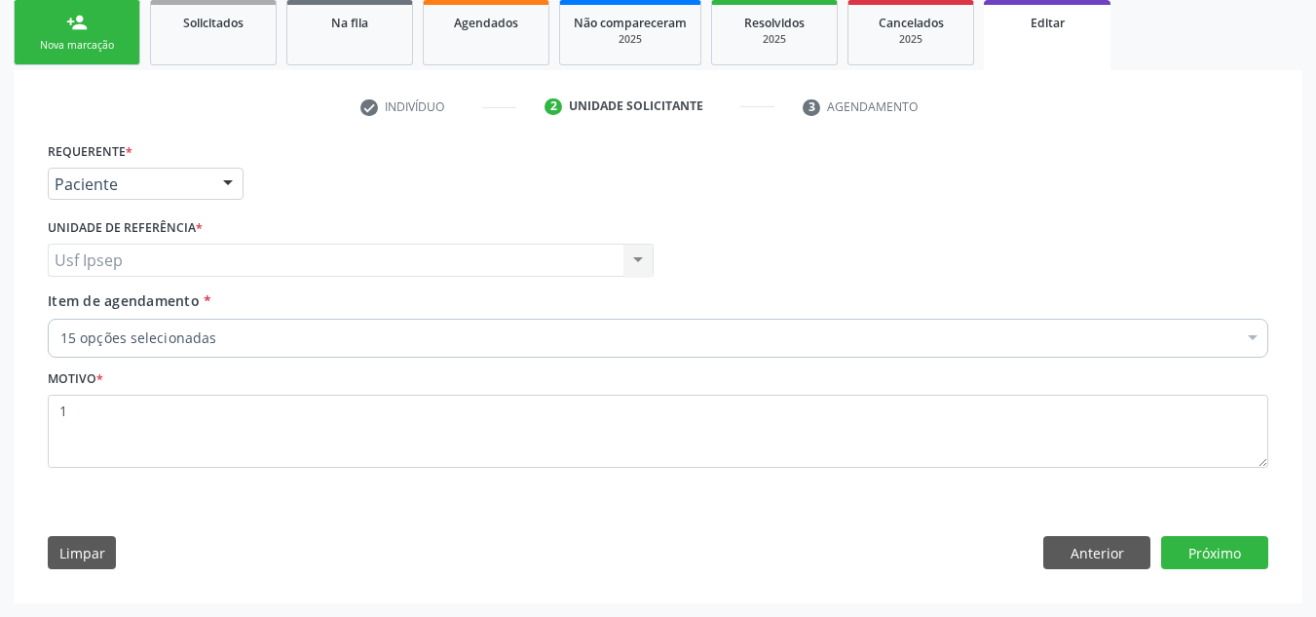
scroll to position [291, 0]
click at [1213, 553] on button "Próximo" at bounding box center [1214, 552] width 107 height 33
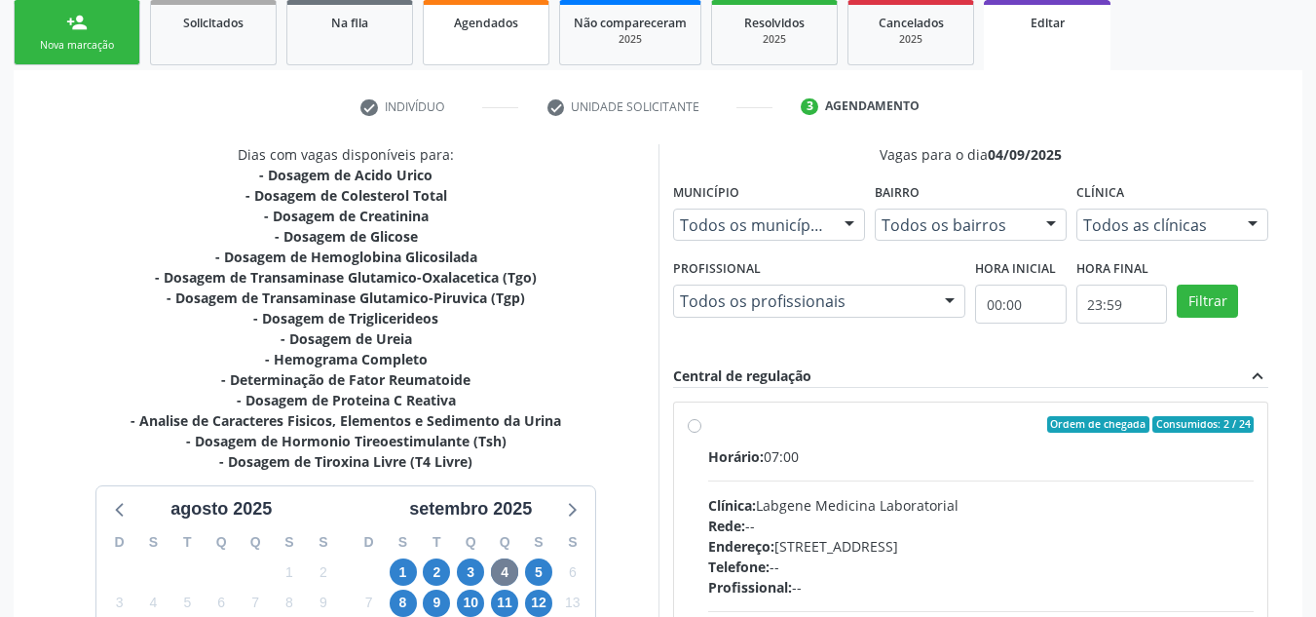
click at [485, 34] on link "Agendados" at bounding box center [486, 32] width 127 height 65
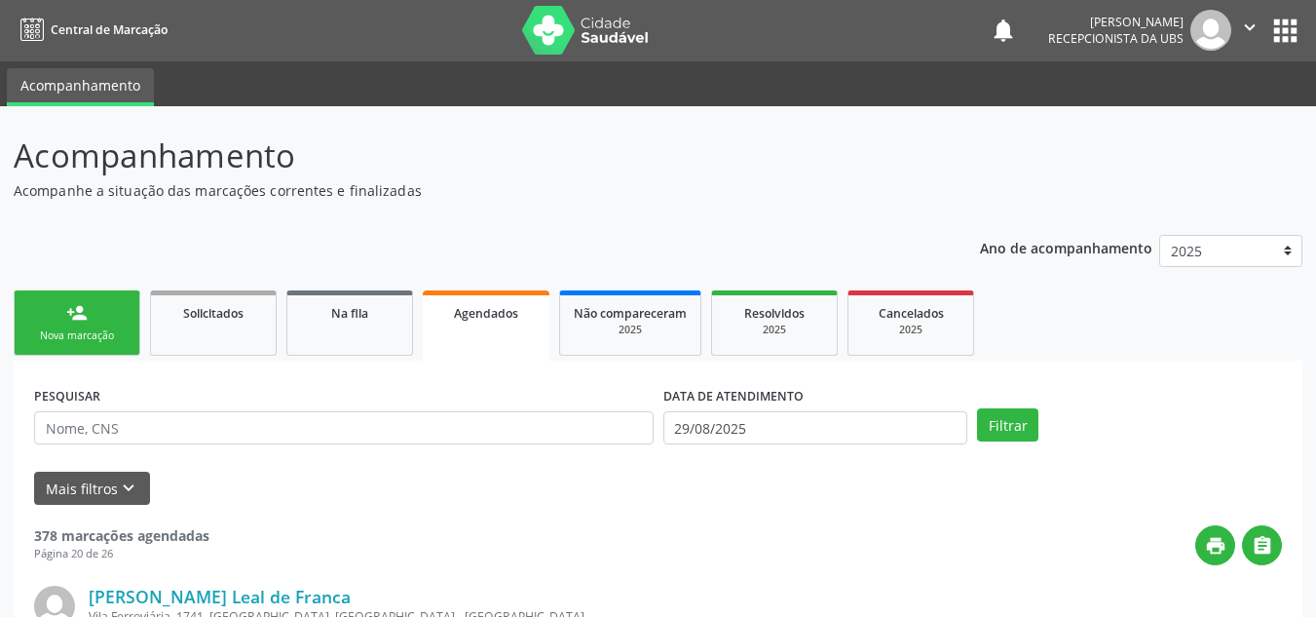
scroll to position [0, 0]
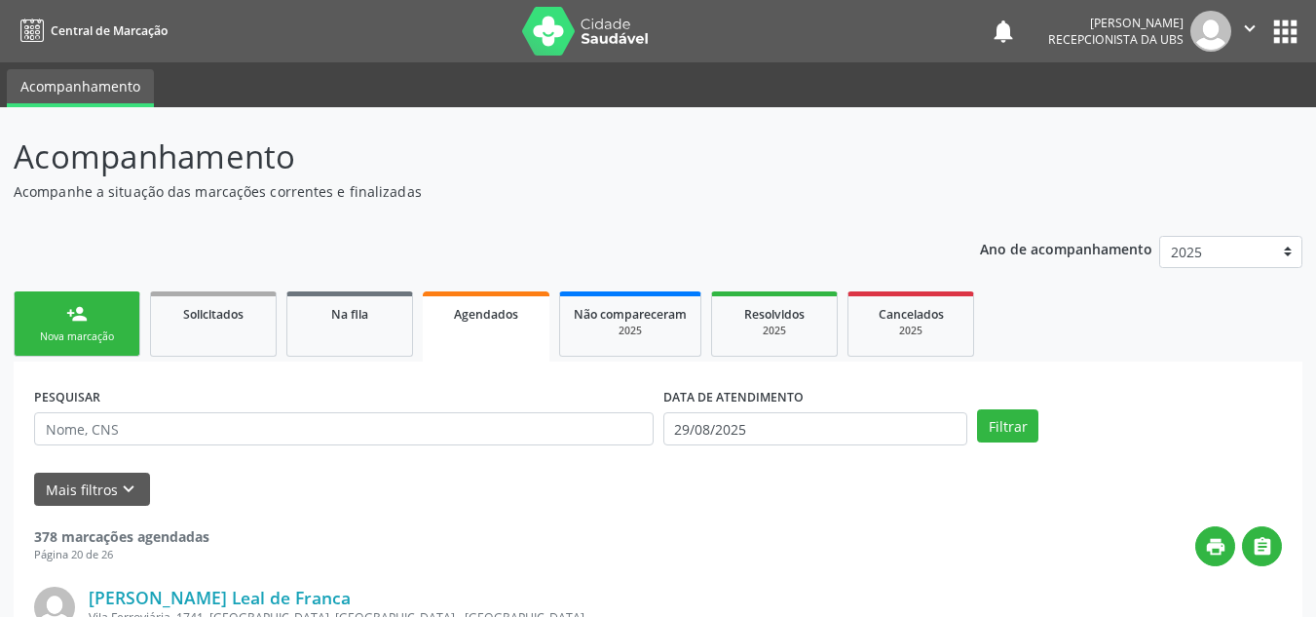
click at [61, 330] on div "Nova marcação" at bounding box center [76, 336] width 97 height 15
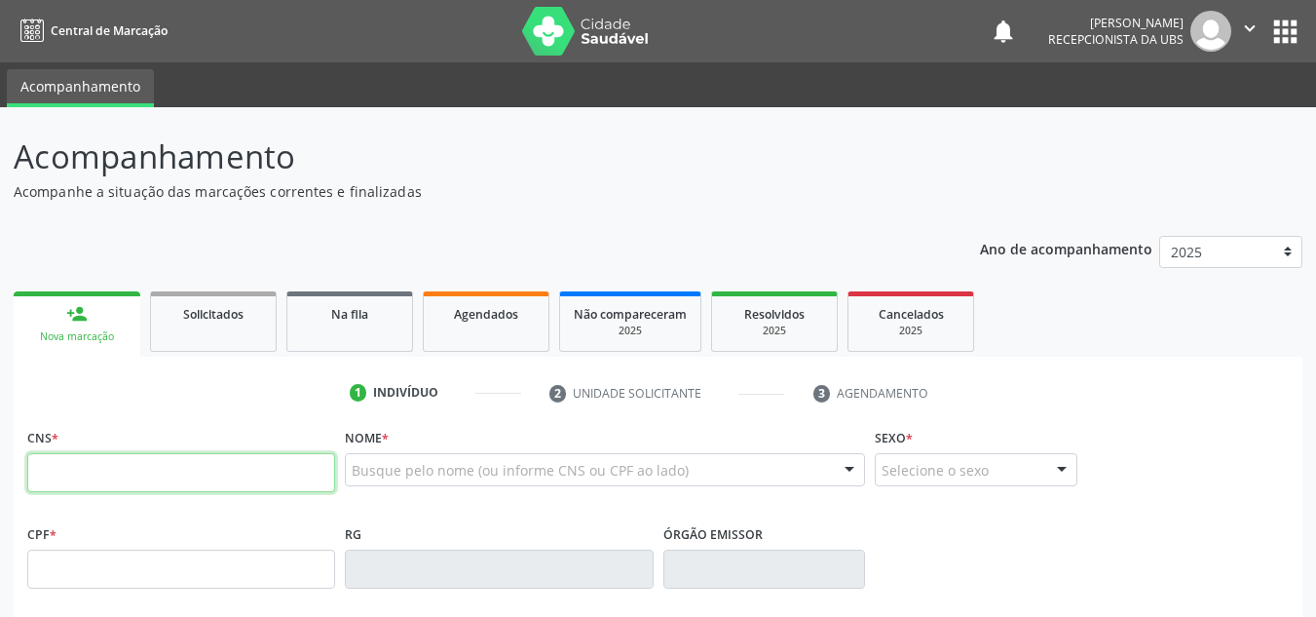
click at [45, 473] on input "text" at bounding box center [181, 472] width 308 height 39
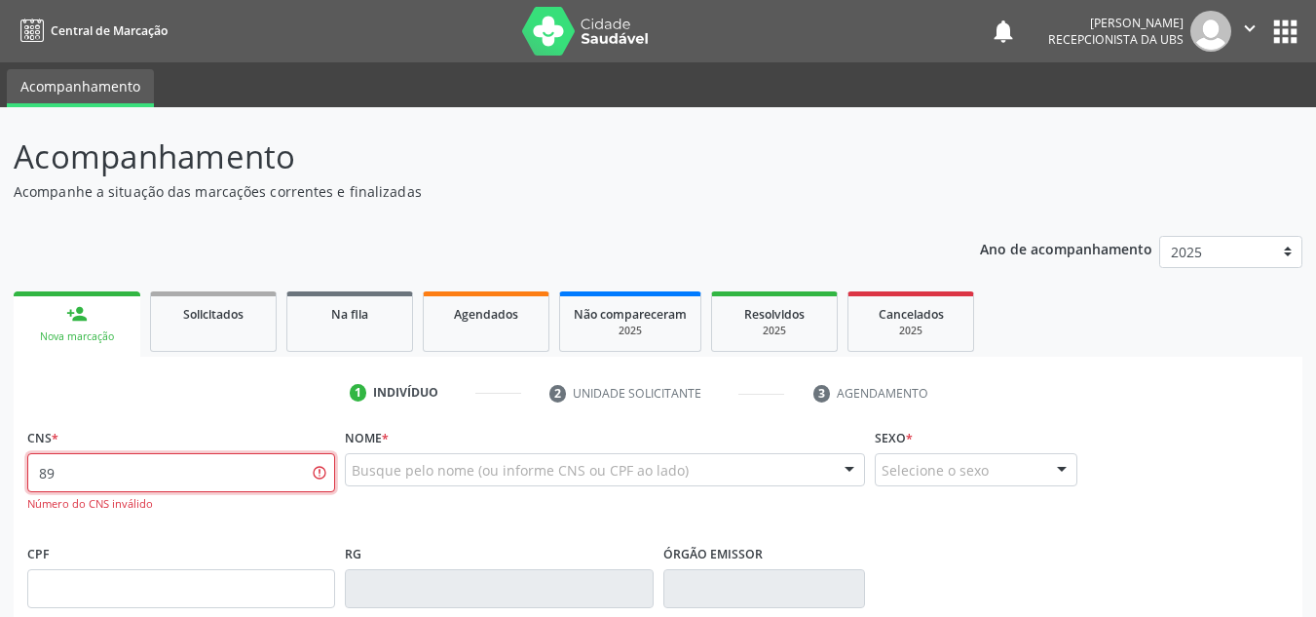
type input "8"
click at [115, 330] on div "Nova marcação" at bounding box center [76, 336] width 99 height 15
click at [104, 344] on div "Nova marcação" at bounding box center [76, 336] width 99 height 15
click at [223, 331] on link "Solicitados" at bounding box center [213, 321] width 127 height 60
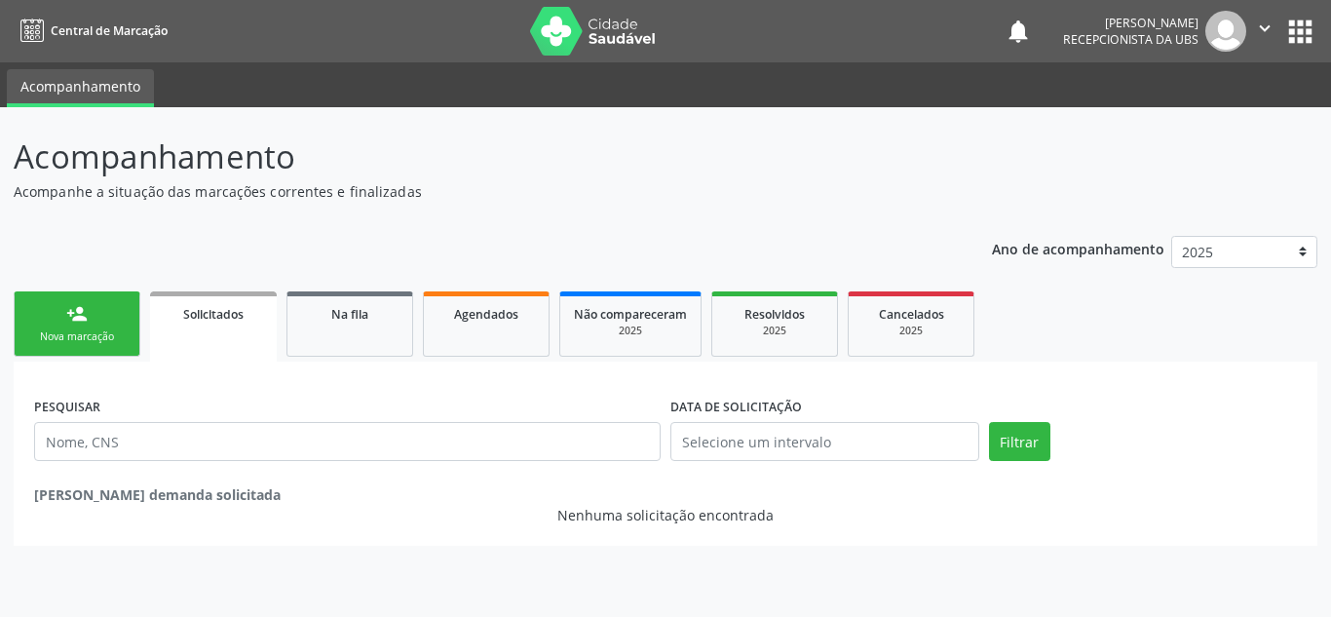
click at [77, 338] on div "Nova marcação" at bounding box center [76, 336] width 97 height 15
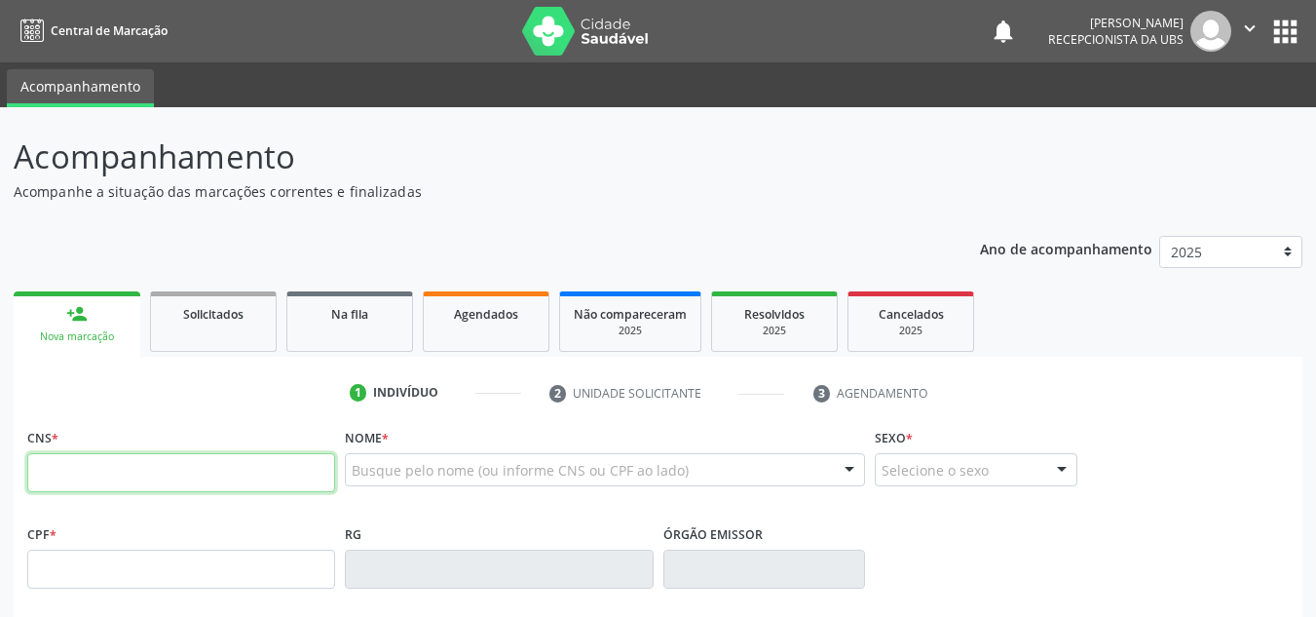
click at [48, 471] on input "text" at bounding box center [181, 472] width 308 height 39
click at [159, 470] on input "898 0034 0429 994" at bounding box center [181, 472] width 308 height 39
type input "8"
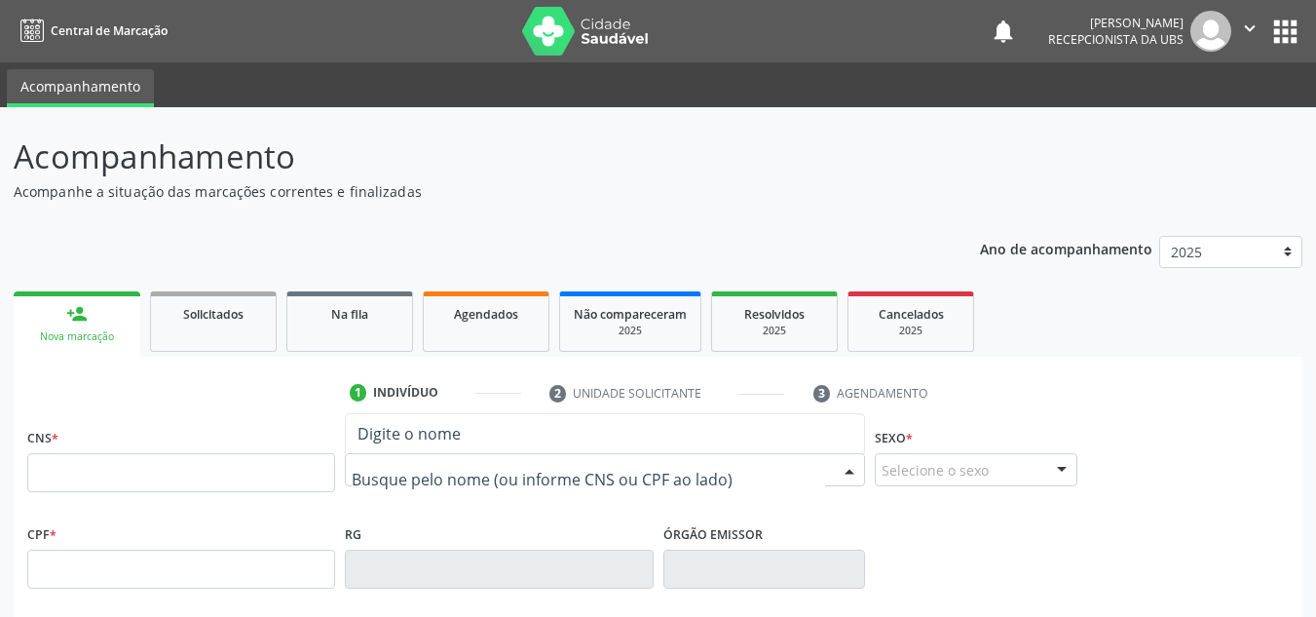
click at [352, 455] on div at bounding box center [605, 469] width 520 height 33
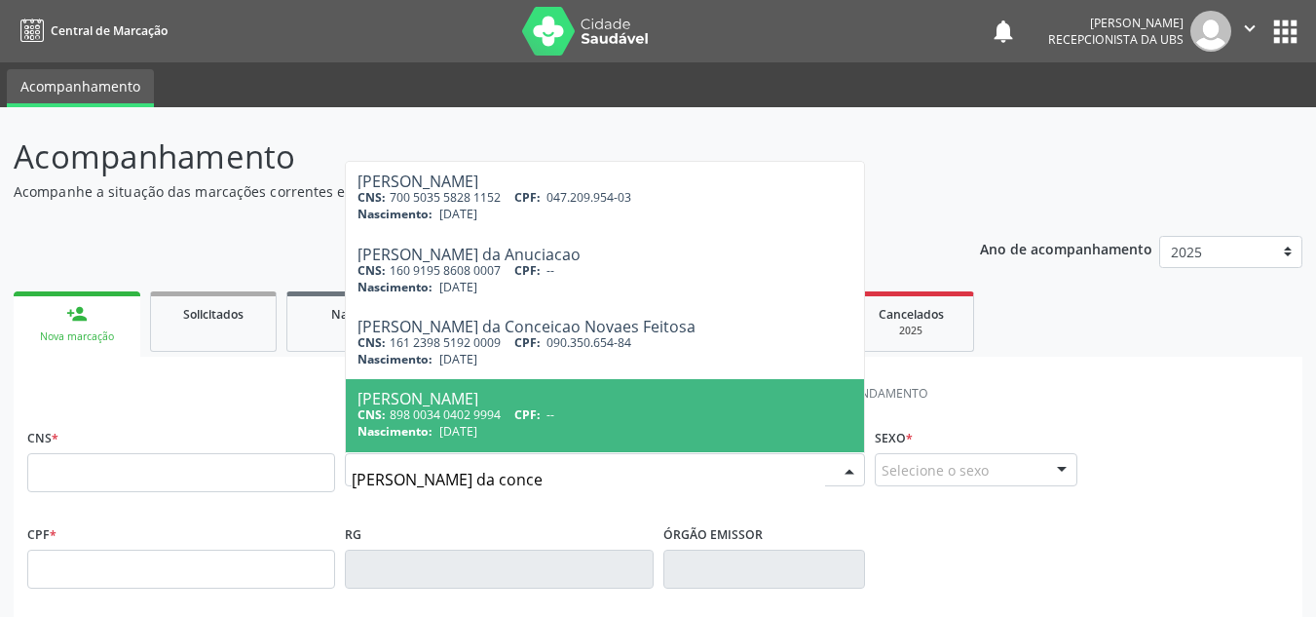
type input "[PERSON_NAME]"
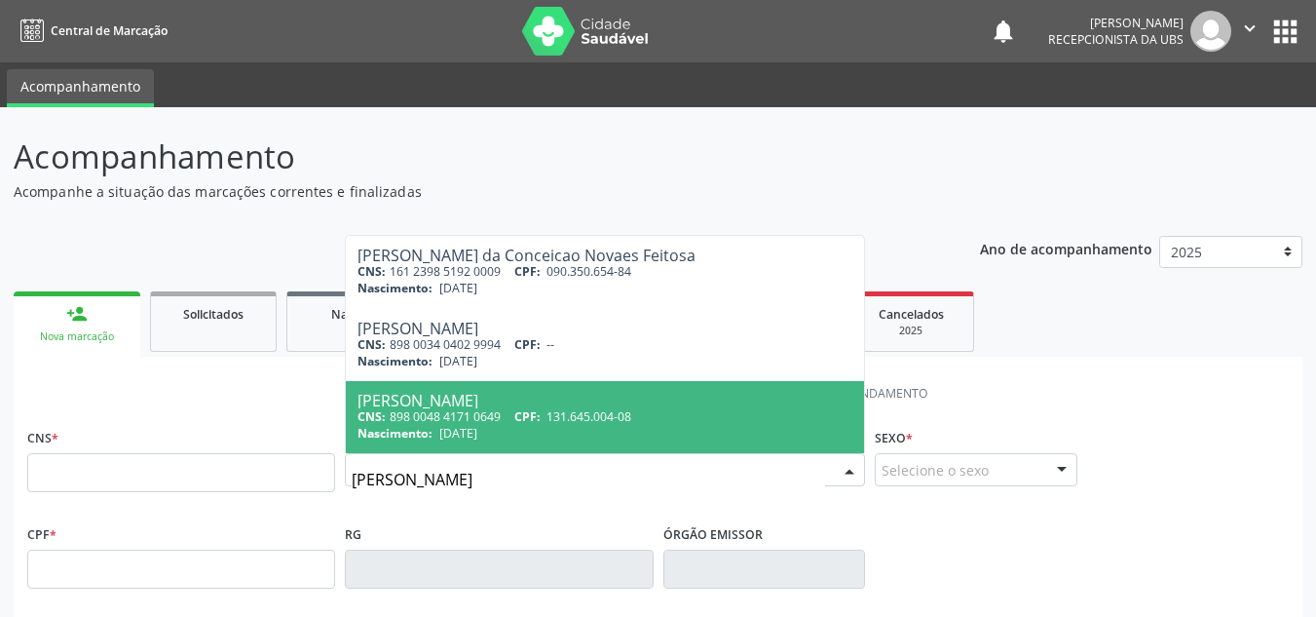
click at [446, 391] on span "[PERSON_NAME] da Conceição Silva CNS: 898 0048 4171 0649 CPF: 131.645.004-08 Na…" at bounding box center [605, 417] width 518 height 72
type input "898 0048 4171 0649"
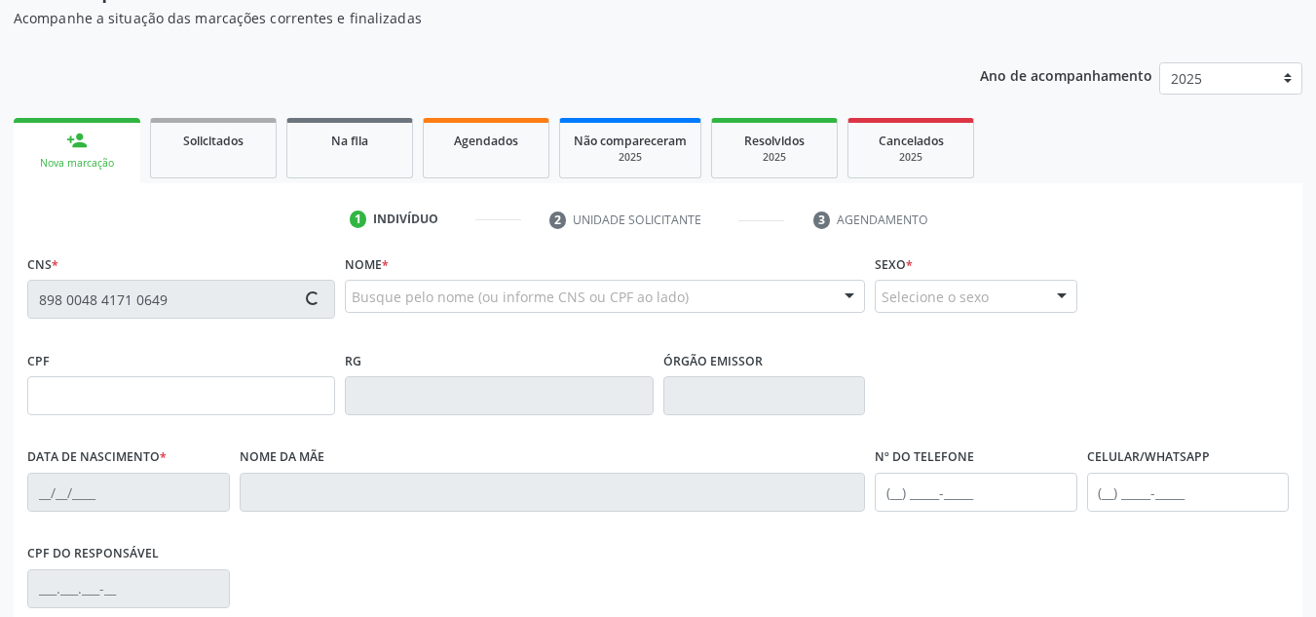
type input "131.645.004-08"
type input "[DATE]"
type input "[PERSON_NAME]"
type input "[PHONE_NUMBER]"
type input "820.645.554-04"
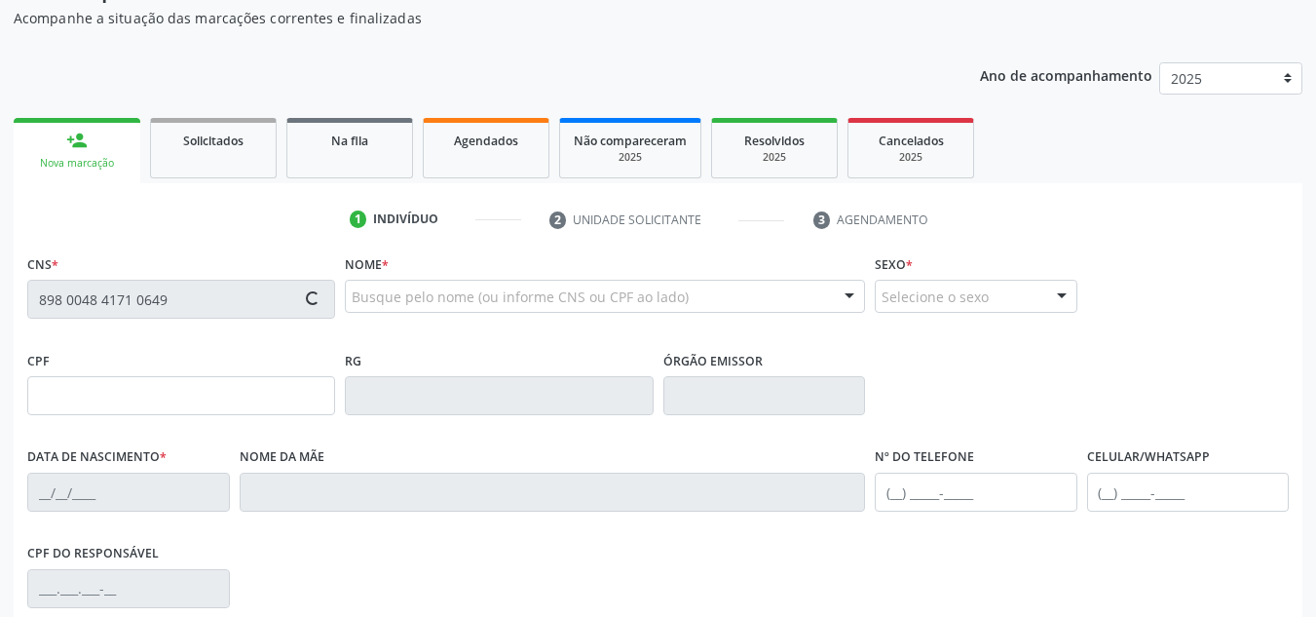
type input "516"
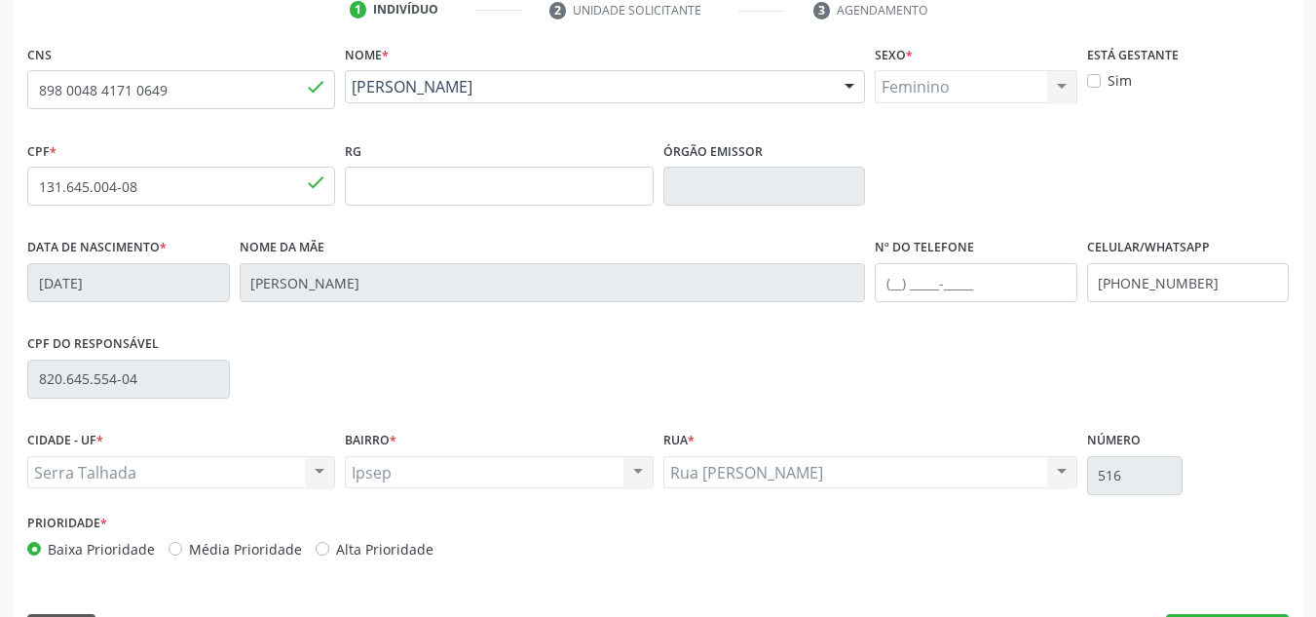
scroll to position [439, 0]
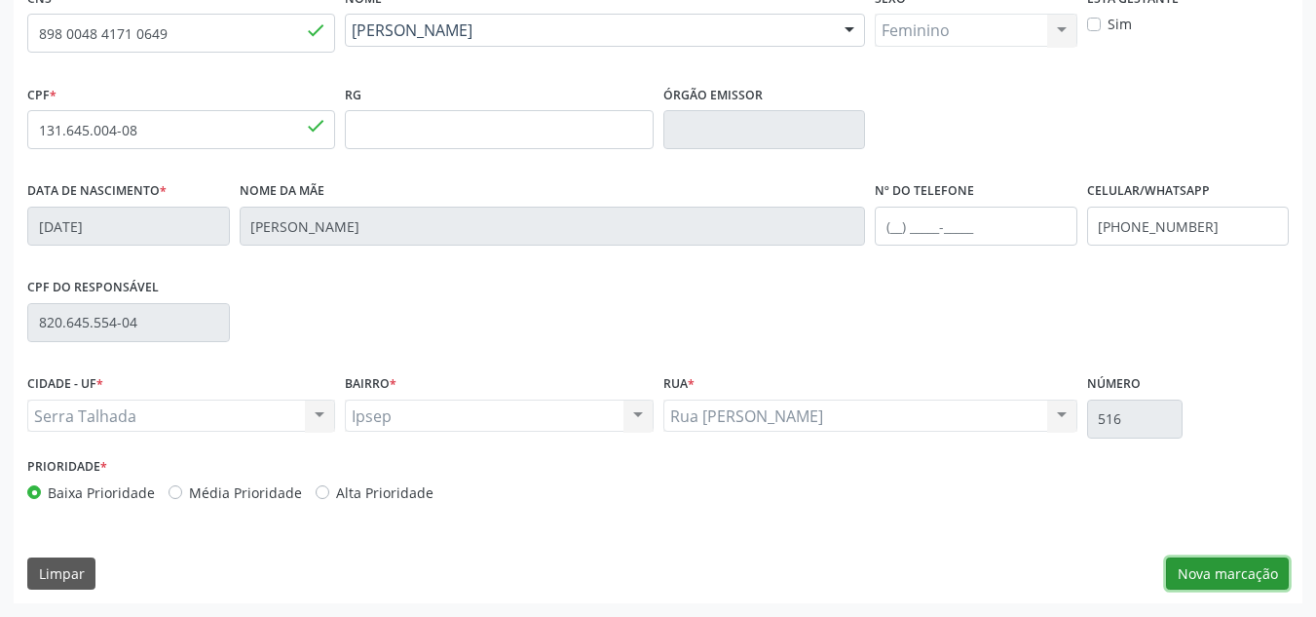
click at [1231, 573] on button "Nova marcação" at bounding box center [1227, 573] width 123 height 33
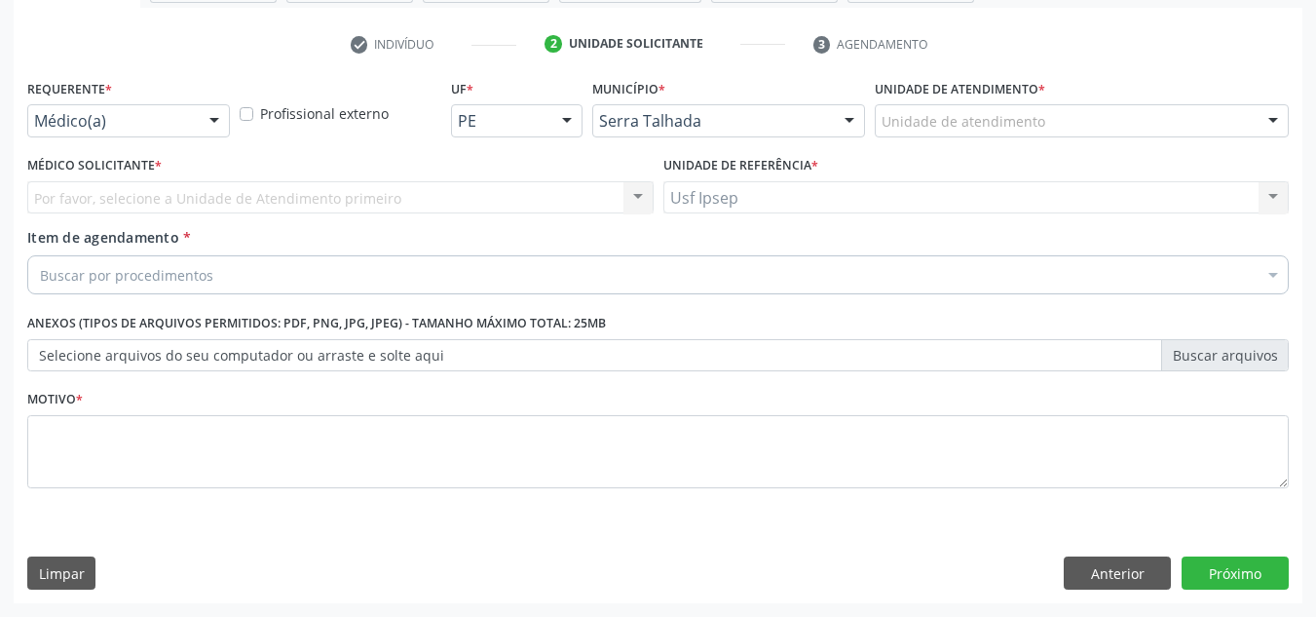
scroll to position [349, 0]
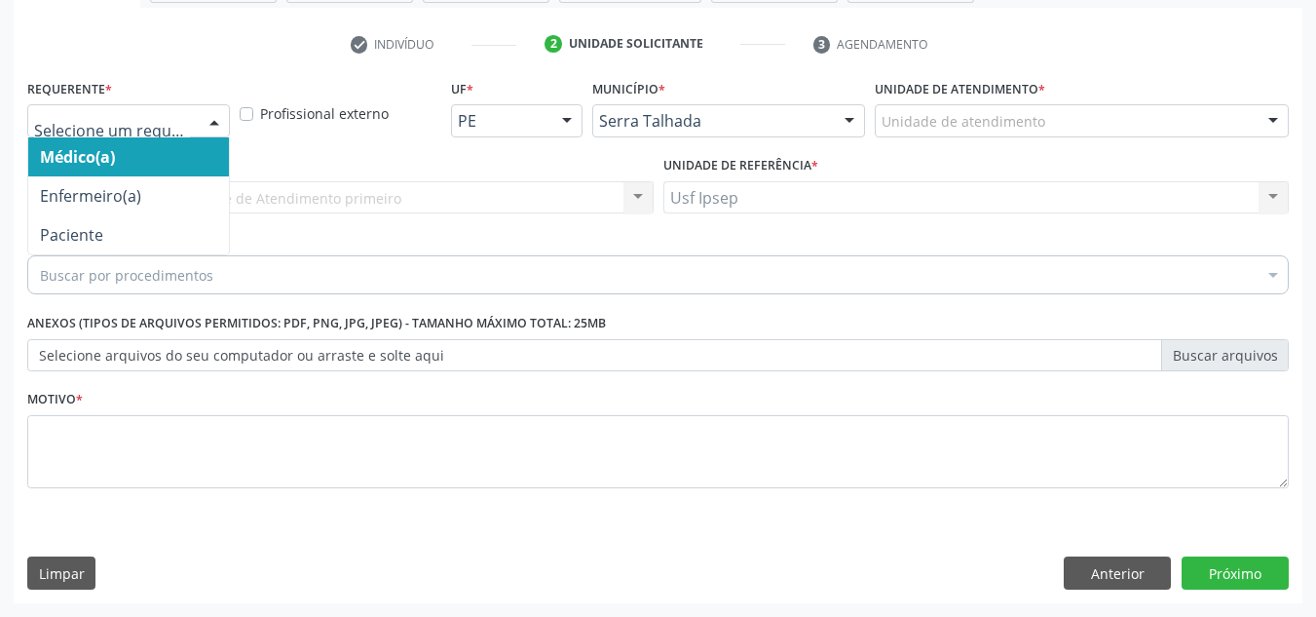
click at [208, 118] on div at bounding box center [214, 121] width 29 height 33
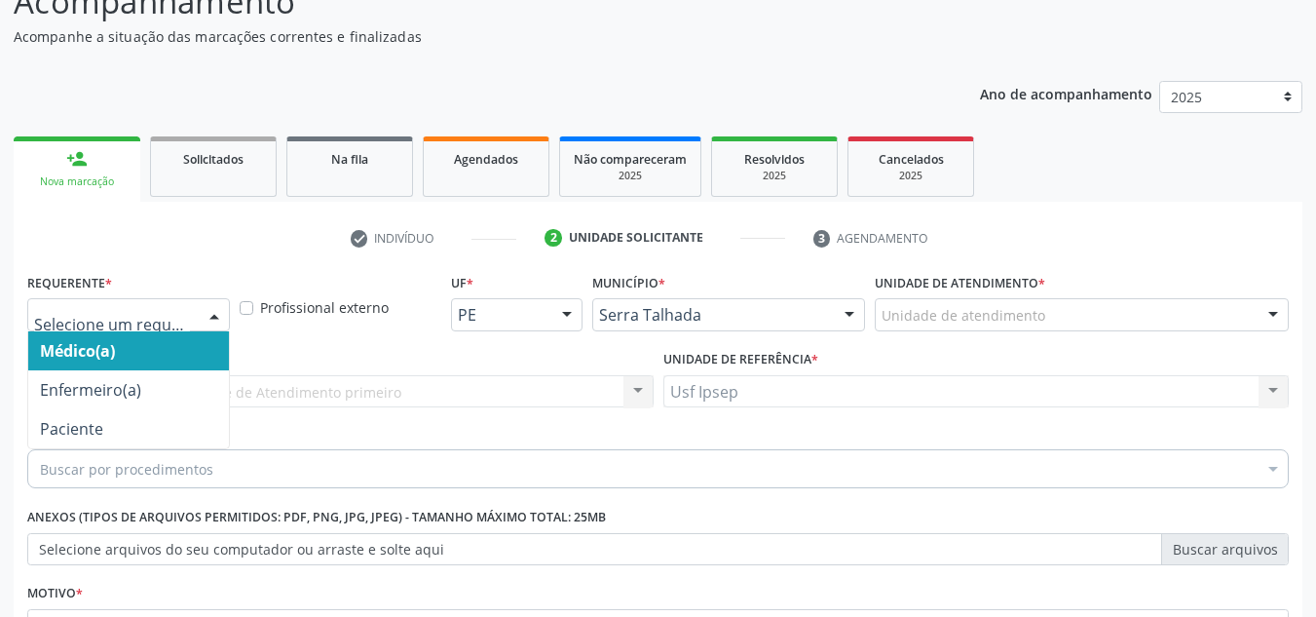
scroll to position [154, 0]
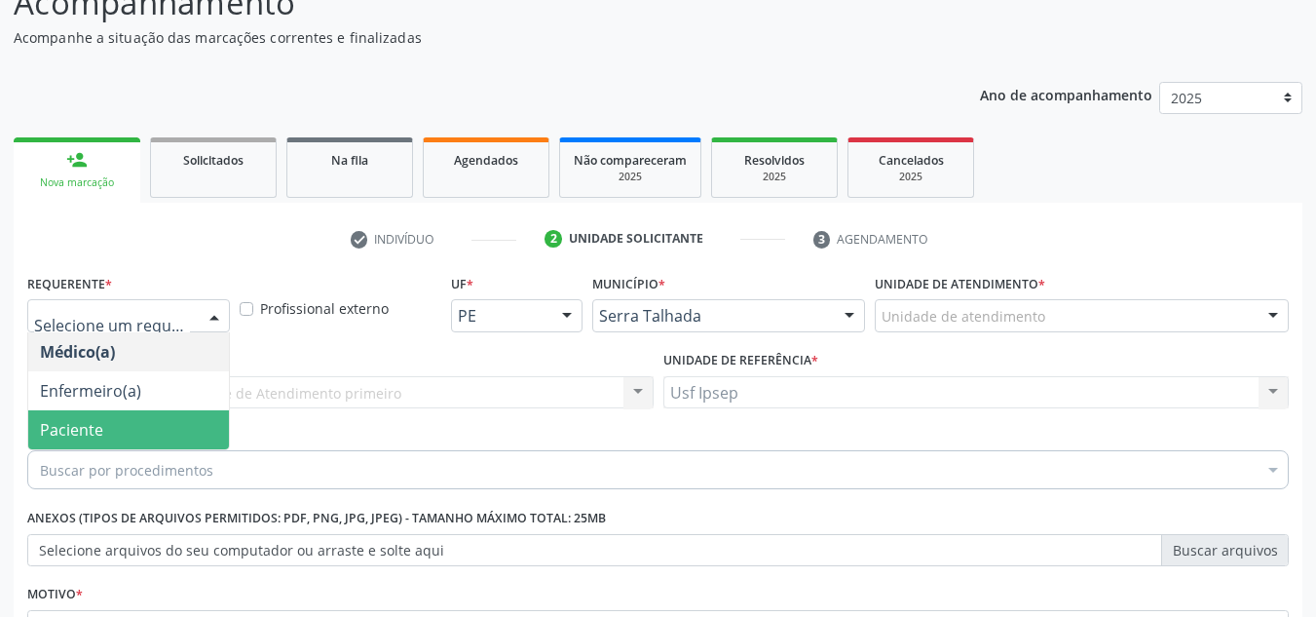
click at [128, 434] on span "Paciente" at bounding box center [128, 429] width 201 height 39
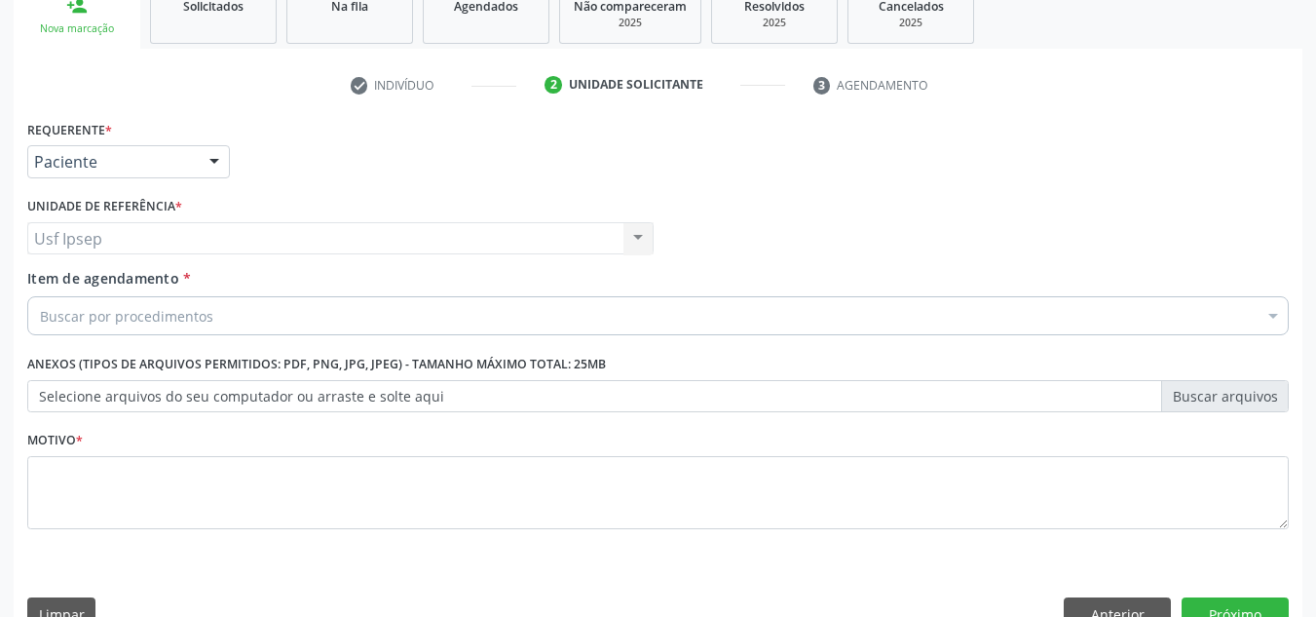
scroll to position [349, 0]
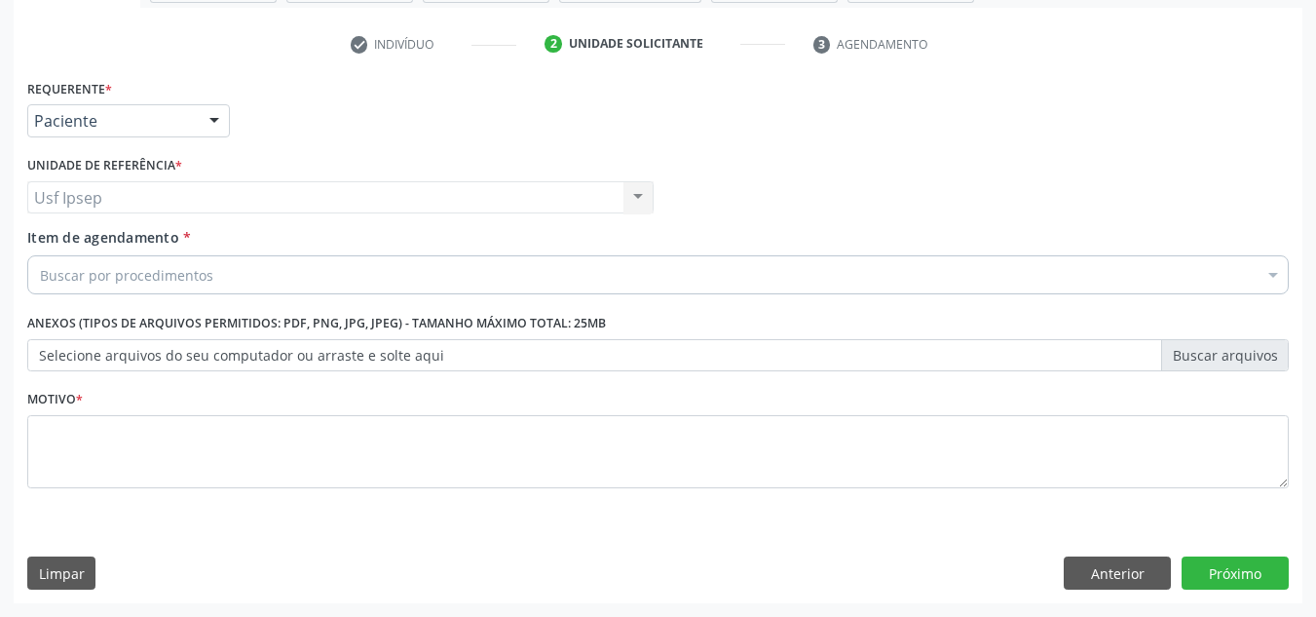
click at [46, 240] on span "Item de agendamento" at bounding box center [103, 237] width 152 height 19
click at [40, 255] on input "Item de agendamento *" at bounding box center [40, 274] width 0 height 39
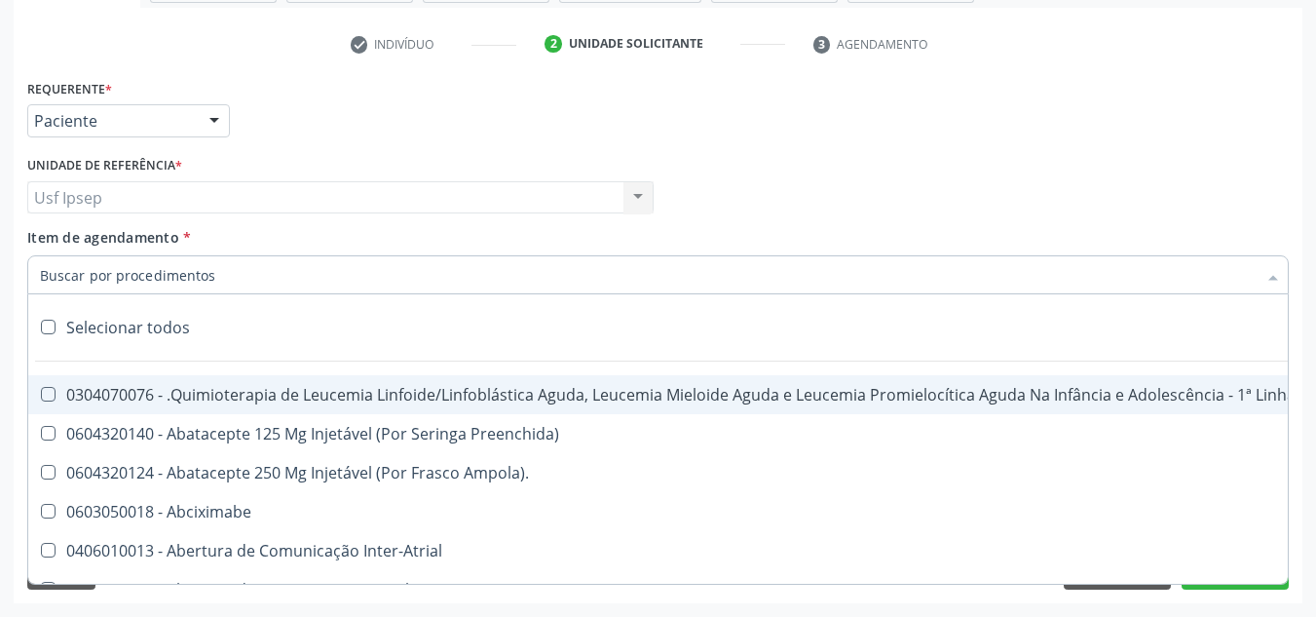
click at [81, 244] on span "Item de agendamento" at bounding box center [103, 237] width 152 height 19
click at [81, 255] on input "Item de agendamento *" at bounding box center [648, 274] width 1217 height 39
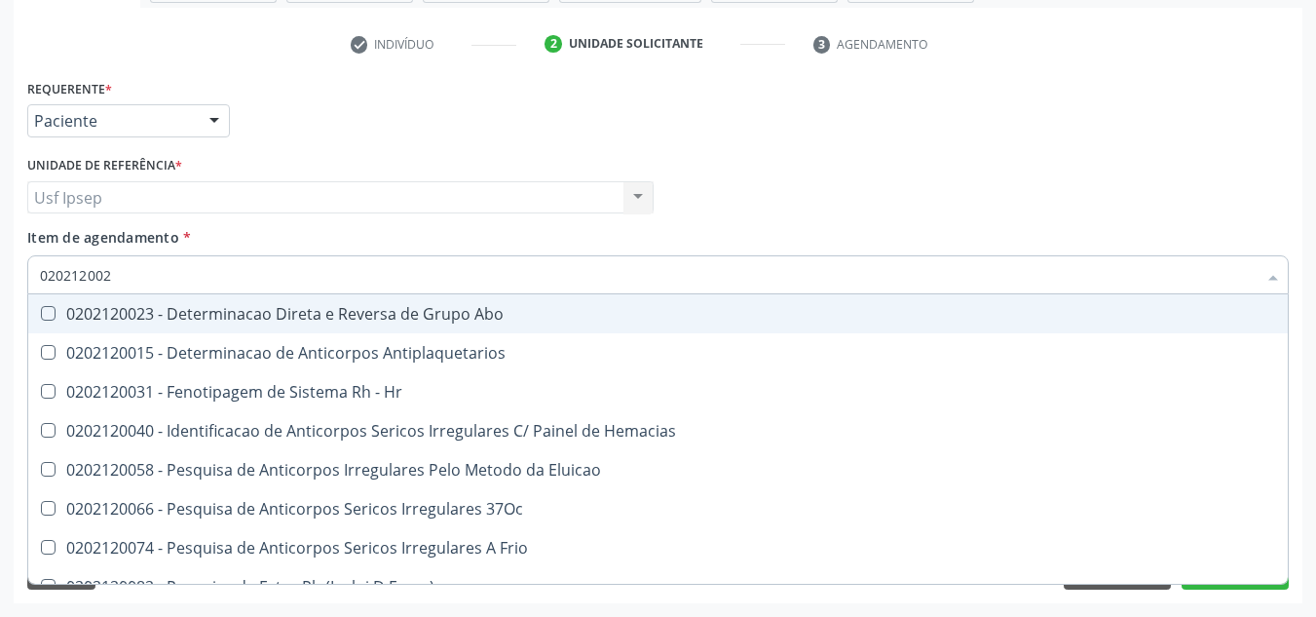
type input "0202120023"
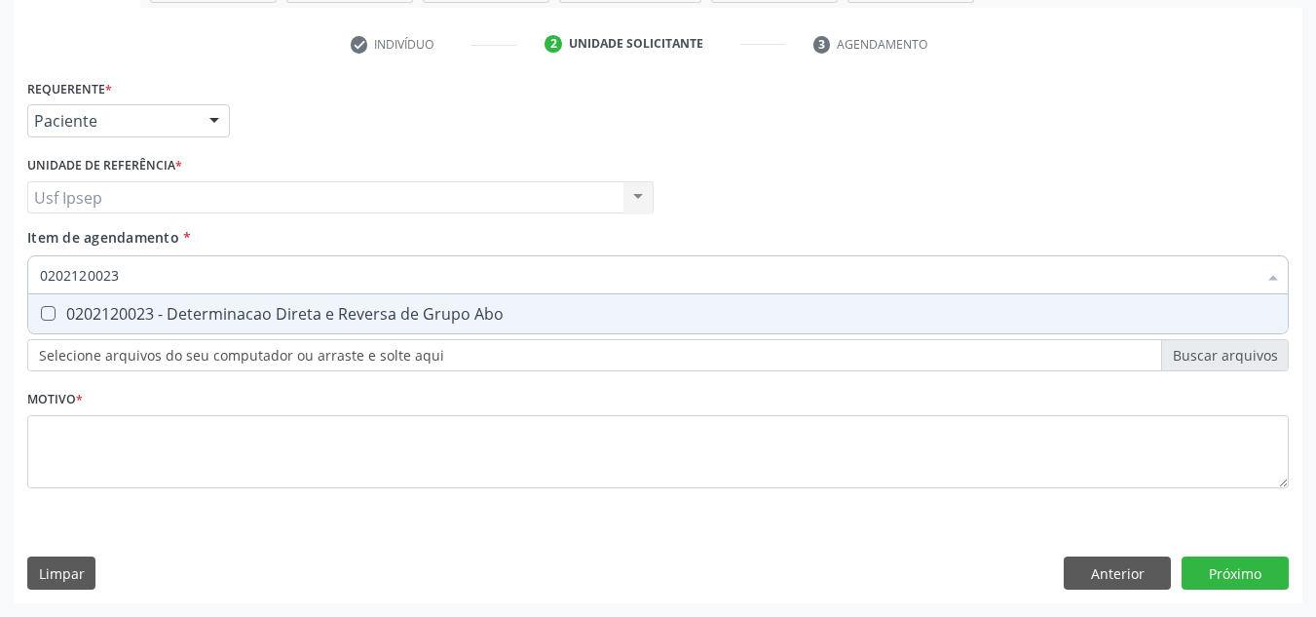
click at [46, 307] on Abo at bounding box center [48, 313] width 15 height 15
click at [41, 307] on Abo "checkbox" at bounding box center [34, 313] width 13 height 13
checkbox Abo "true"
click at [121, 275] on input "0202120023" at bounding box center [648, 274] width 1217 height 39
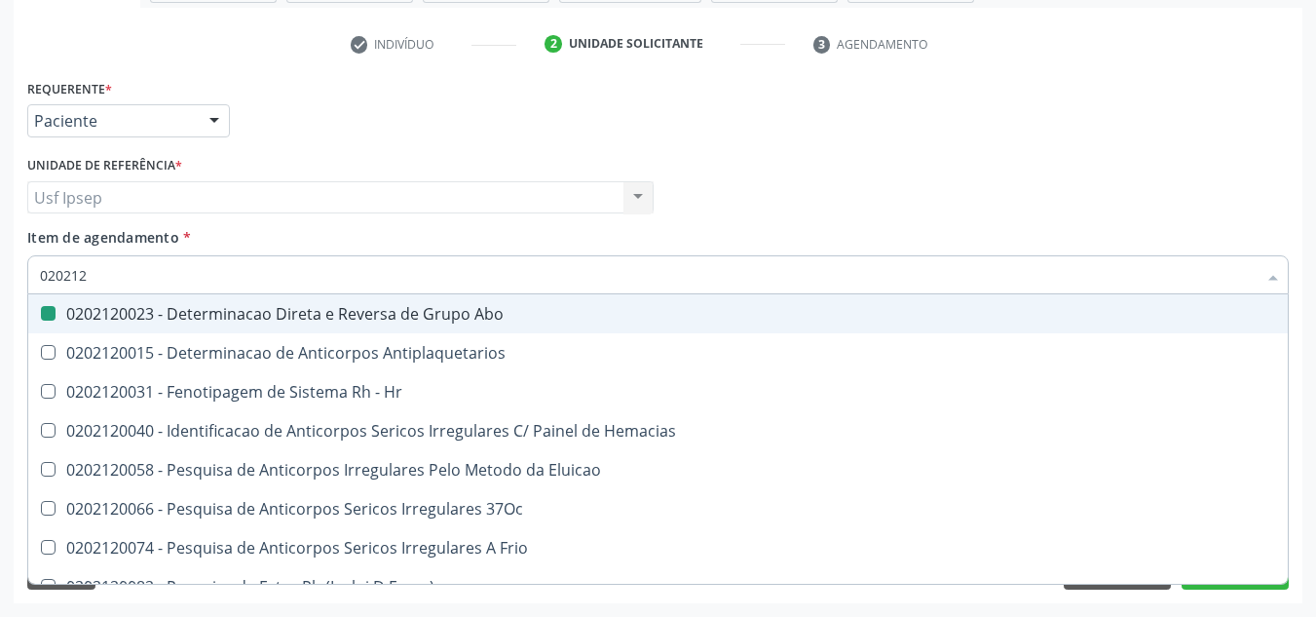
type input "02021"
checkbox Abo "false"
checkbox \(Tia\) "true"
type input "0202"
checkbox \(Tia\) "false"
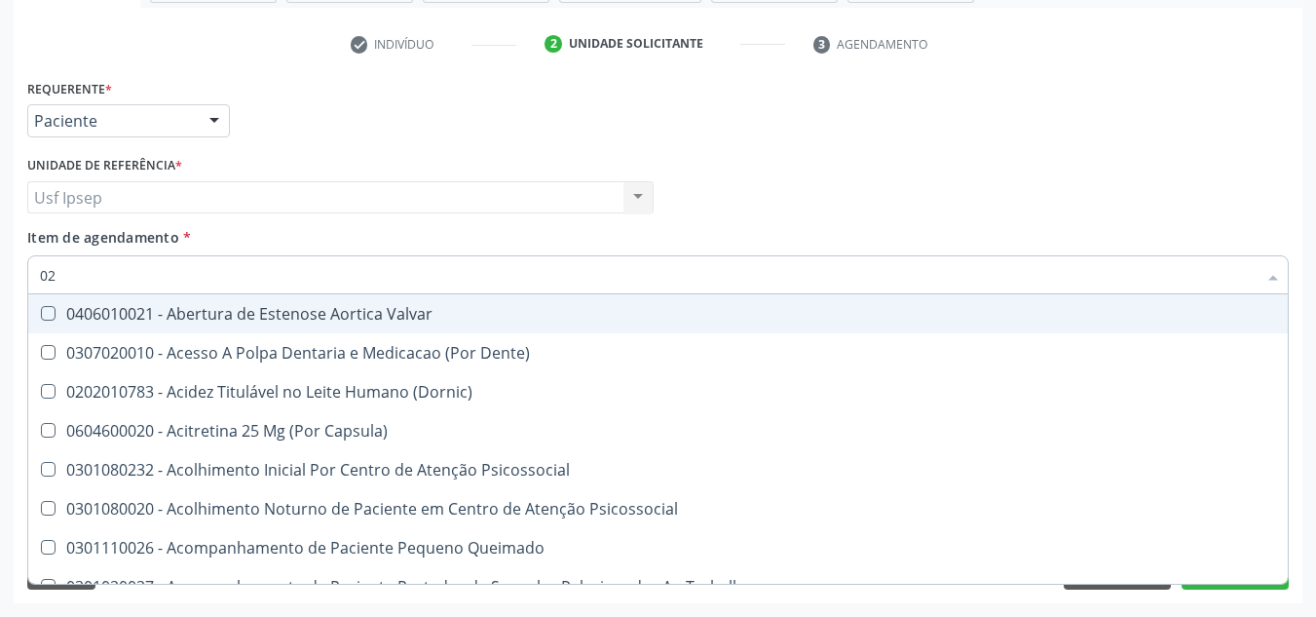
type input "0"
checkbox Abo "false"
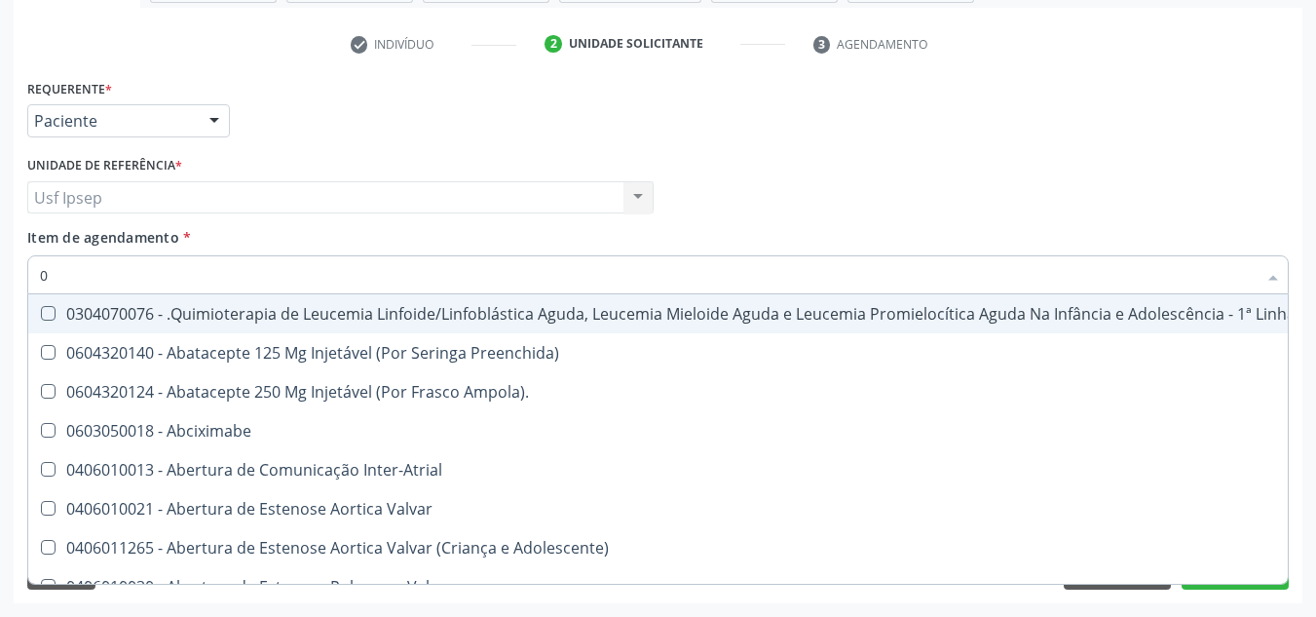
type input "02"
checkbox Vulva "true"
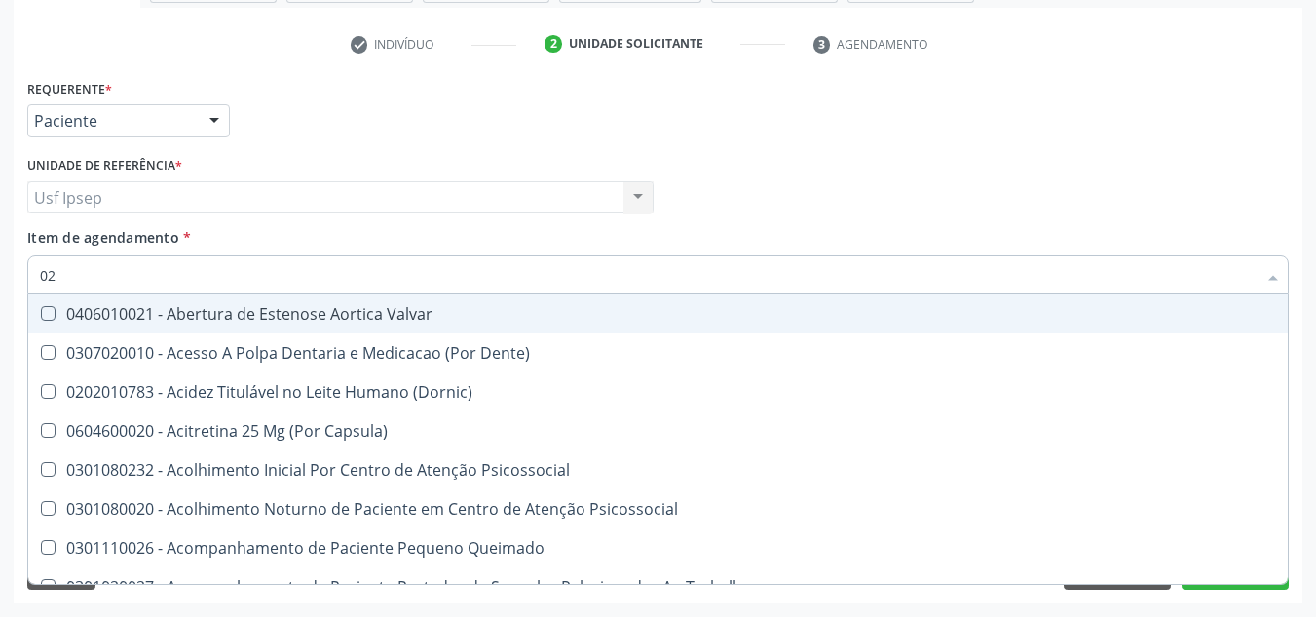
type input "020"
checkbox Projecoes\) "true"
checkbox Abo "false"
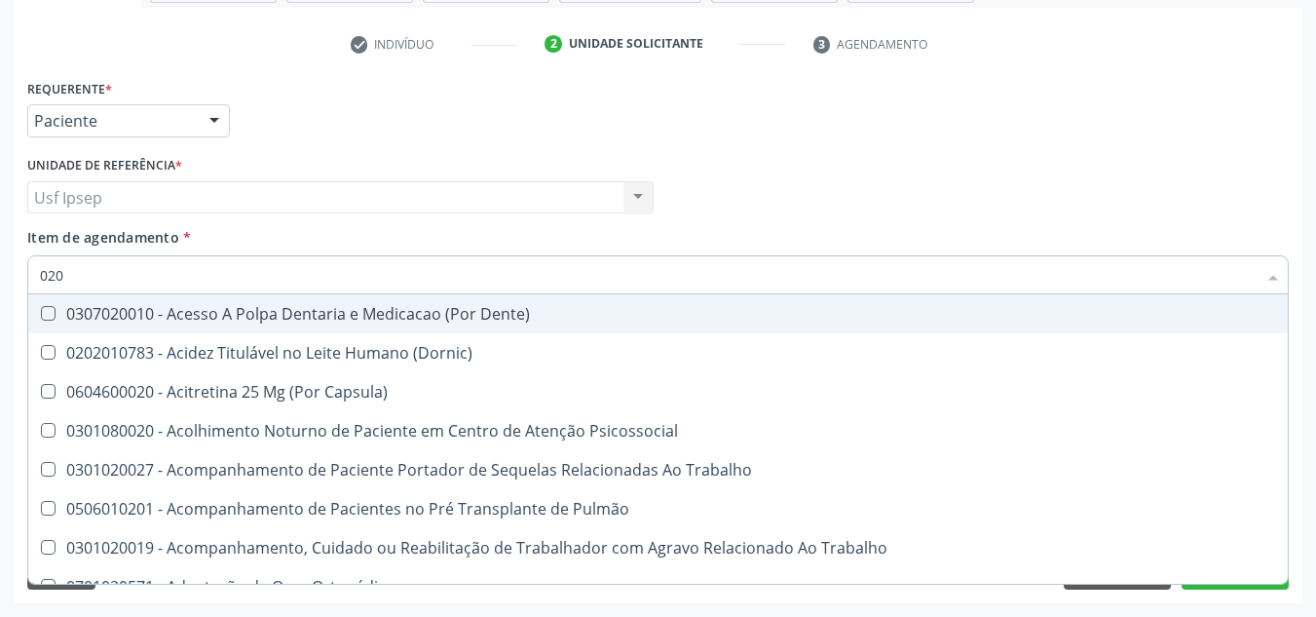
type input "0202"
checkbox Coagulação\ "true"
checkbox Abo "false"
type input "02020"
checkbox Coagulação\ "false"
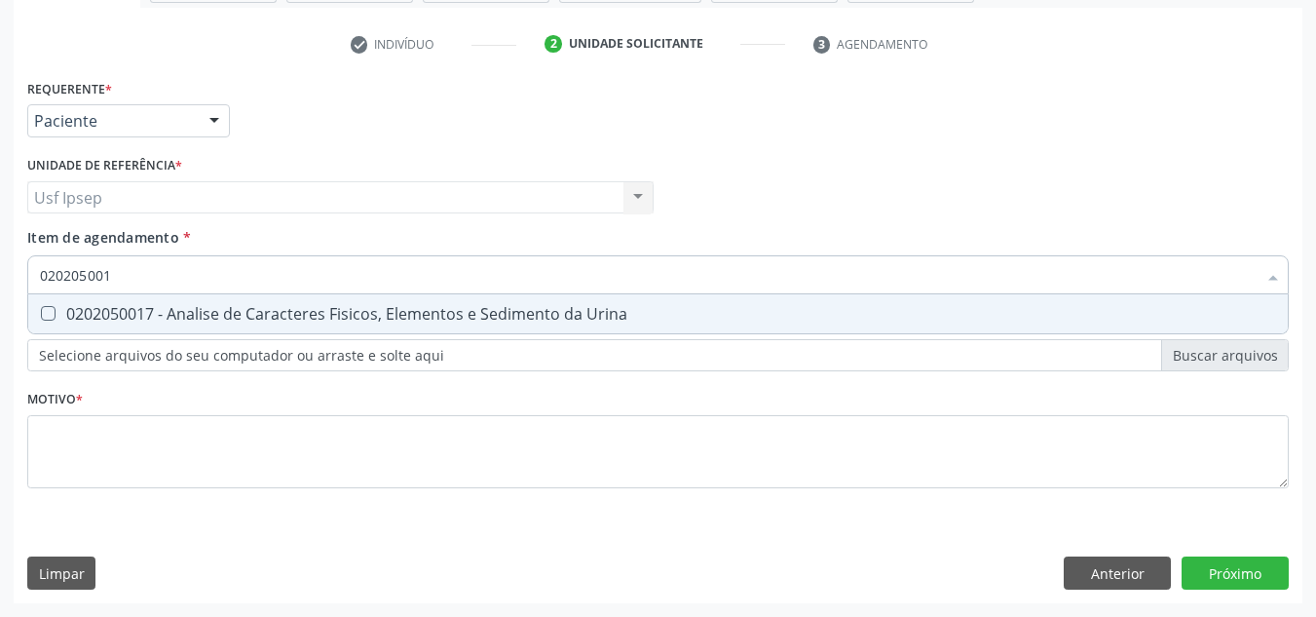
type input "0202050017"
click at [48, 315] on Urina at bounding box center [48, 313] width 15 height 15
click at [41, 315] on Urina "checkbox" at bounding box center [34, 313] width 13 height 13
checkbox Urina "true"
click at [130, 280] on input "0202050017" at bounding box center [648, 274] width 1217 height 39
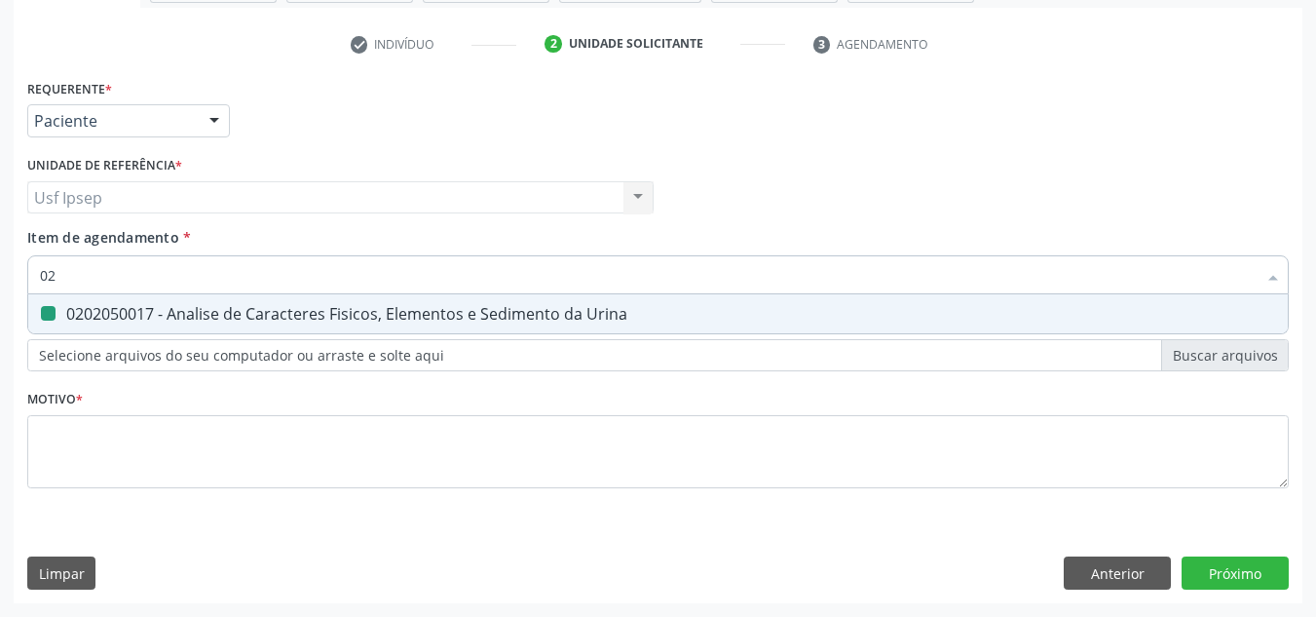
type input "0"
checkbox Urina "false"
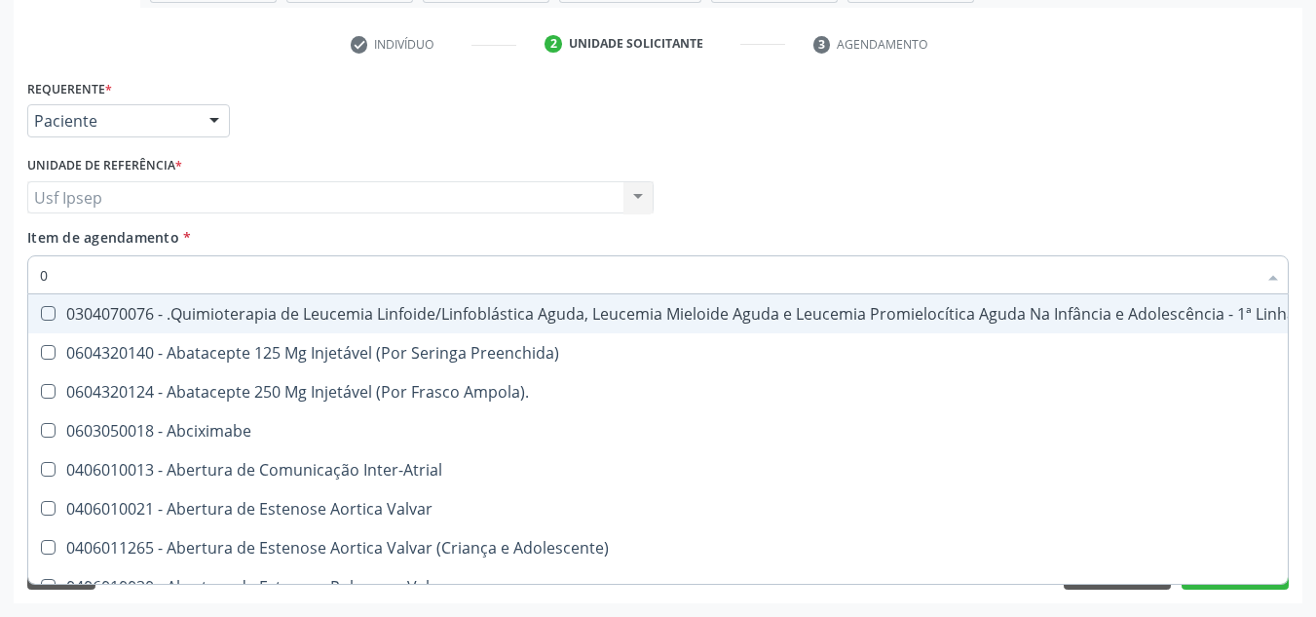
type input "02"
checkbox Coração "true"
checkbox Urina "false"
checkbox Vulva "true"
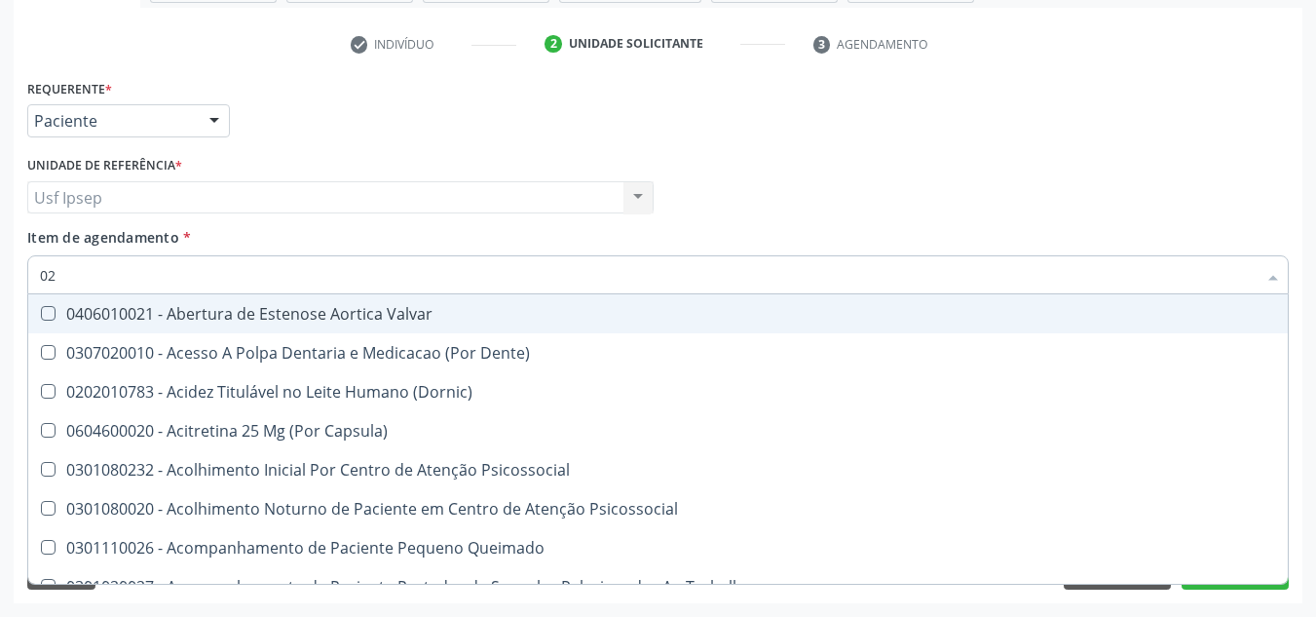
type input "020"
checkbox Terapeutica "true"
checkbox Urina "false"
checkbox Projecoes\) "true"
checkbox Abo "false"
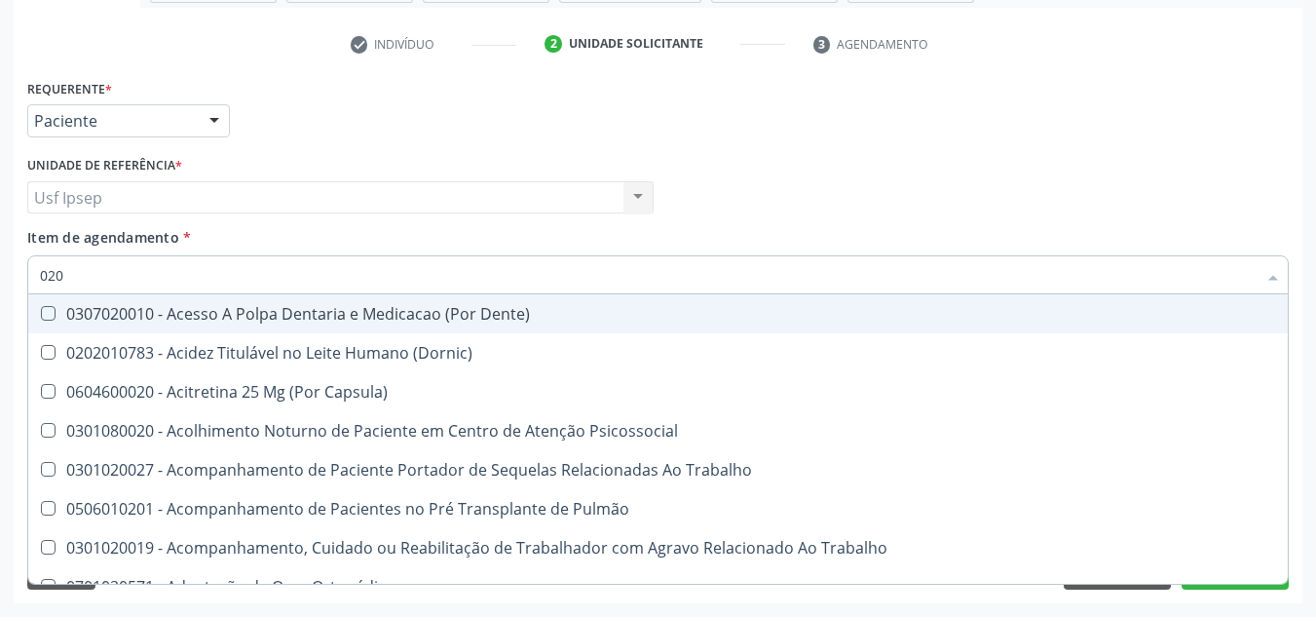
type input "0202"
checkbox Capsula\) "true"
checkbox Urina "false"
checkbox Coagulação\ "true"
checkbox Abo "false"
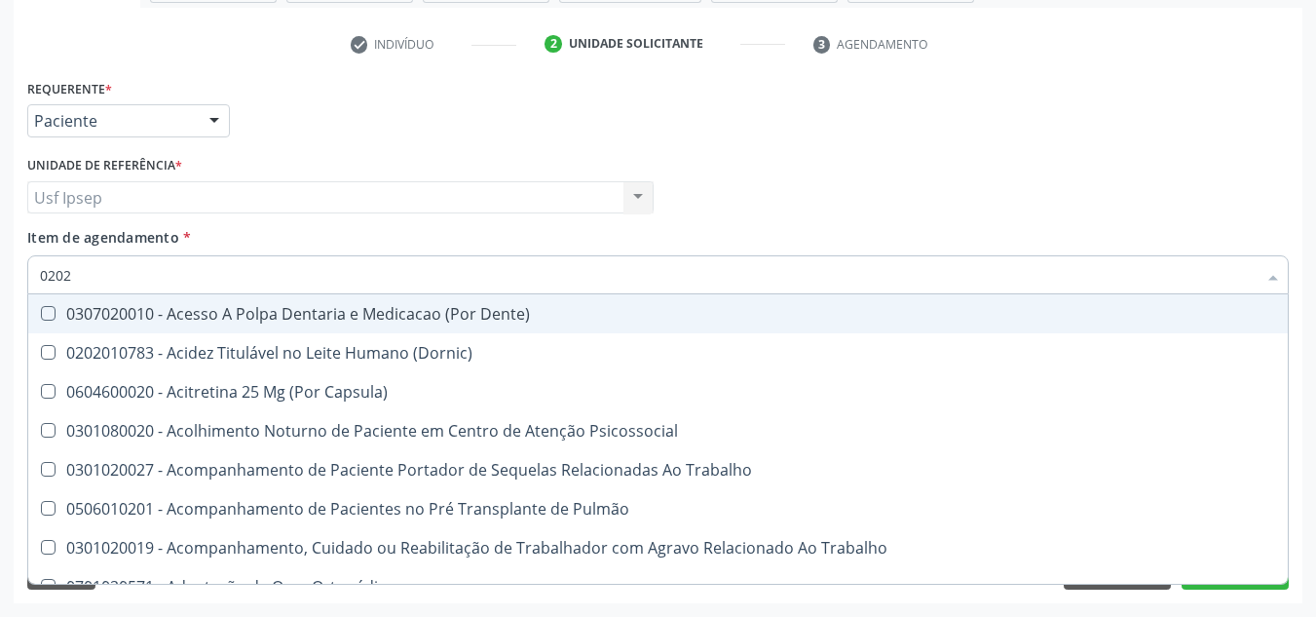
type input "02020"
checkbox Coagulação\ "false"
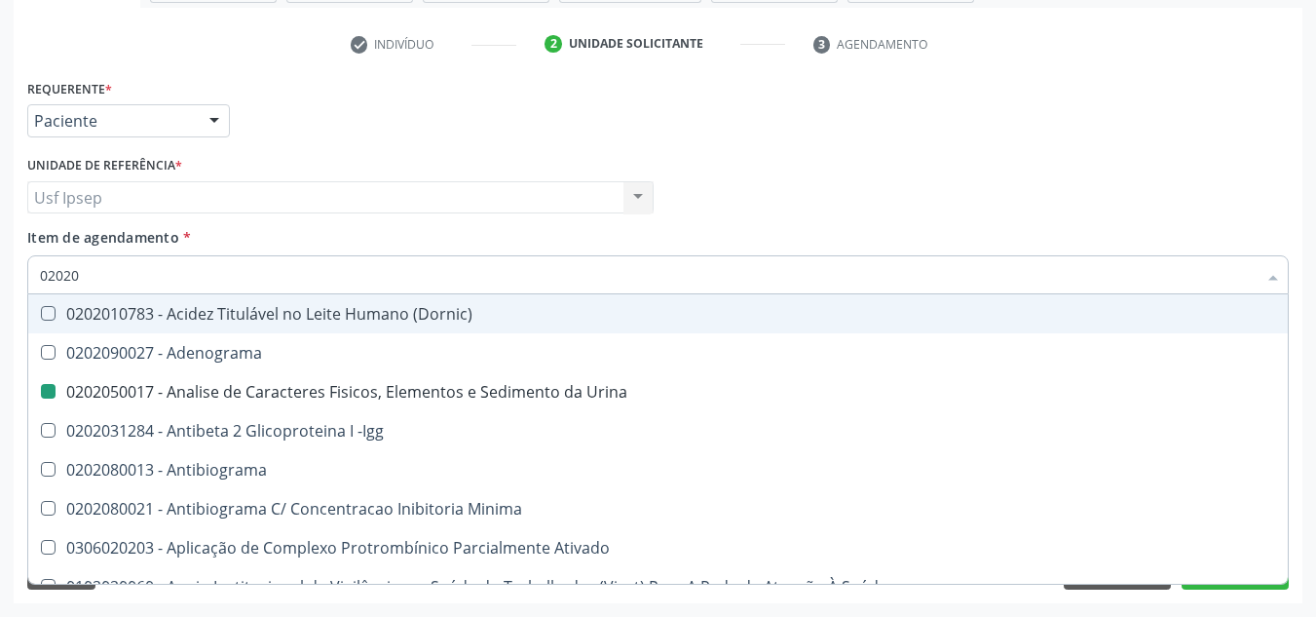
type input "020201"
checkbox Urina "false"
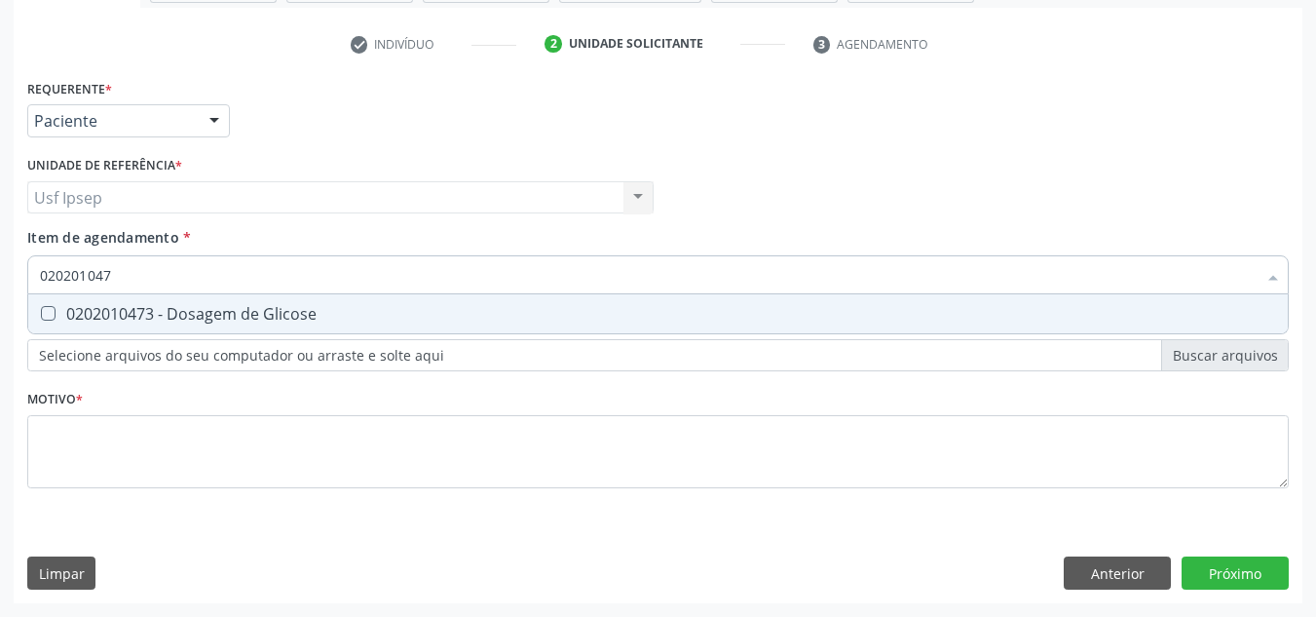
type input "0202010473"
click at [52, 318] on Glicose at bounding box center [48, 313] width 15 height 15
click at [41, 318] on Glicose "checkbox" at bounding box center [34, 313] width 13 height 13
checkbox Glicose "true"
click at [124, 276] on input "0202010473" at bounding box center [648, 274] width 1217 height 39
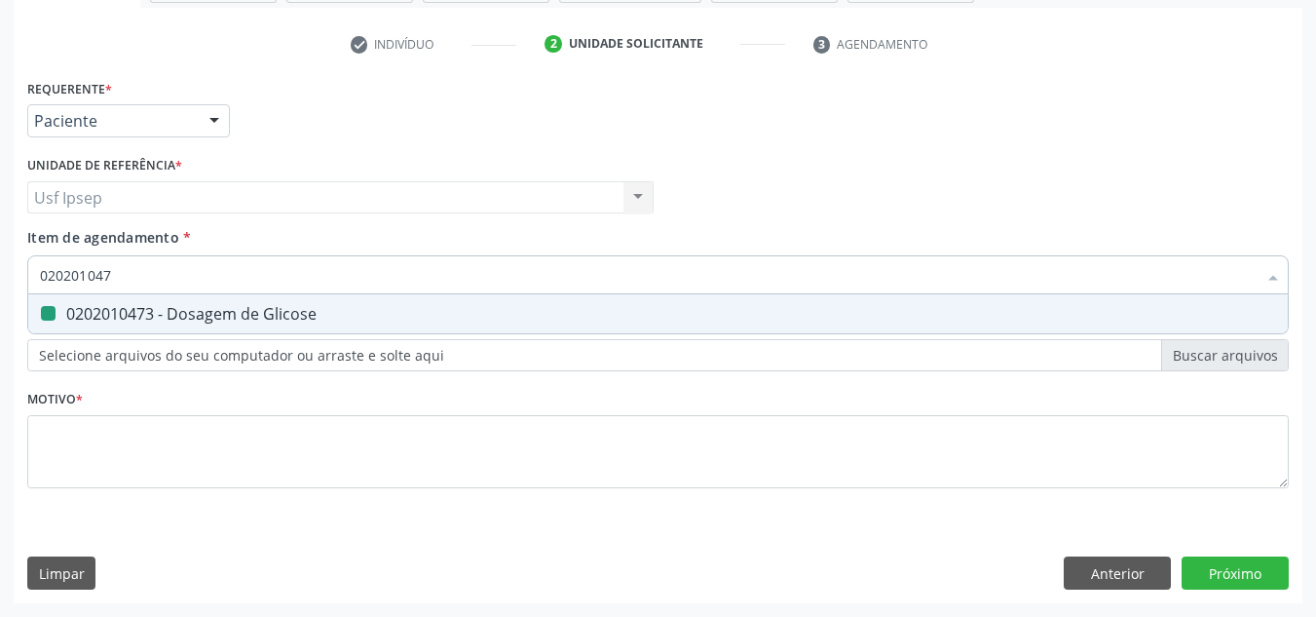
type input "02020104"
checkbox Glicose "false"
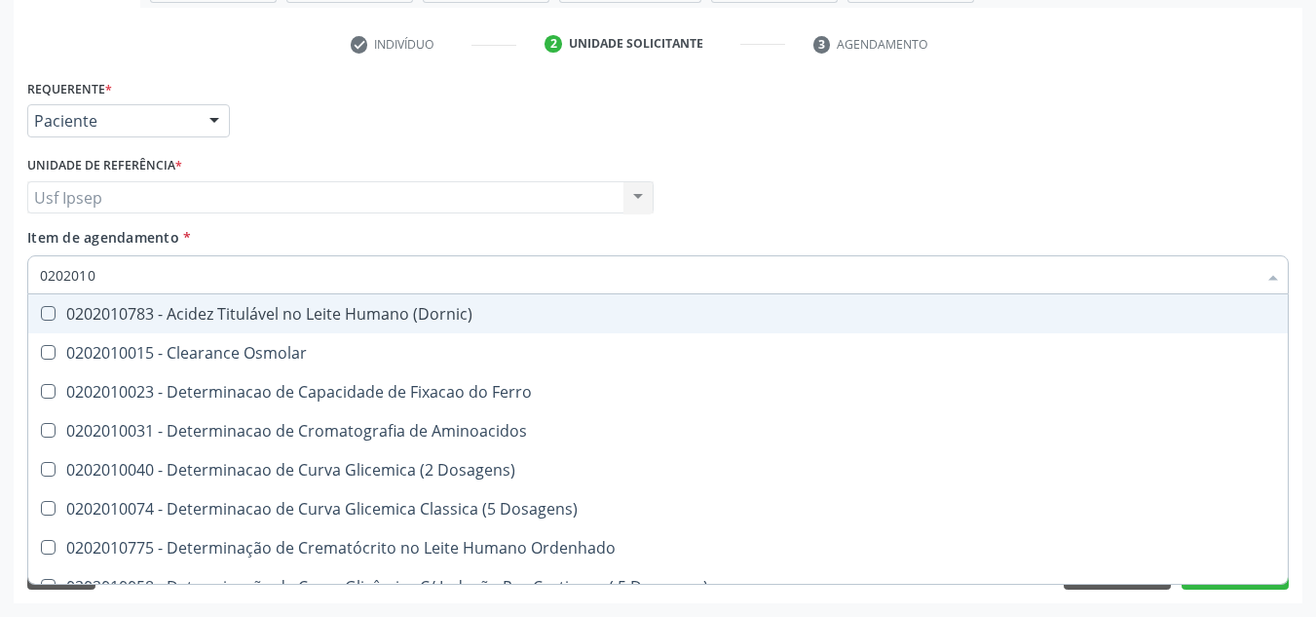
type input "020201"
checkbox Glicose "false"
checkbox Nt-Probnp\) "true"
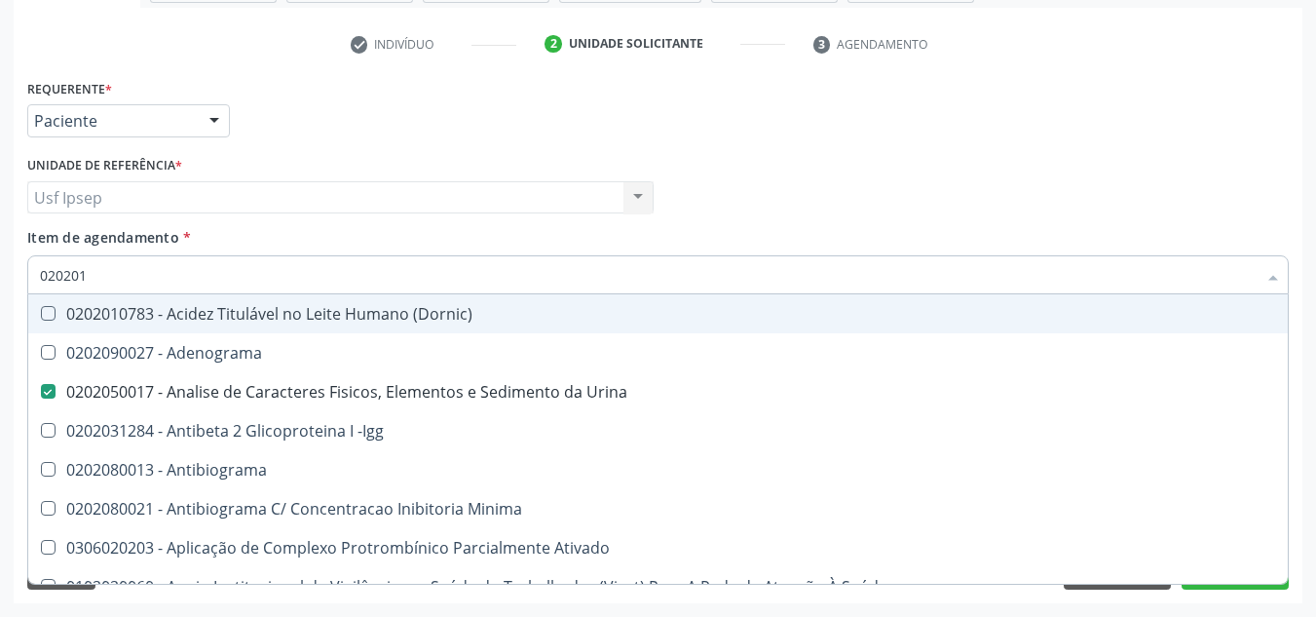
type input "02020"
checkbox Urina "true"
checkbox T3 "false"
type input "0202"
checkbox Dosagens\) "true"
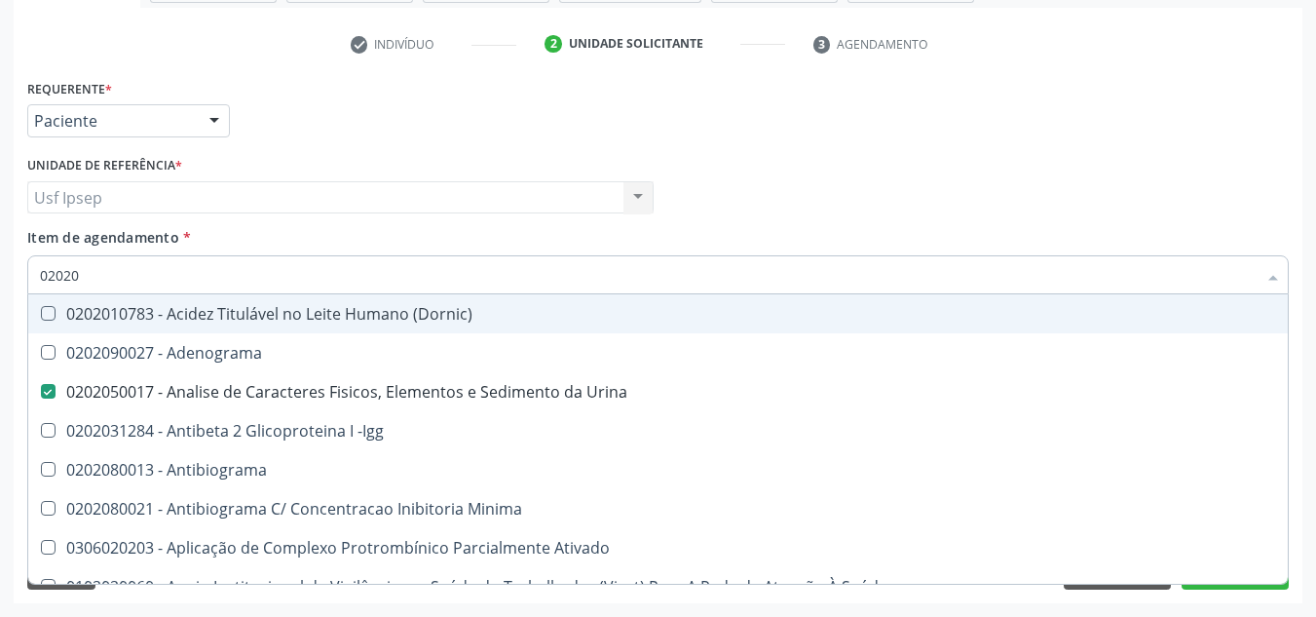
checkbox Glicose "false"
checkbox Lactato "true"
type input "020"
checkbox Urina "false"
checkbox Creatinina "true"
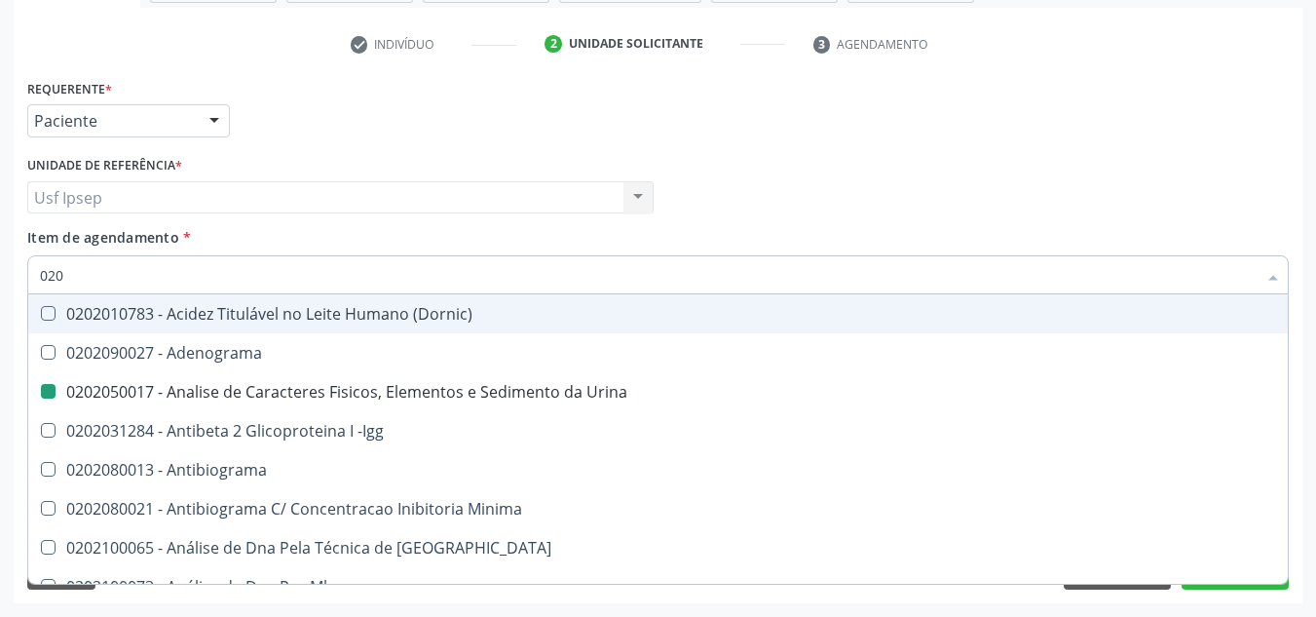
checkbox Abo "false"
checkbox Glicose "false"
checkbox Estriado "true"
checkbox Boston "true"
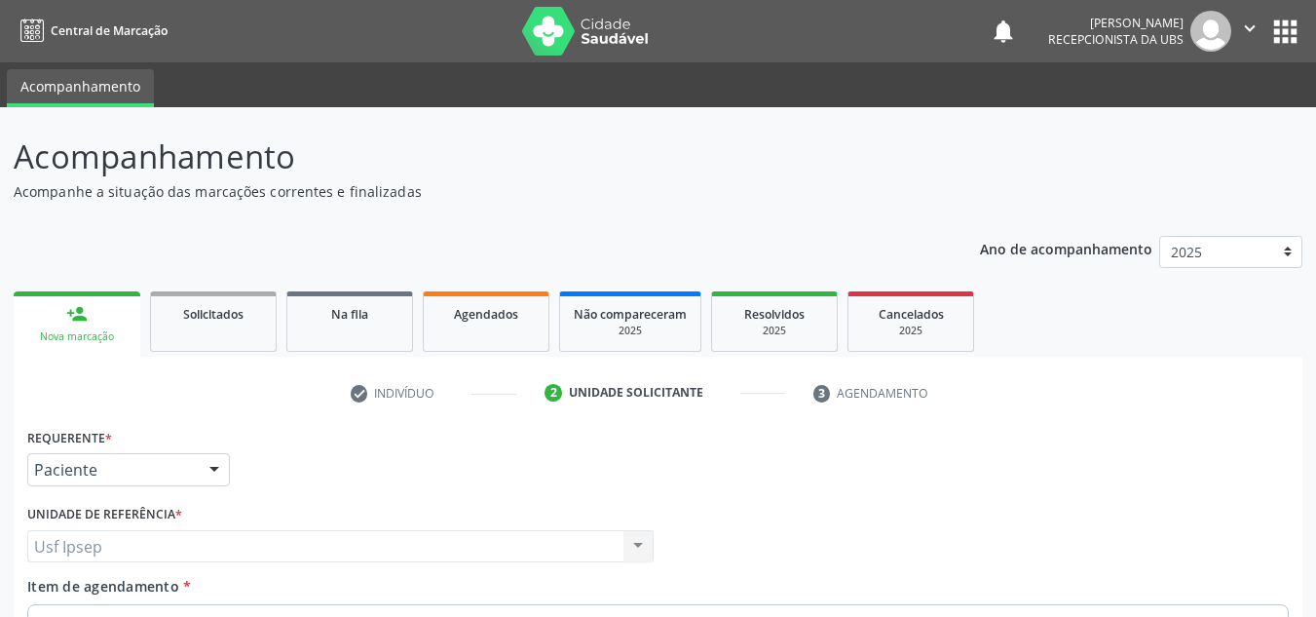
scroll to position [349, 0]
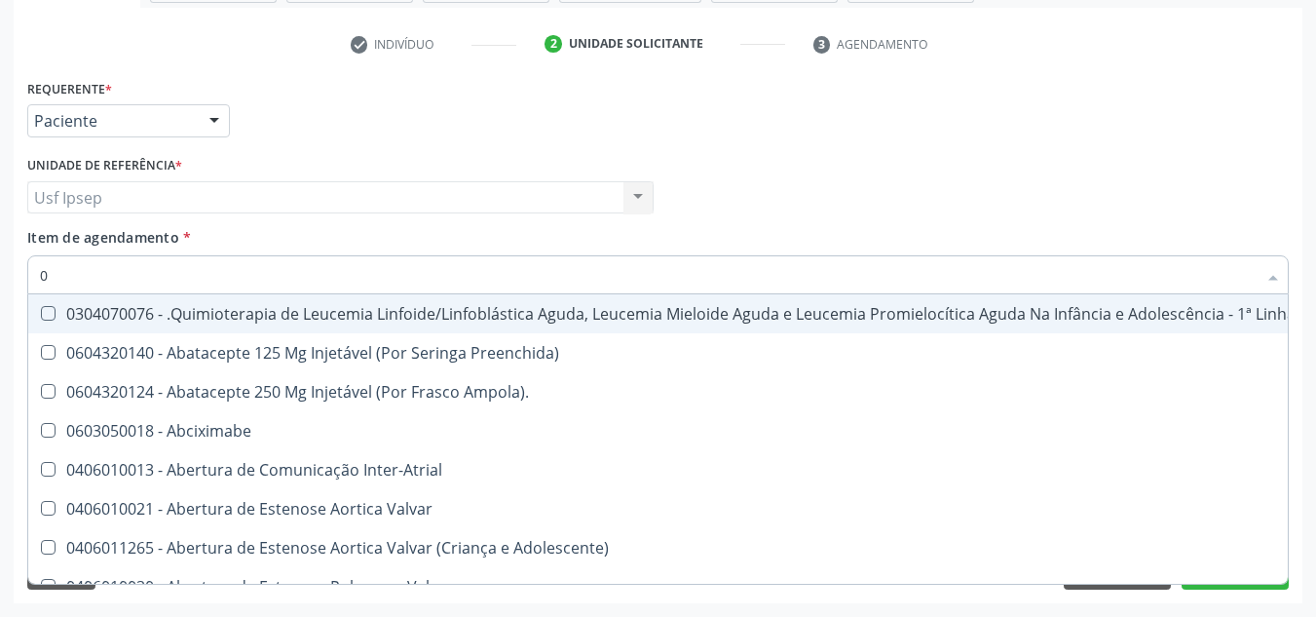
type input "02"
checkbox Coração "true"
checkbox Urina "false"
checkbox Vulva "true"
checkbox Bilateral "true"
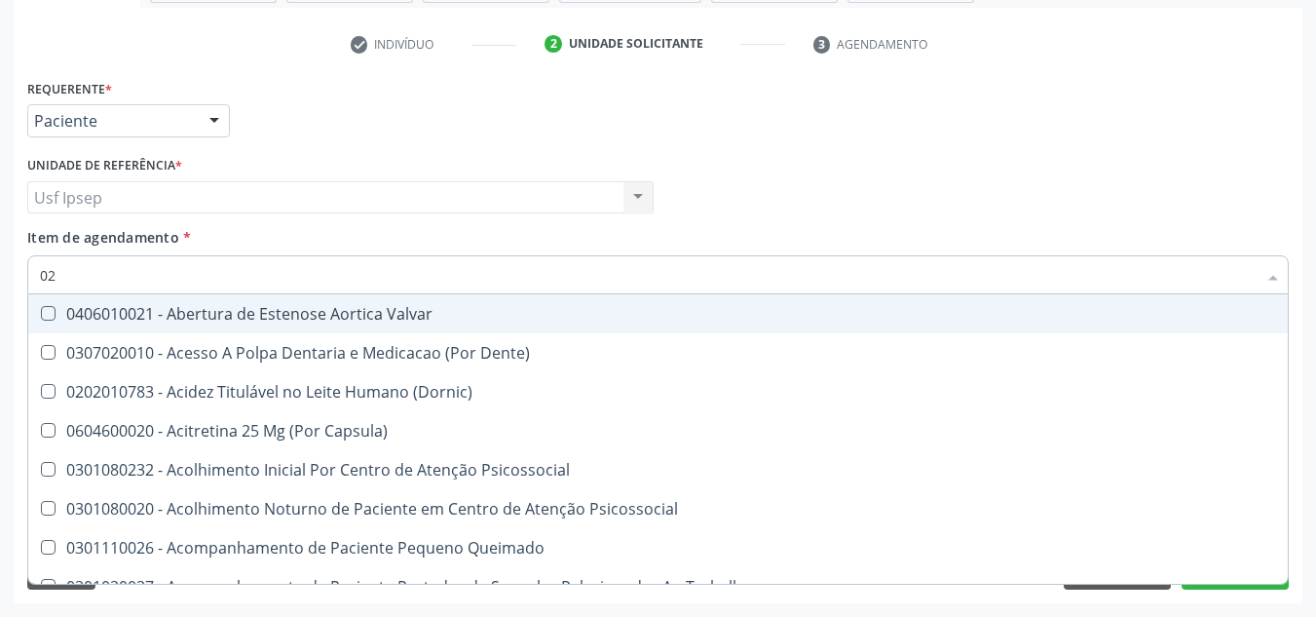
type input "020"
checkbox Terapeutica "true"
checkbox Urina "false"
checkbox Projecoes\) "true"
checkbox \(Qualitativo\) "true"
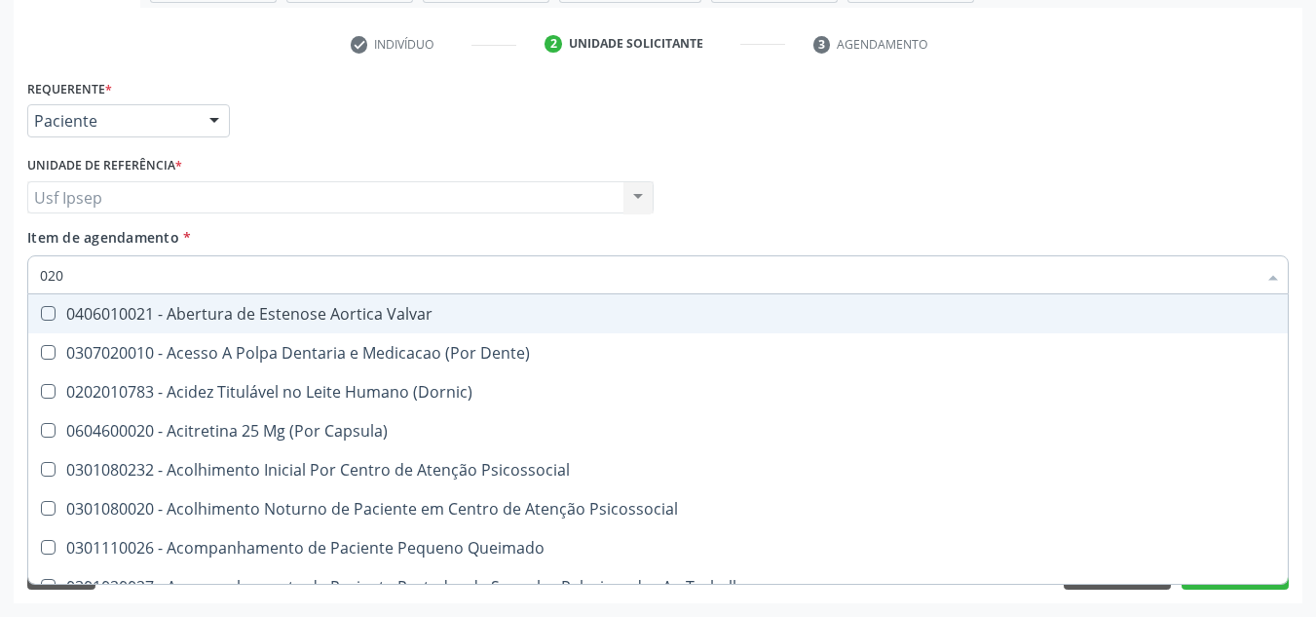
checkbox Abo "false"
checkbox Glicose "false"
checkbox \(T3\) "true"
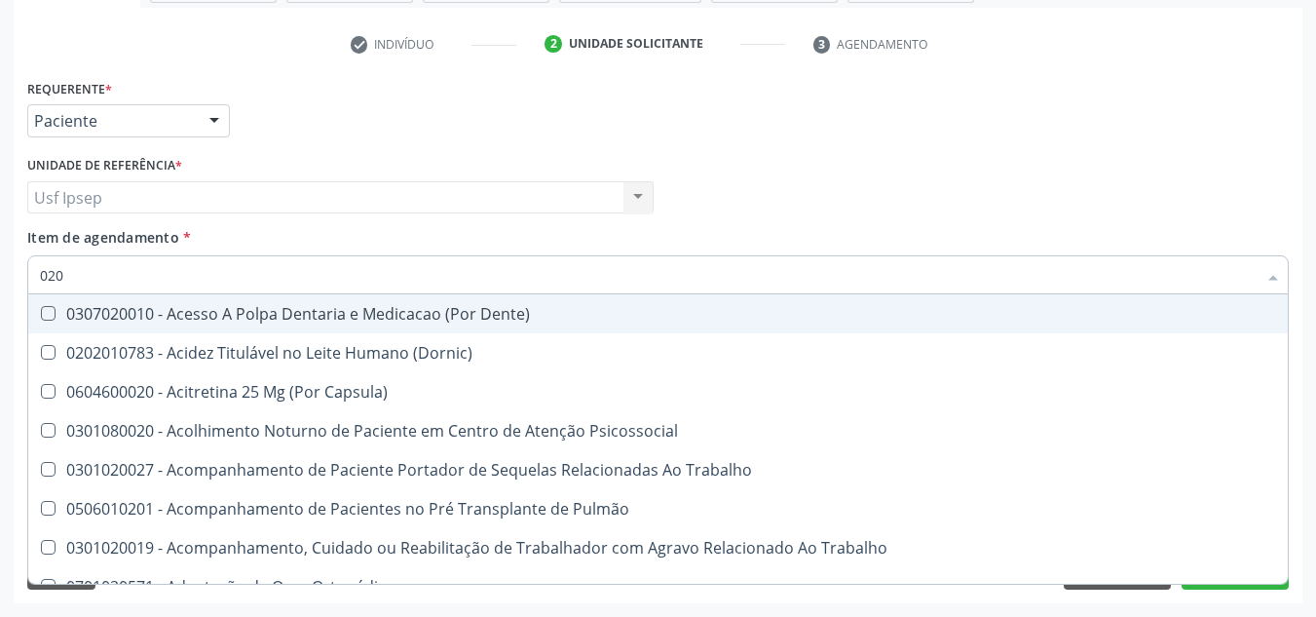
type input "0202"
checkbox Capsula\) "true"
checkbox Urina "false"
checkbox Coagulação\ "true"
checkbox Laser "true"
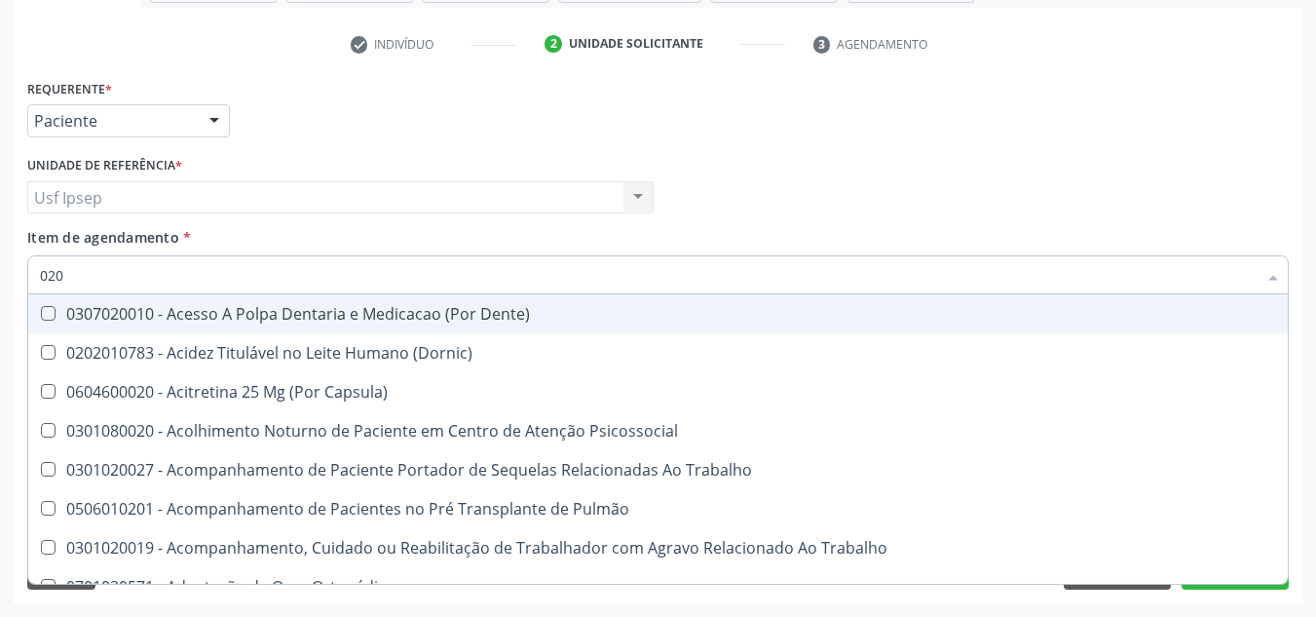
checkbox Biologica "true"
checkbox Abo "false"
checkbox Dosagens\) "true"
checkbox Glicose "false"
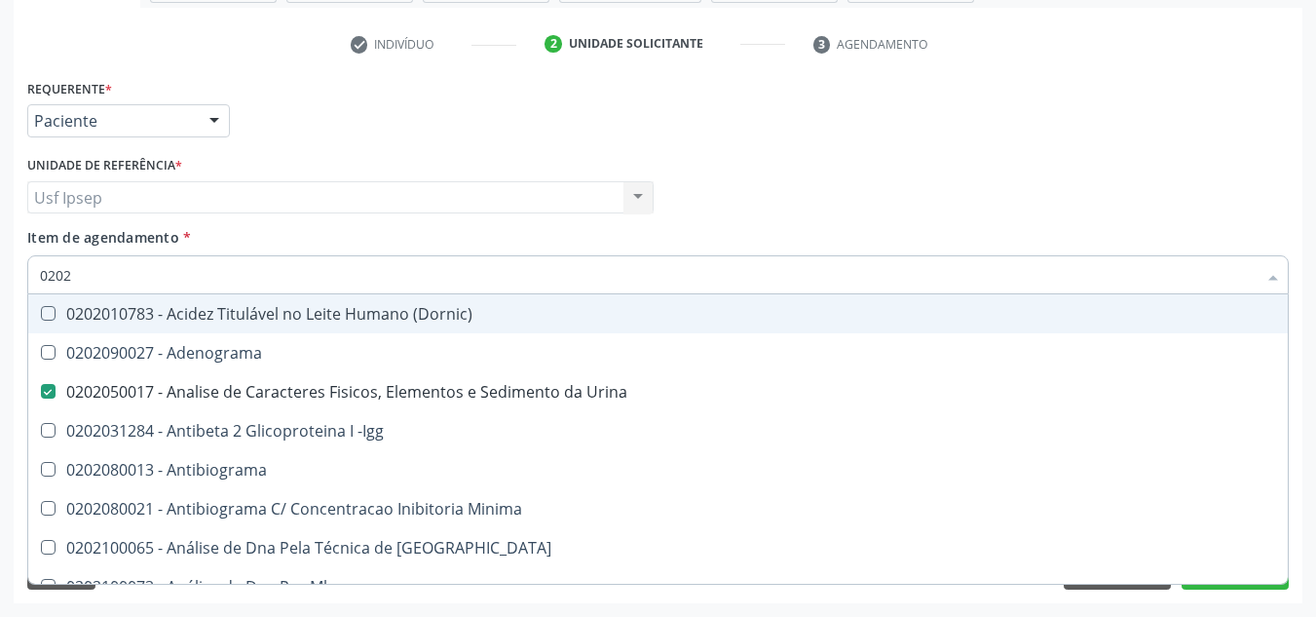
type input "02020"
checkbox Abo "false"
checkbox Xi "true"
checkbox Glicose "false"
checkbox Zinco "true"
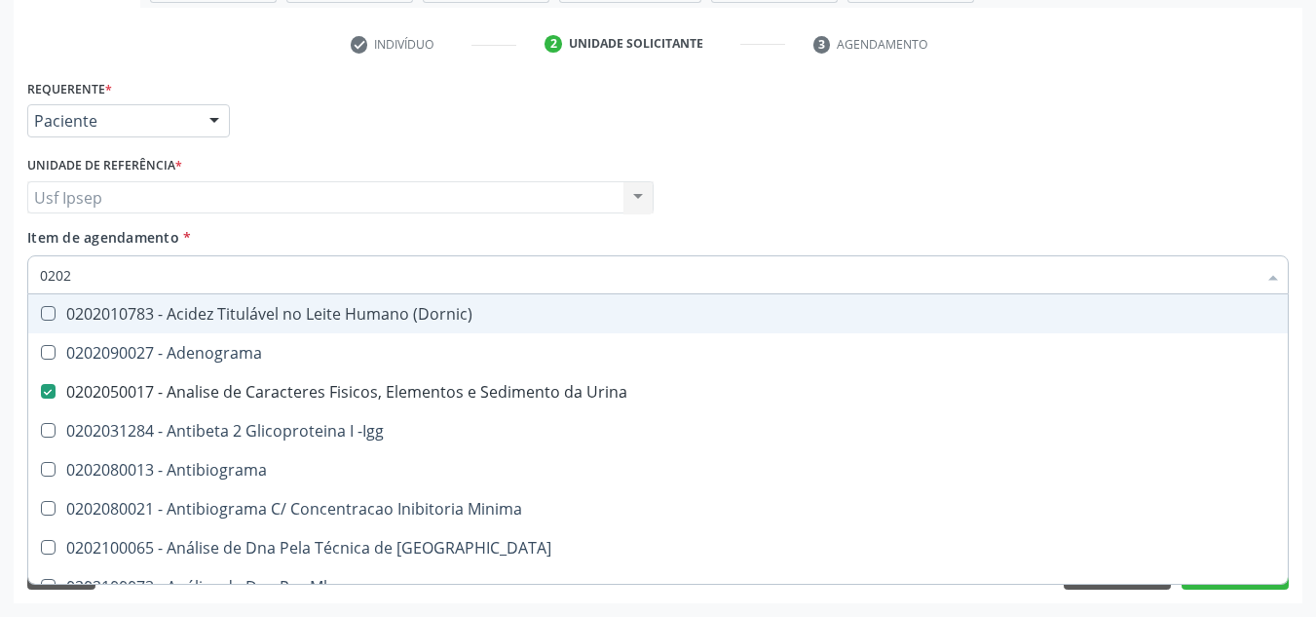
checkbox Completo "false"
checkbox Carini "true"
checkbox Antitoxoplasma "false"
type input "020203"
checkbox Urina "false"
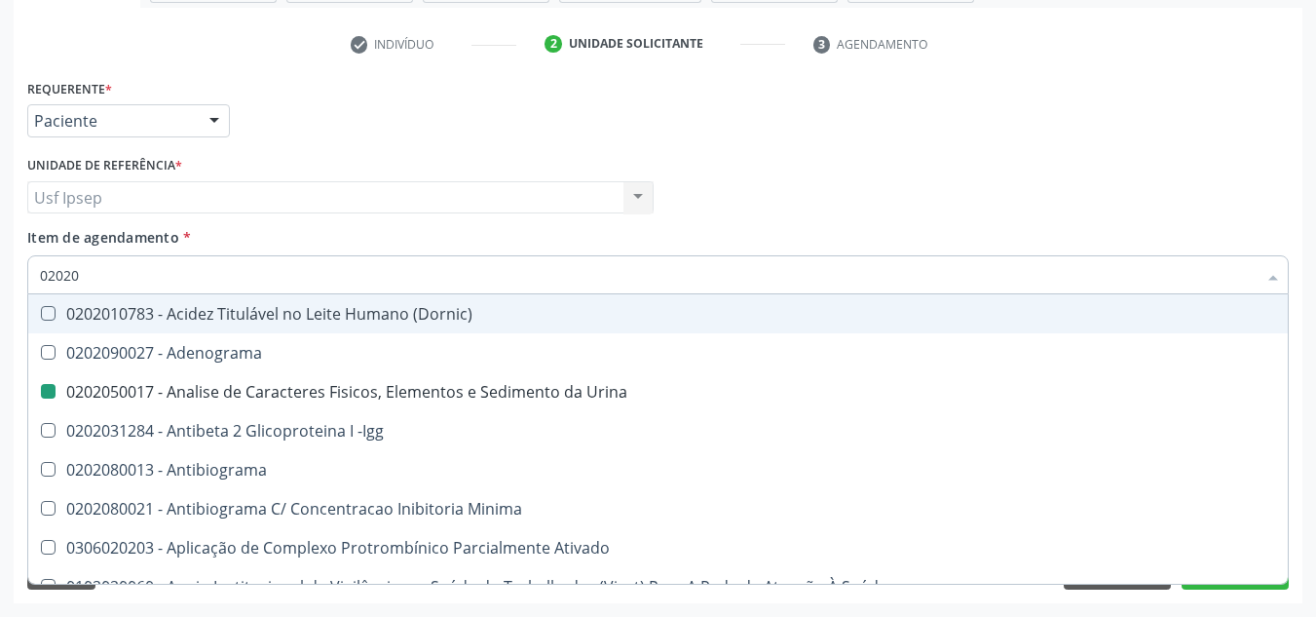
checkbox Aminoacidos "true"
checkbox Anti-Achr "true"
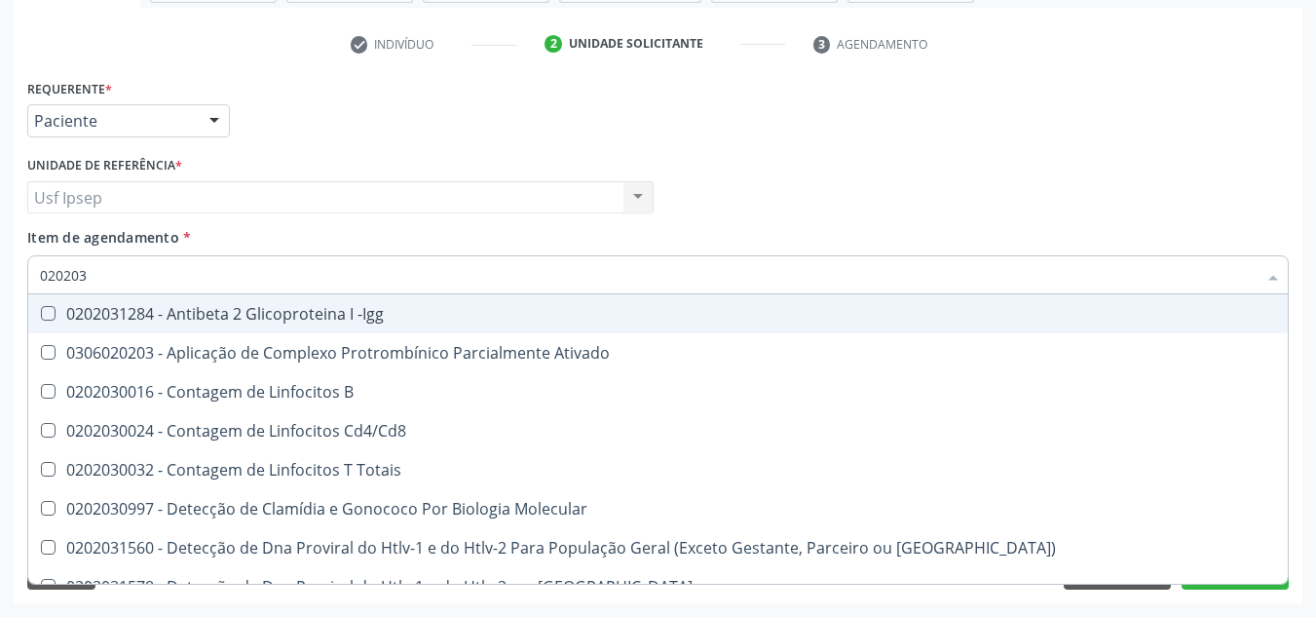
type input "0202030"
checkbox Completo "false"
checkbox \(Ro\) "true"
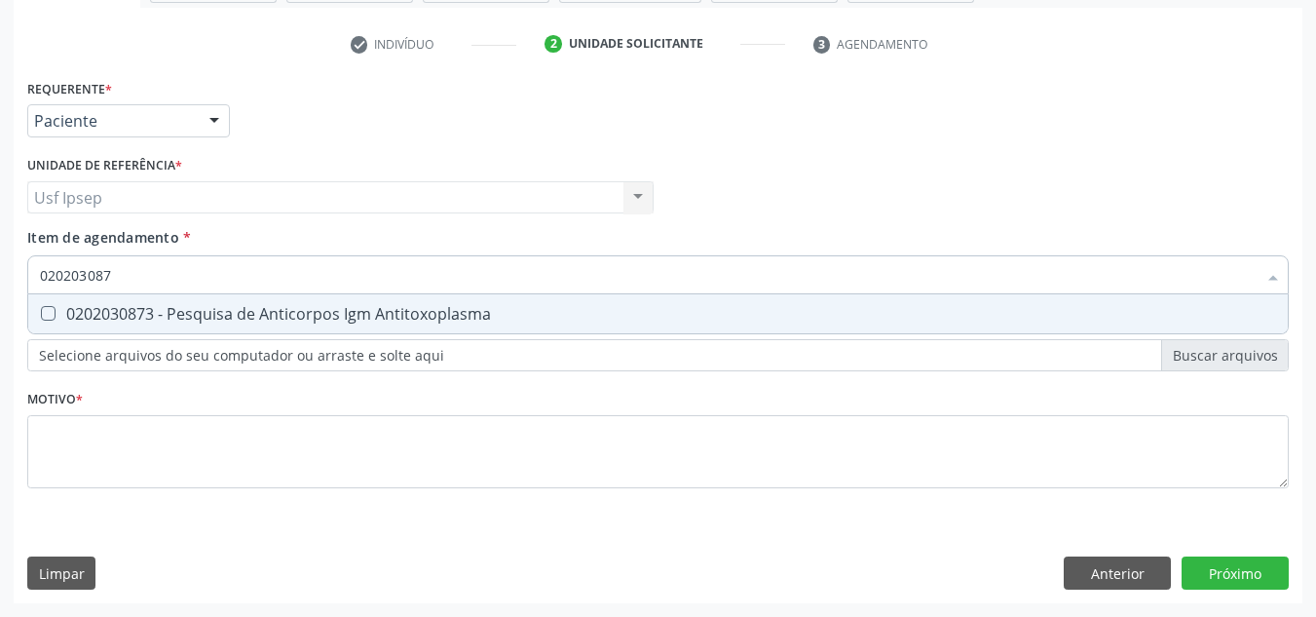
type input "0202030873"
click at [53, 316] on Antitoxoplasma at bounding box center [48, 313] width 15 height 15
click at [41, 316] on Antitoxoplasma "checkbox" at bounding box center [34, 313] width 13 height 13
checkbox Antitoxoplasma "true"
click at [127, 271] on input "0202030873" at bounding box center [648, 274] width 1217 height 39
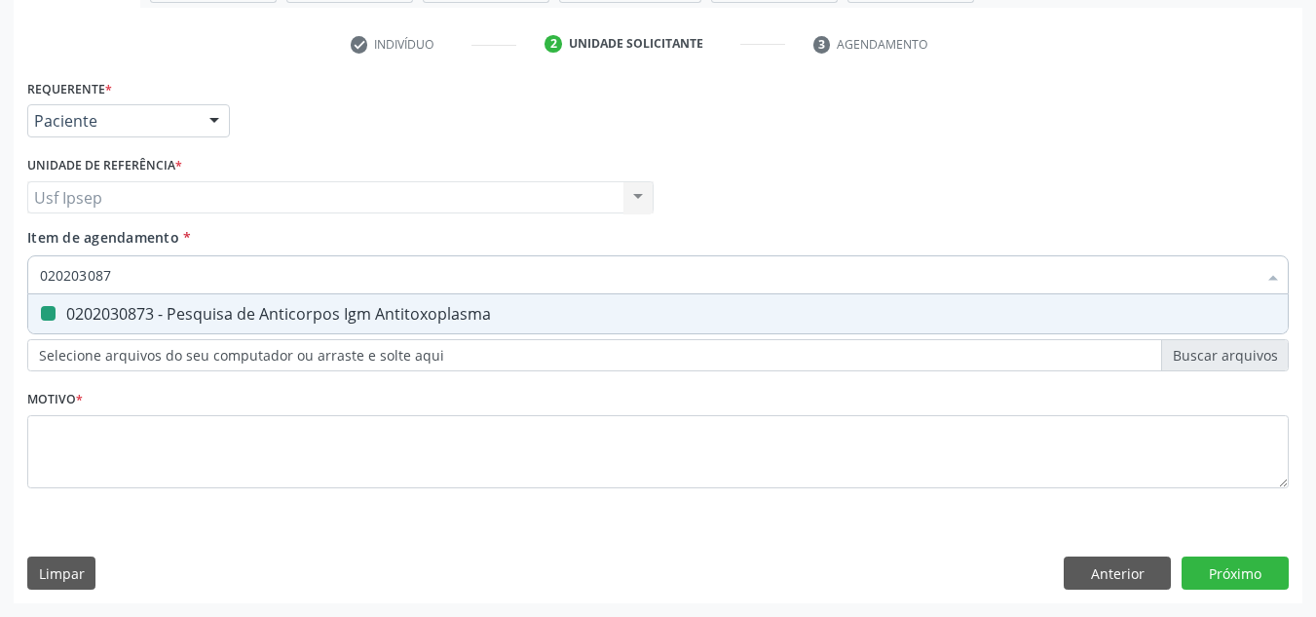
type input "02020308"
checkbox Antitoxoplasma "false"
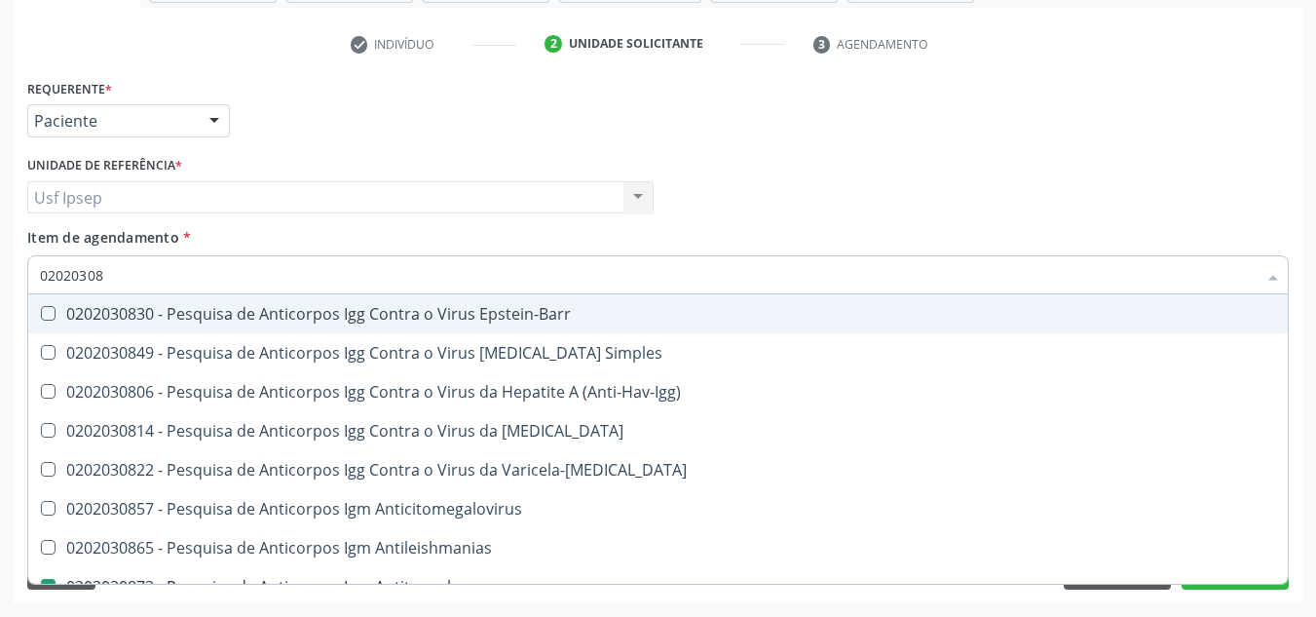
type input "0202030"
checkbox Antitoxoplasma "false"
type input "0"
checkbox \(Anti-Hav-Igg\) "false"
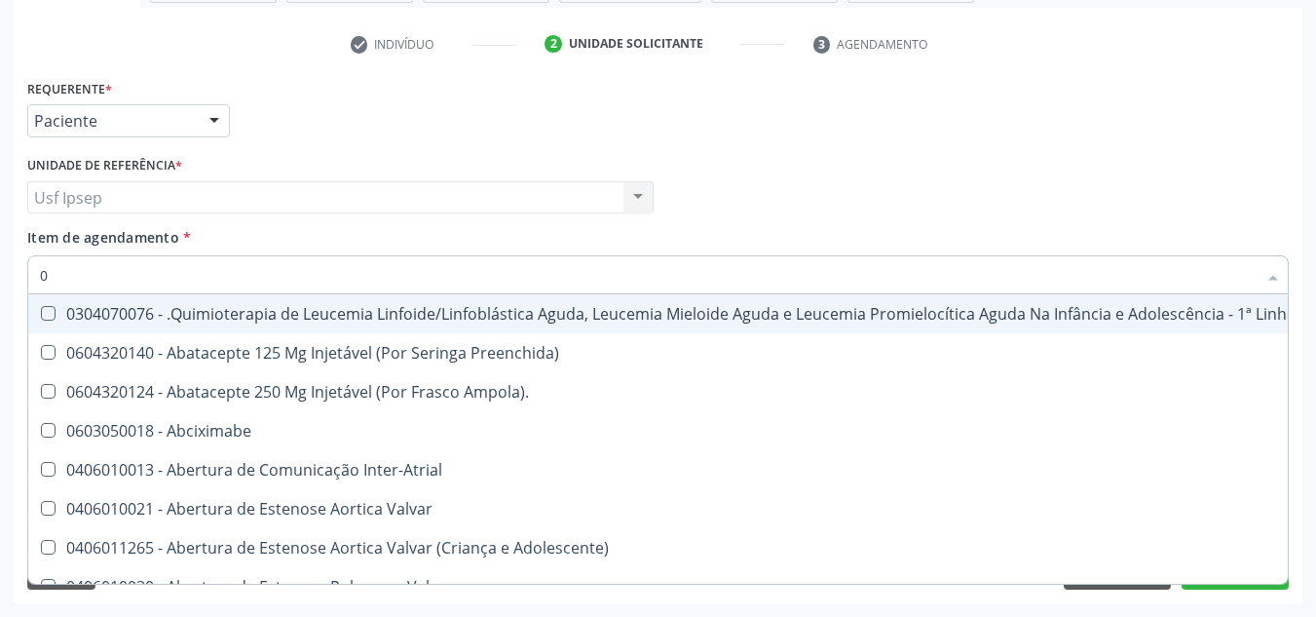
type input "02"
checkbox Coração "true"
checkbox Urina "false"
checkbox Vulva "true"
checkbox Bilateral "true"
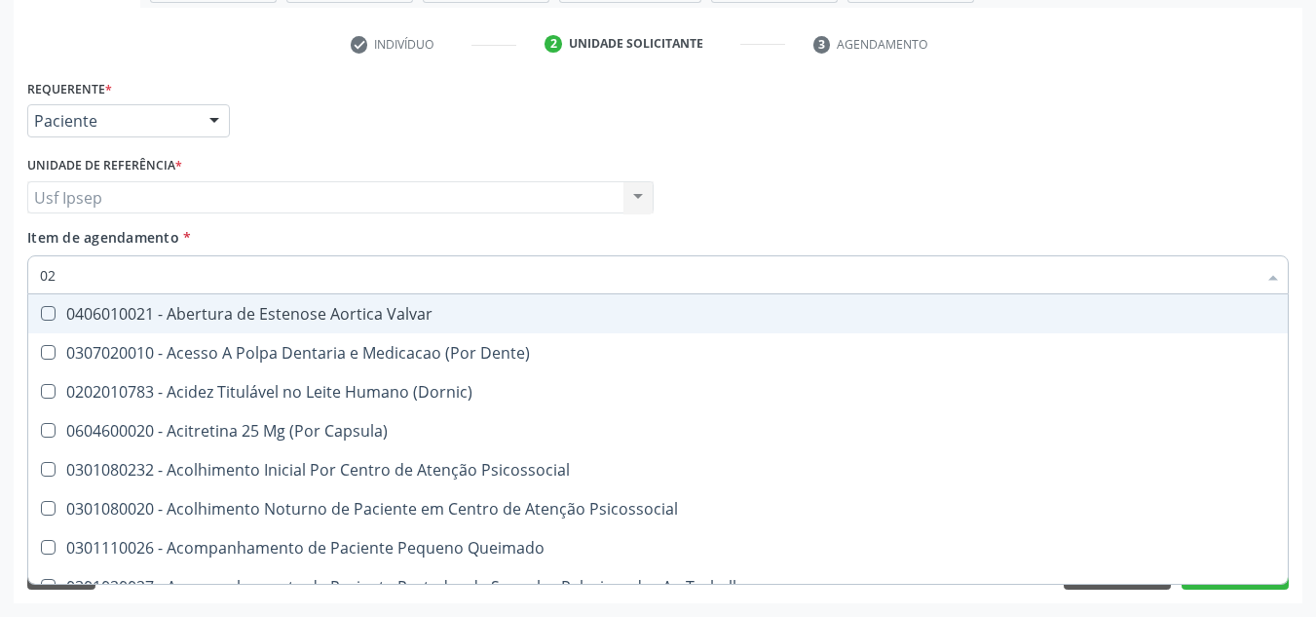
type input "020"
checkbox Terapeutica "true"
checkbox Urina "false"
checkbox Projecoes\) "true"
checkbox \(Qualitativo\) "true"
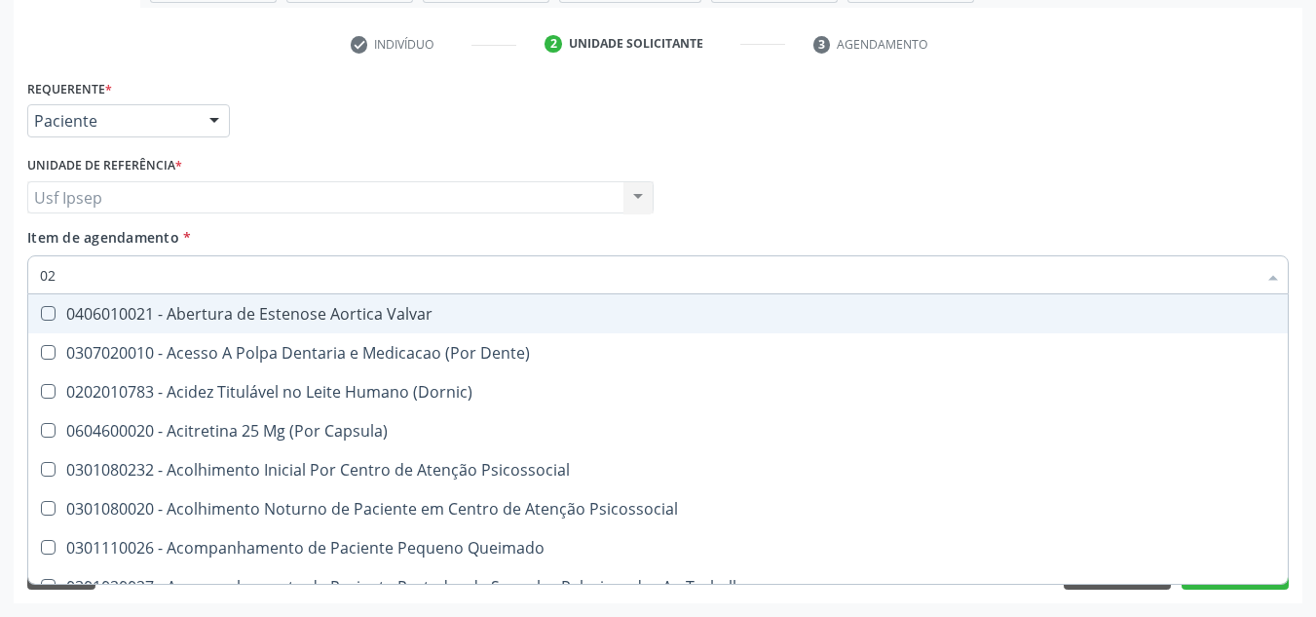
checkbox Abo "false"
checkbox Glicose "false"
checkbox \(T3\) "true"
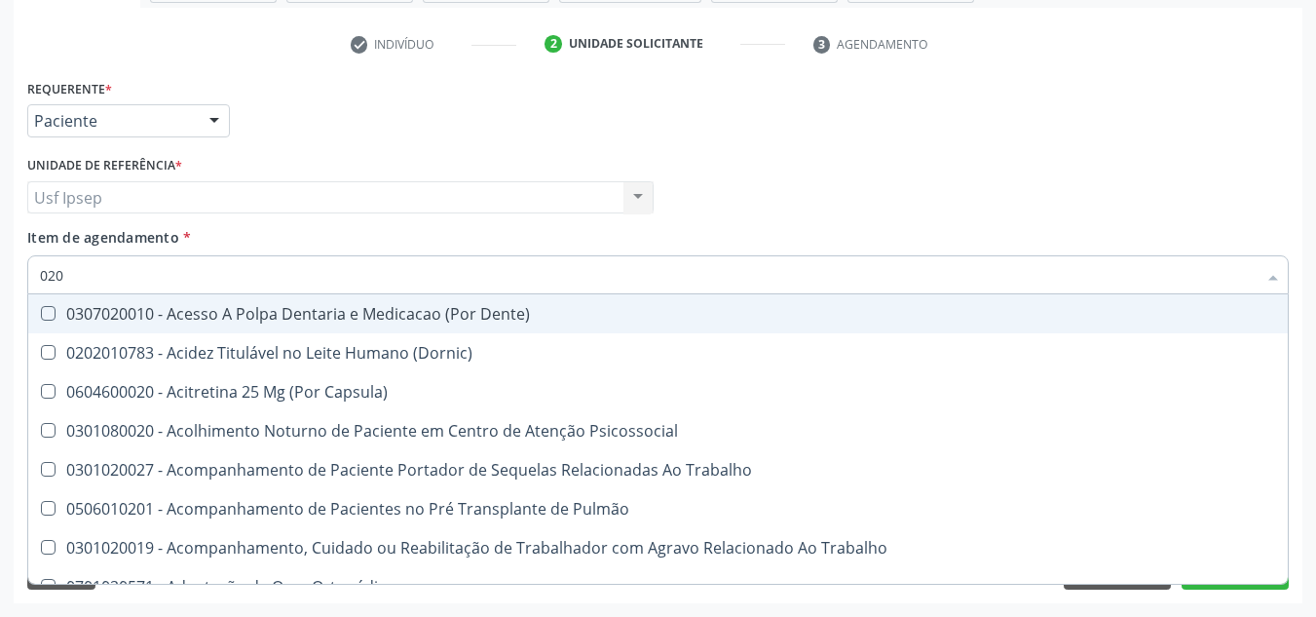
type input "0202"
checkbox Capsula\) "true"
checkbox Urina "false"
checkbox Coagulação\ "true"
checkbox Laser "true"
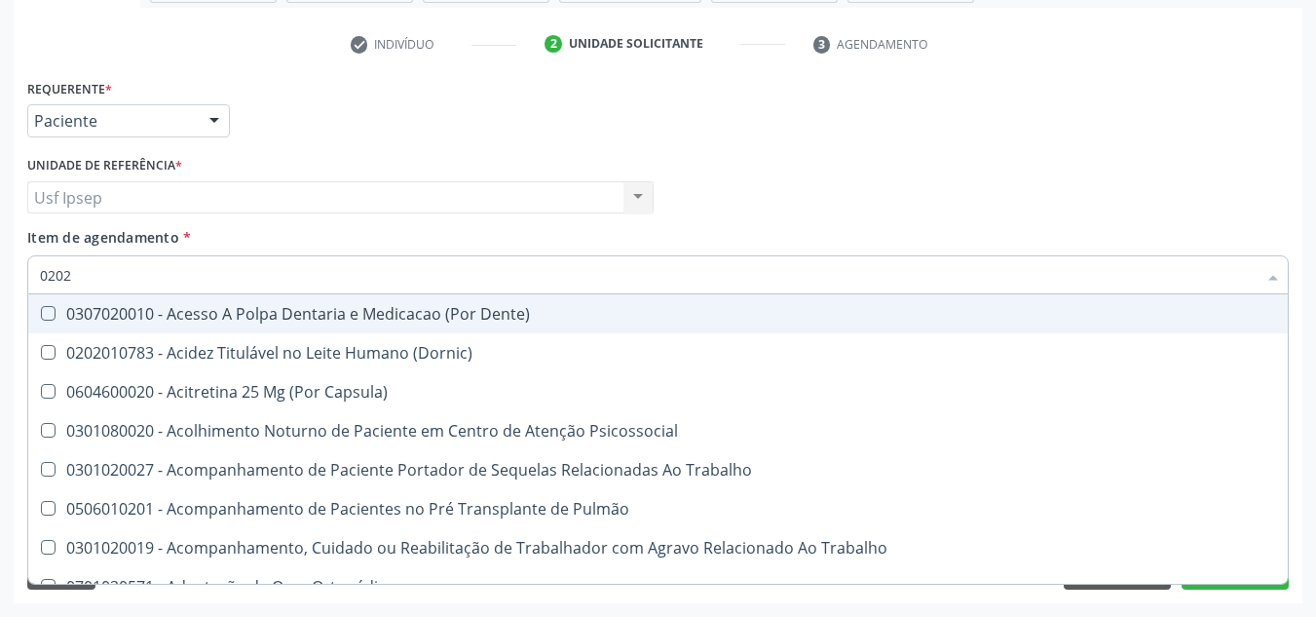
checkbox Biologica "true"
checkbox Abo "false"
checkbox Dosagens\) "true"
checkbox Euglobulina "true"
checkbox Glicose "false"
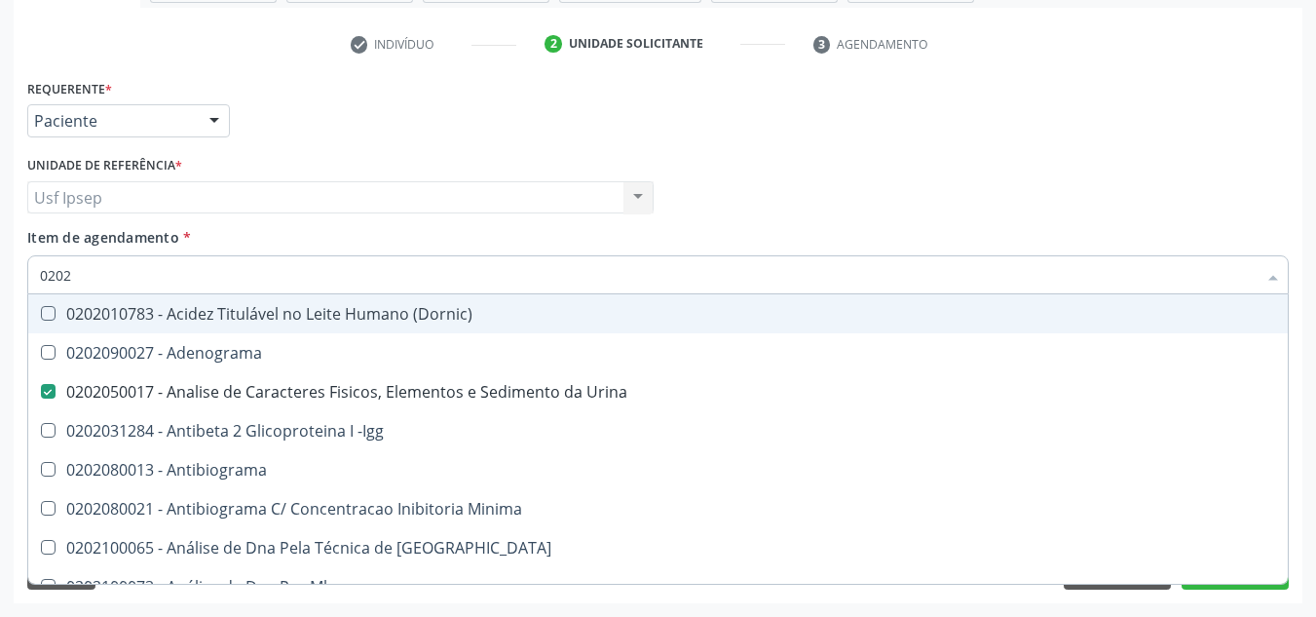
type input "02020"
checkbox Abo "false"
checkbox Xi "true"
checkbox Glicose "false"
checkbox Zinco "true"
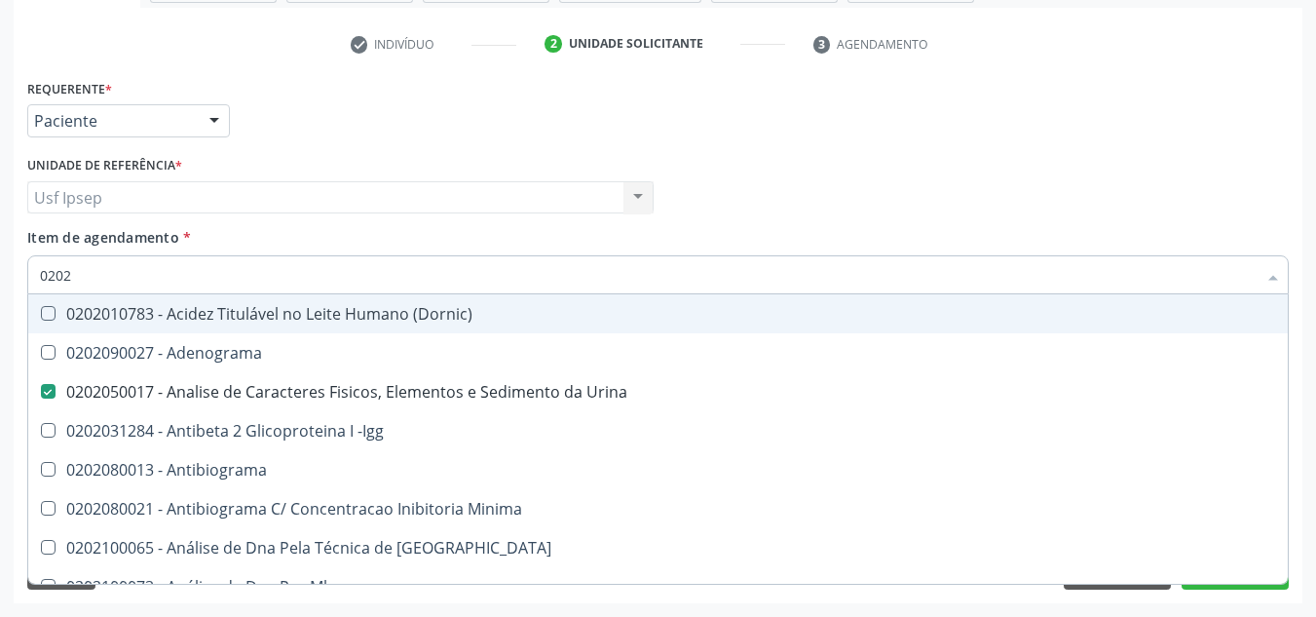
checkbox Completo "false"
checkbox Carini "true"
checkbox Parceria\) "true"
checkbox Antitoxoplasma "false"
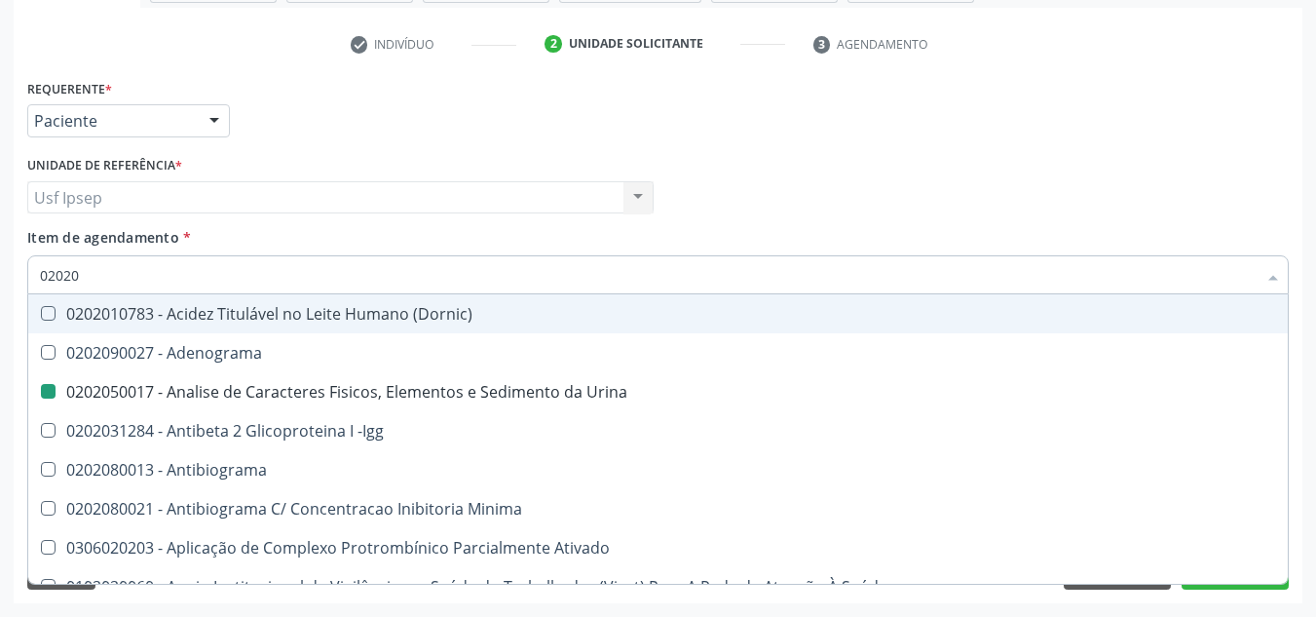
type input "020208"
checkbox Urina "false"
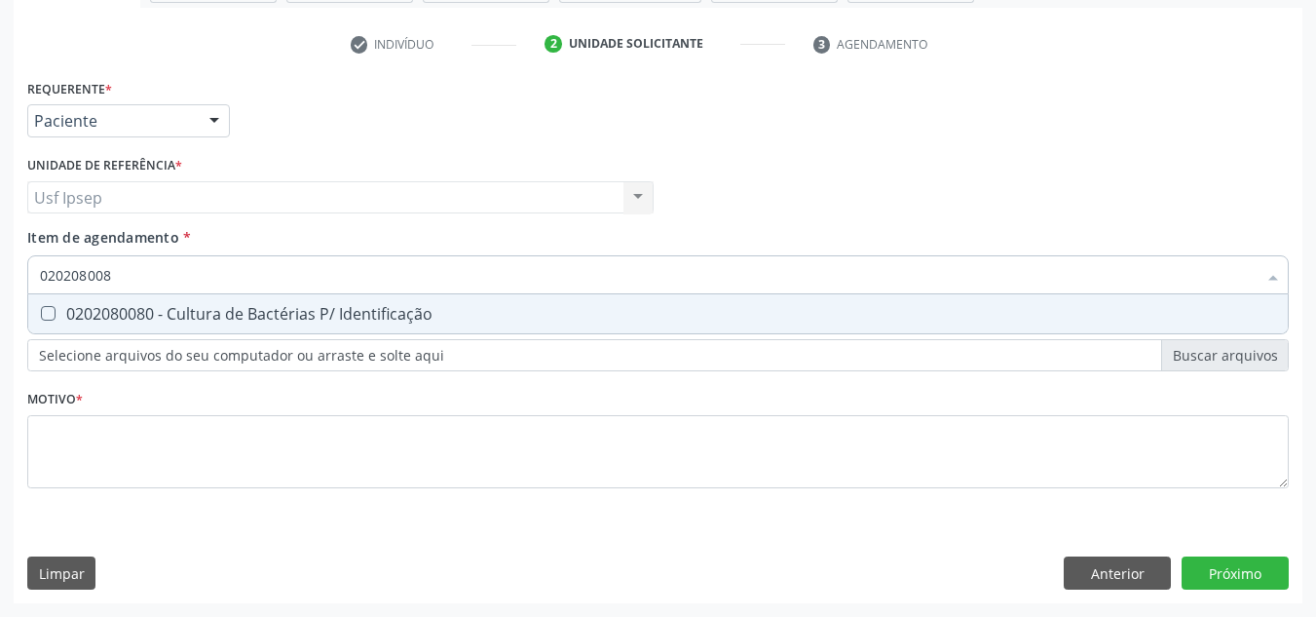
type input "0202080080"
click at [49, 313] on Identificação at bounding box center [48, 313] width 15 height 15
click at [41, 313] on Identificação "checkbox" at bounding box center [34, 313] width 13 height 13
checkbox Identificação "true"
click at [139, 274] on input "0202080080" at bounding box center [648, 274] width 1217 height 39
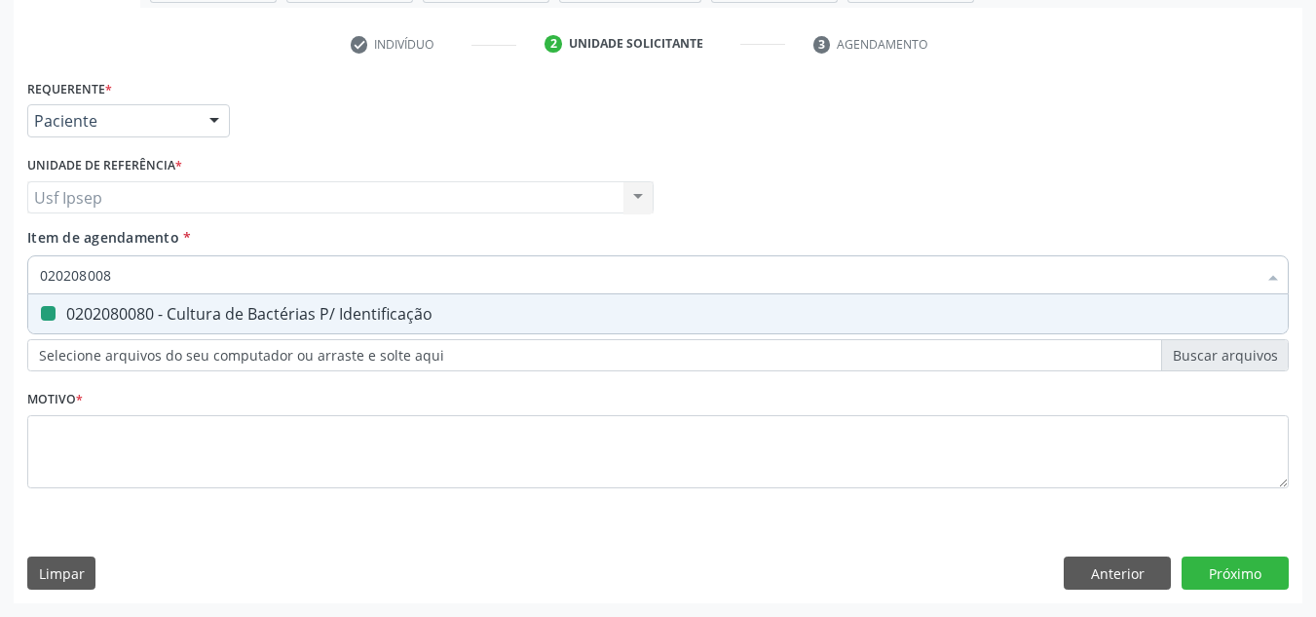
type input "02020800"
checkbox Identificação "false"
type input "0"
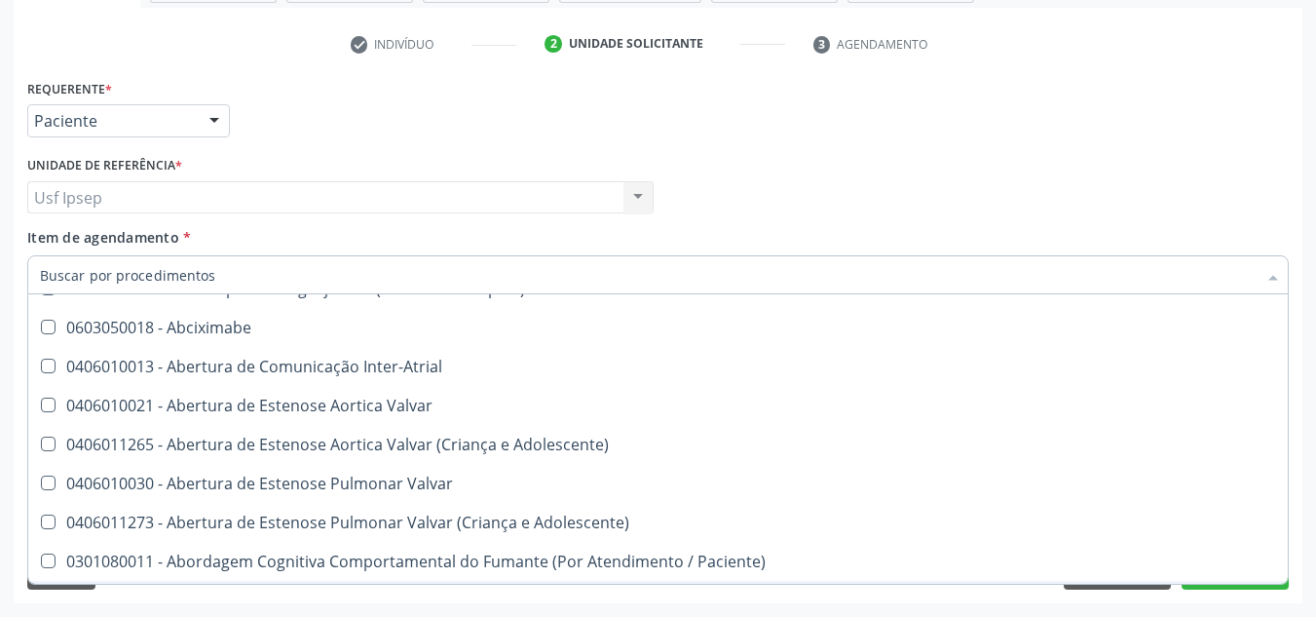
scroll to position [292, 0]
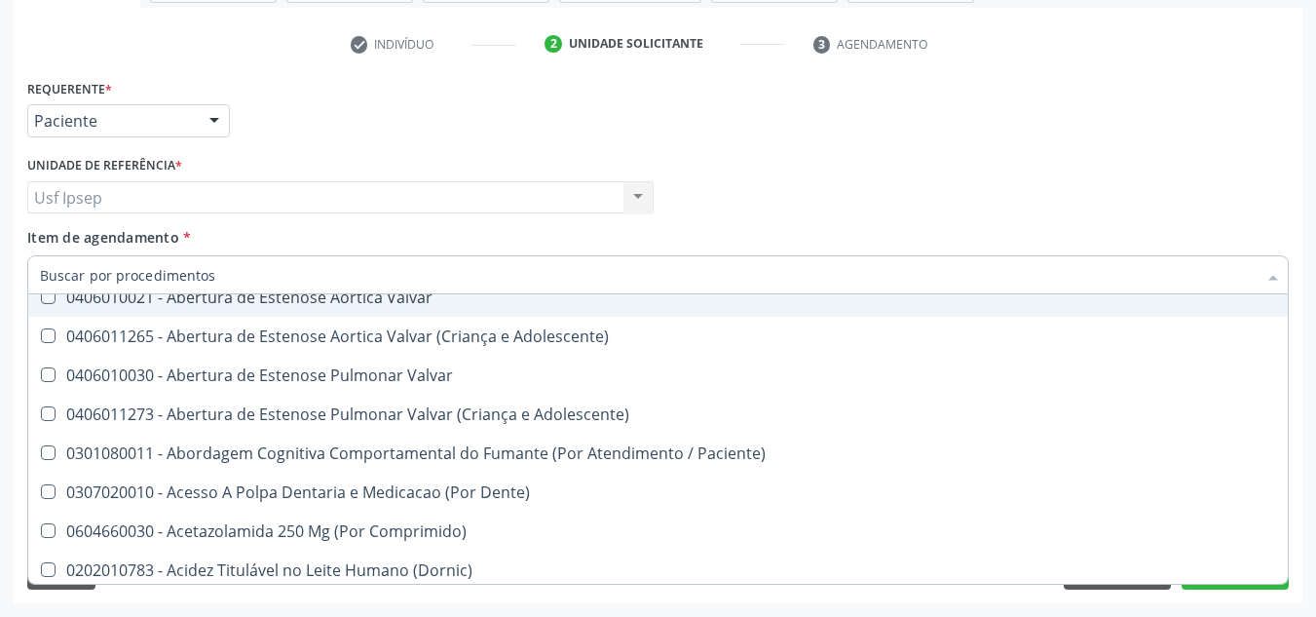
checkbox Preenchida\) "true"
checkbox Ampola\)\ "true"
checkbox Abciximabe "true"
checkbox Inter-Atrial "true"
checkbox Valvar "true"
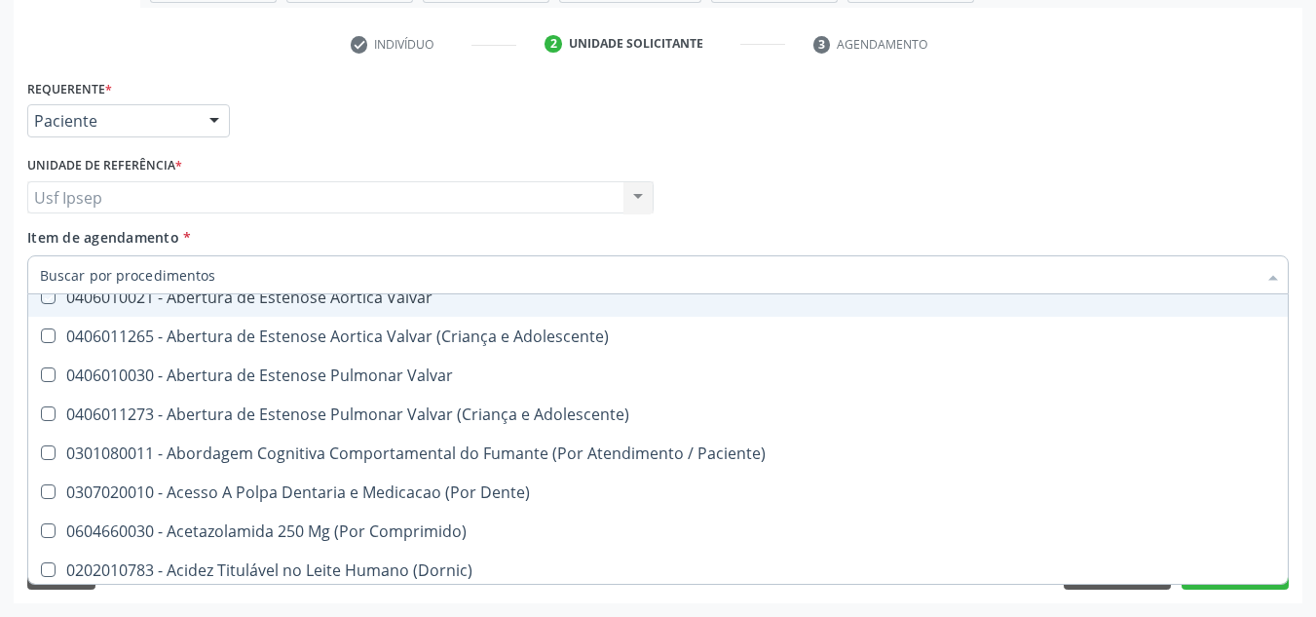
checkbox Adolescente\) "true"
checkbox Valvar "true"
checkbox Urina "false"
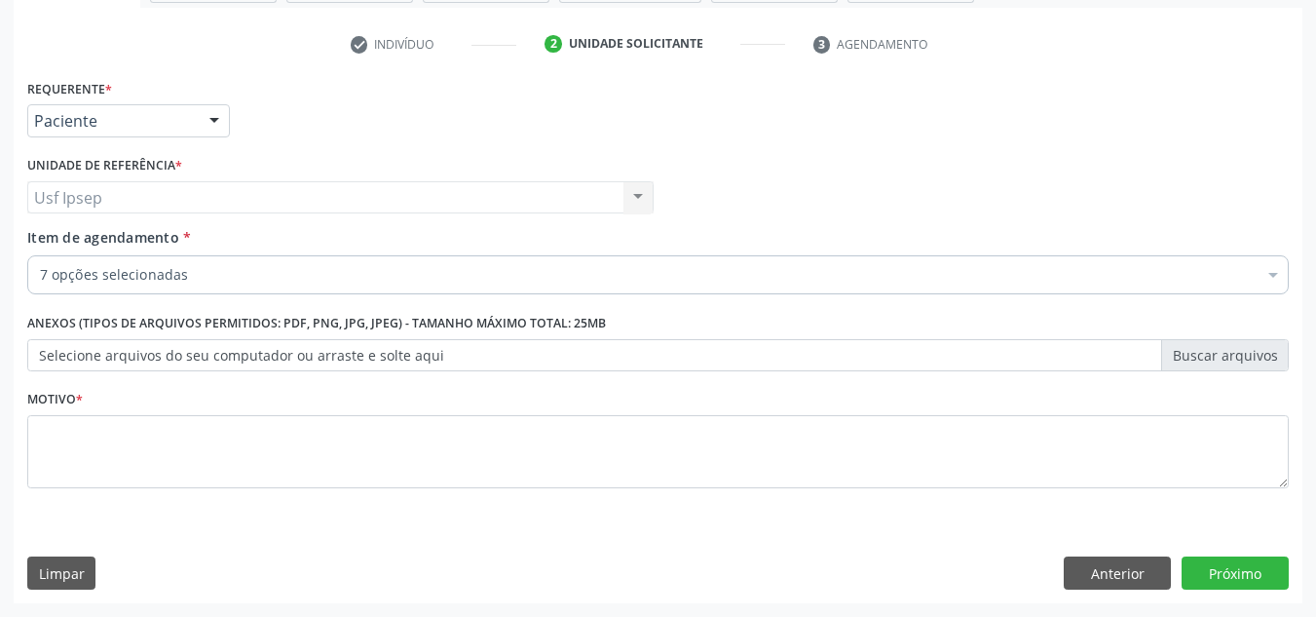
click at [1230, 148] on div "Requerente * Paciente Médico(a) Enfermeiro(a) Paciente Nenhum resultado encontr…" at bounding box center [657, 112] width 1271 height 76
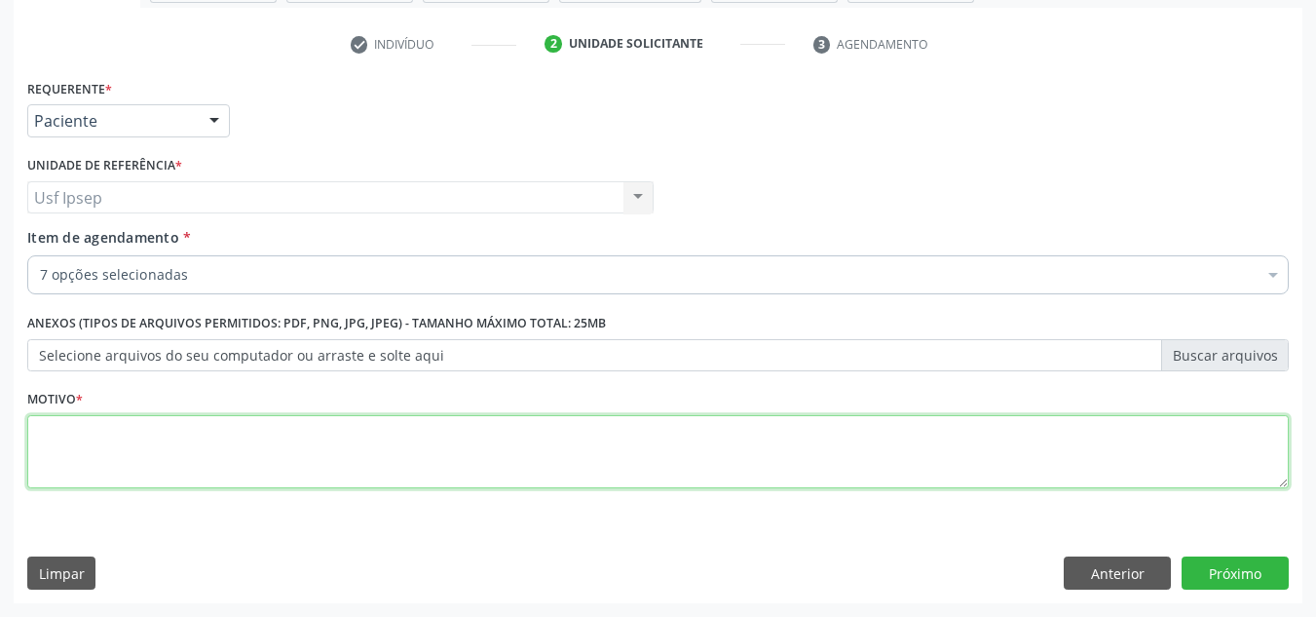
click at [67, 442] on textarea at bounding box center [658, 452] width 1262 height 74
type textarea "1"
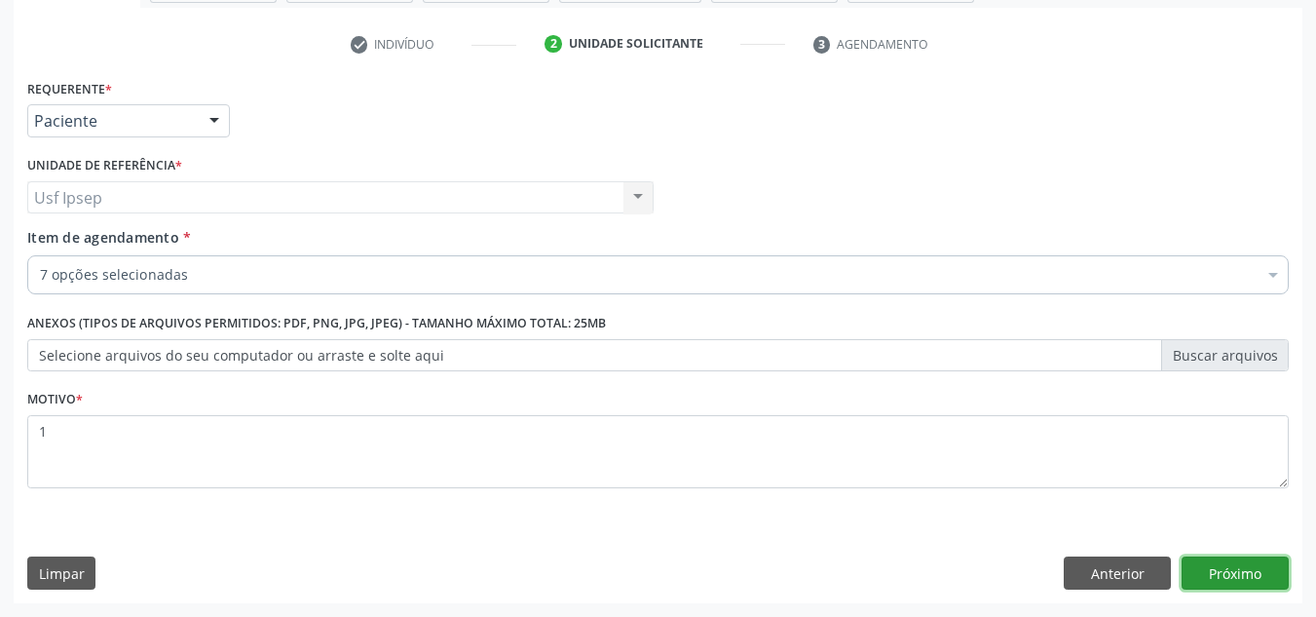
click at [1229, 579] on button "Próximo" at bounding box center [1235, 572] width 107 height 33
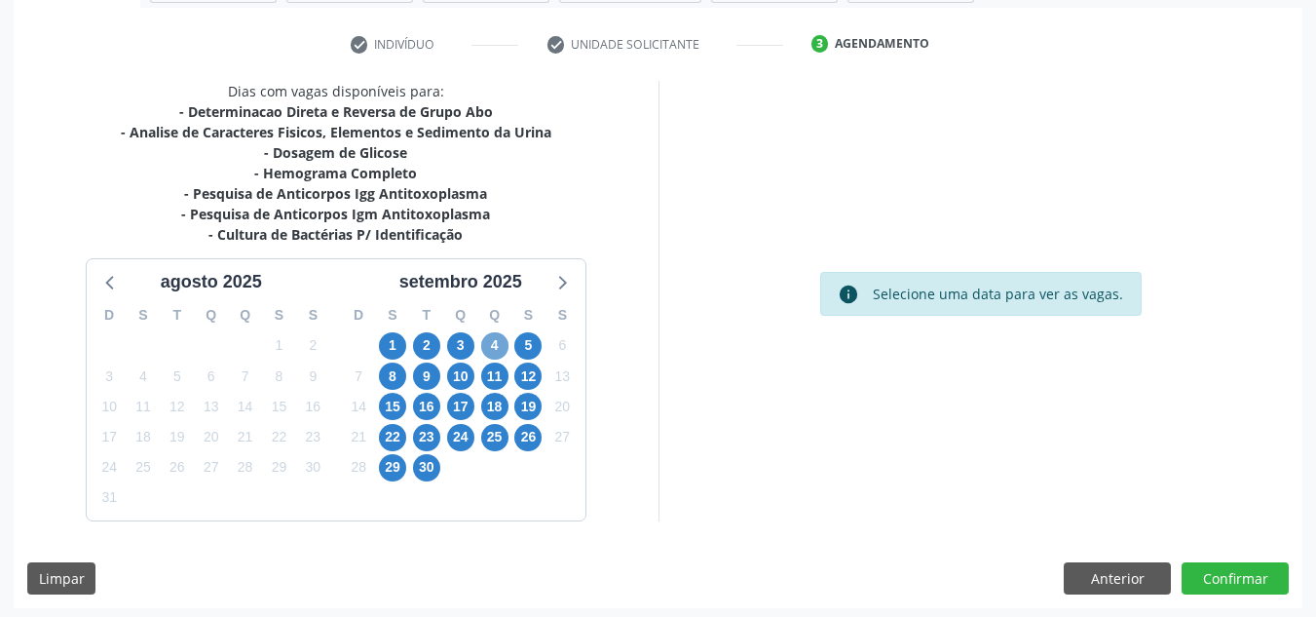
click at [491, 346] on span "4" at bounding box center [494, 345] width 27 height 27
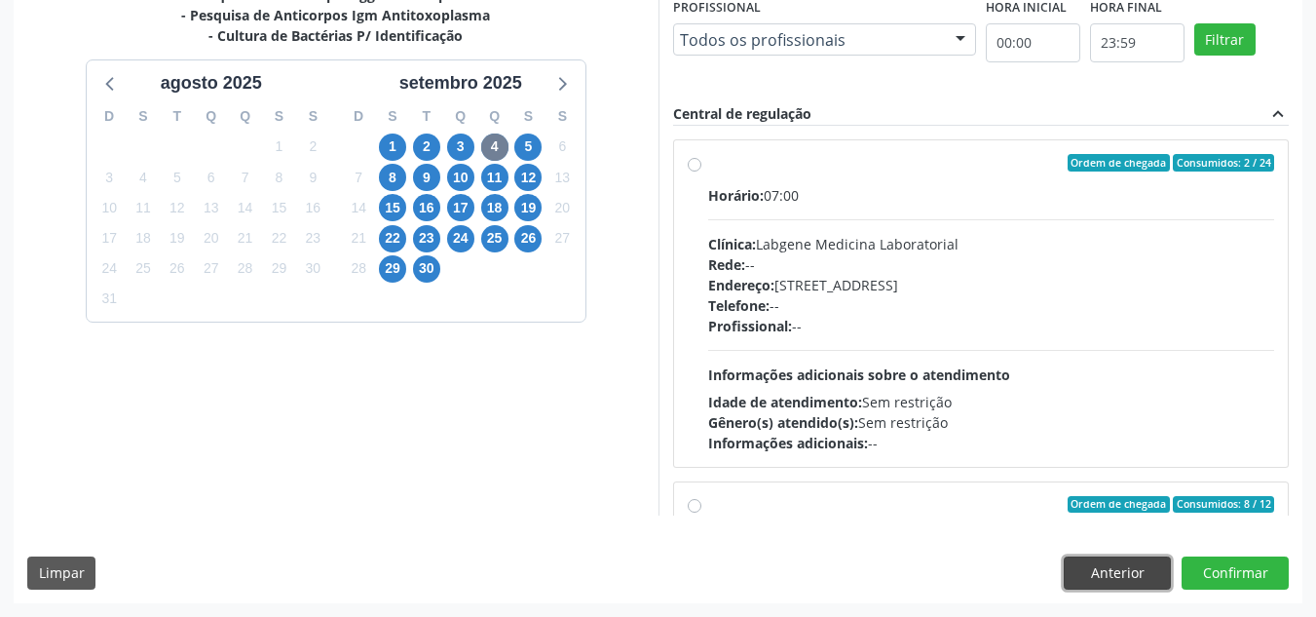
click at [1096, 580] on button "Anterior" at bounding box center [1117, 572] width 107 height 33
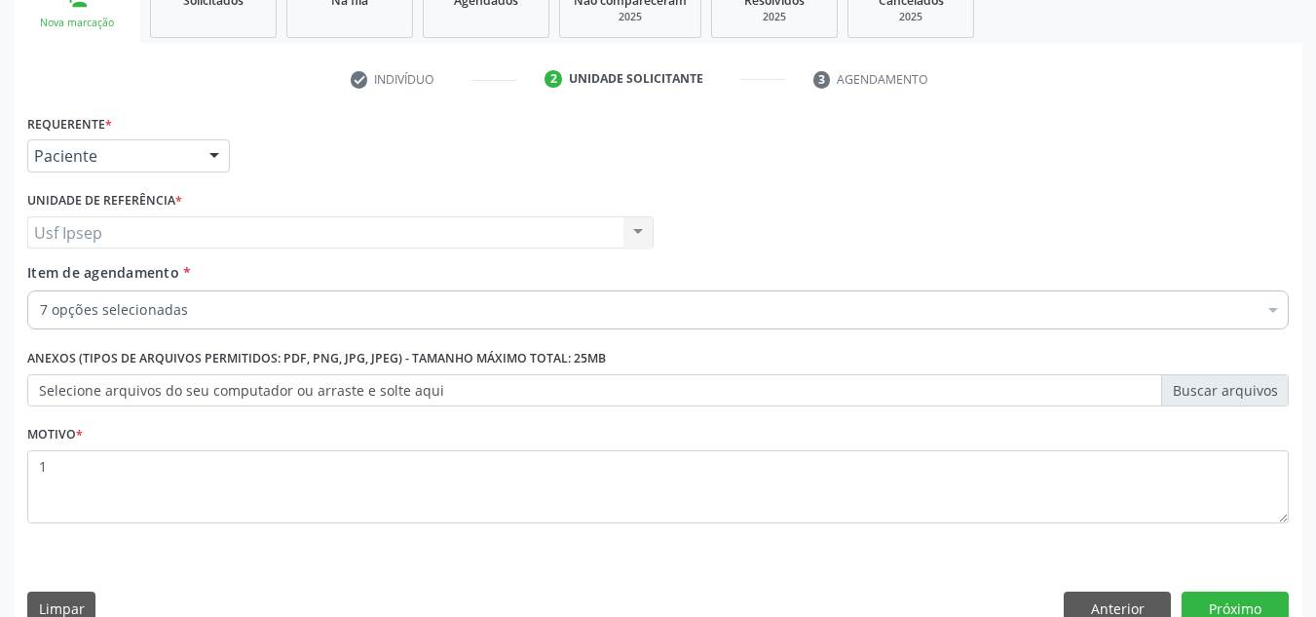
scroll to position [349, 0]
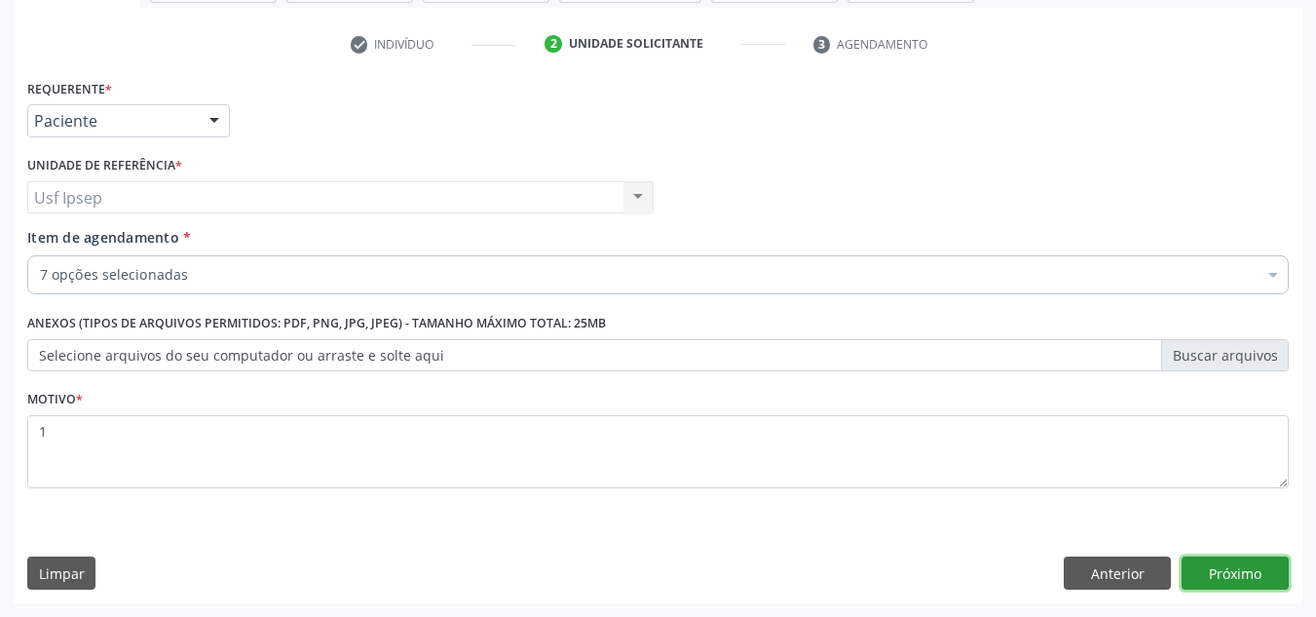
click at [1211, 580] on button "Próximo" at bounding box center [1235, 572] width 107 height 33
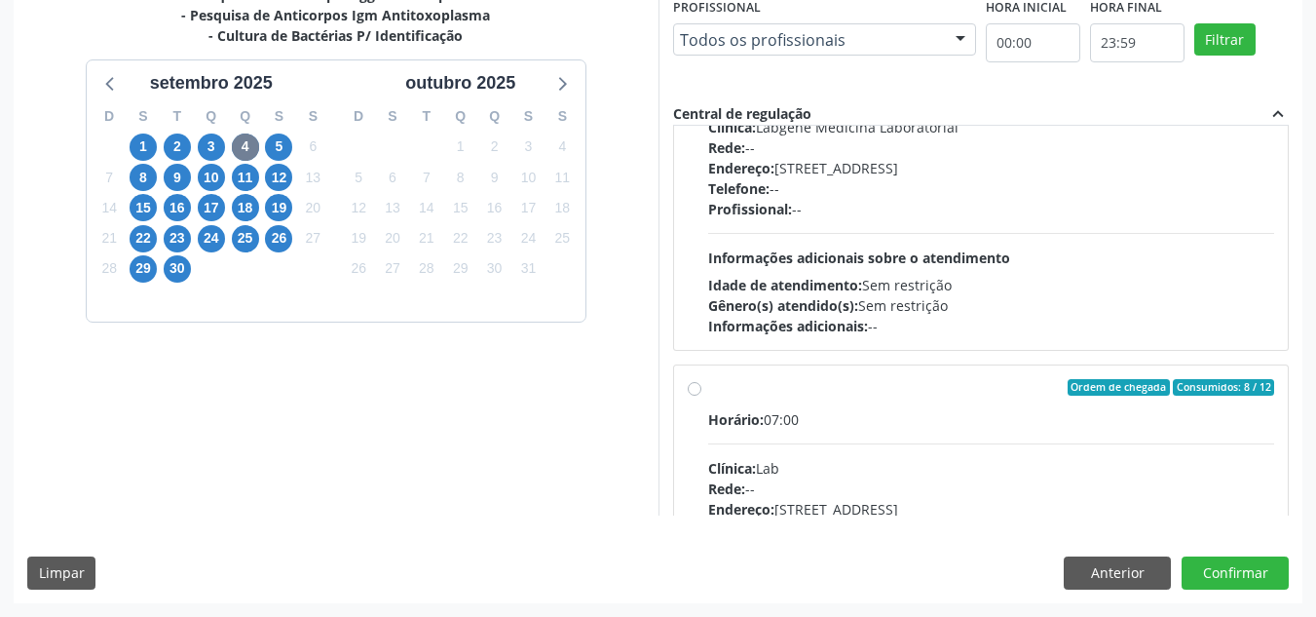
scroll to position [112, 0]
